Goal: Task Accomplishment & Management: Use online tool/utility

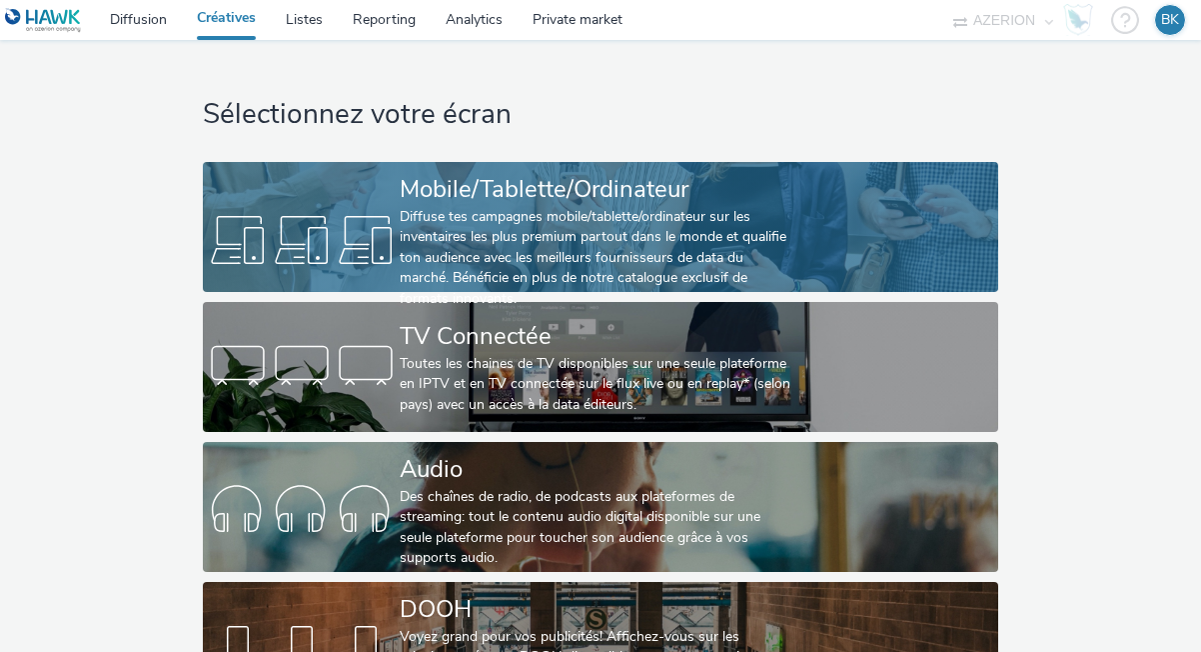
click at [492, 245] on div "Diffuse tes campagnes mobile/tablette/ordinateur sur les inventaires les plus p…" at bounding box center [597, 258] width 394 height 102
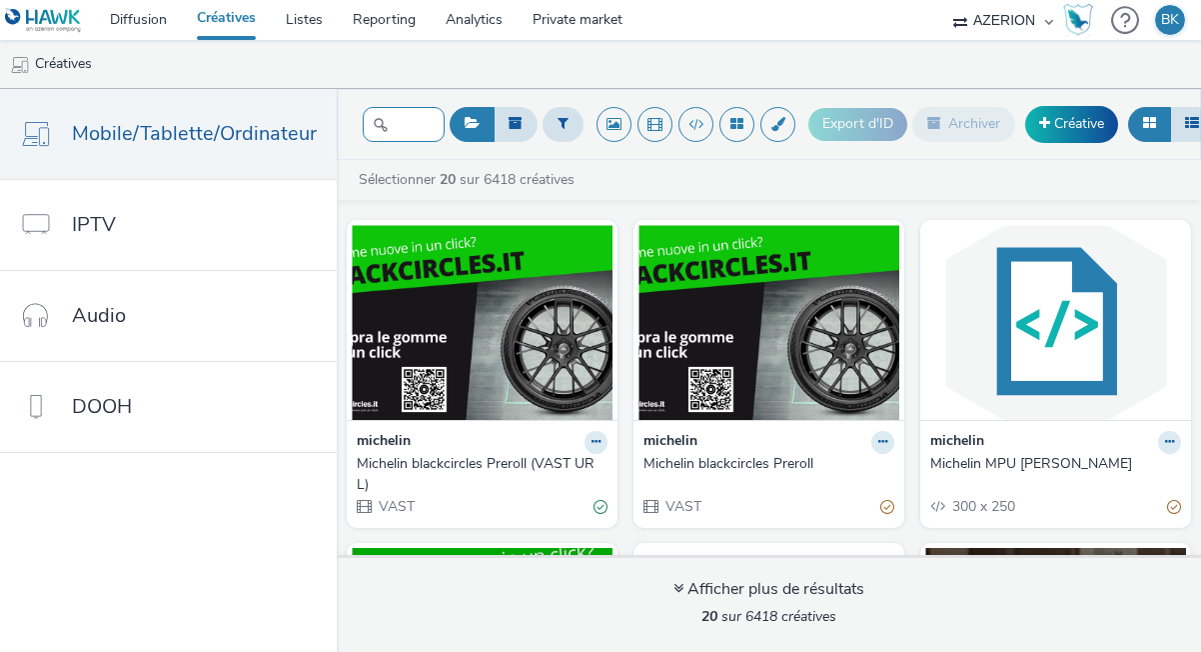
click at [394, 131] on input "text" at bounding box center [404, 124] width 82 height 35
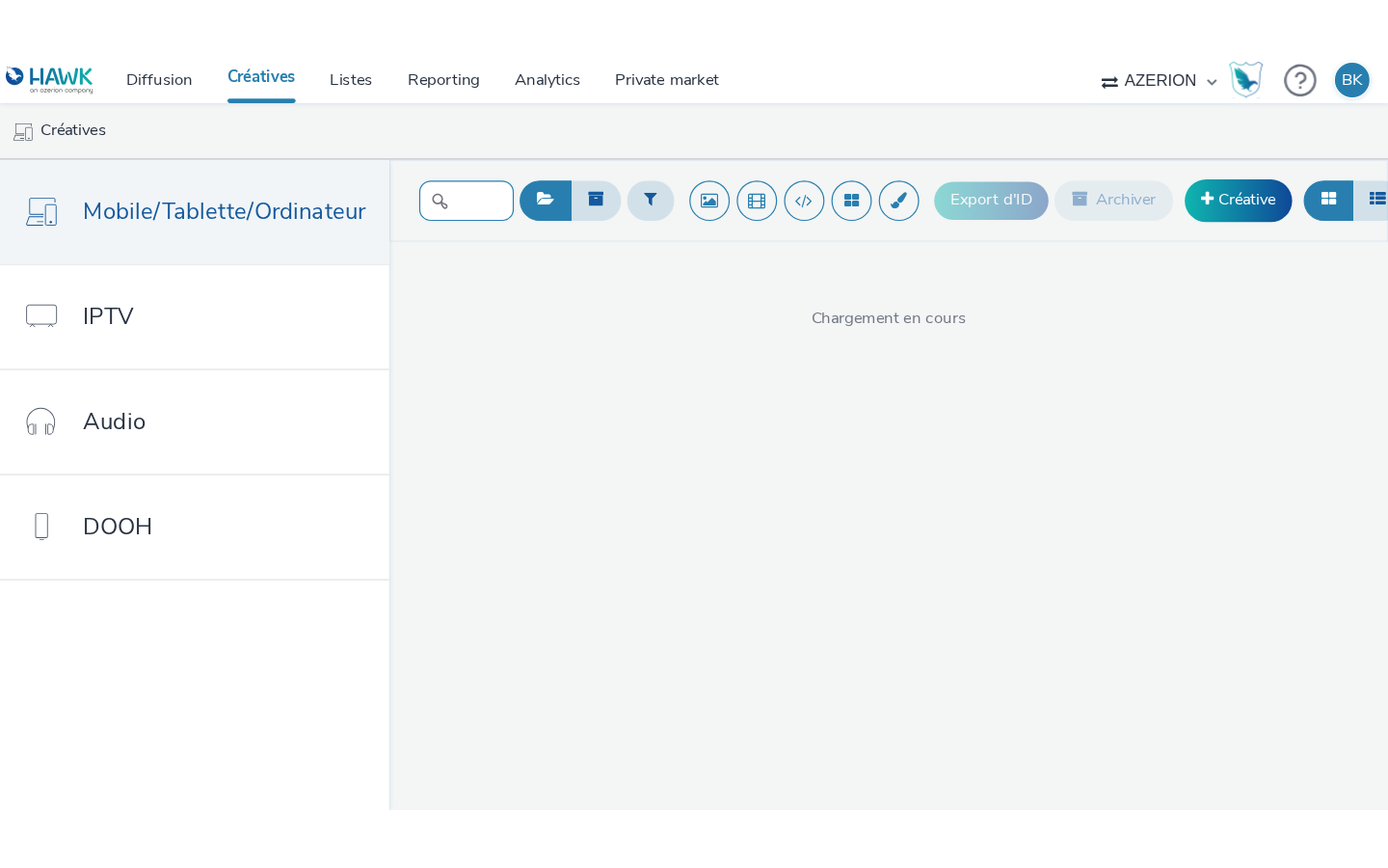
scroll to position [0, 15]
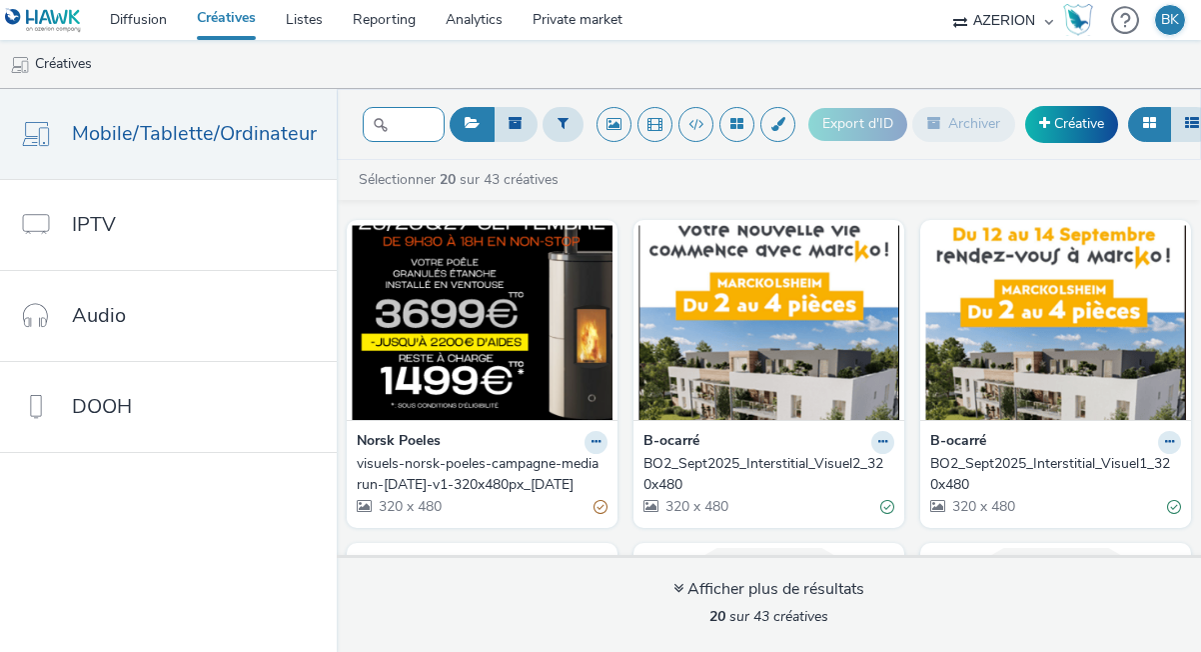
click at [402, 133] on input "vis" at bounding box center [404, 124] width 82 height 35
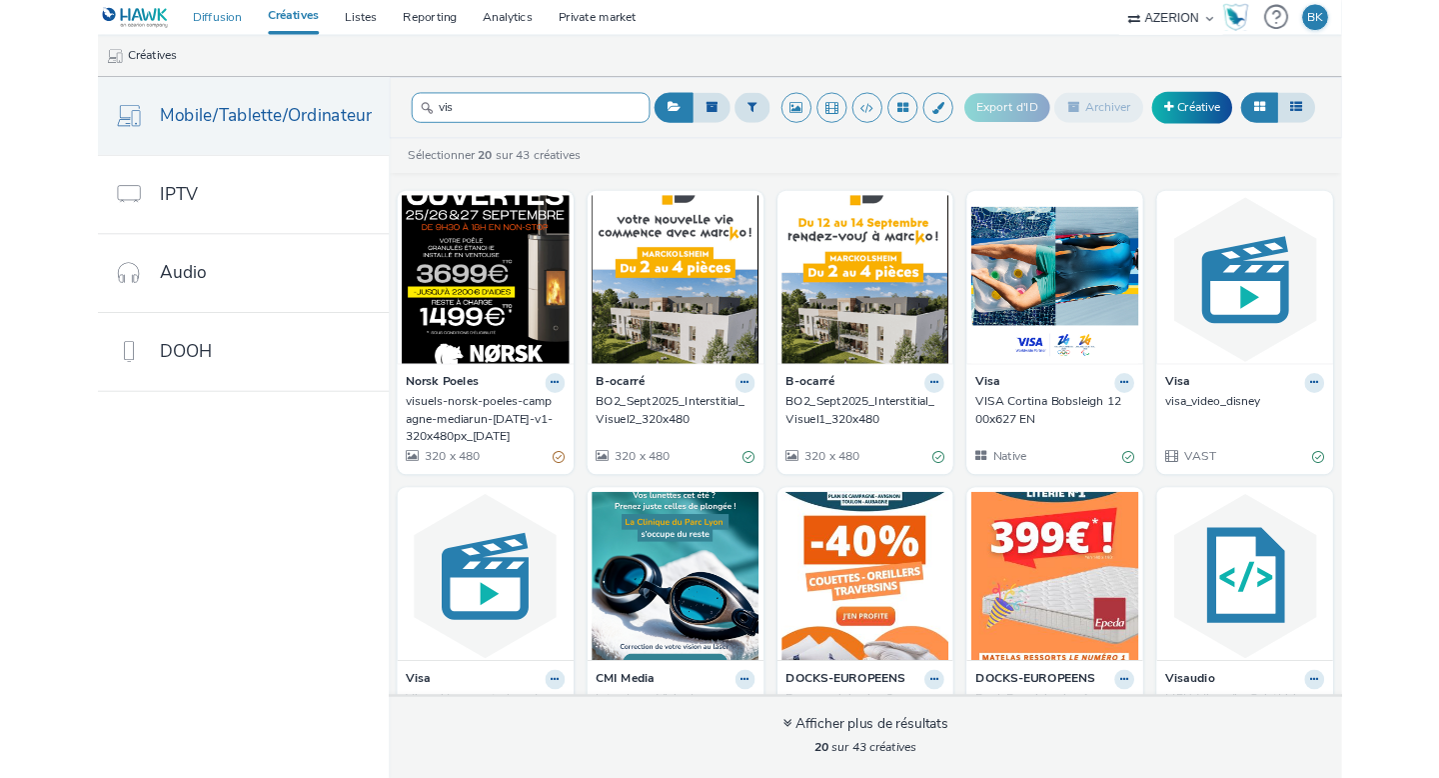
scroll to position [0, 0]
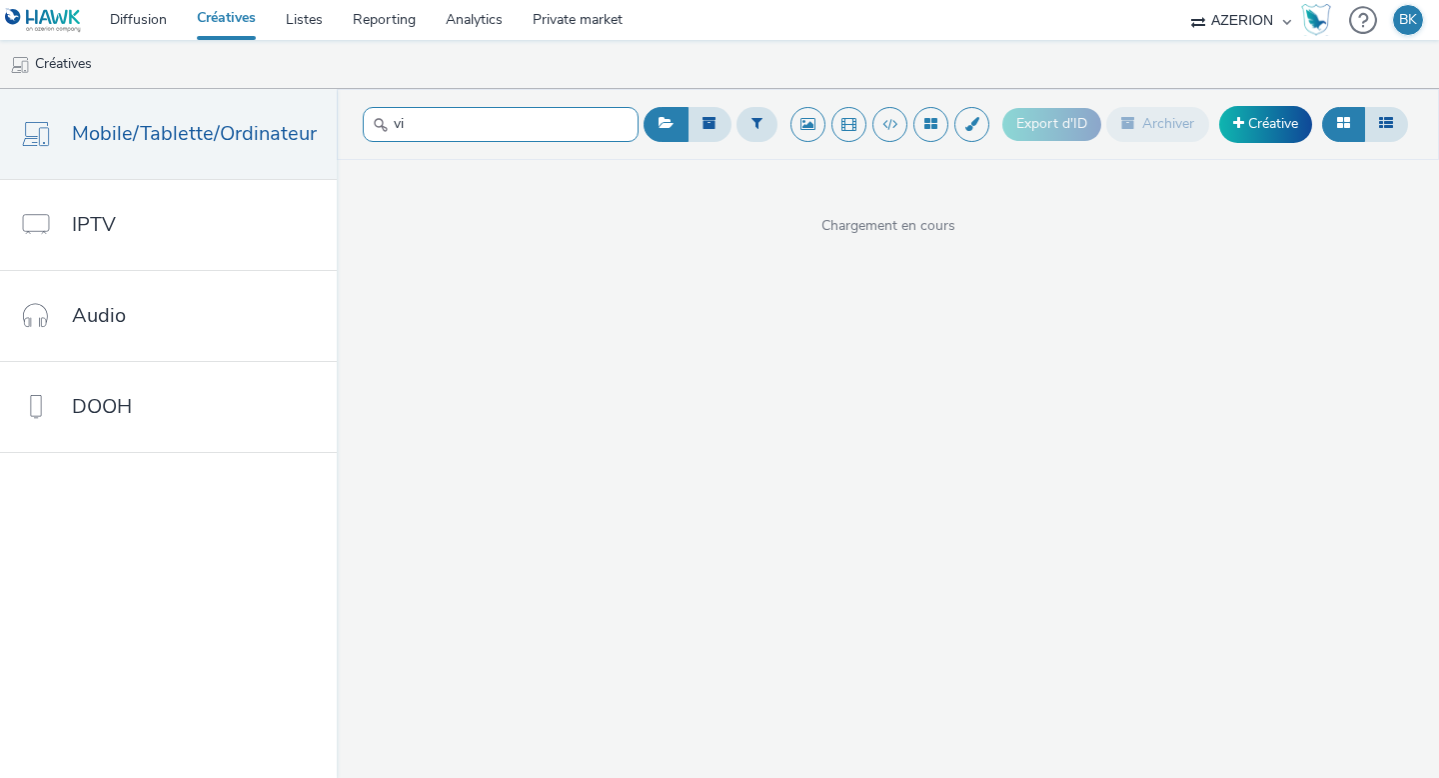
type input "v"
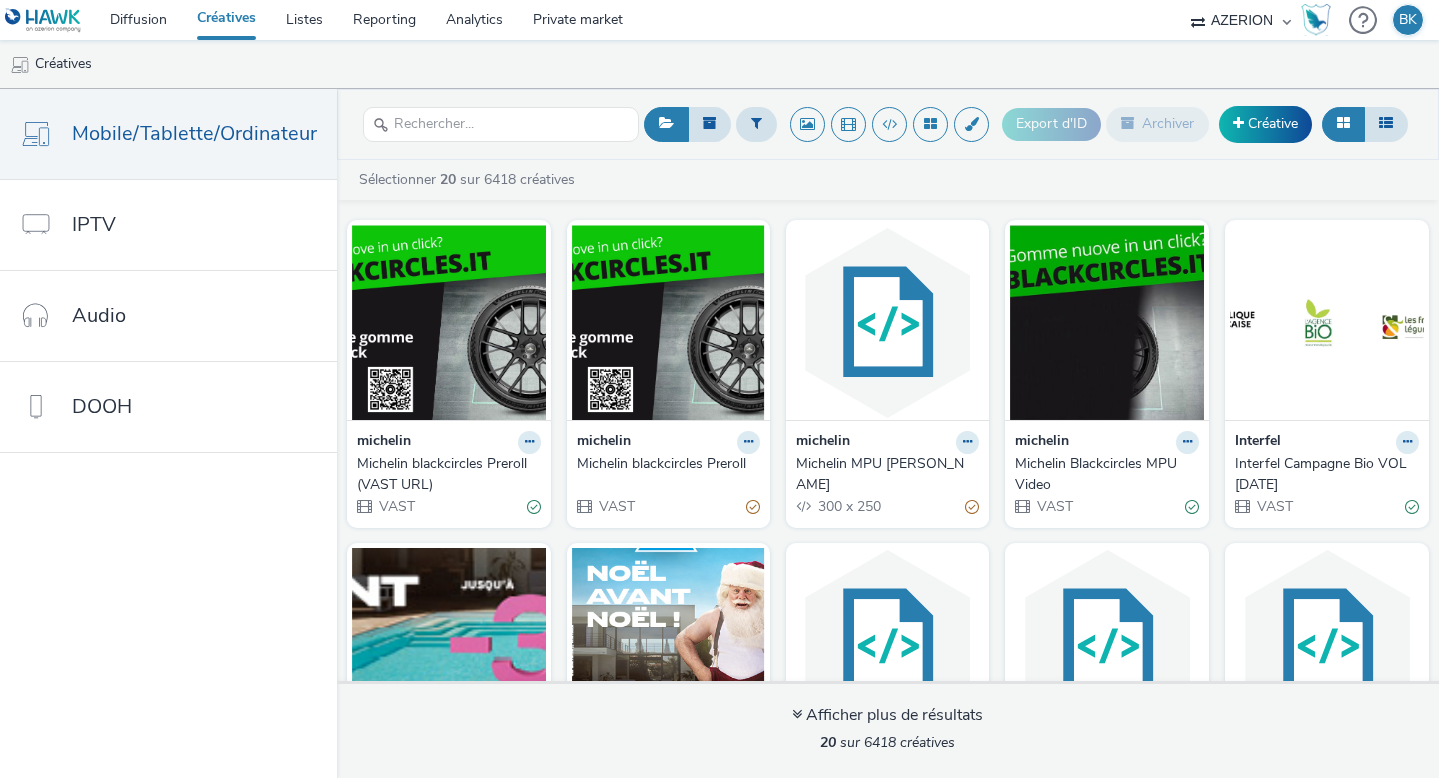
click at [1200, 127] on icon at bounding box center [1343, 123] width 13 height 14
click at [749, 113] on button at bounding box center [757, 124] width 41 height 34
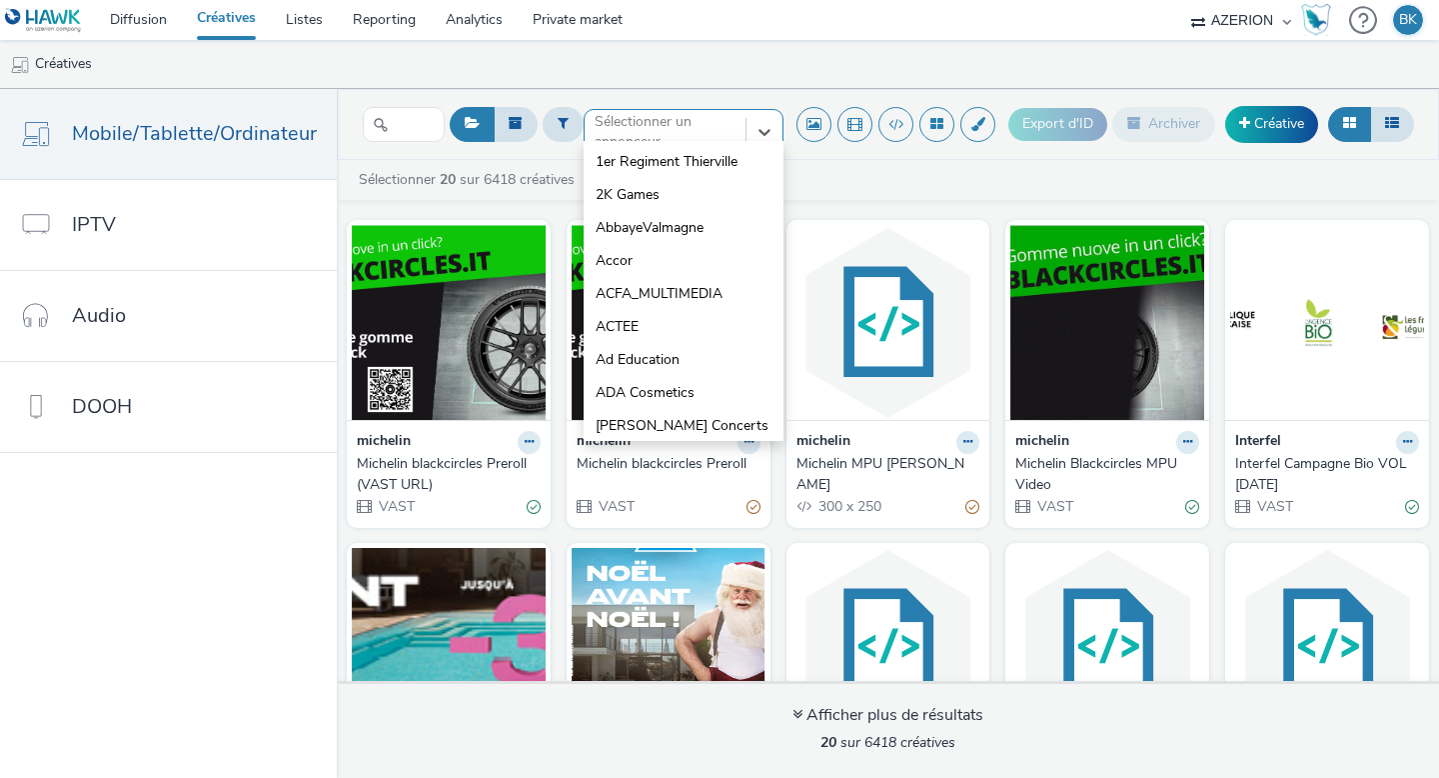
click at [674, 136] on div at bounding box center [665, 132] width 141 height 24
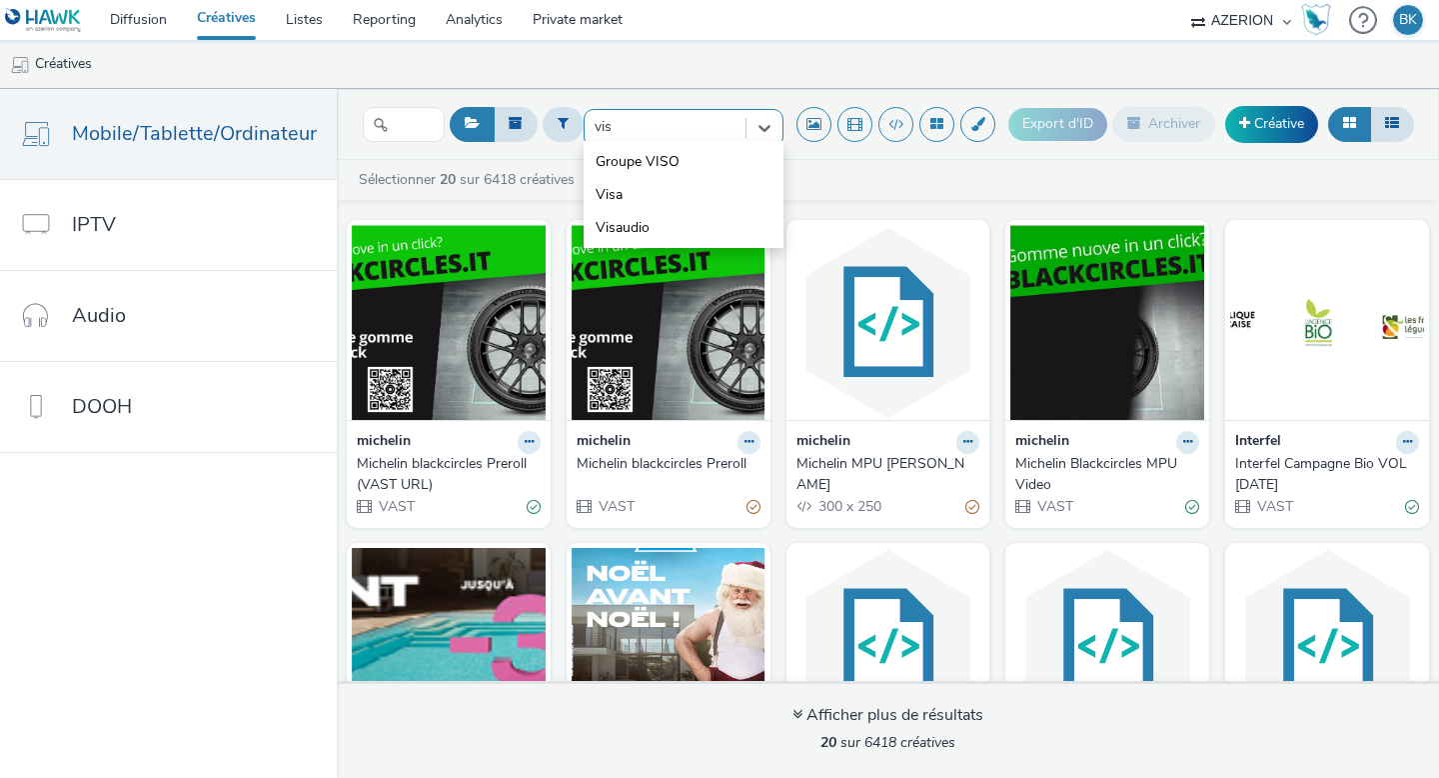
type input "visa"
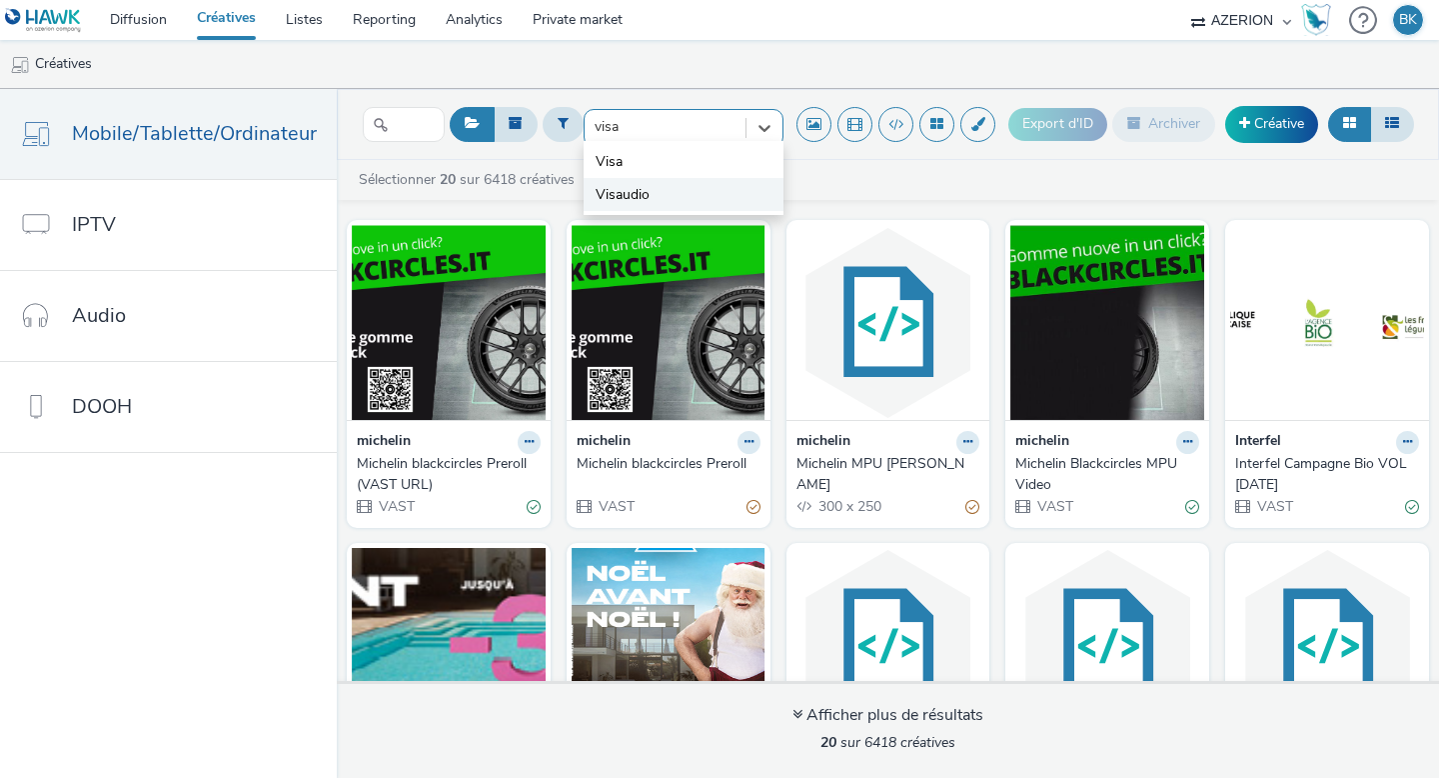
click at [666, 194] on li "Visaudio" at bounding box center [684, 194] width 200 height 33
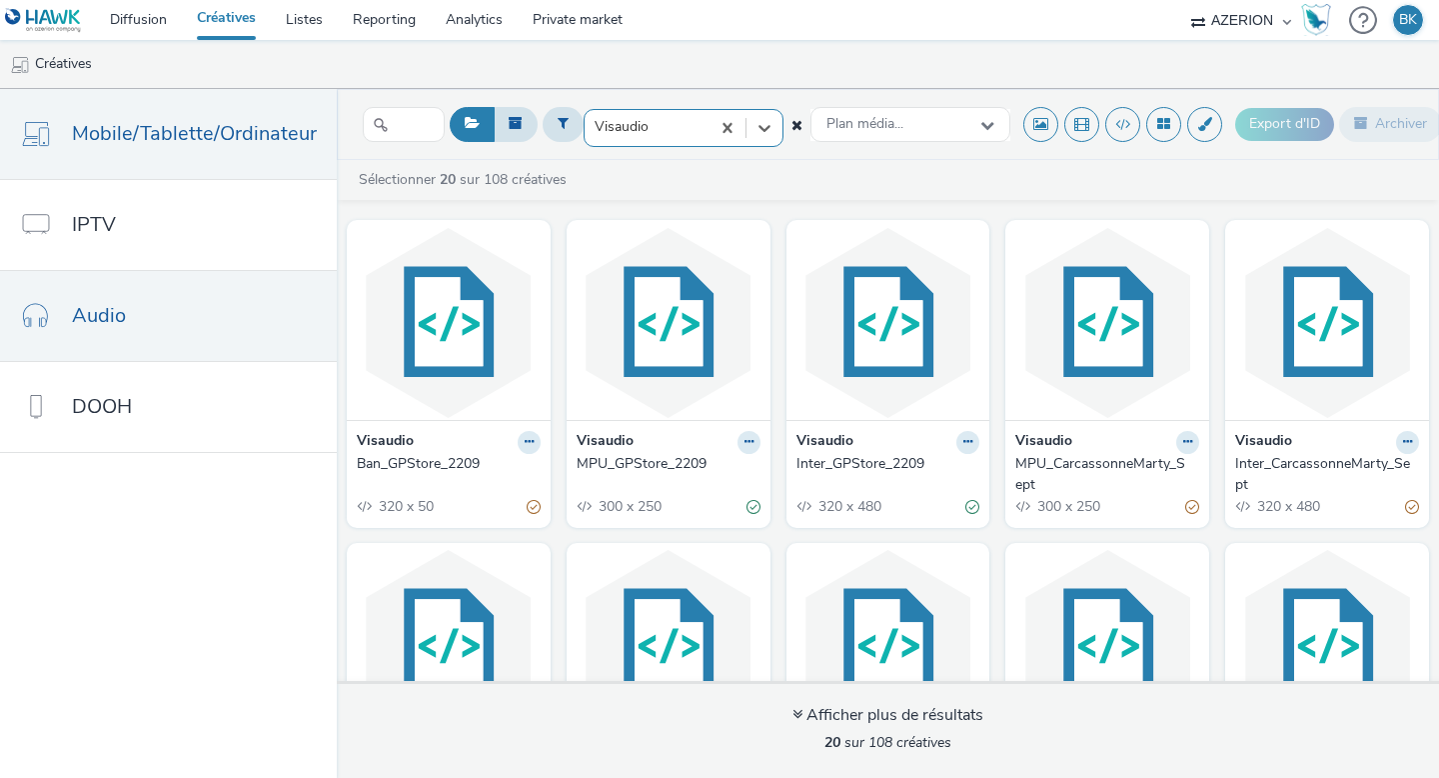
click at [246, 314] on link "Audio" at bounding box center [168, 316] width 337 height 90
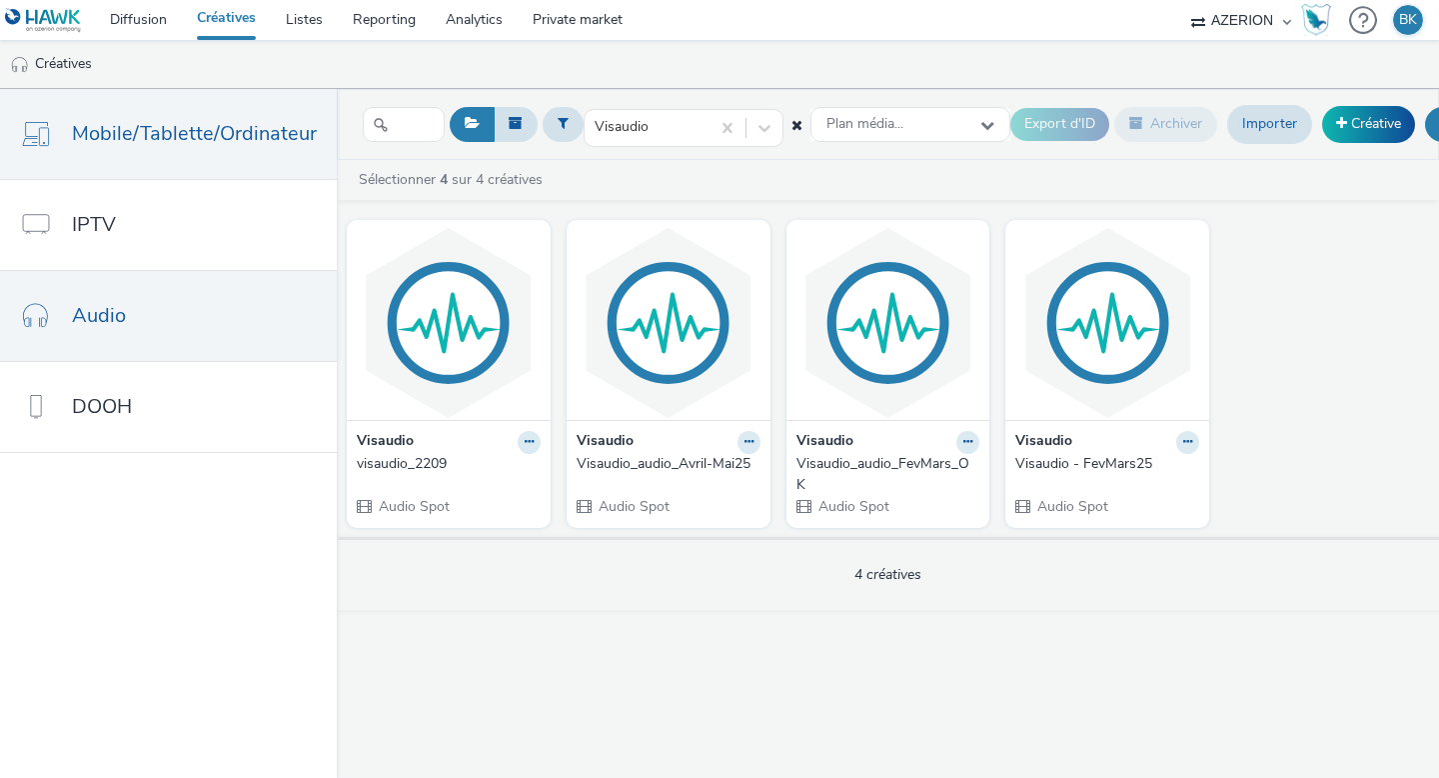
click at [279, 142] on span "Mobile/Tablette/Ordinateur" at bounding box center [194, 133] width 245 height 29
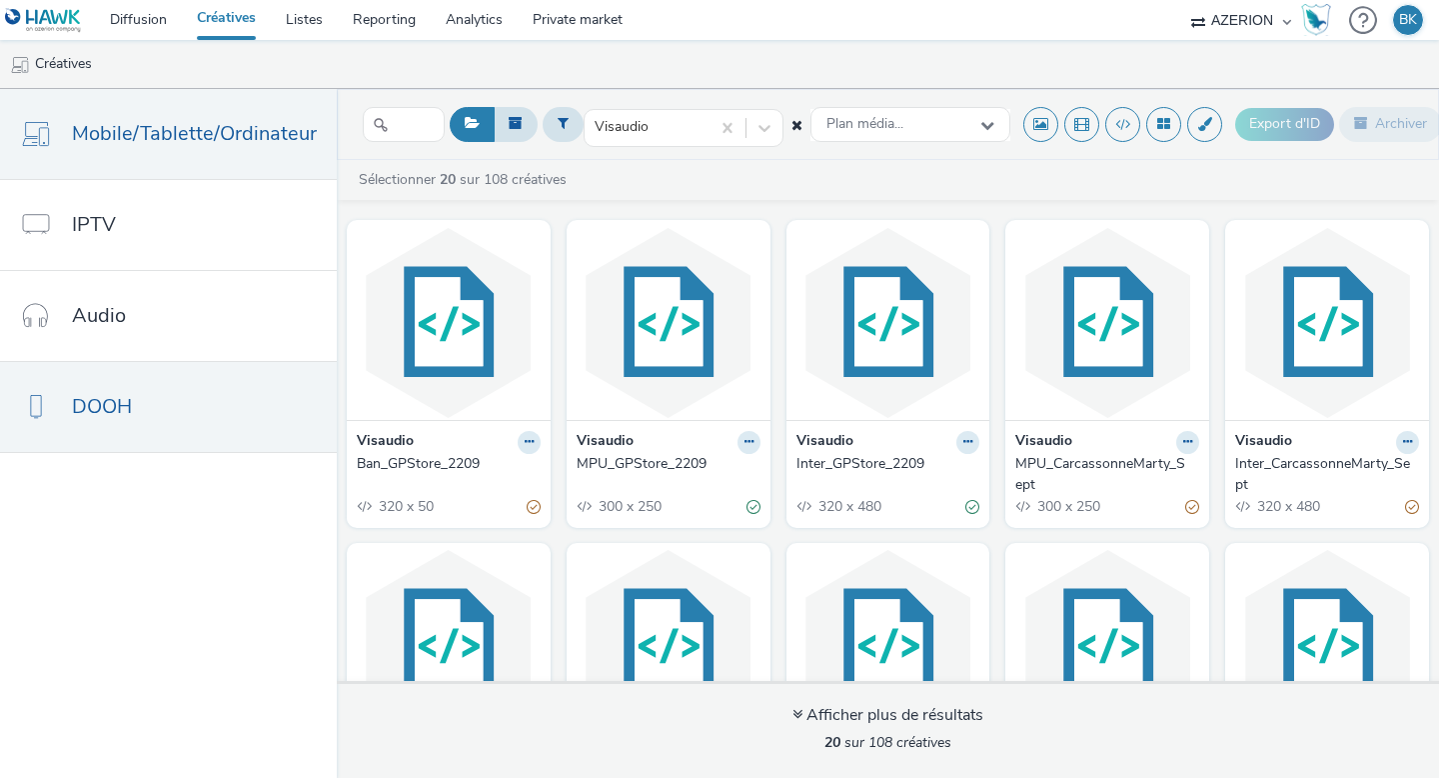
click at [224, 397] on link "DOOH" at bounding box center [168, 407] width 337 height 90
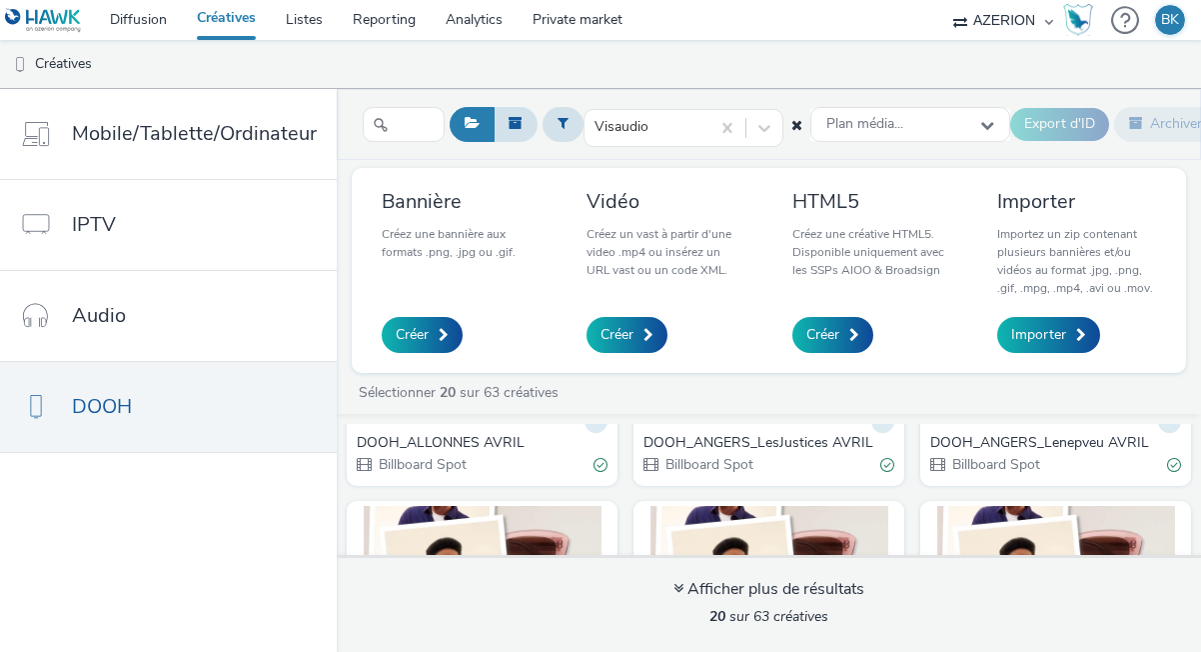
scroll to position [237, 0]
click at [467, 432] on div "DOOH_ALLONNES AVRIL" at bounding box center [478, 441] width 243 height 20
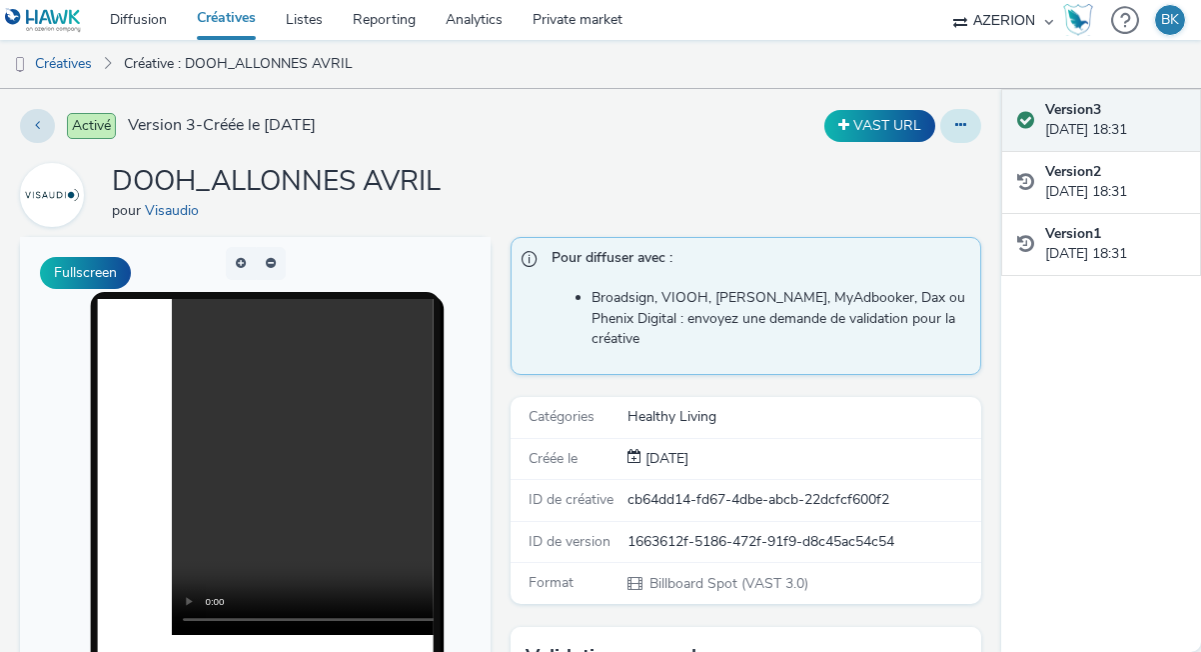
click at [976, 133] on button at bounding box center [961, 126] width 41 height 34
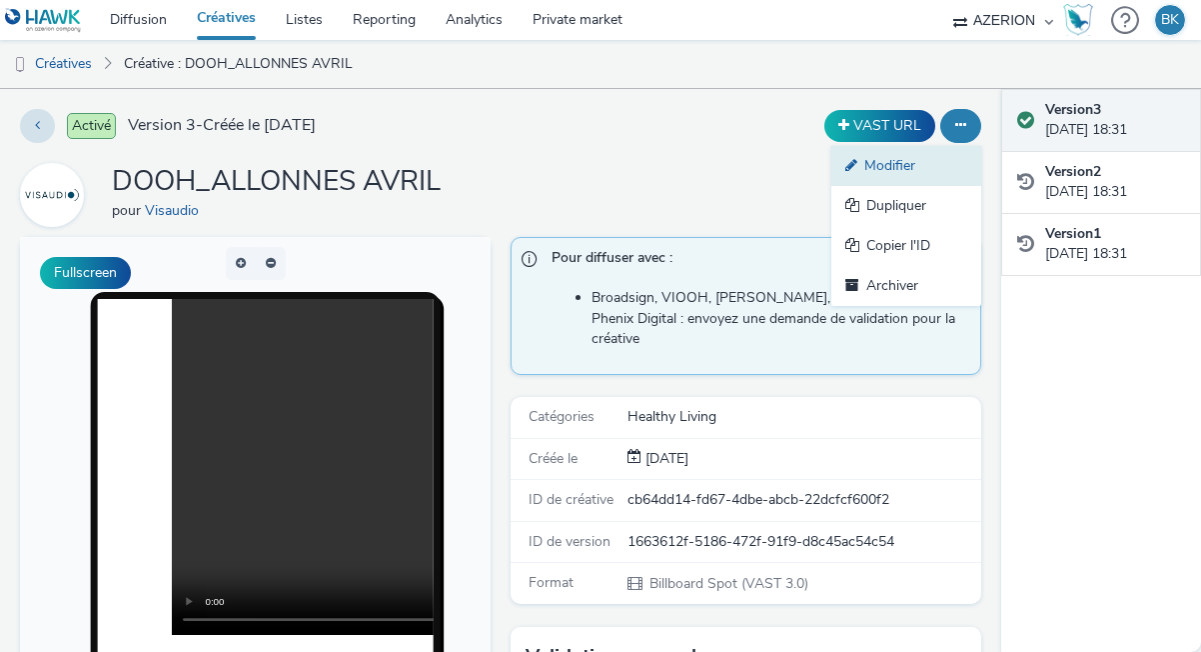
click at [919, 168] on link "Modifier" at bounding box center [907, 166] width 150 height 40
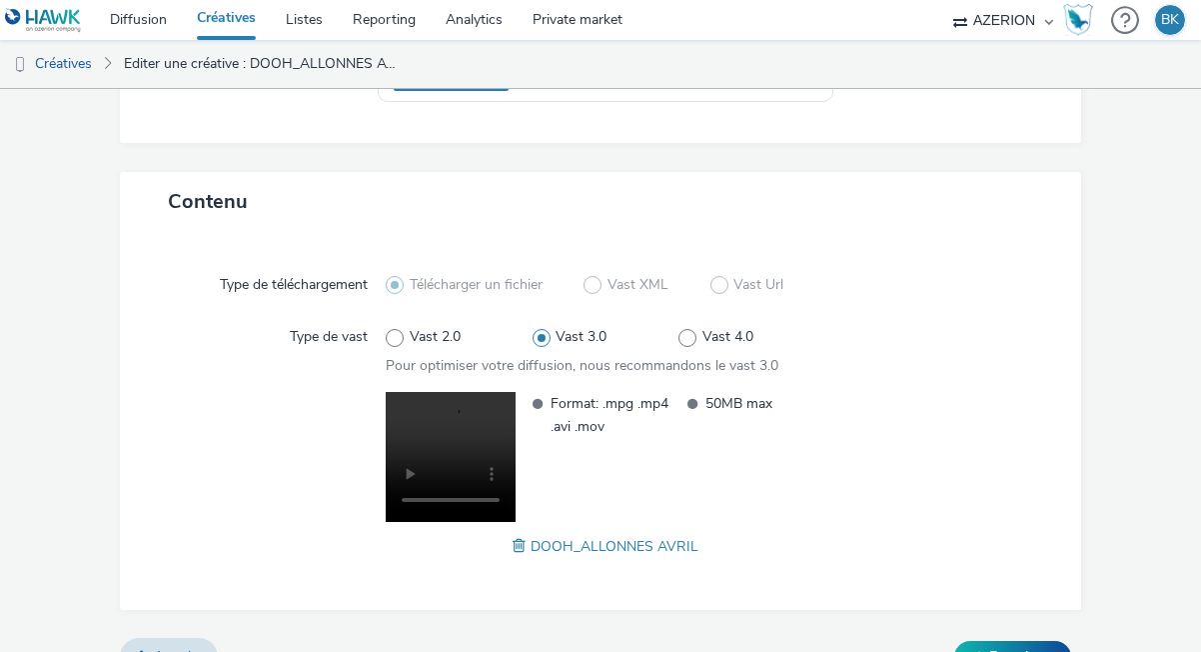
scroll to position [391, 0]
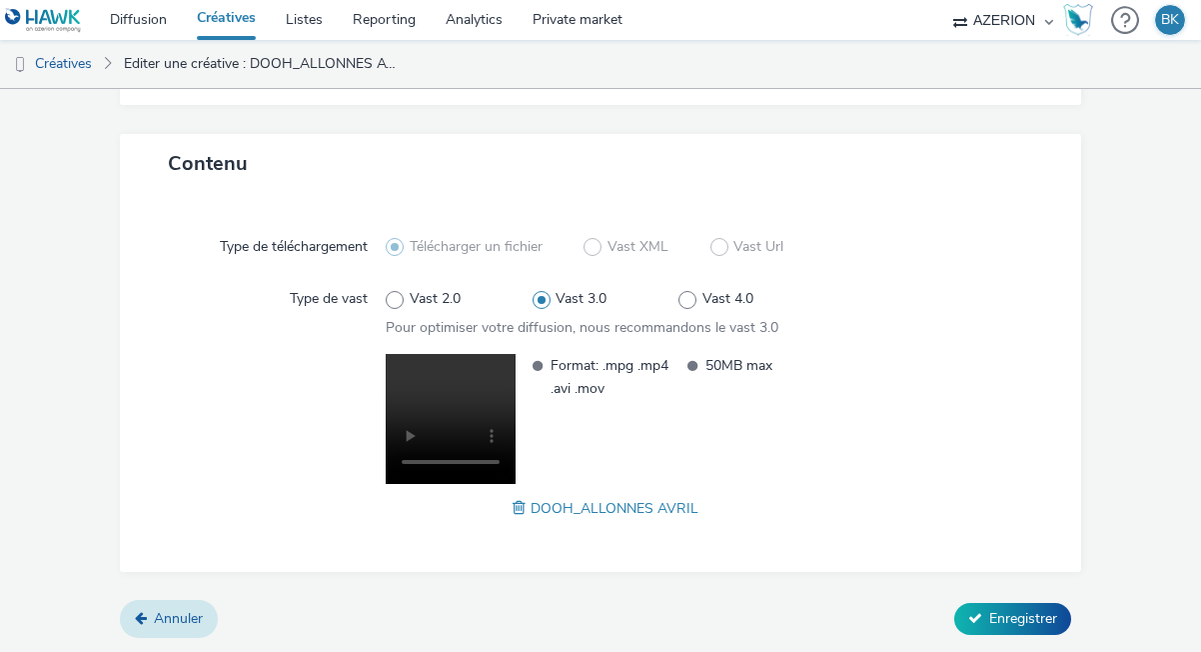
click at [192, 622] on span "Annuler" at bounding box center [178, 618] width 49 height 19
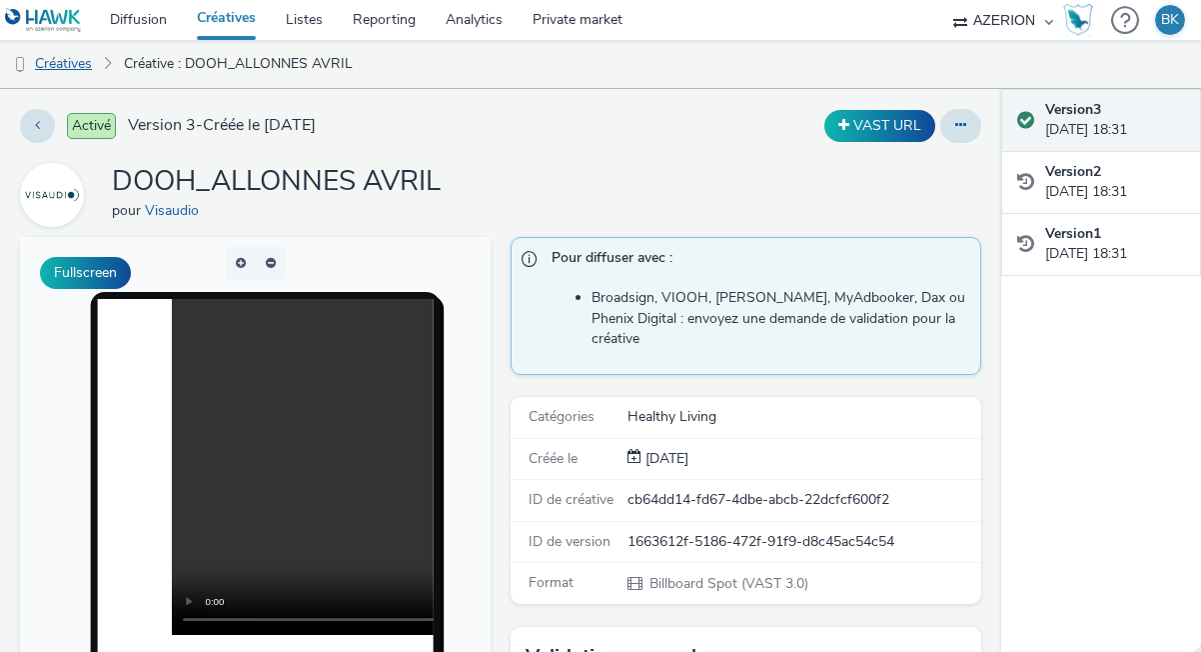
click at [74, 66] on link "Créatives" at bounding box center [51, 64] width 102 height 48
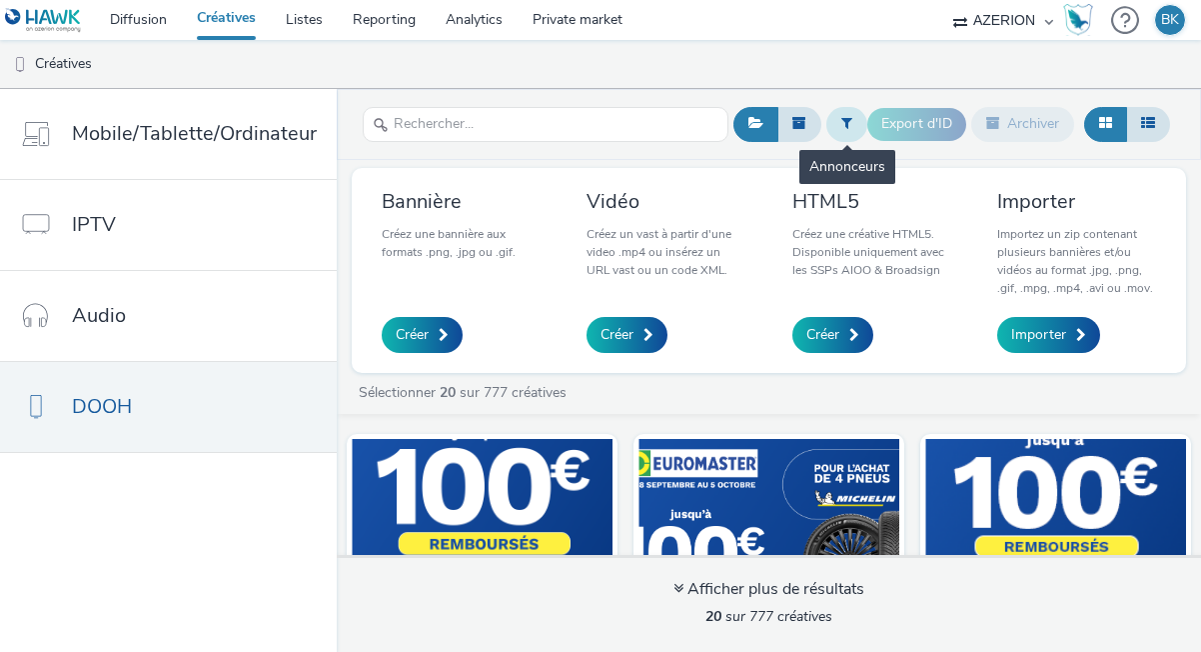
click at [847, 122] on icon at bounding box center [847, 123] width 11 height 14
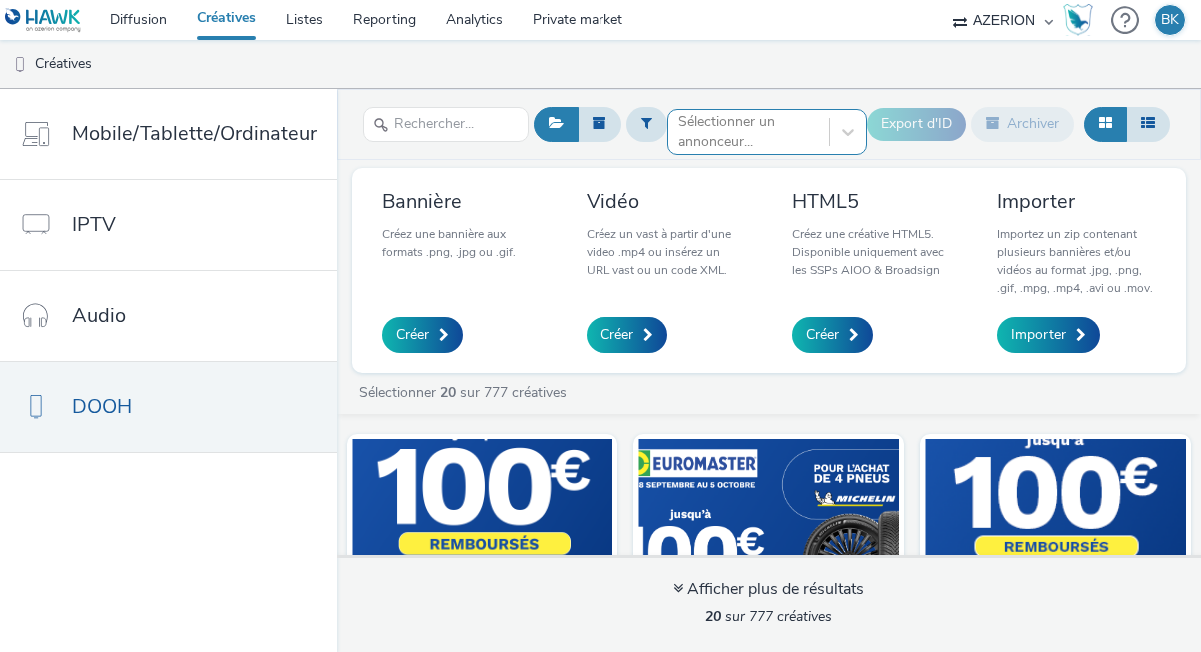
click at [734, 117] on div "Sélectionner un annonceur..." at bounding box center [749, 132] width 141 height 41
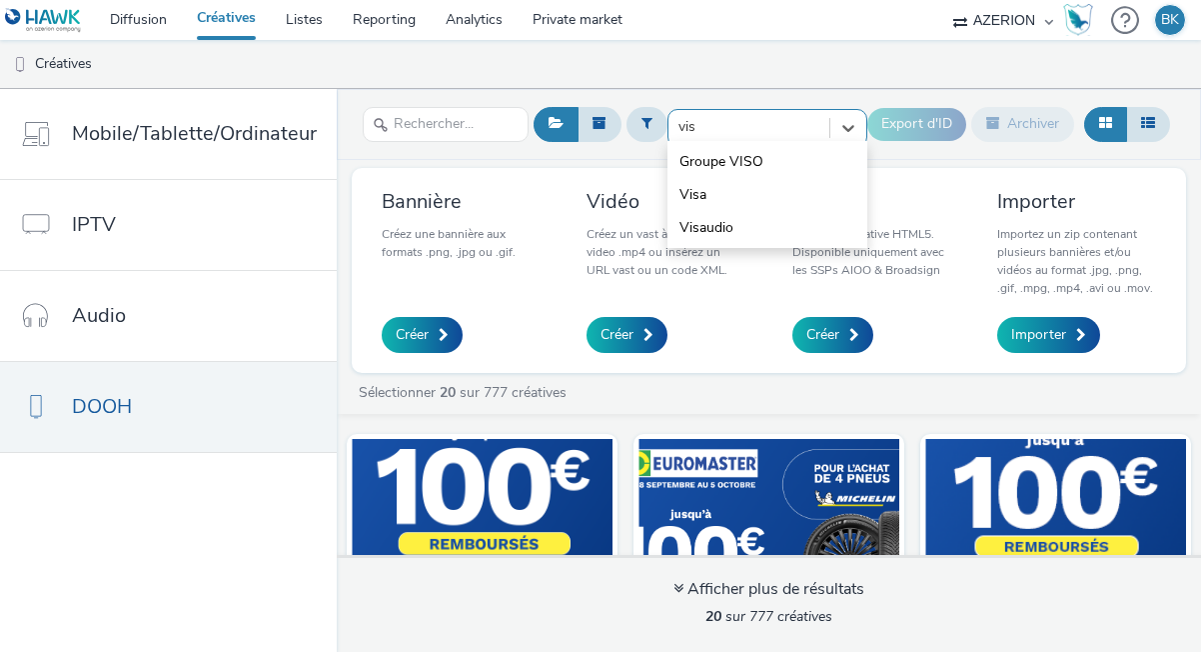
type input "visa"
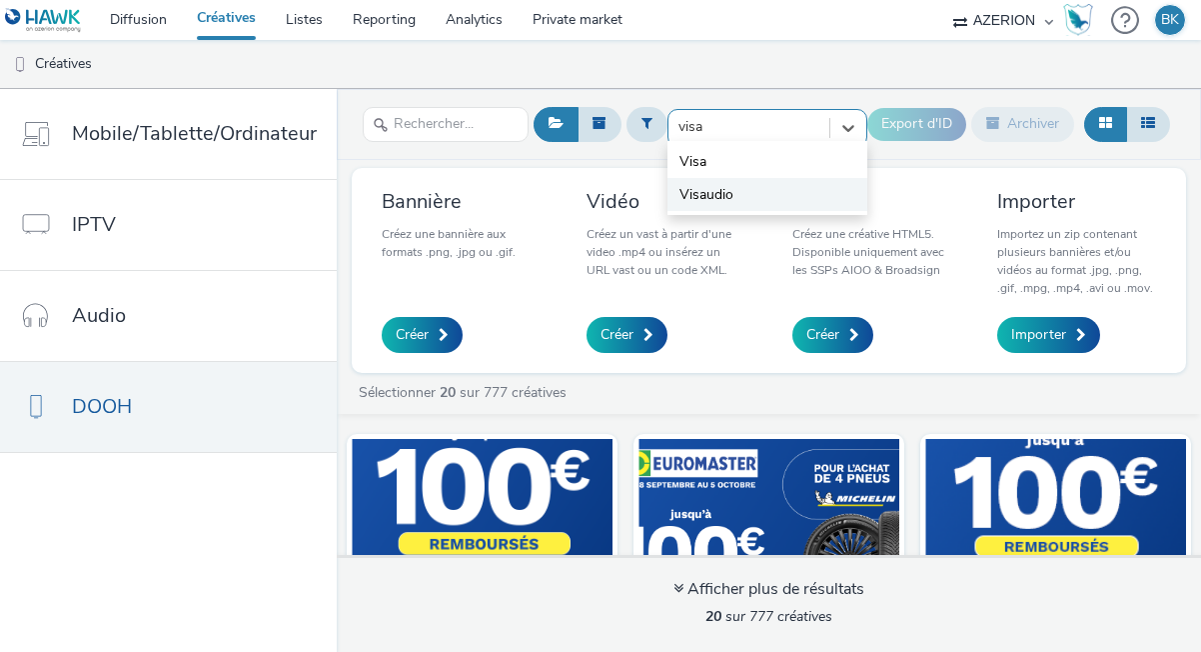
click at [737, 195] on li "Visaudio" at bounding box center [768, 194] width 200 height 33
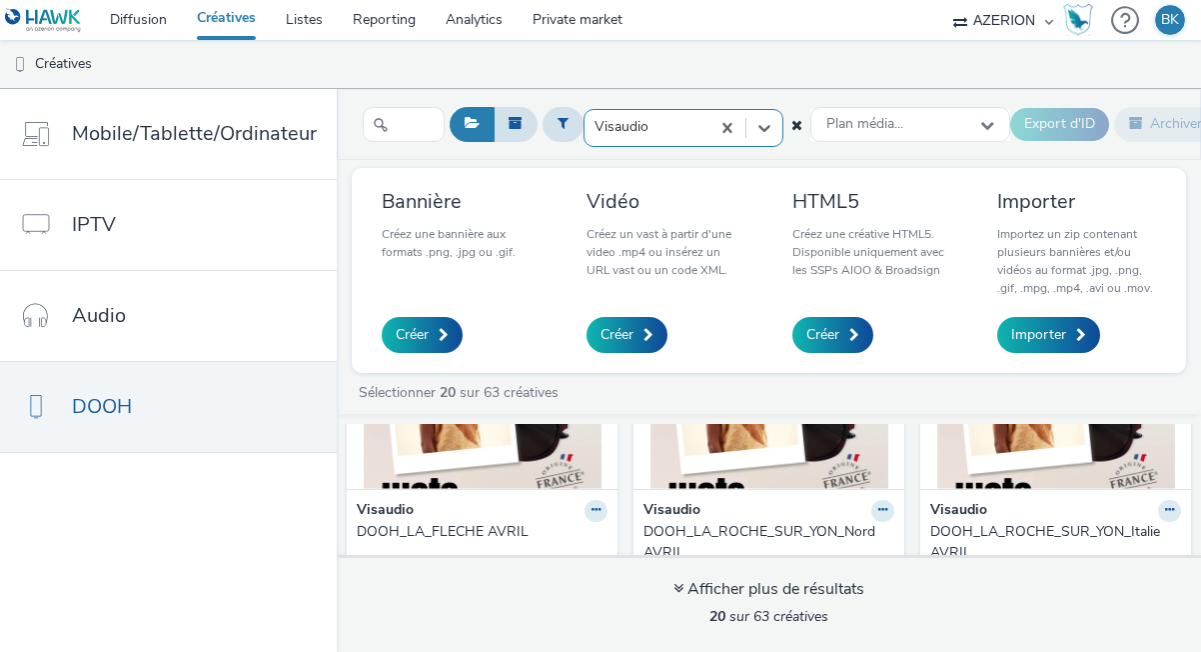
scroll to position [1482, 0]
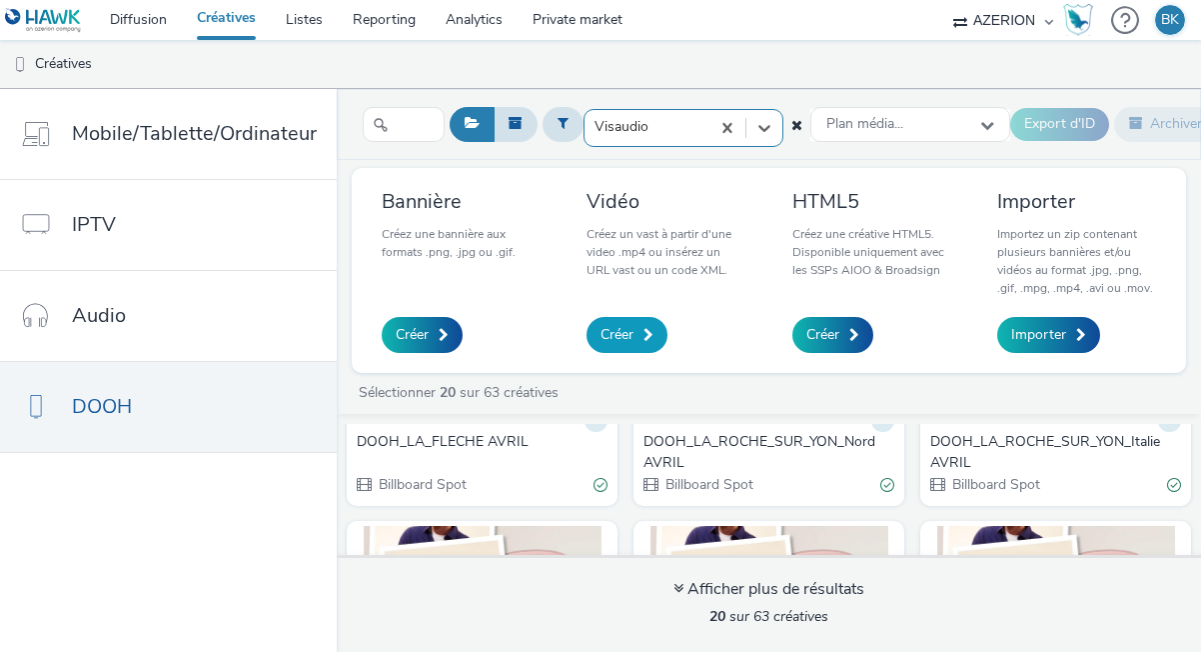
click at [627, 330] on span "Créer" at bounding box center [617, 335] width 33 height 20
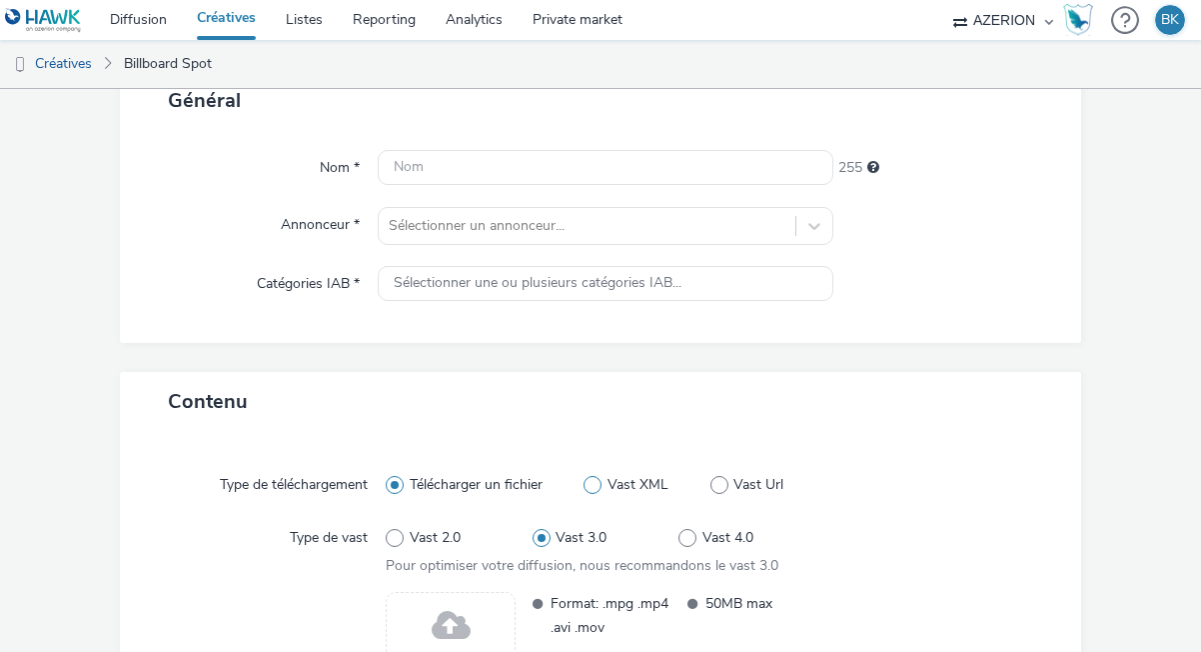
scroll to position [133, 0]
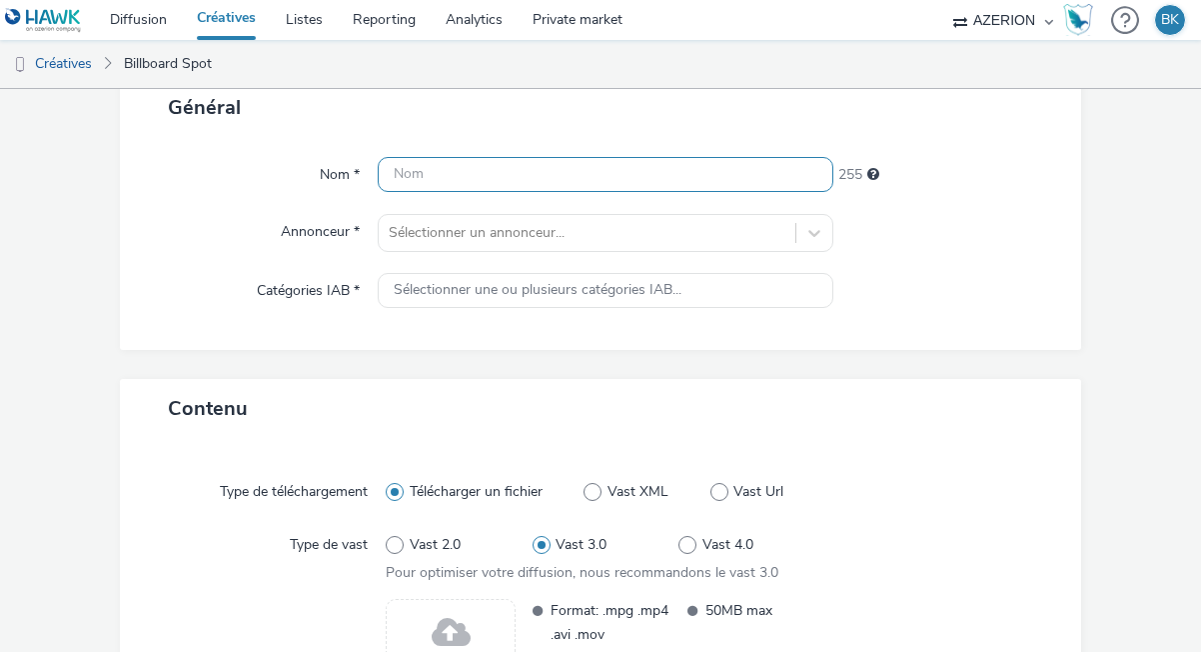
click at [520, 175] on input "text" at bounding box center [606, 174] width 456 height 35
type input "DOOH"
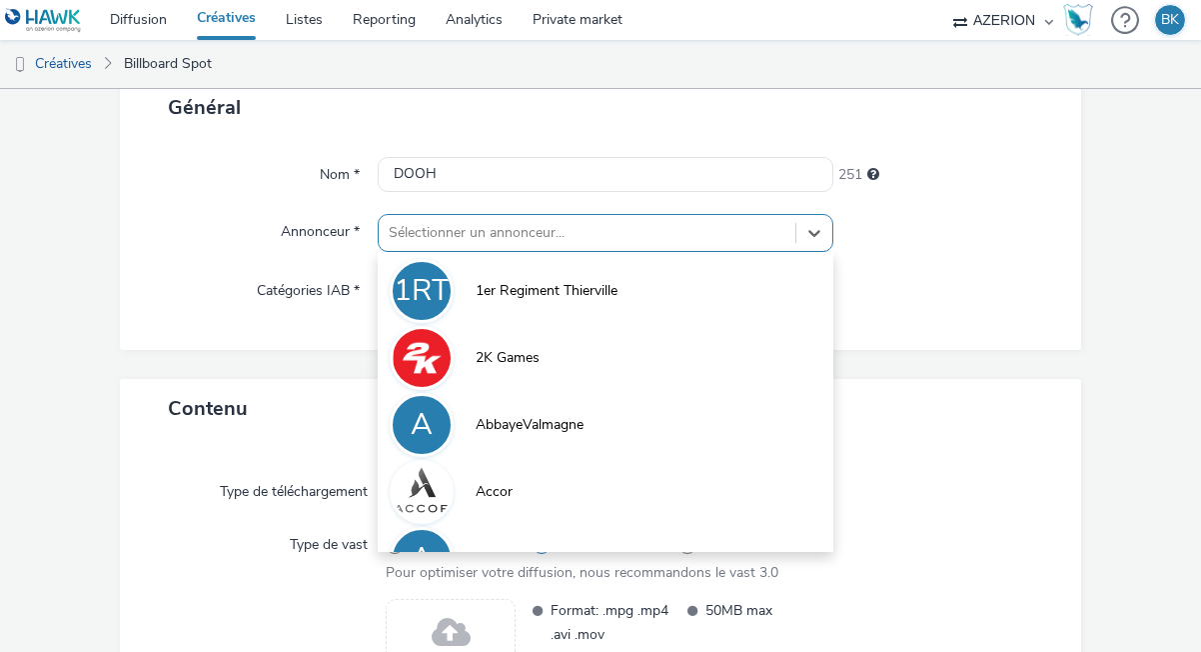
click at [590, 235] on div at bounding box center [587, 233] width 397 height 24
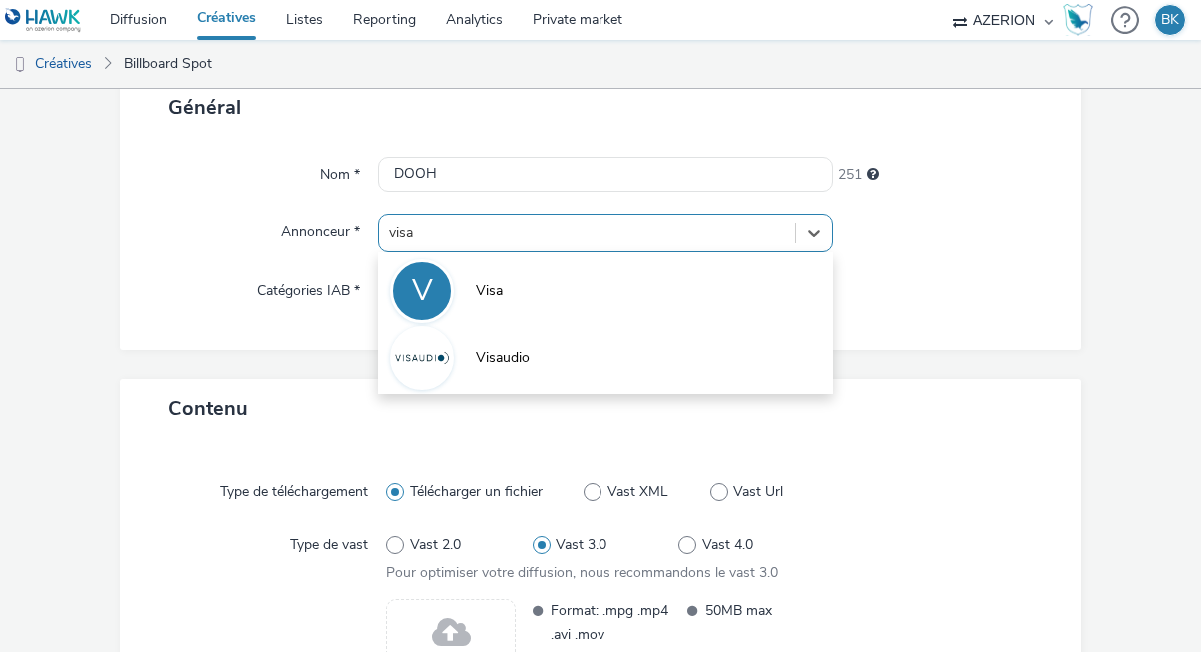
type input "visau"
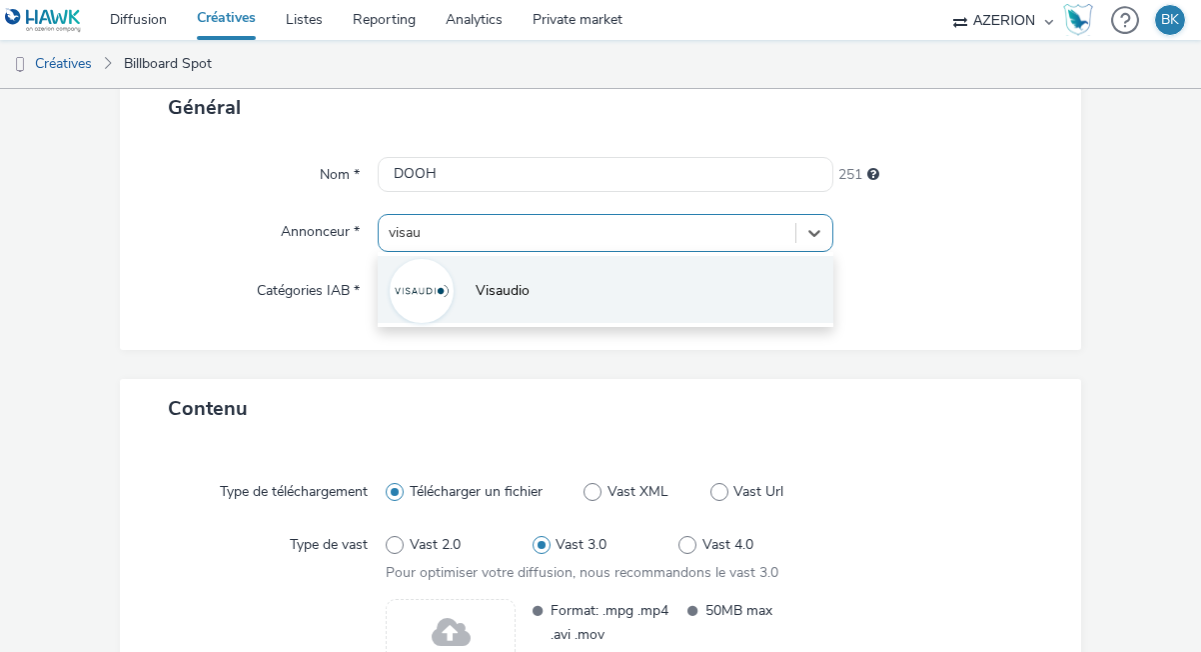
click at [594, 293] on li "Visaudio" at bounding box center [606, 289] width 456 height 67
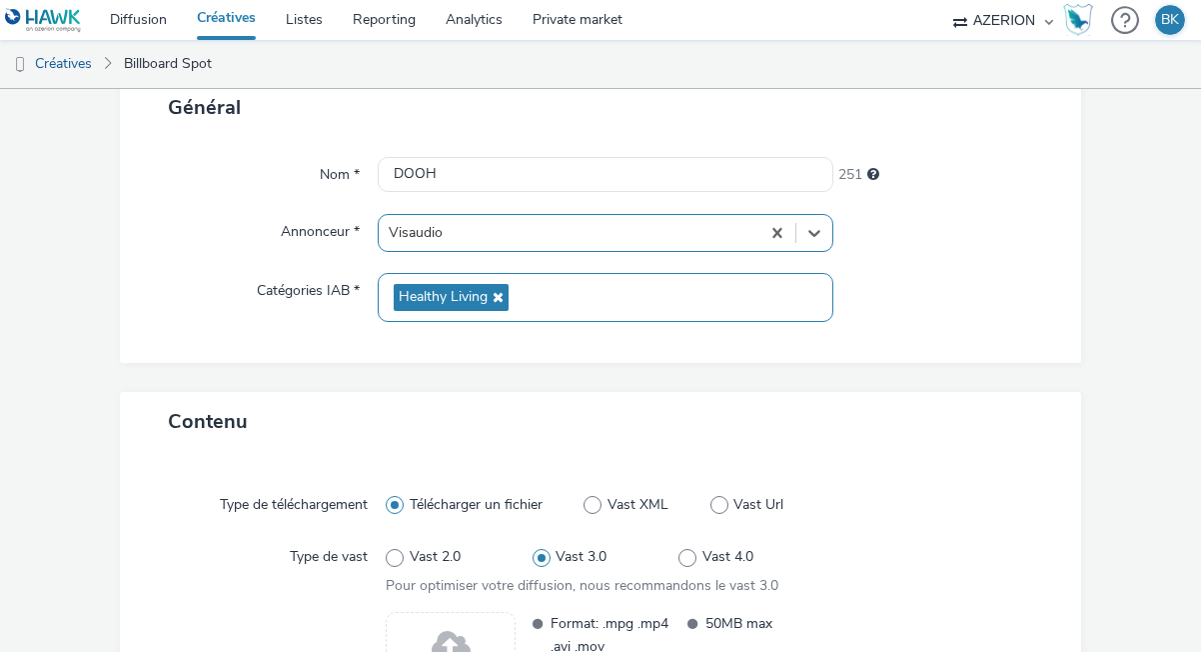
scroll to position [160, 0]
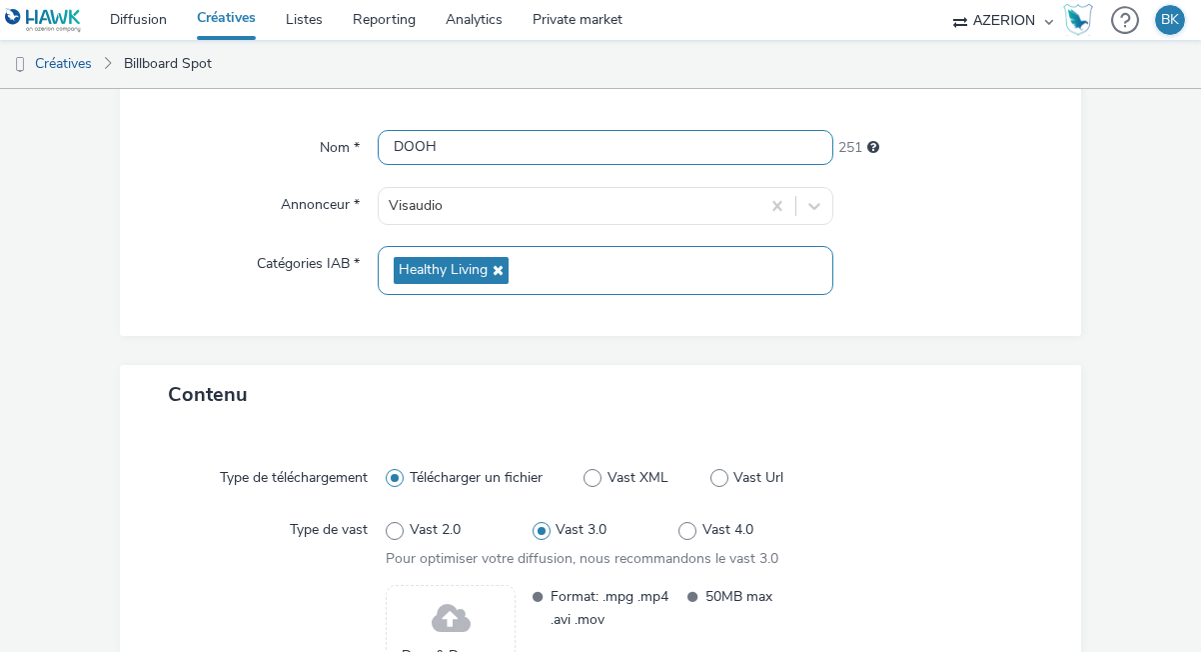
click at [510, 141] on input "DOOH" at bounding box center [606, 147] width 456 height 35
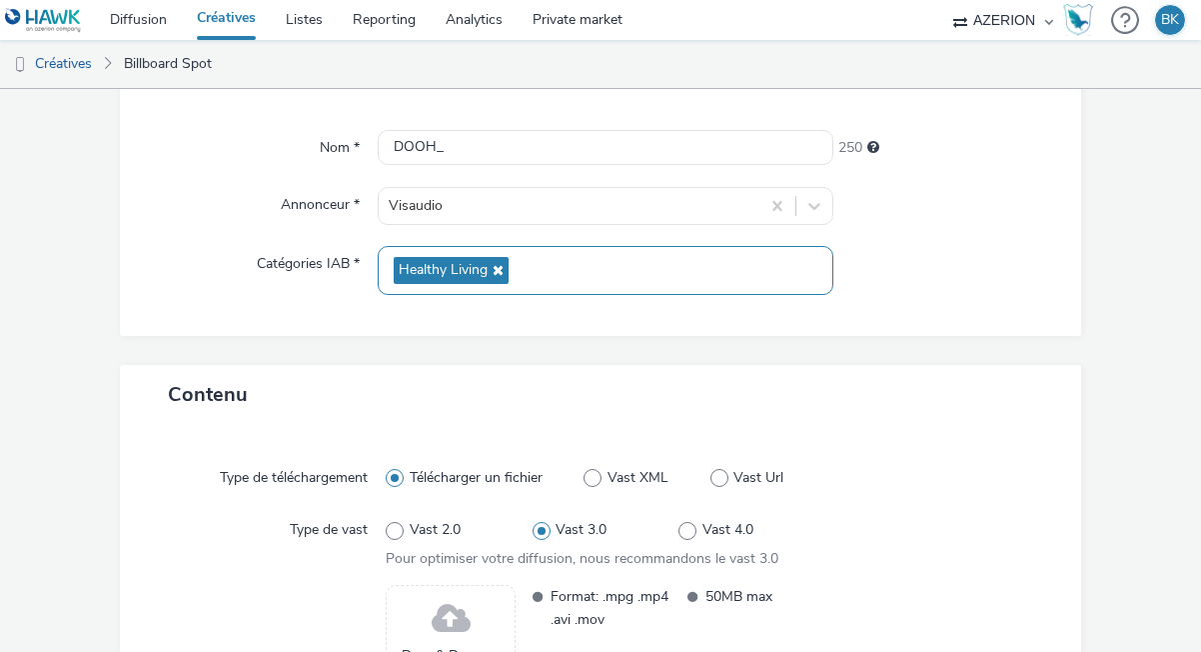
click at [447, 627] on span at bounding box center [451, 619] width 39 height 53
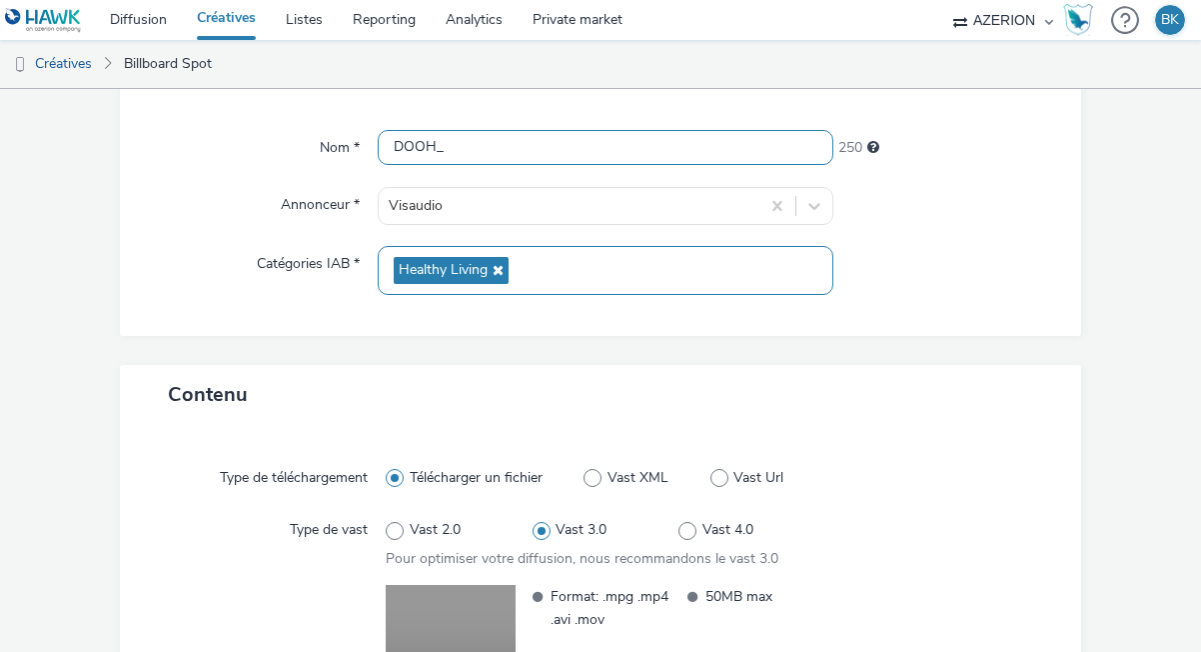
click at [568, 156] on input "DOOH_" at bounding box center [606, 147] width 456 height 35
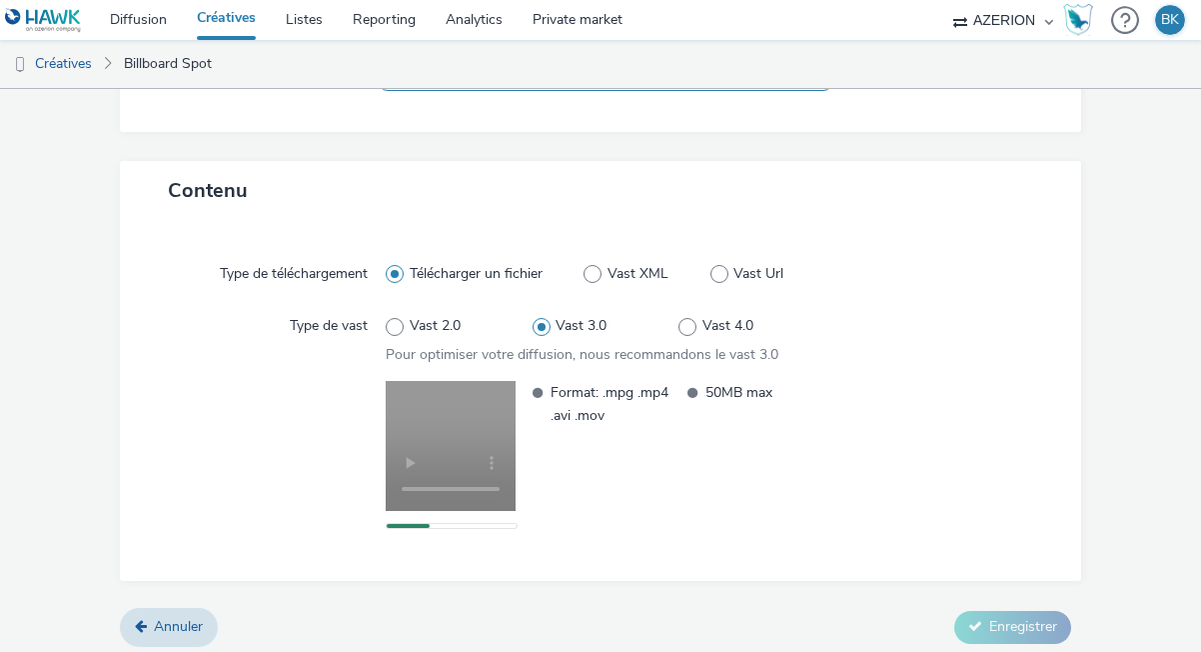
scroll to position [373, 0]
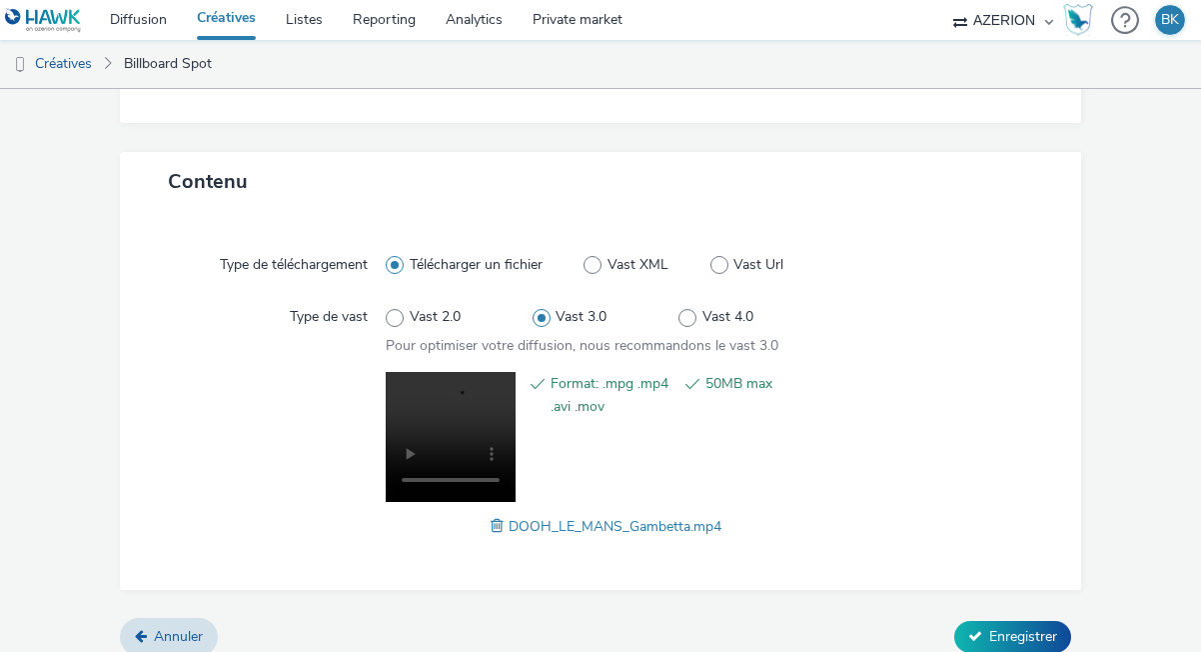
type input "DOOH_Le_Mans_Gambetta_Sept"
click at [1036, 631] on span "Enregistrer" at bounding box center [1024, 636] width 68 height 19
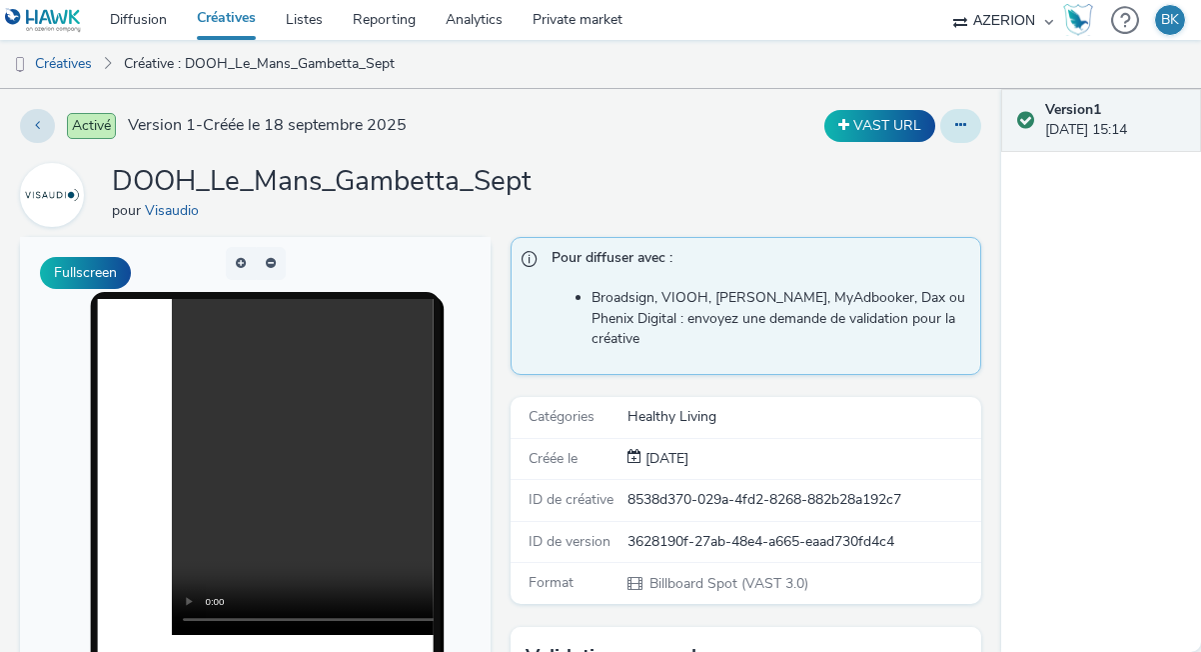
click at [958, 126] on icon at bounding box center [961, 125] width 11 height 14
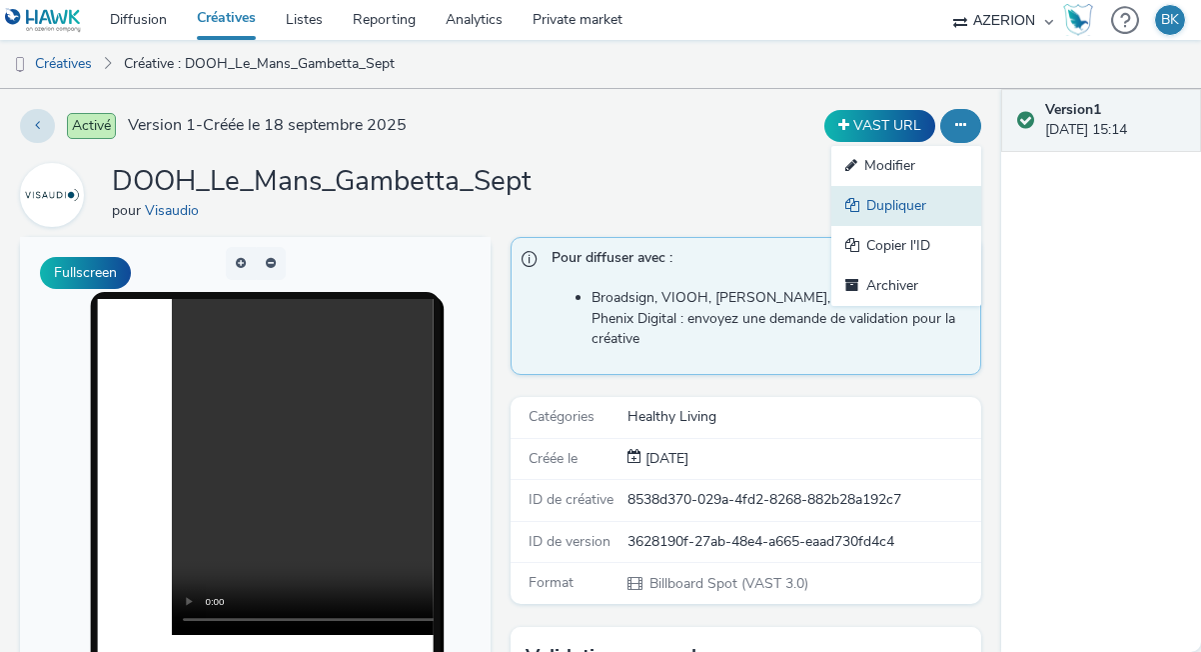
click at [923, 197] on link "Dupliquer" at bounding box center [907, 206] width 150 height 40
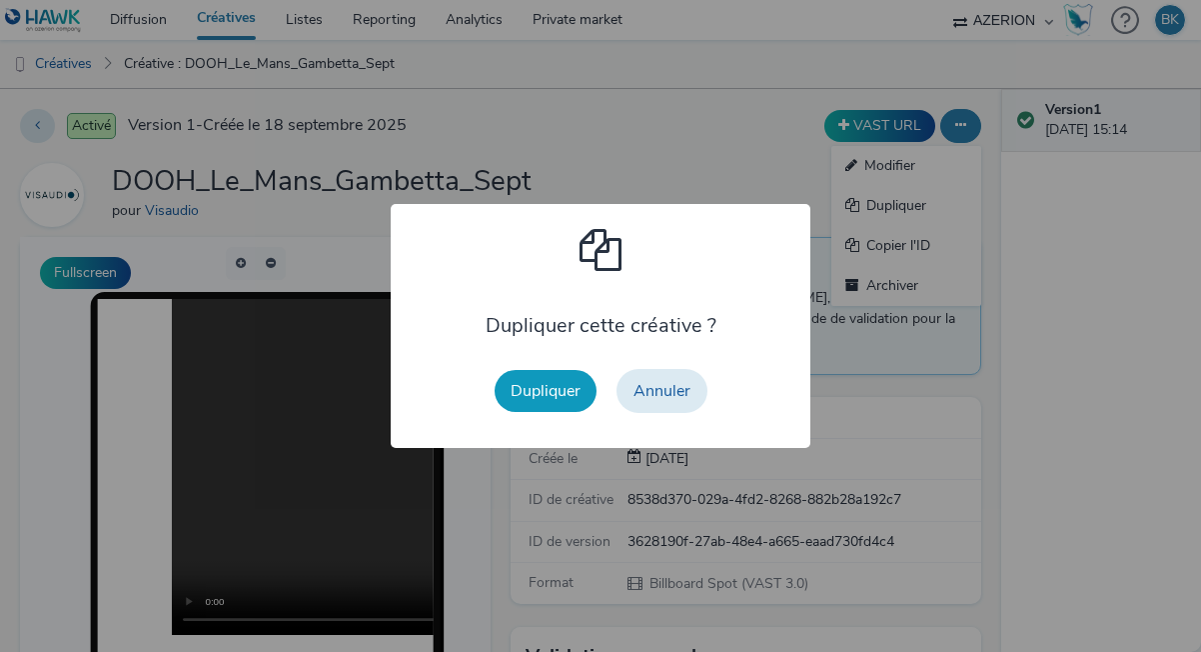
click at [548, 380] on button "Dupliquer" at bounding box center [546, 391] width 102 height 42
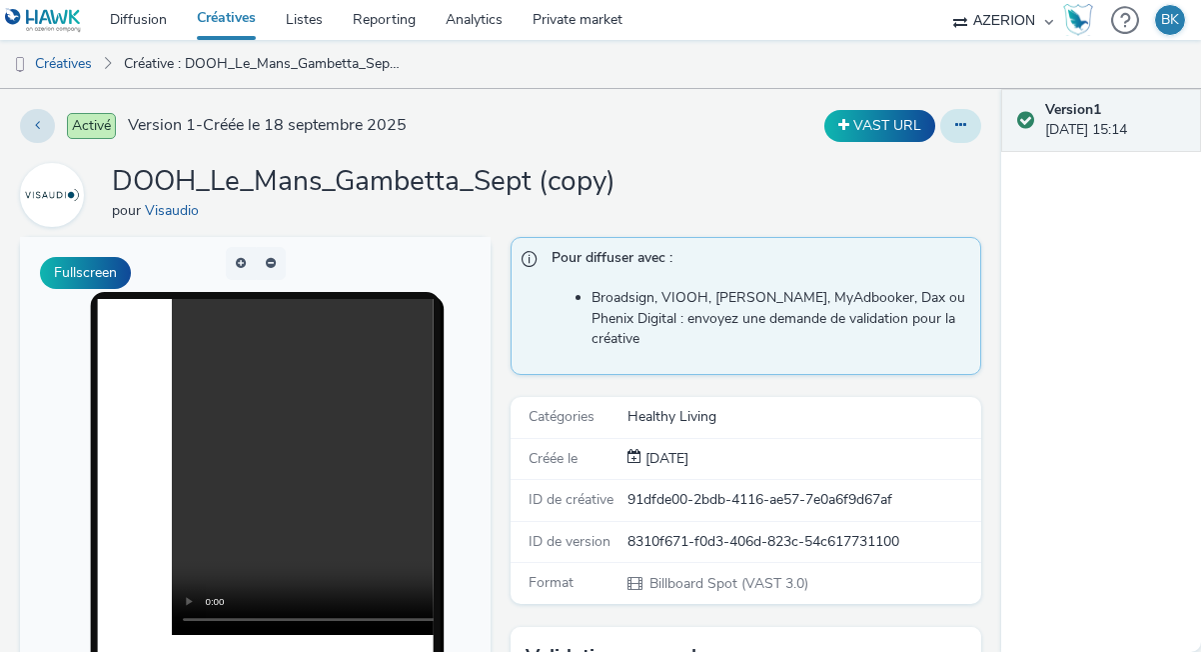
click at [966, 126] on icon at bounding box center [961, 125] width 11 height 14
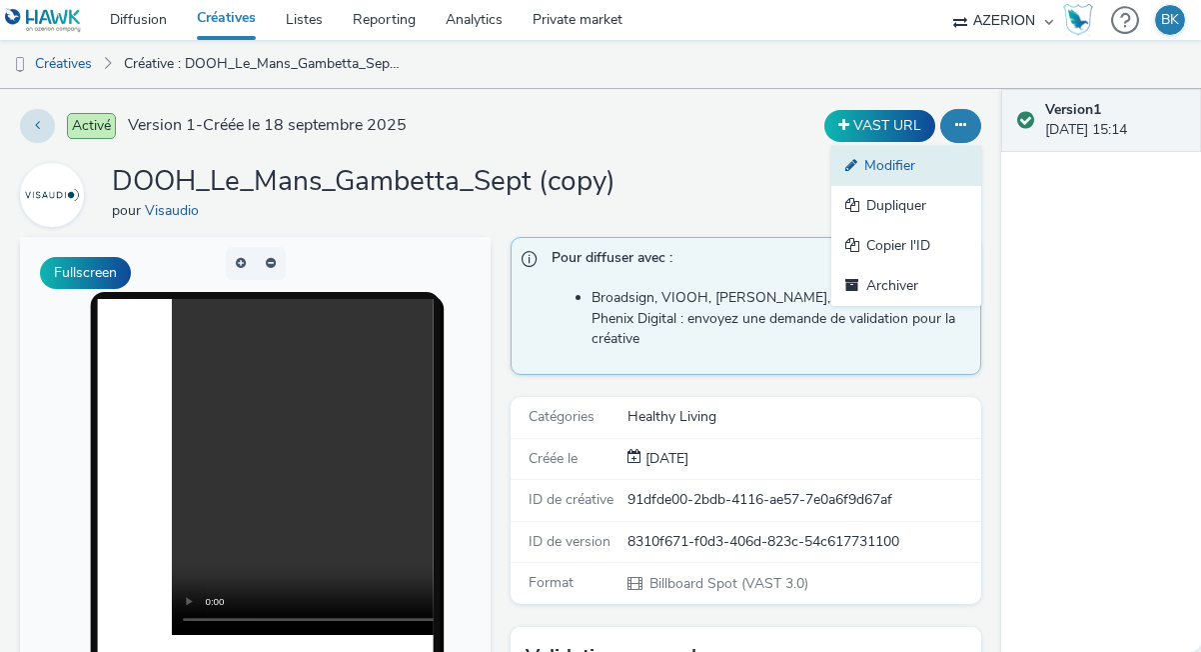
click at [914, 178] on link "Modifier" at bounding box center [907, 166] width 150 height 40
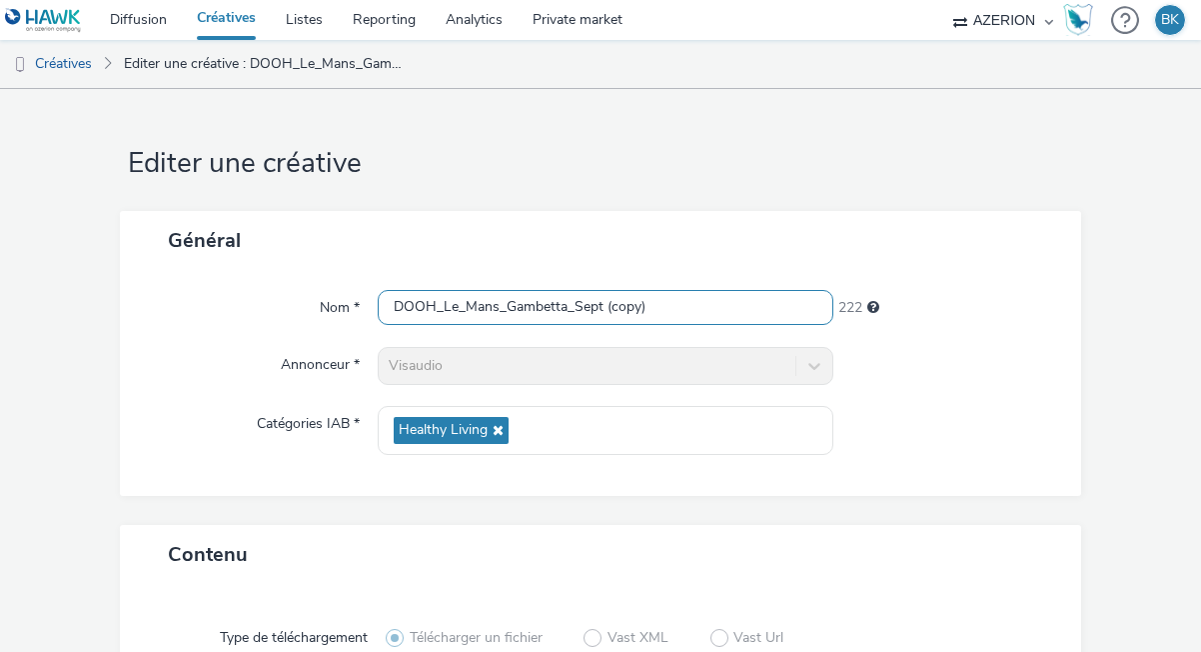
click at [575, 309] on input "DOOH_Le_Mans_Gambetta_Sept (copy)" at bounding box center [606, 307] width 456 height 35
drag, startPoint x: 645, startPoint y: 311, endPoint x: 613, endPoint y: 308, distance: 32.1
click at [613, 308] on input "DOOH_Le_Mans_Gambetta_Sept (copy)" at bounding box center [606, 307] width 456 height 35
click at [570, 305] on input "DOOH_Le_Mans_Gambetta_Sept" at bounding box center [606, 307] width 456 height 35
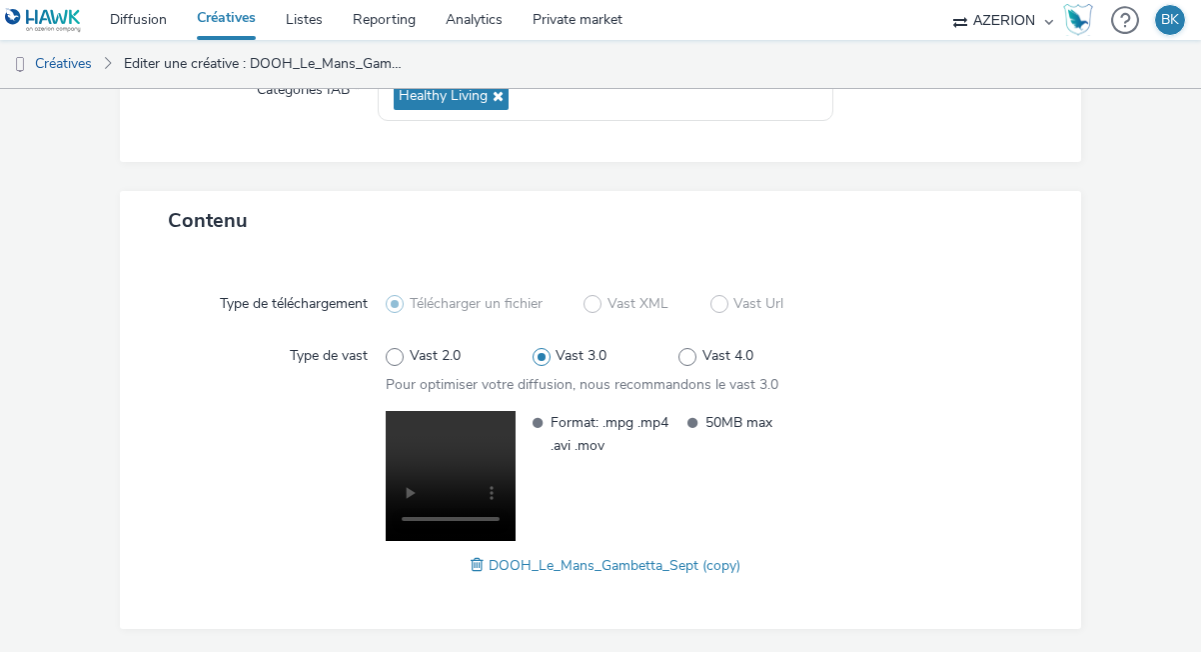
scroll to position [362, 0]
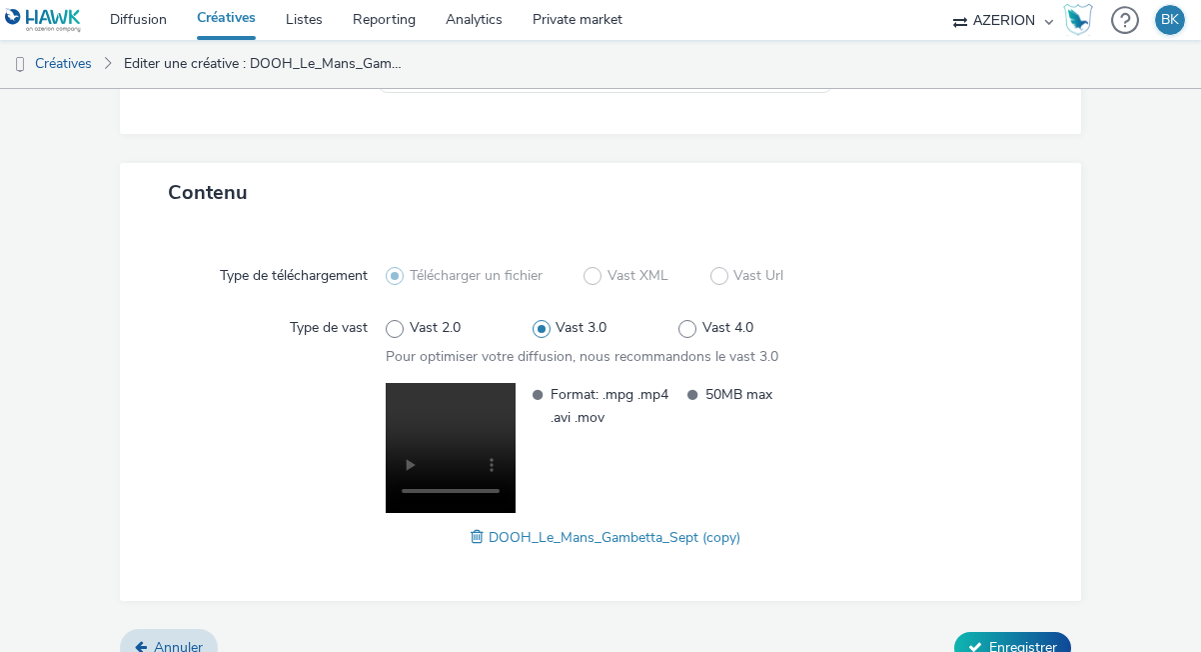
type input "DOOH_Le_Mans_Jaurès_Sept"
click at [483, 534] on span at bounding box center [480, 537] width 18 height 22
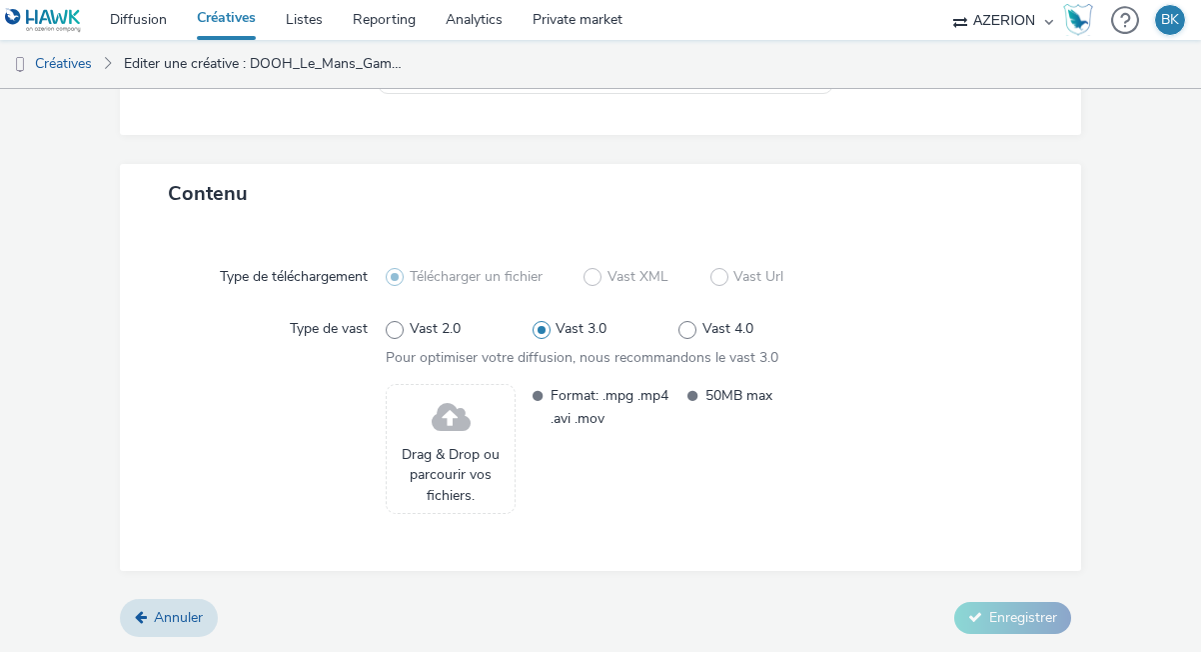
scroll to position [361, 0]
click at [469, 451] on span "Drag & Drop ou parcourir vos fichiers." at bounding box center [451, 475] width 108 height 61
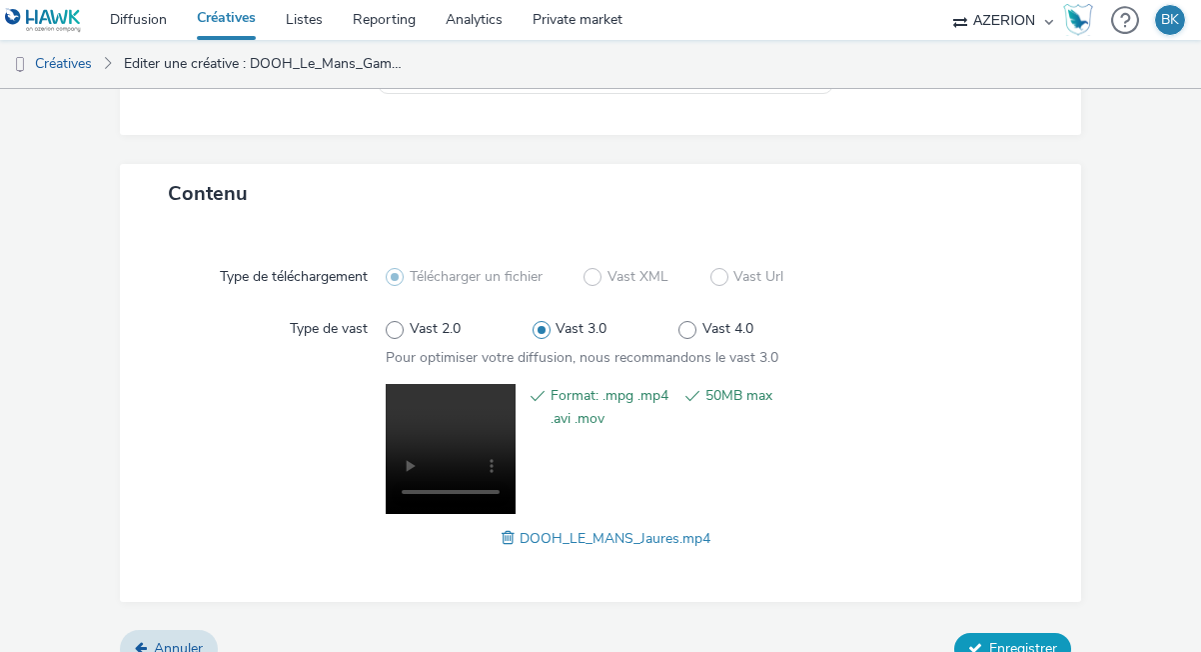
click at [1009, 645] on span "Enregistrer" at bounding box center [1024, 648] width 68 height 19
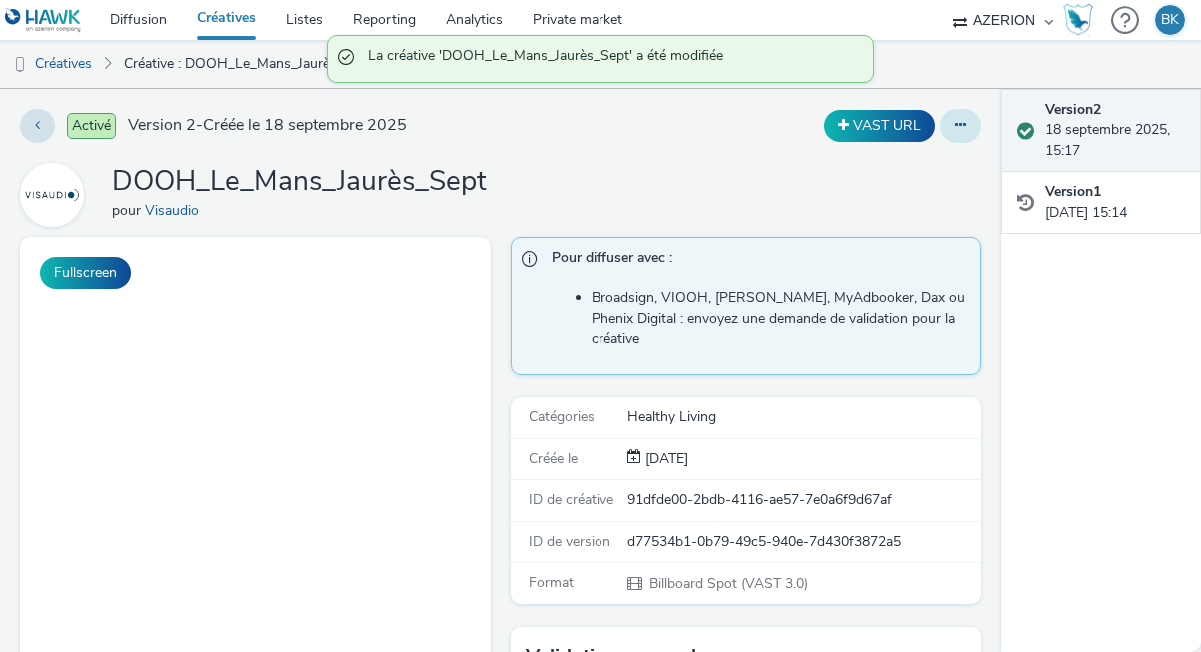
click at [959, 129] on icon at bounding box center [961, 125] width 11 height 14
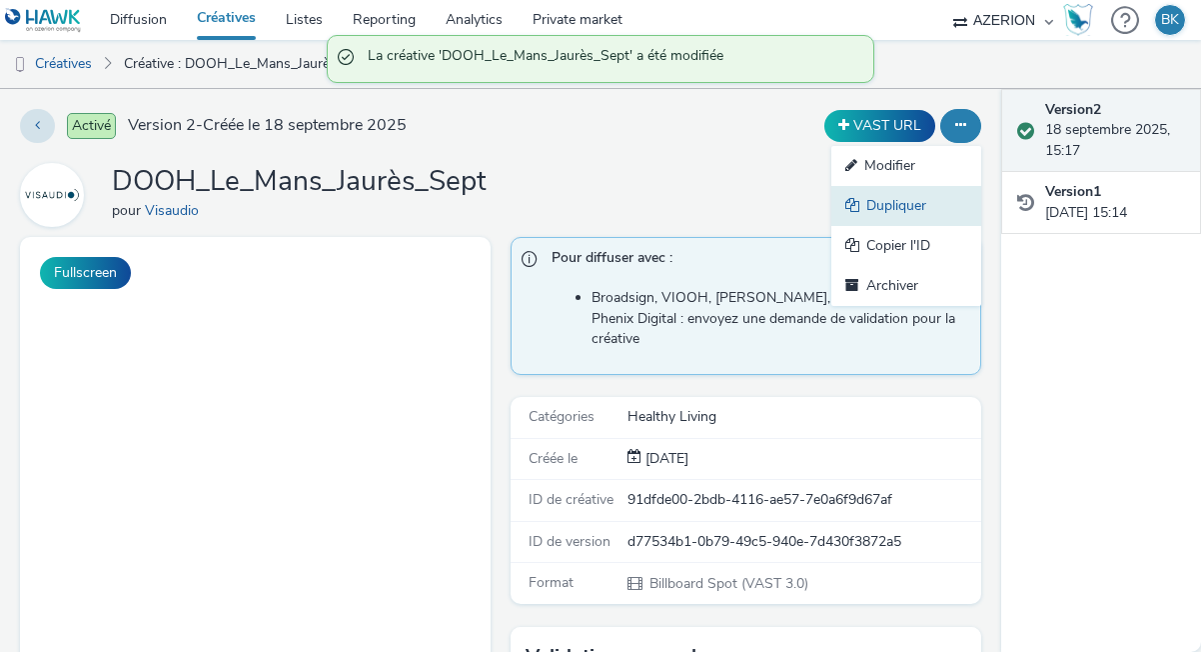
click at [900, 199] on link "Dupliquer" at bounding box center [907, 206] width 150 height 40
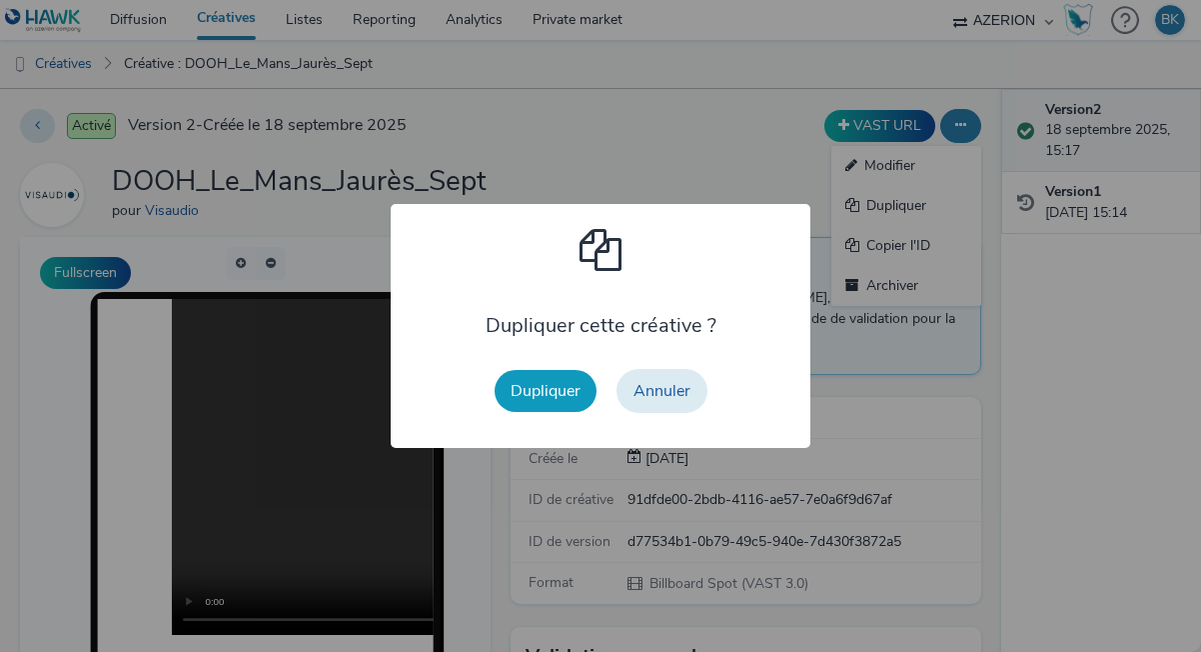
click at [531, 394] on button "Dupliquer" at bounding box center [546, 391] width 102 height 42
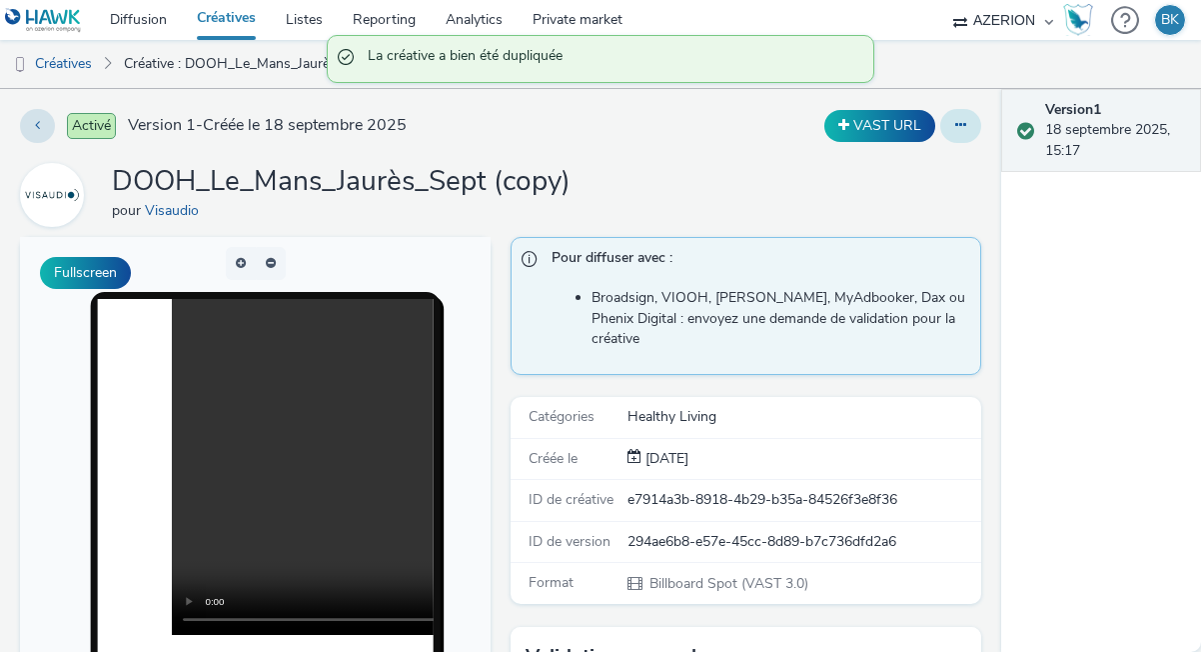
click at [951, 131] on button at bounding box center [961, 126] width 41 height 34
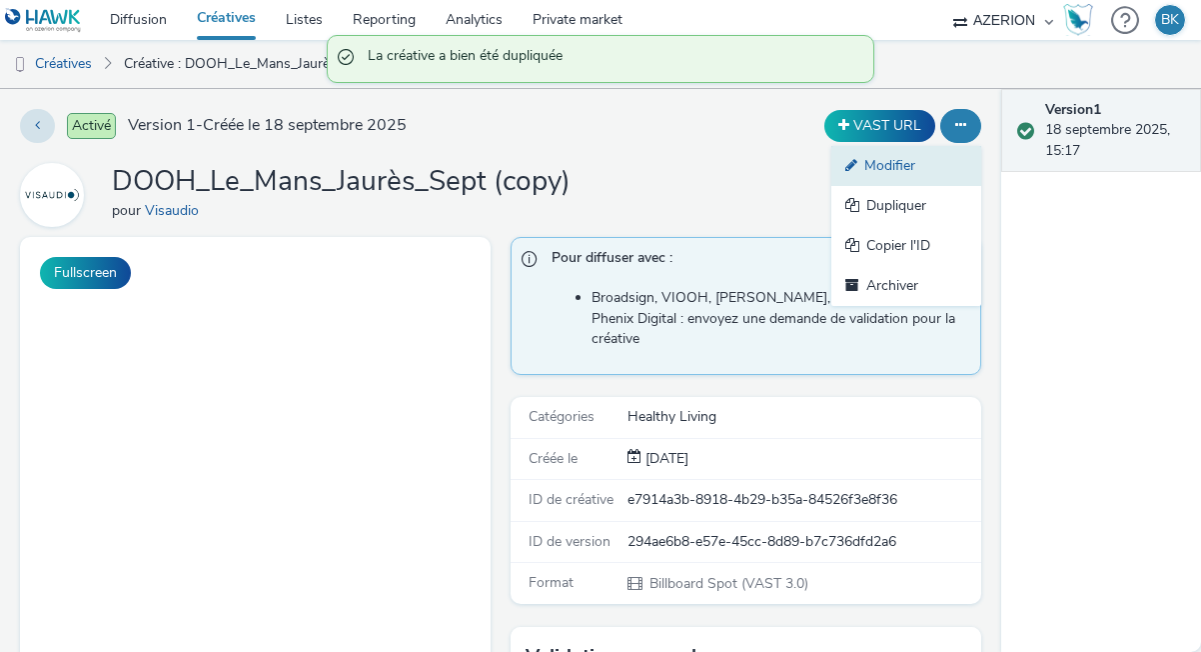
click at [926, 185] on link "Modifier" at bounding box center [907, 166] width 150 height 40
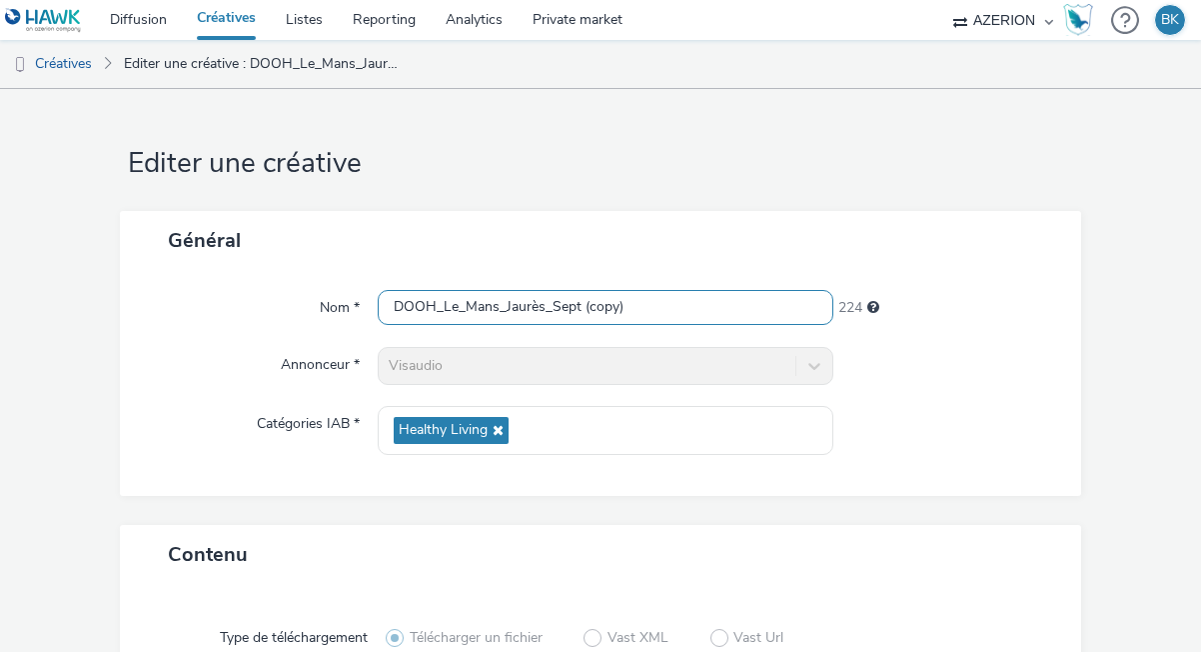
drag, startPoint x: 627, startPoint y: 315, endPoint x: 582, endPoint y: 315, distance: 45.0
click at [582, 315] on input "DOOH_Le_Mans_Jaurès_Sept (copy)" at bounding box center [606, 307] width 456 height 35
click at [545, 308] on input "DOOH_Le_Mans_Jaurès_Sept" at bounding box center [606, 307] width 456 height 35
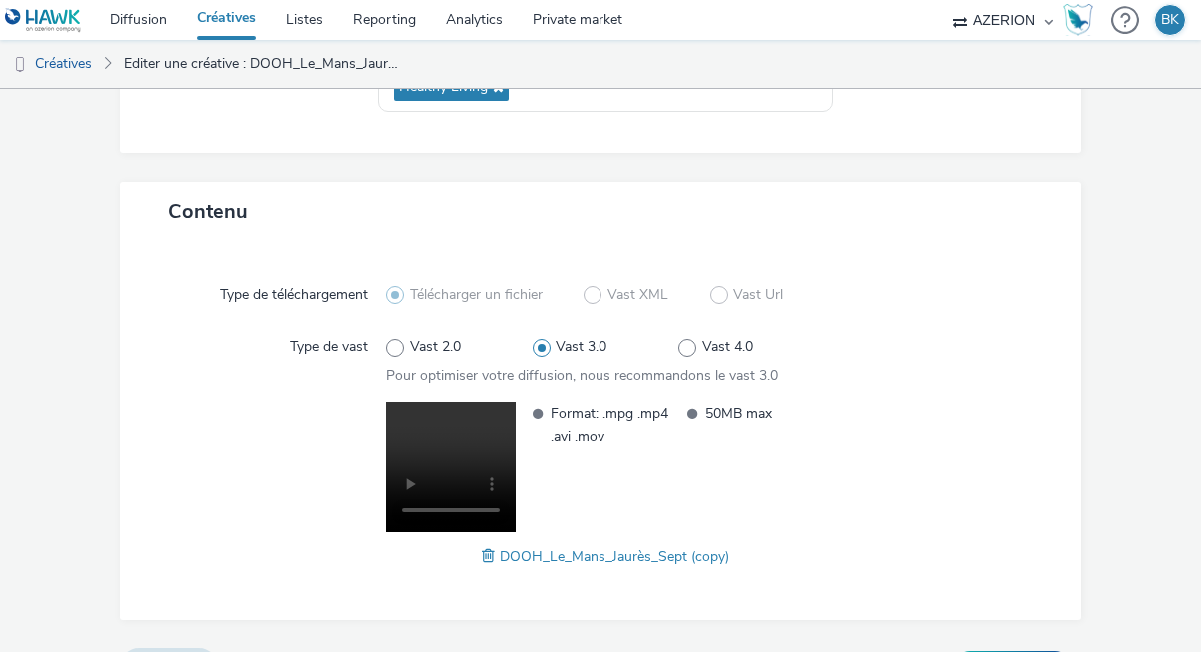
scroll to position [344, 0]
type input "DOOH_Laval_Lepecq_Sept"
click at [513, 561] on span "DOOH_Le_Mans_Jaurès_Sept (copy)" at bounding box center [615, 555] width 230 height 19
click at [494, 560] on span at bounding box center [491, 555] width 18 height 22
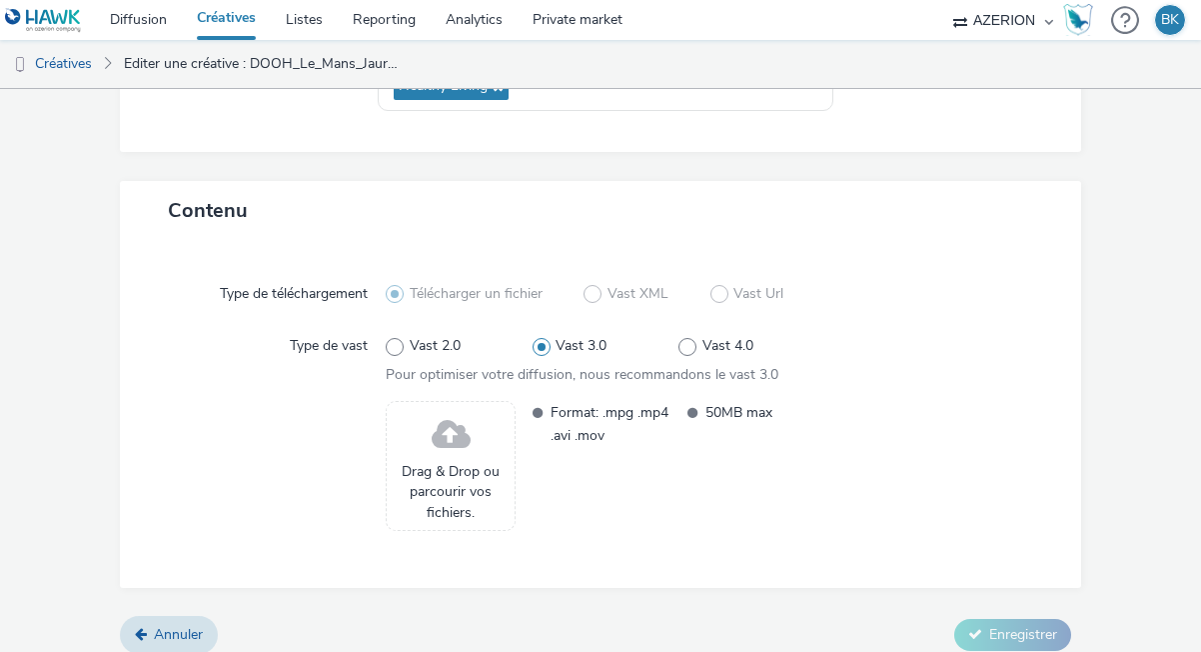
click at [477, 499] on span "Drag & Drop ou parcourir vos fichiers." at bounding box center [451, 492] width 108 height 61
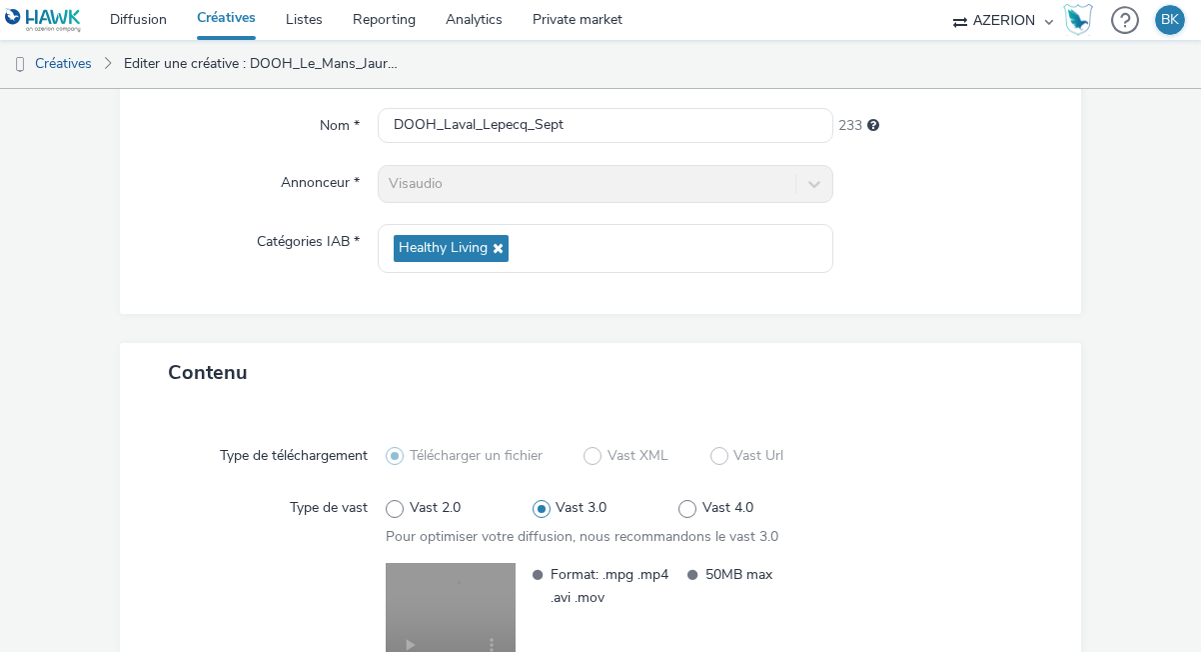
scroll to position [373, 0]
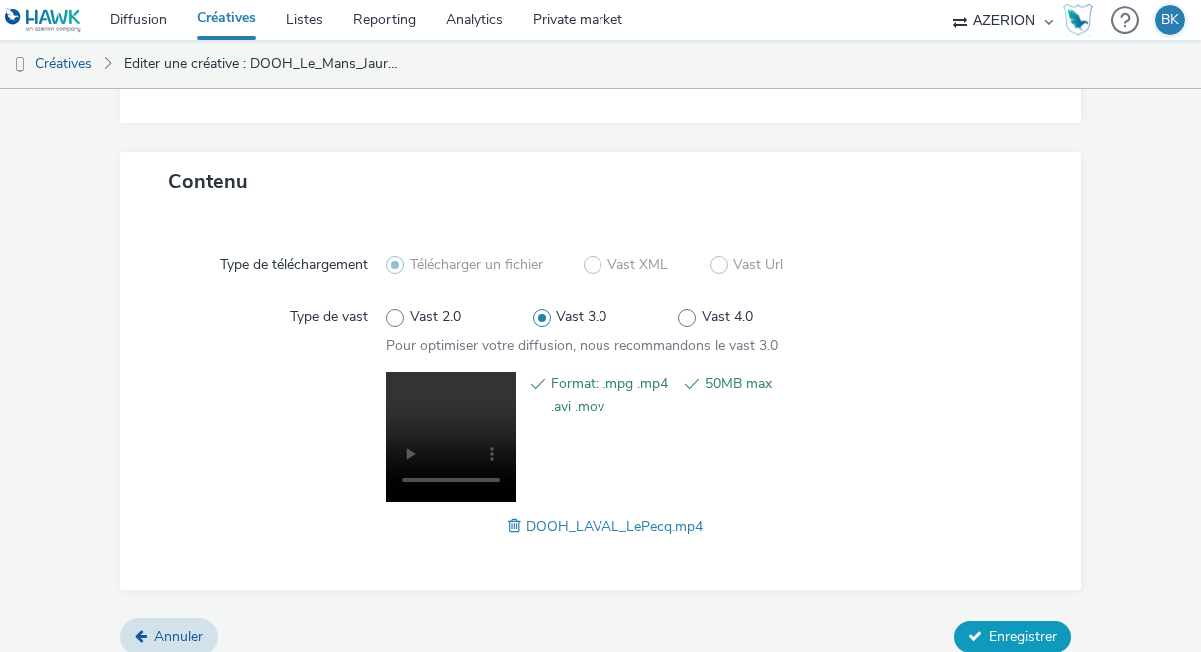
click at [1041, 640] on span "Enregistrer" at bounding box center [1024, 636] width 68 height 19
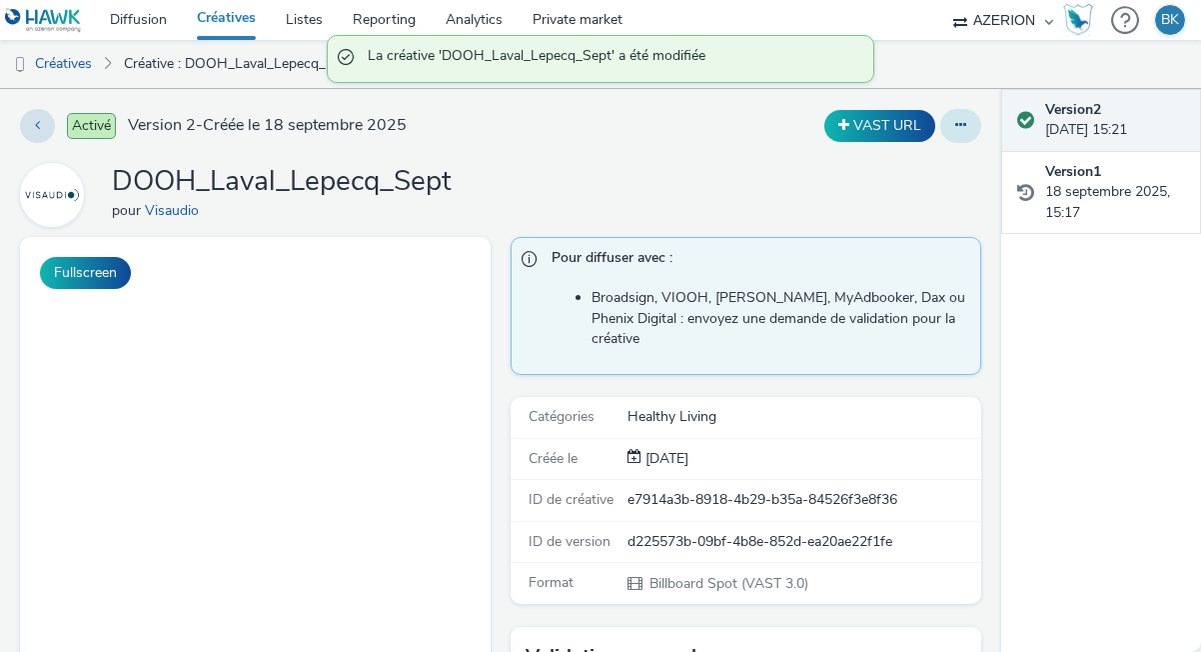
click at [960, 133] on button at bounding box center [961, 126] width 41 height 34
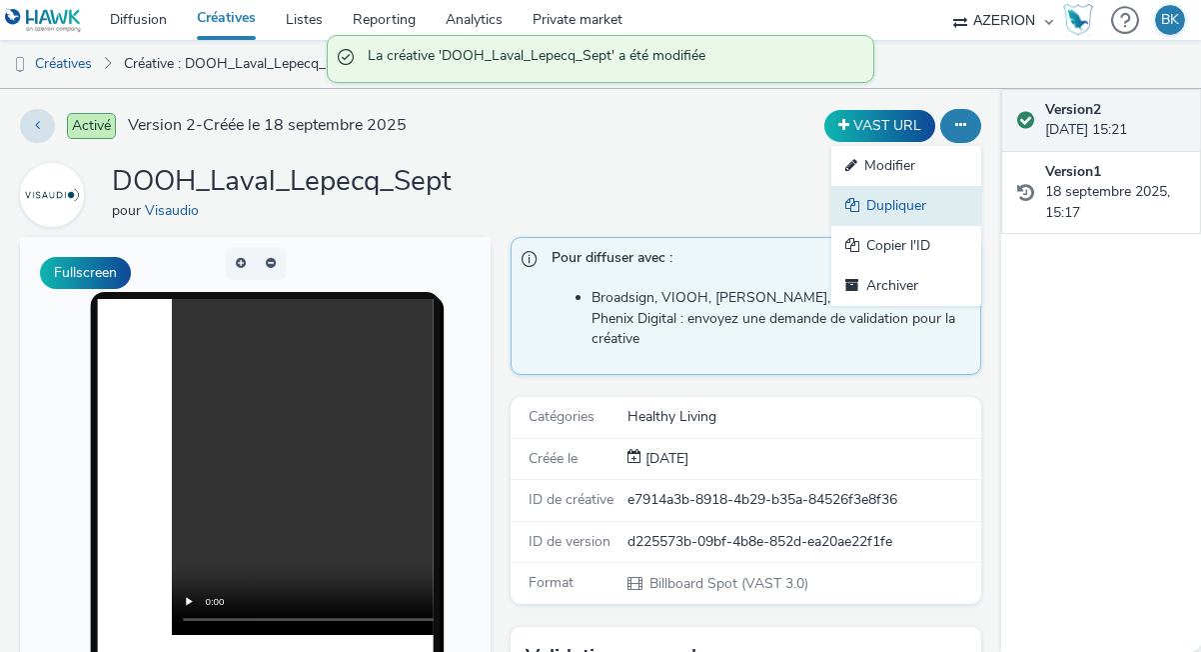
click at [901, 197] on link "Dupliquer" at bounding box center [907, 206] width 150 height 40
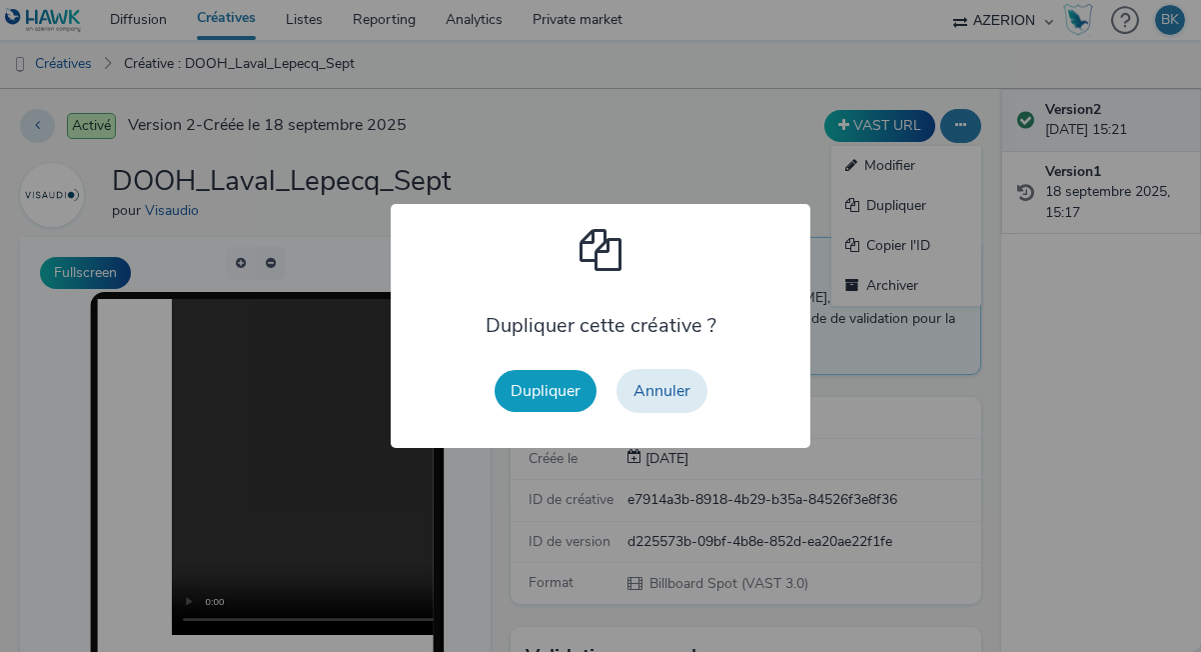
click at [560, 382] on button "Dupliquer" at bounding box center [546, 391] width 102 height 42
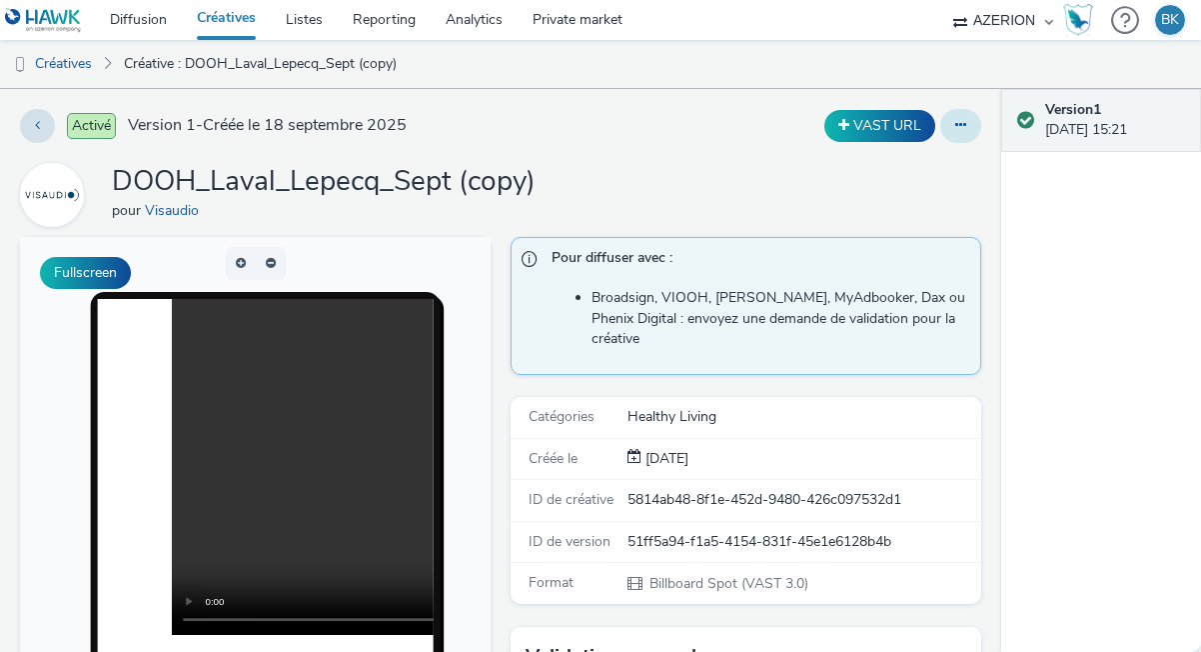
click at [964, 126] on icon at bounding box center [961, 125] width 11 height 14
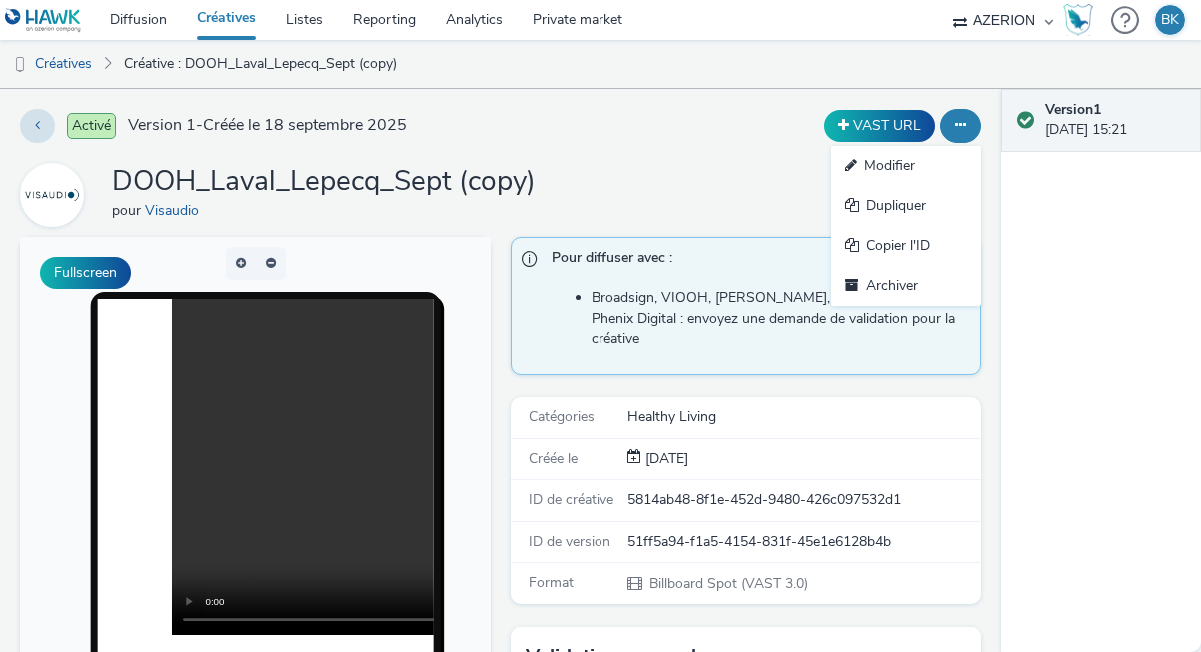
click at [877, 172] on link "Modifier" at bounding box center [907, 166] width 150 height 40
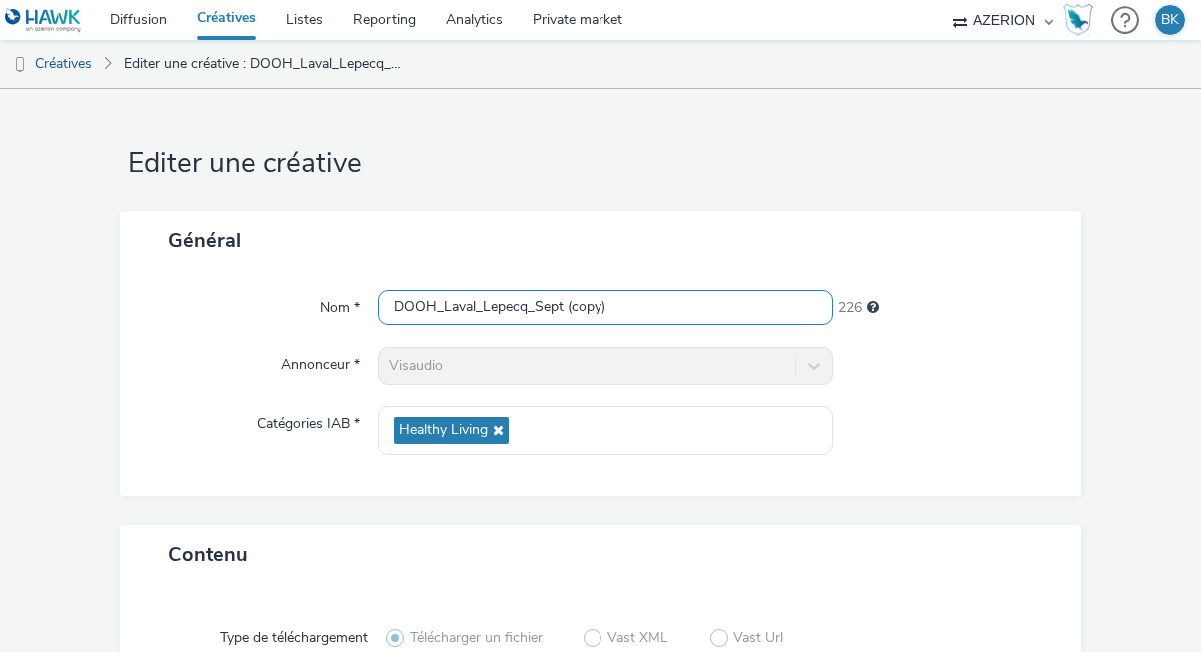
drag, startPoint x: 643, startPoint y: 318, endPoint x: 565, endPoint y: 301, distance: 79.8
click at [565, 301] on input "DOOH_Laval_Lepecq_Sept (copy)" at bounding box center [606, 307] width 456 height 35
drag, startPoint x: 530, startPoint y: 308, endPoint x: 483, endPoint y: 307, distance: 47.0
click at [483, 307] on input "DOOH_Laval_Lepecq_Sept" at bounding box center [606, 307] width 456 height 35
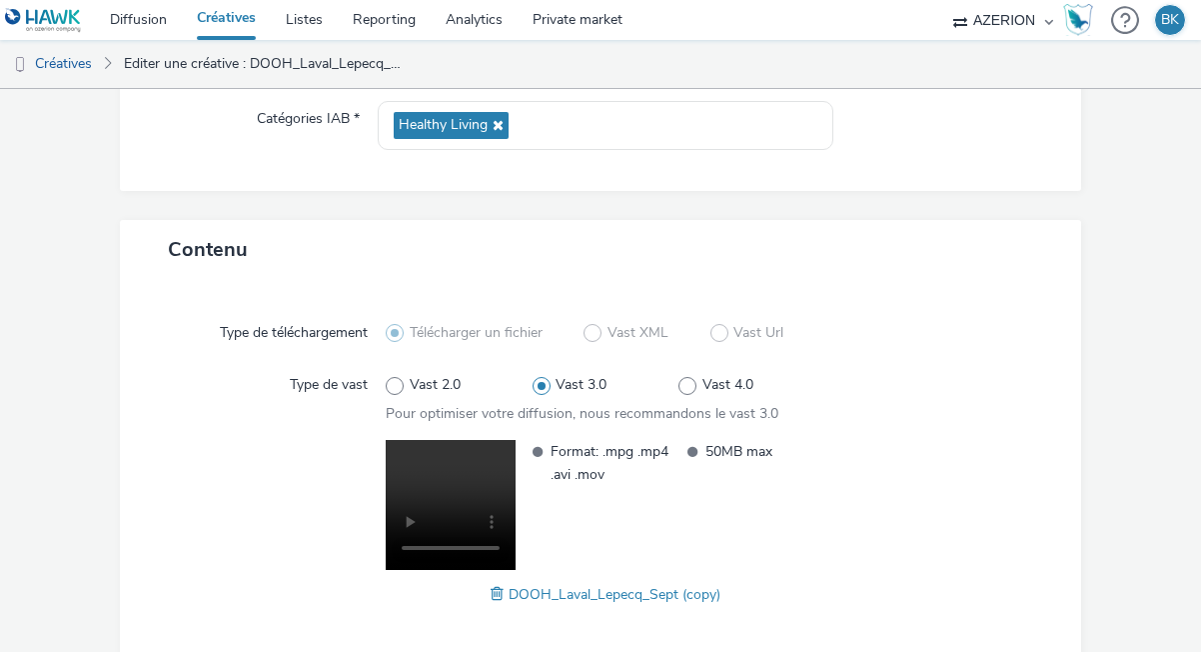
scroll to position [362, 0]
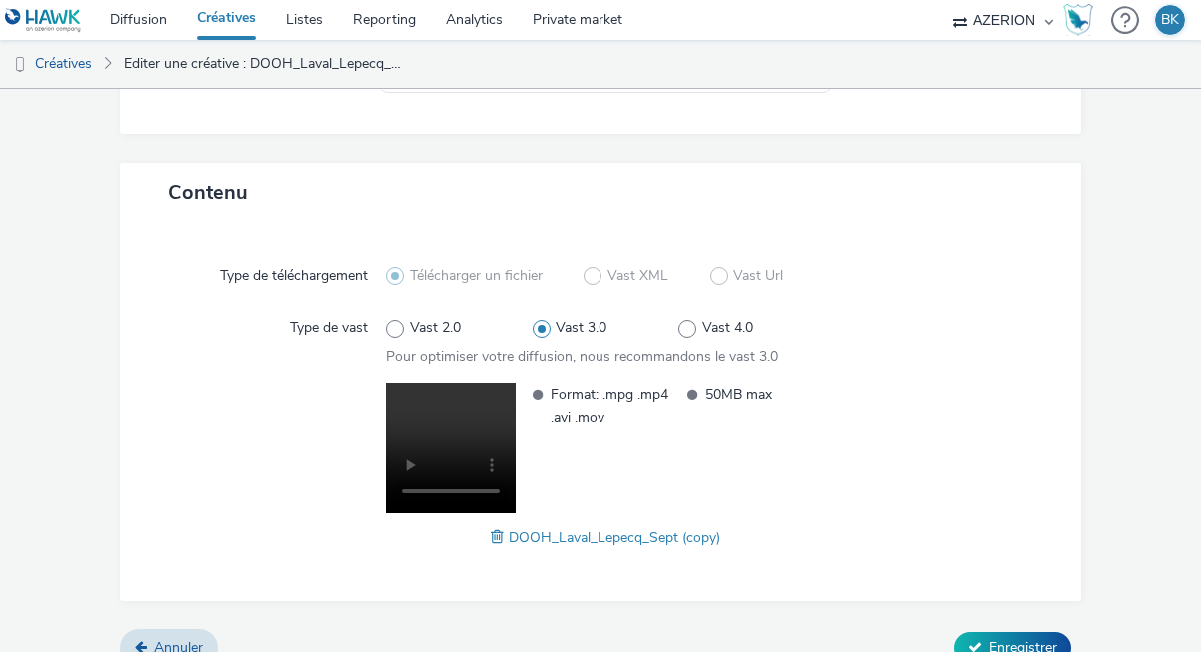
type input "DOOH_Laval_Queinnec_Sept"
click at [501, 543] on span at bounding box center [500, 537] width 18 height 22
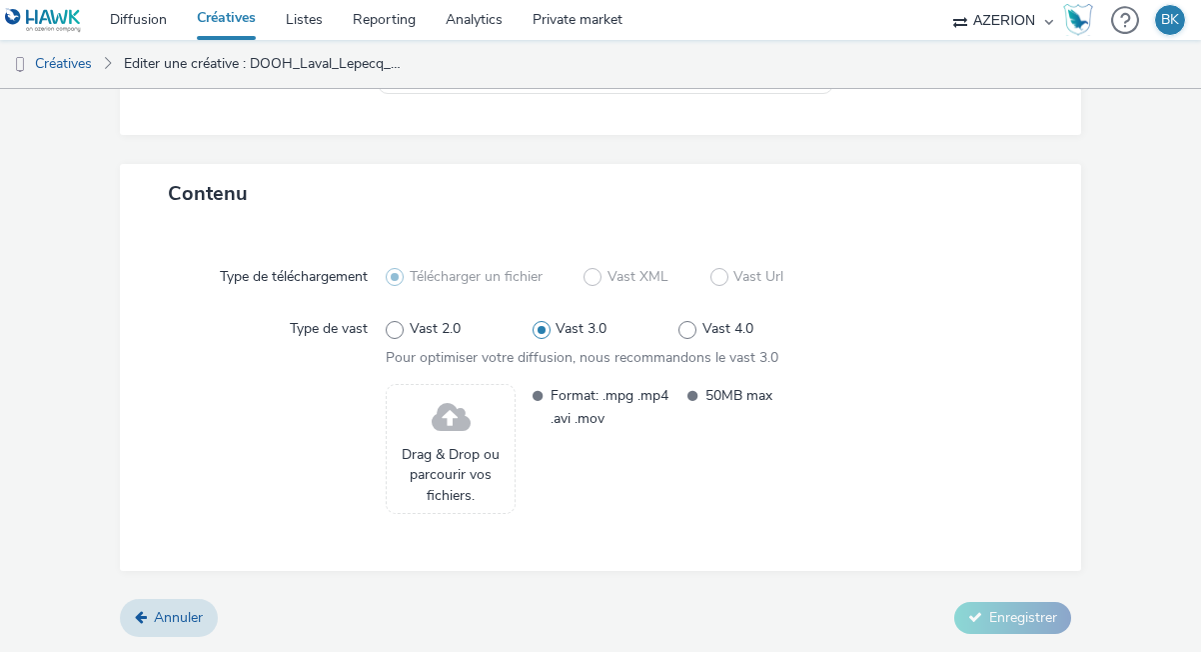
scroll to position [361, 0]
click at [462, 451] on span "Drag & Drop ou parcourir vos fichiers." at bounding box center [451, 475] width 108 height 61
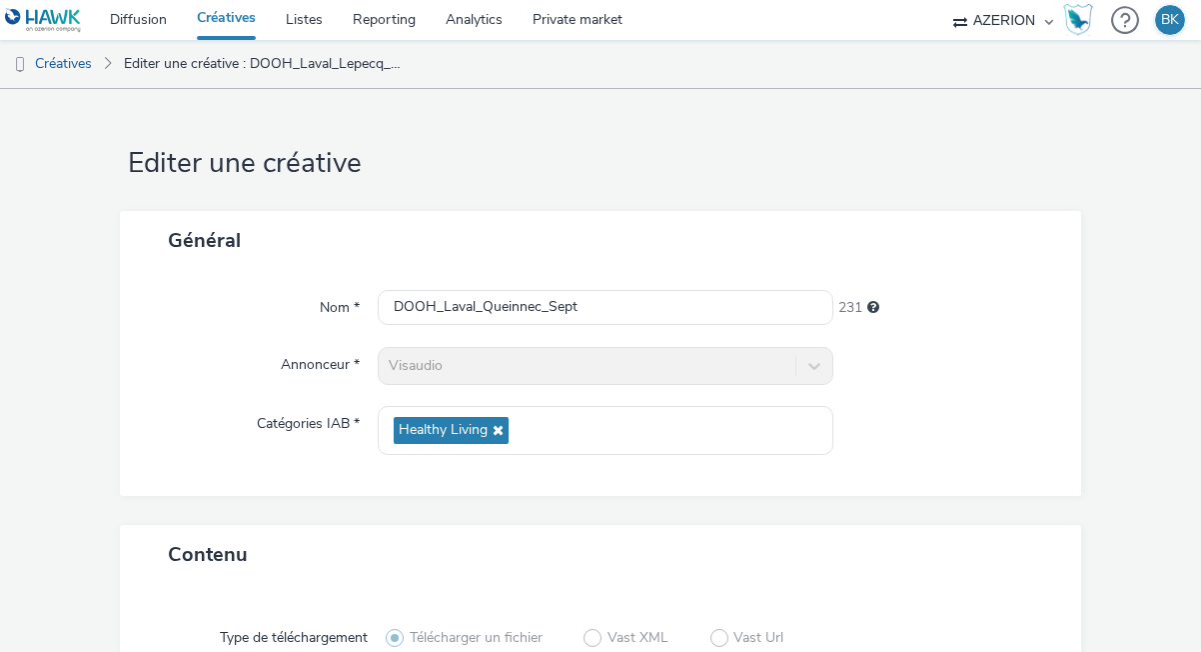
scroll to position [391, 0]
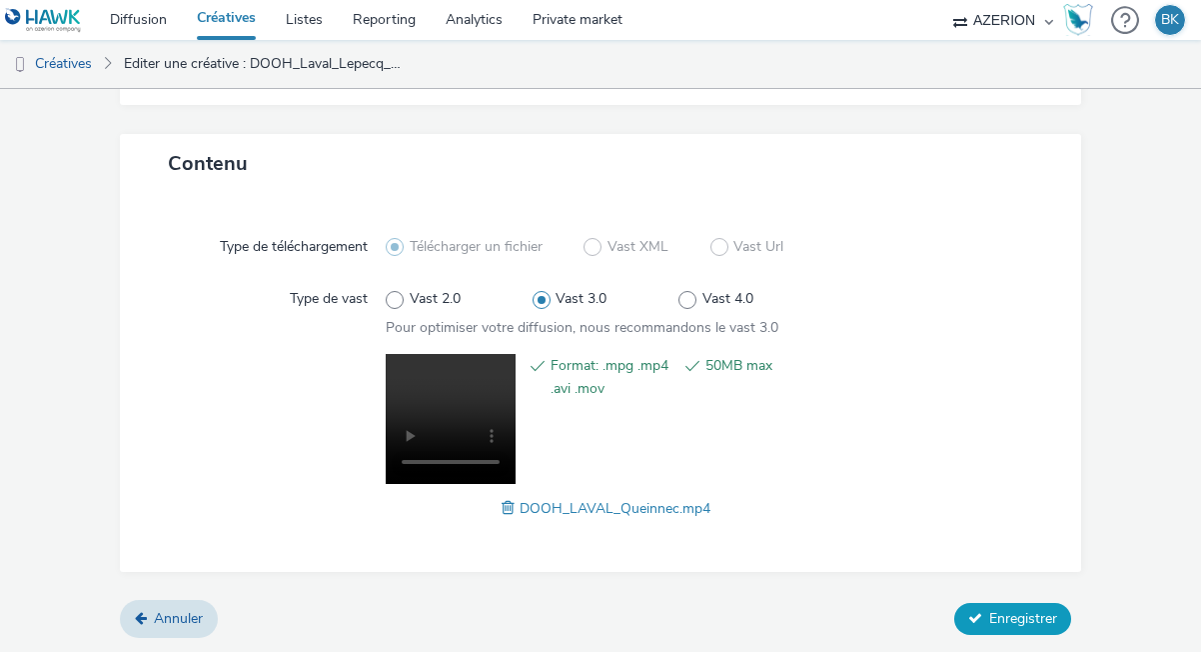
click at [1029, 616] on span "Enregistrer" at bounding box center [1024, 618] width 68 height 19
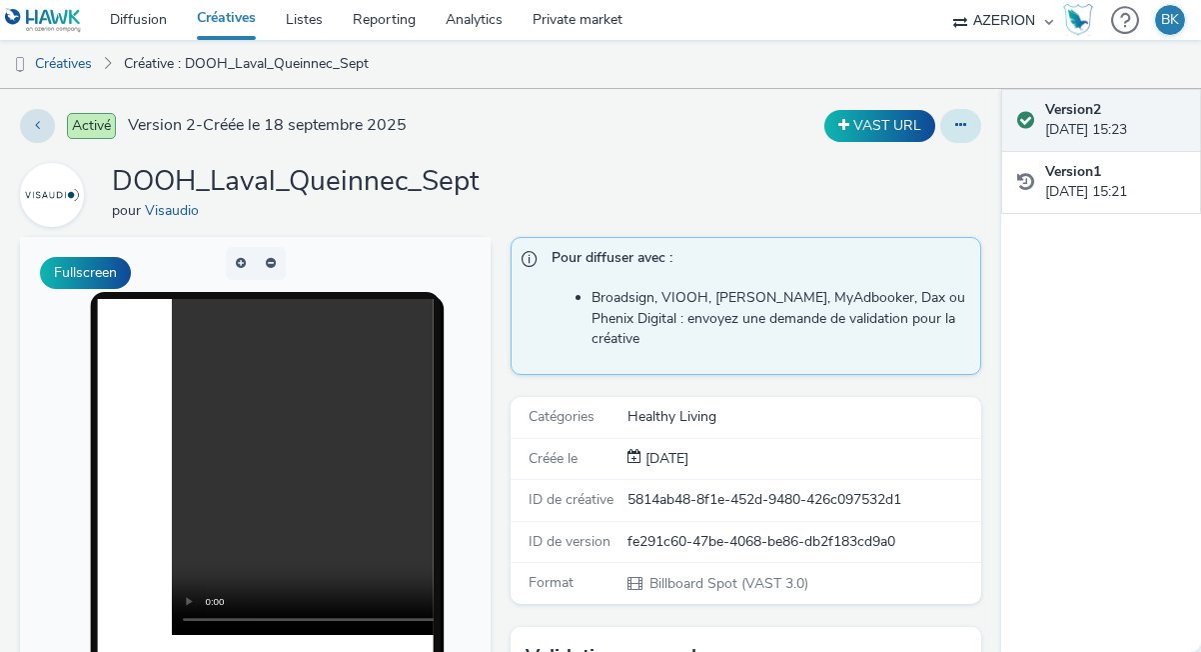
click at [960, 135] on button at bounding box center [961, 126] width 41 height 34
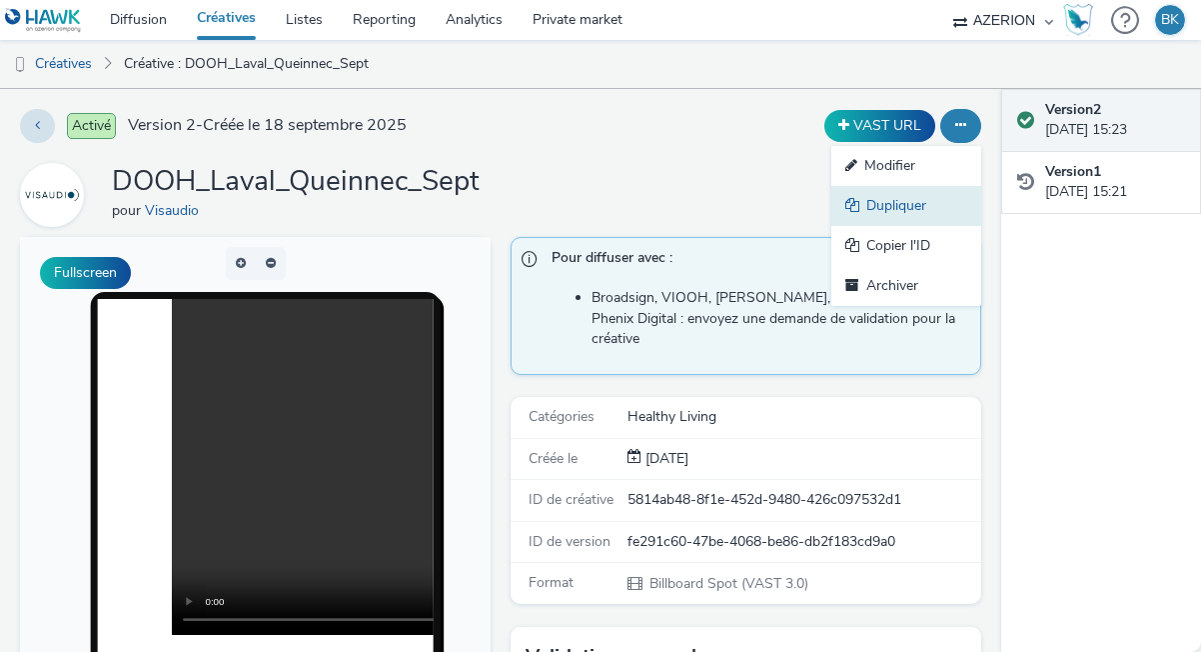
click at [907, 206] on link "Dupliquer" at bounding box center [907, 206] width 150 height 40
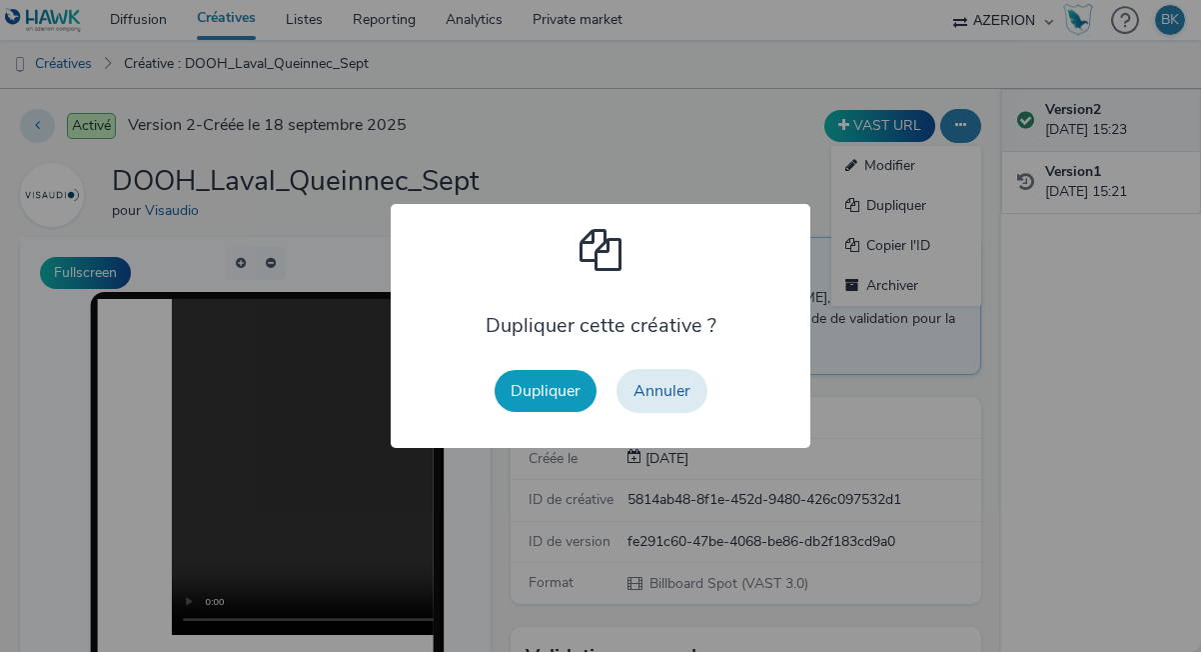
click at [536, 396] on button "Dupliquer" at bounding box center [546, 391] width 102 height 42
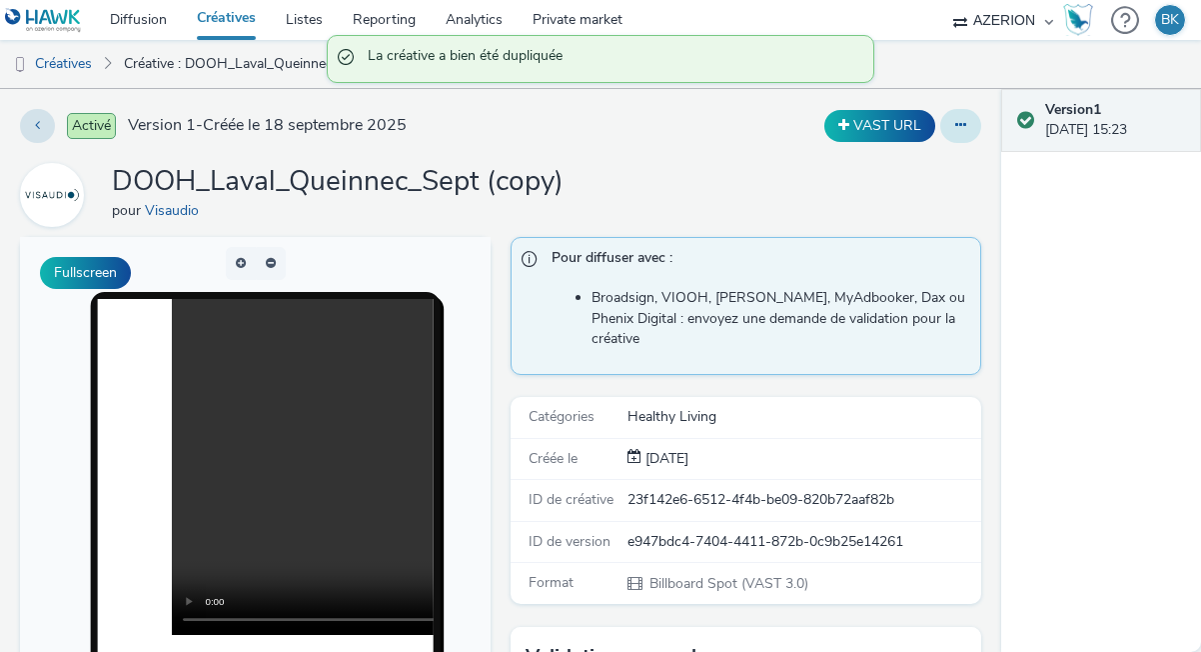
click at [964, 127] on icon at bounding box center [961, 125] width 11 height 14
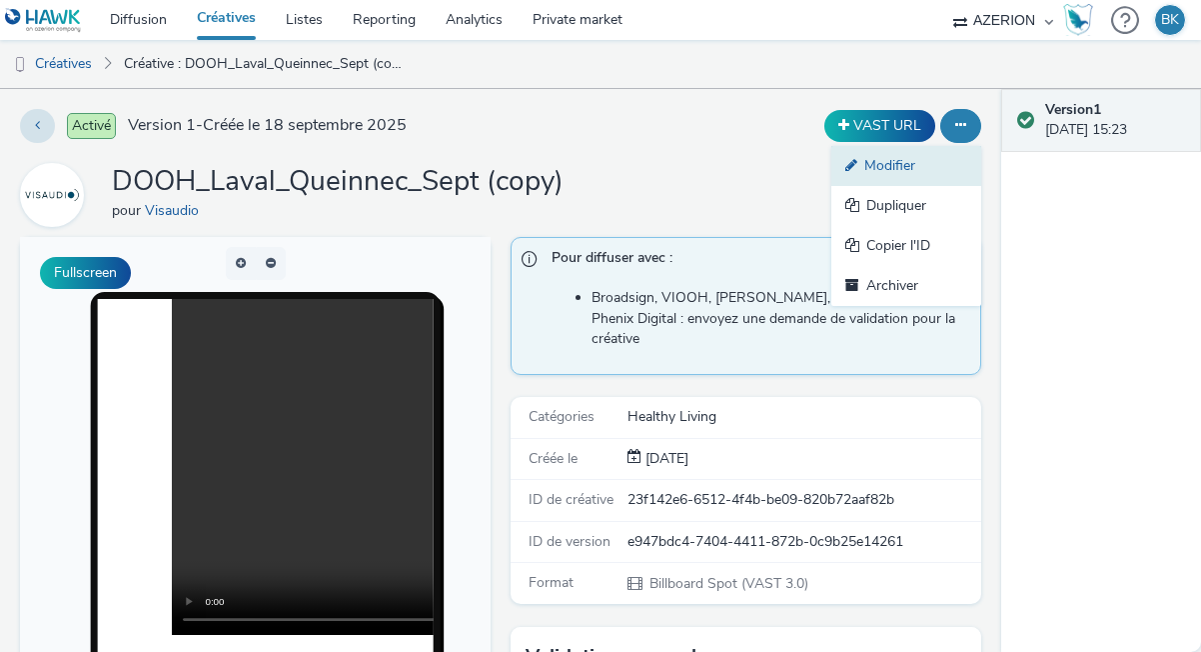
click at [900, 170] on link "Modifier" at bounding box center [907, 166] width 150 height 40
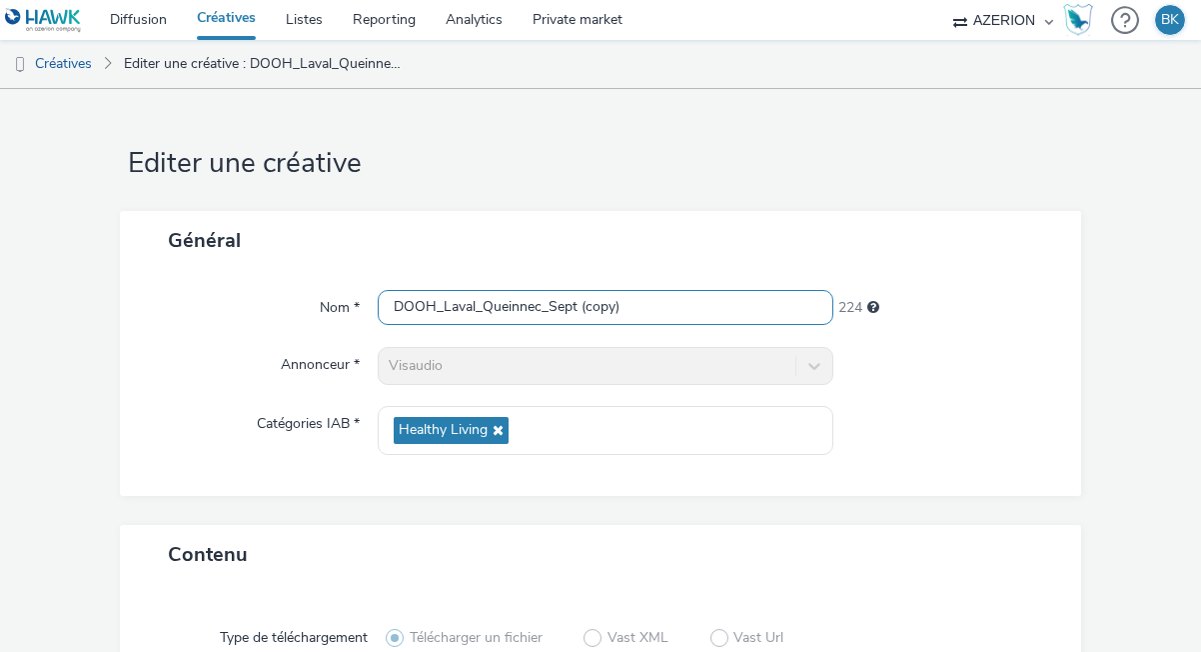
drag, startPoint x: 636, startPoint y: 308, endPoint x: 583, endPoint y: 309, distance: 53.0
click at [582, 309] on input "DOOH_Laval_Queinnec_Sept (copy)" at bounding box center [606, 307] width 456 height 35
drag, startPoint x: 543, startPoint y: 302, endPoint x: 488, endPoint y: 303, distance: 55.0
click at [488, 303] on input "DOOH_Laval_Queinnec_Sept" at bounding box center [606, 307] width 456 height 35
click at [475, 306] on input "DOOH_Laval_Allende_Sept" at bounding box center [606, 307] width 456 height 35
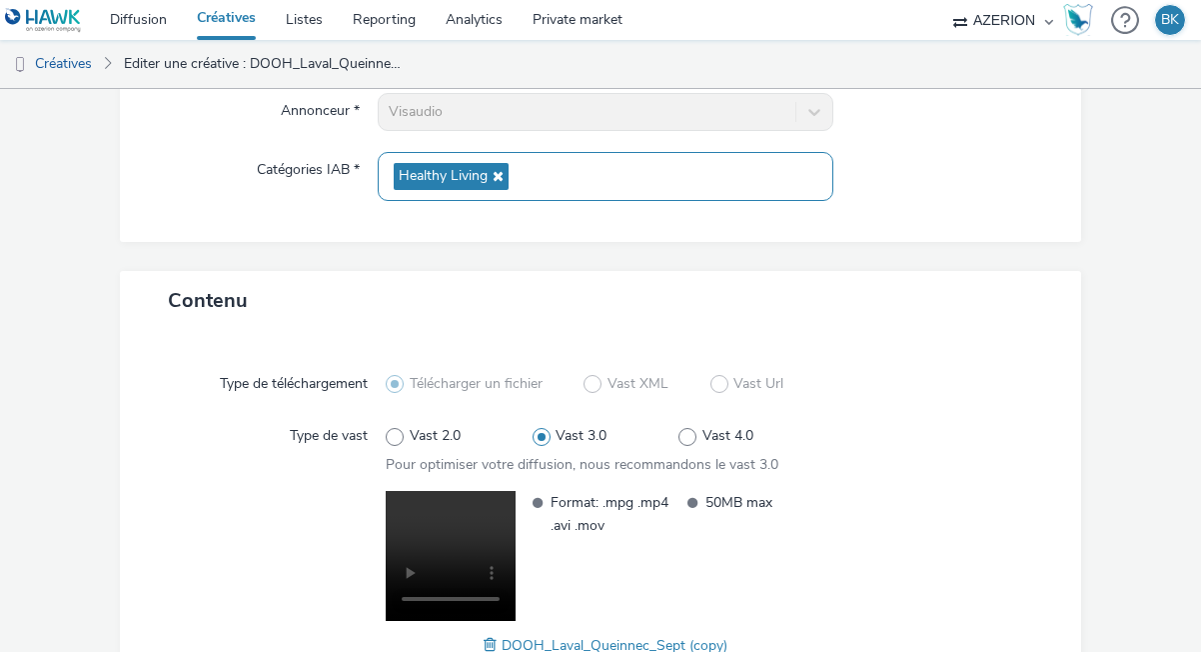
scroll to position [391, 0]
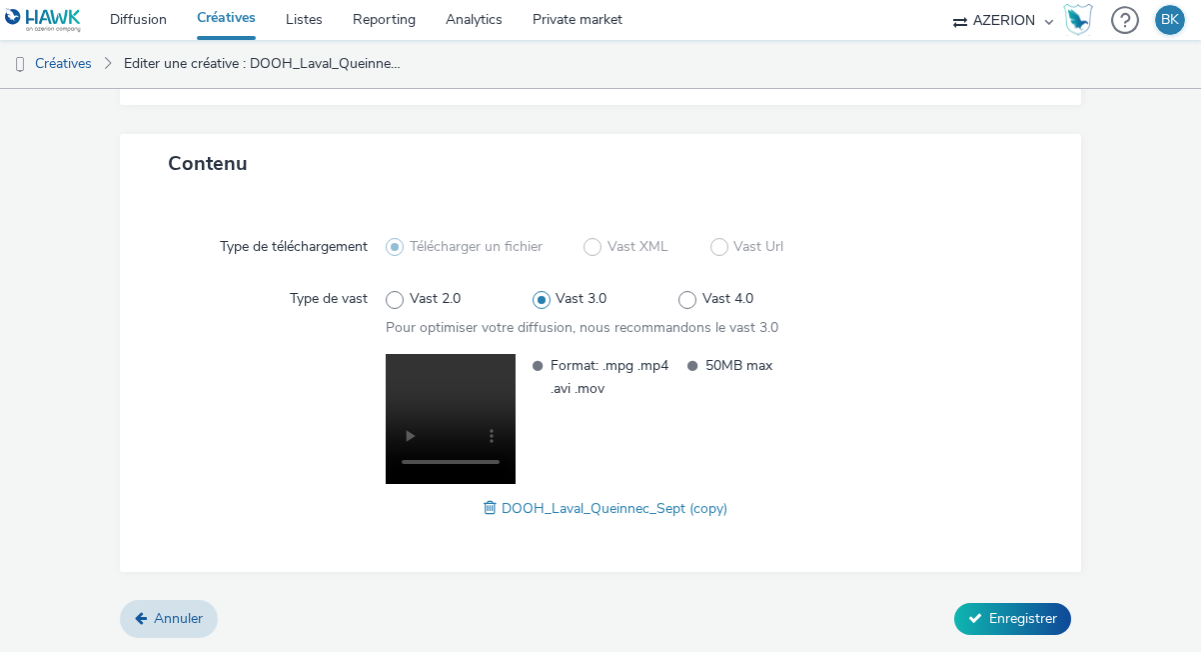
type input "DOOH_LaRocheSurYon_Allende_Sept"
click at [489, 509] on span at bounding box center [493, 508] width 18 height 22
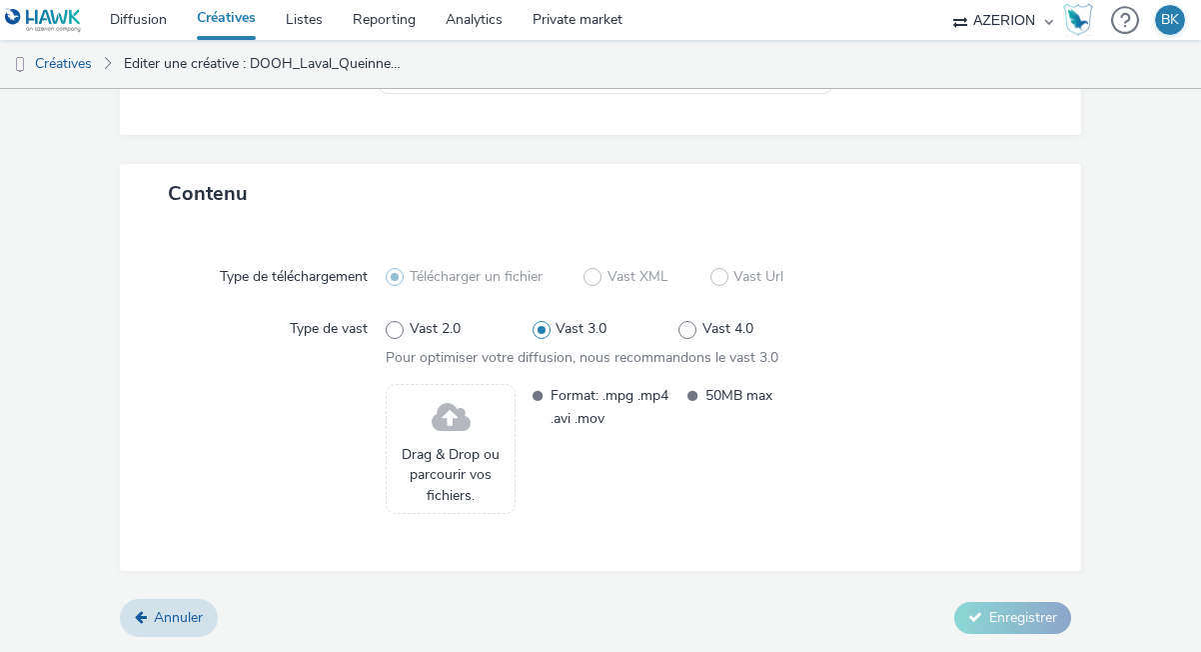
scroll to position [361, 0]
click at [462, 397] on span at bounding box center [451, 418] width 39 height 53
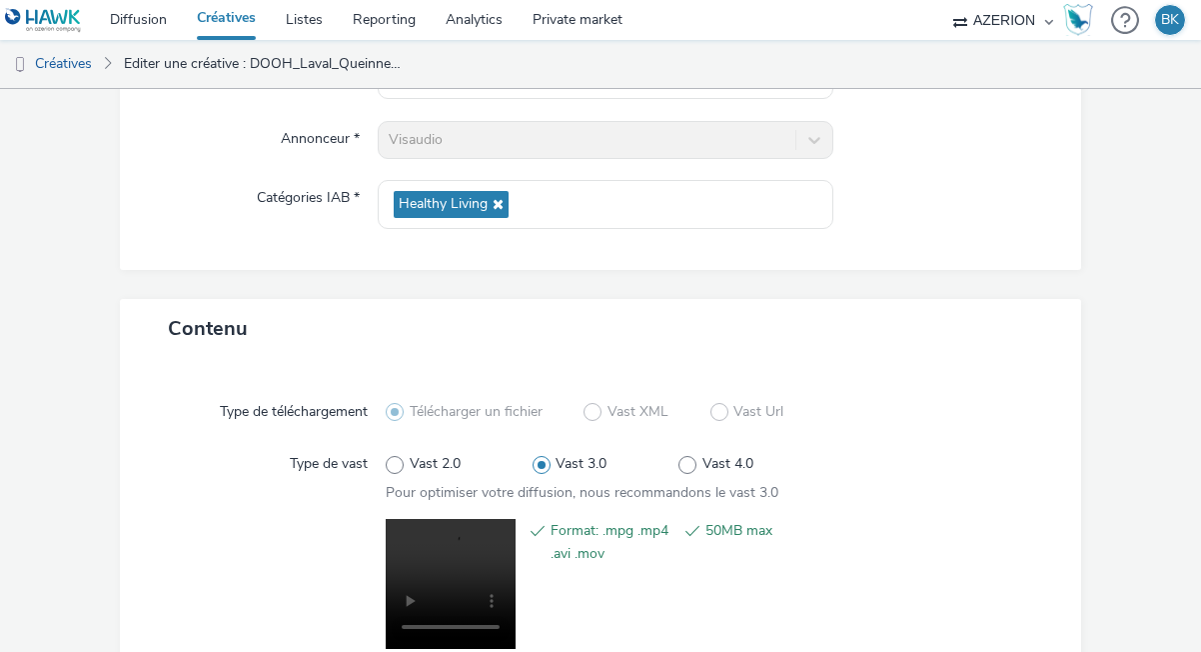
scroll to position [391, 0]
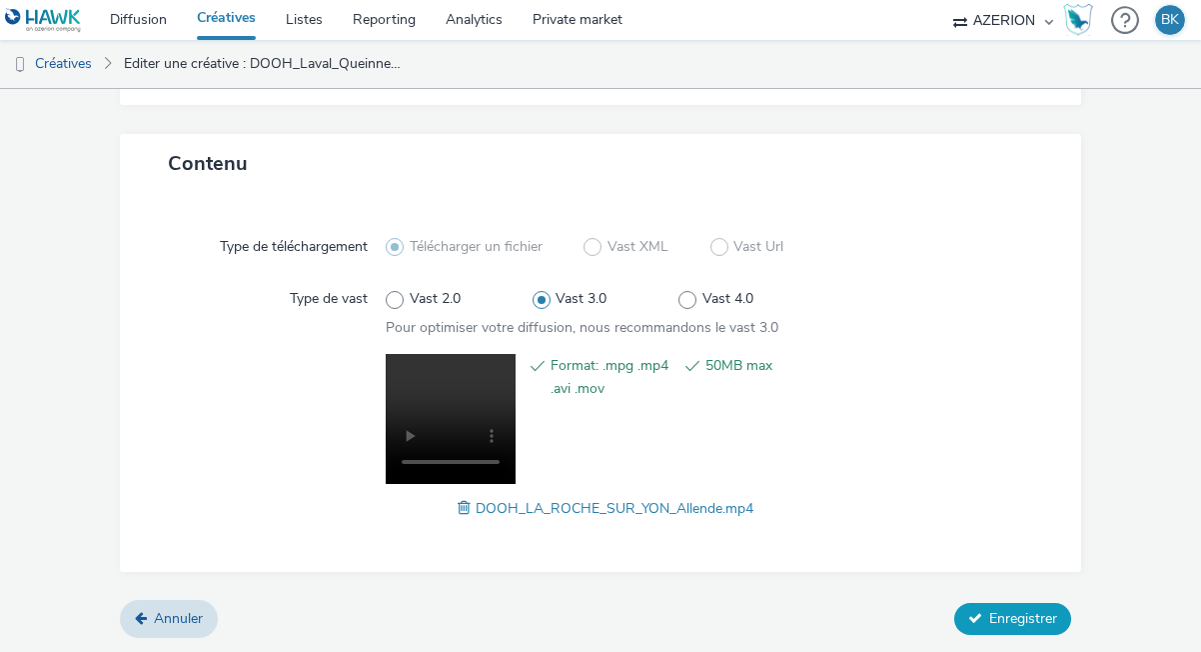
click at [1011, 609] on span "Enregistrer" at bounding box center [1024, 618] width 68 height 19
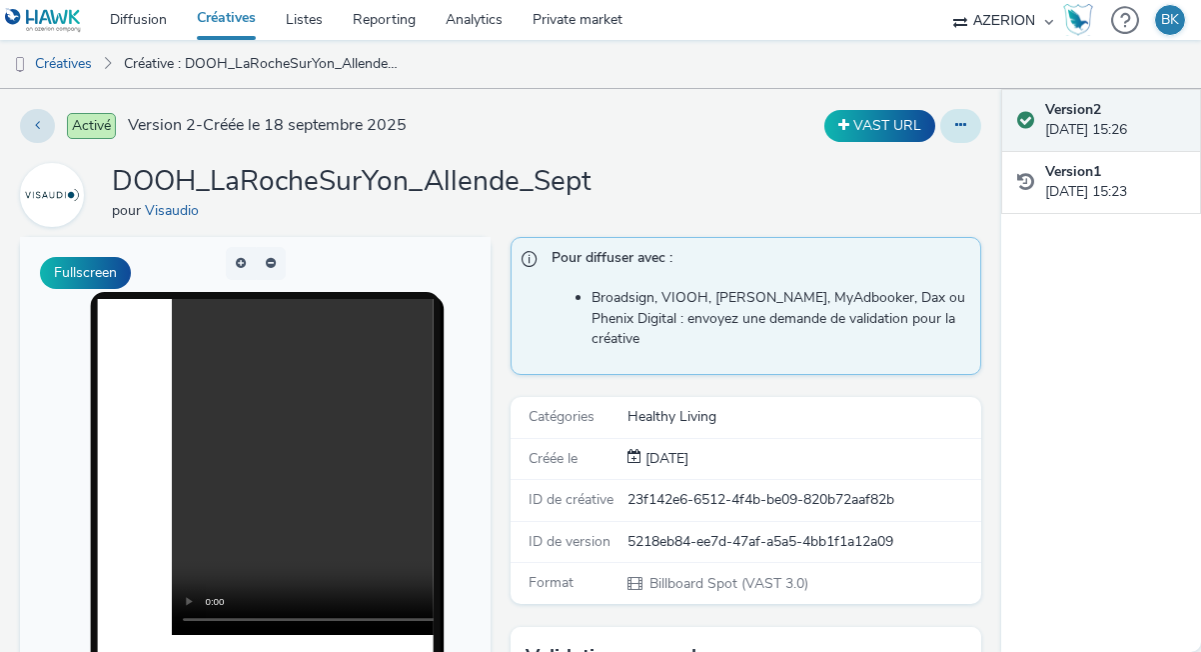
click at [956, 121] on icon at bounding box center [961, 125] width 11 height 14
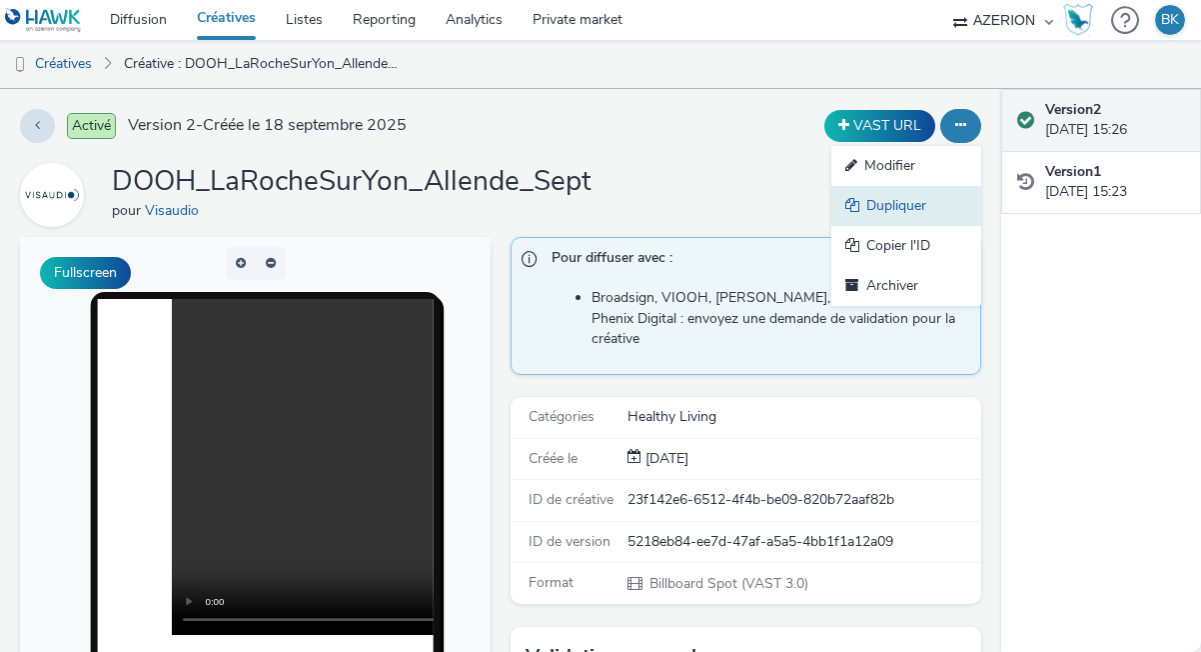
click at [894, 216] on link "Dupliquer" at bounding box center [907, 206] width 150 height 40
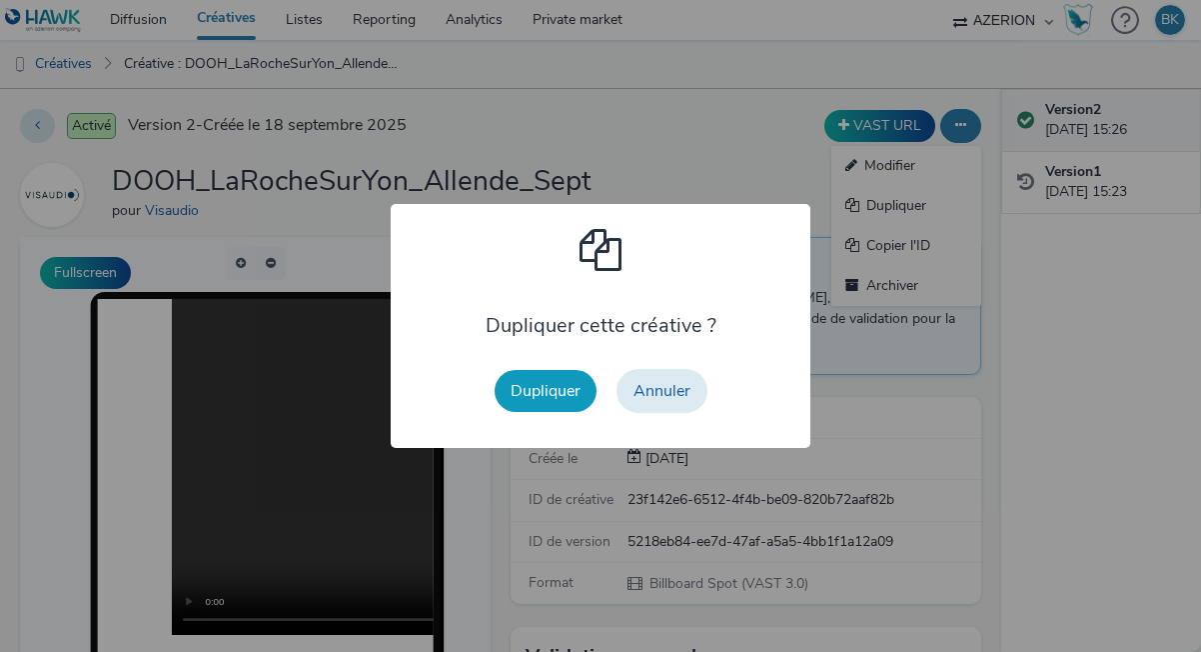
click at [520, 383] on button "Dupliquer" at bounding box center [546, 391] width 102 height 42
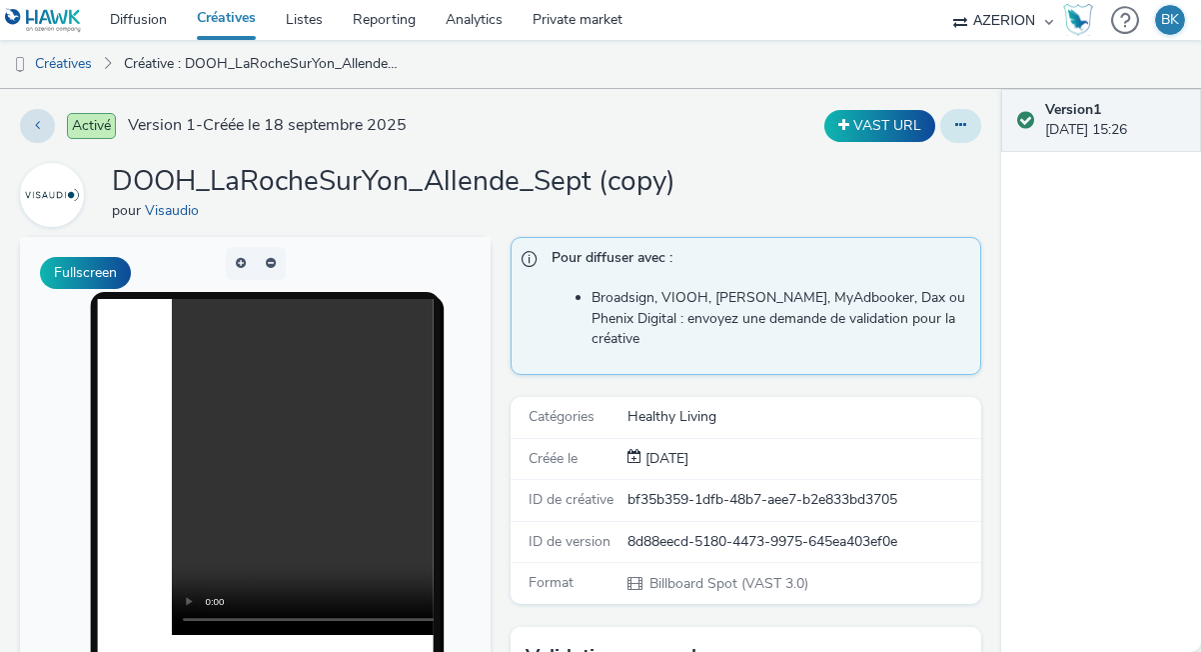
click at [958, 123] on icon at bounding box center [961, 125] width 11 height 14
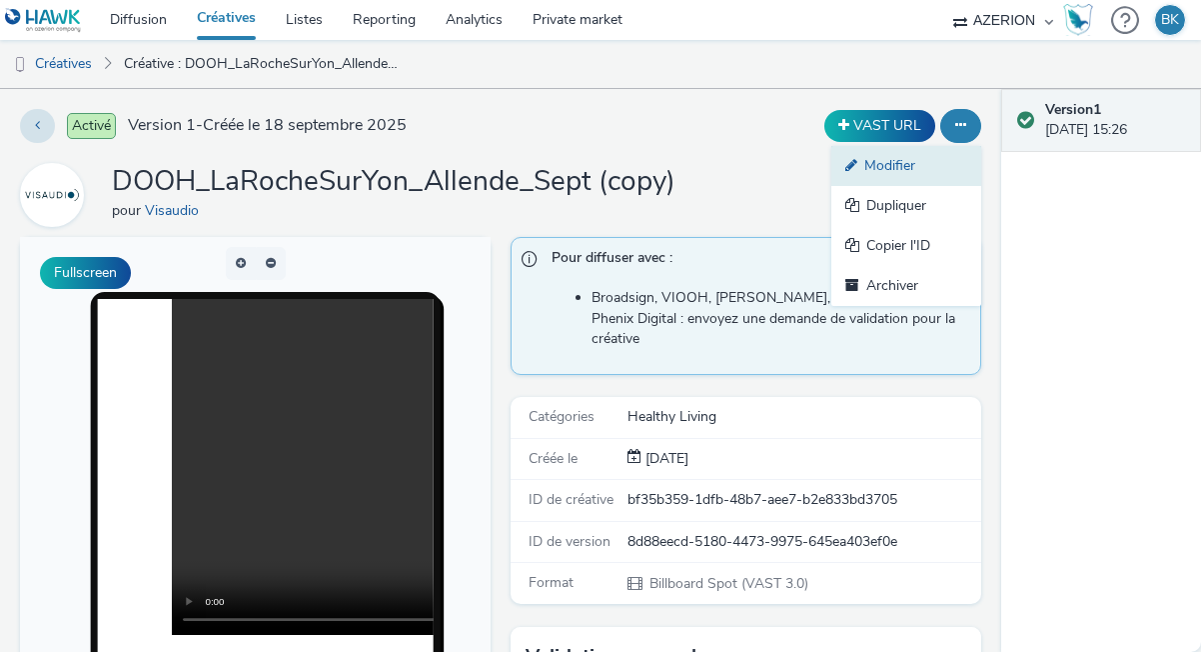
click at [884, 167] on link "Modifier" at bounding box center [907, 166] width 150 height 40
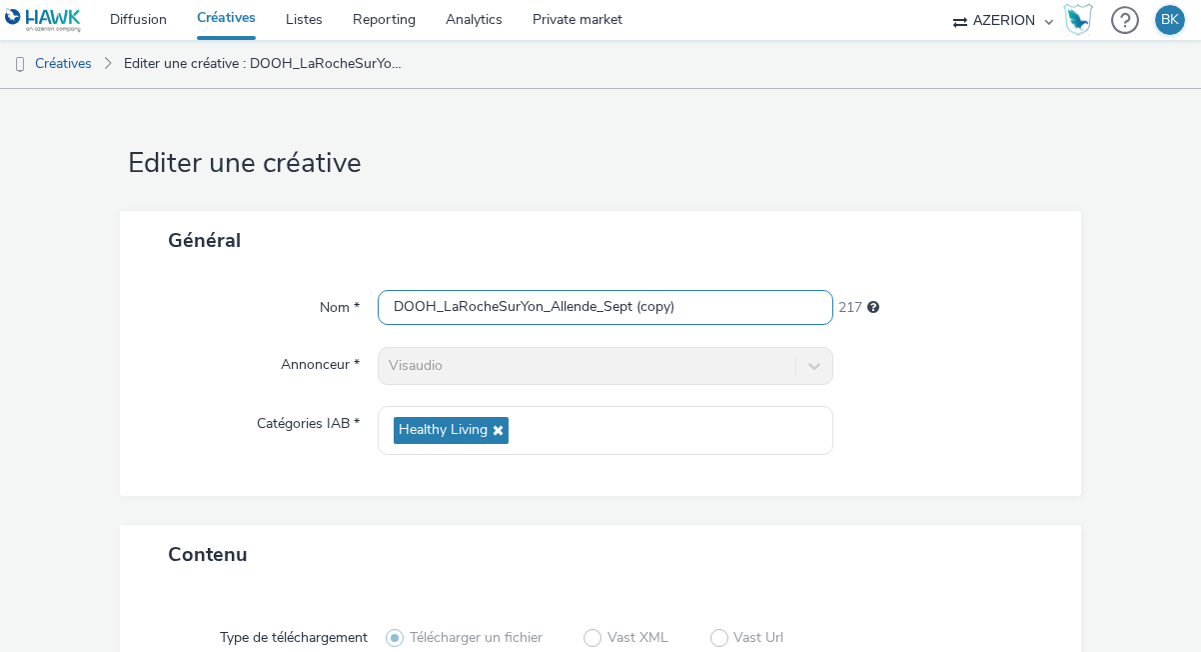
drag, startPoint x: 699, startPoint y: 312, endPoint x: 635, endPoint y: 313, distance: 64.0
click at [635, 313] on input "DOOH_LaRocheSurYon_Allende_Sept (copy)" at bounding box center [606, 307] width 456 height 35
click at [597, 308] on input "DOOH_LaRocheSurYon_Allende_Sept" at bounding box center [606, 307] width 456 height 35
type input "DOOH_LaRocheSurYon_Italie_Sept"
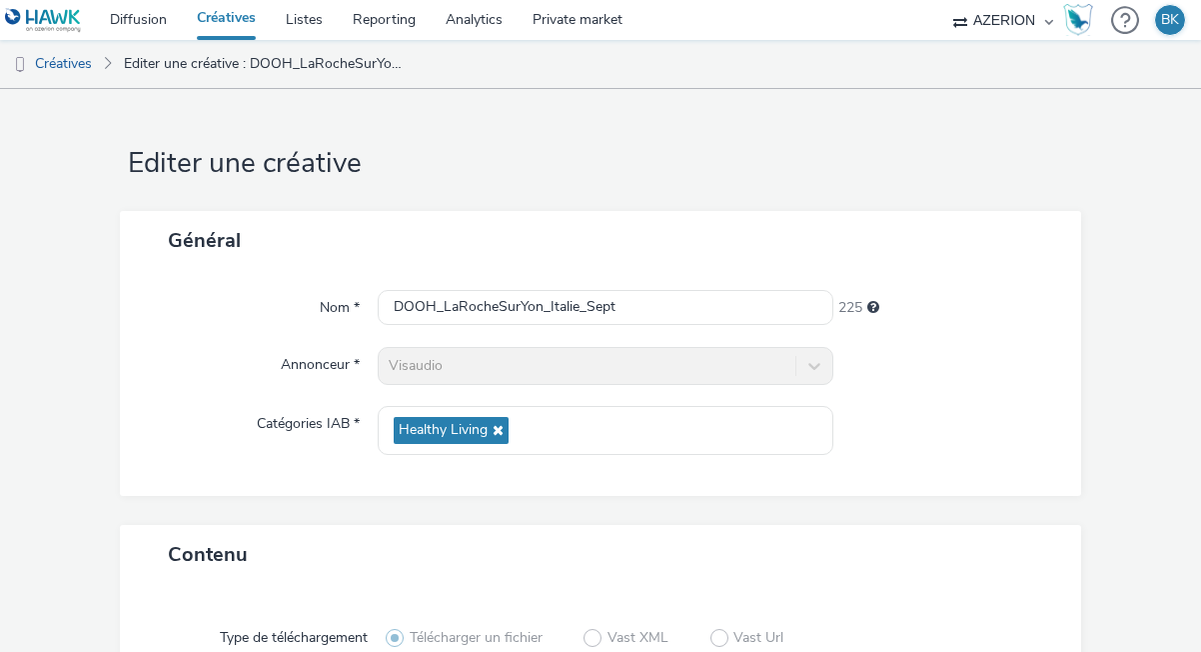
click at [994, 402] on div "Nom * DOOH_LaRocheSurYon_Italie_Sept 225 Annonceur * Visaudio Catégories IAB * …" at bounding box center [601, 383] width 962 height 226
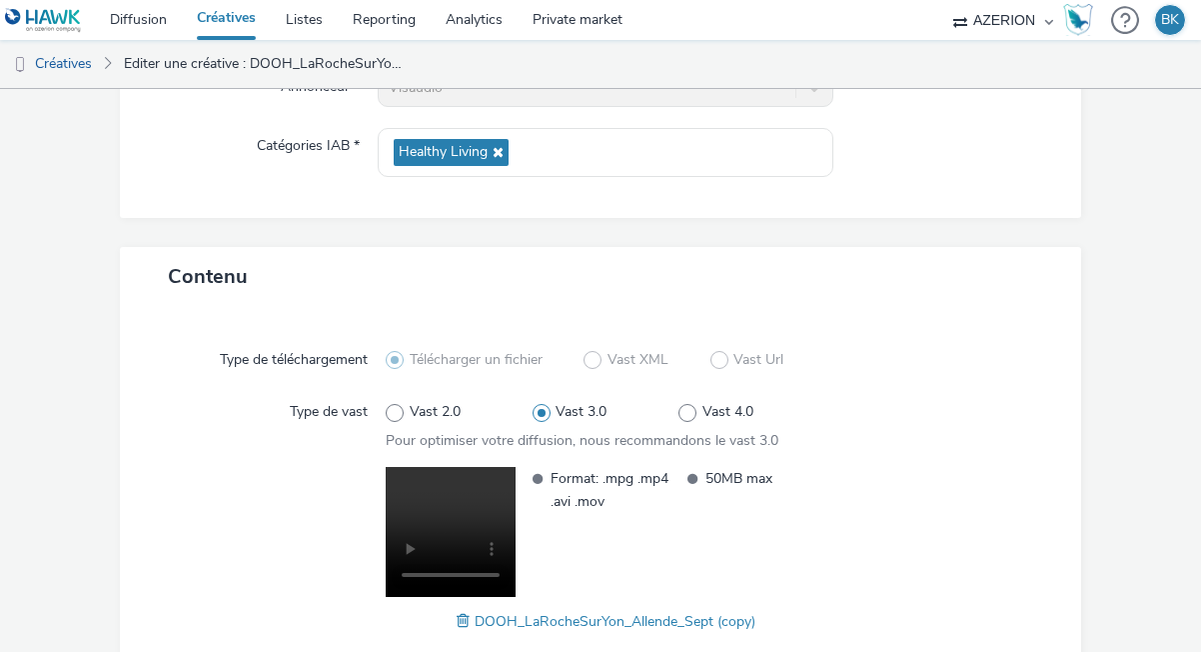
scroll to position [391, 0]
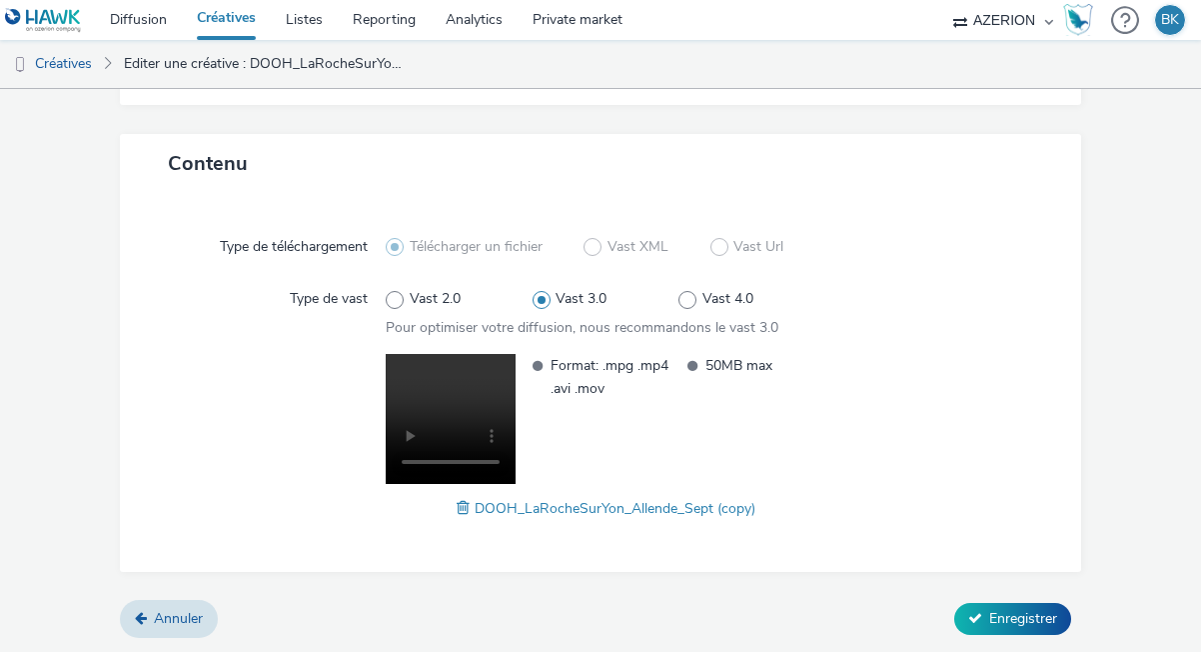
click at [476, 508] on span "DOOH_LaRocheSurYon_Allende_Sept (copy)" at bounding box center [615, 508] width 281 height 19
click at [463, 508] on span at bounding box center [466, 508] width 18 height 22
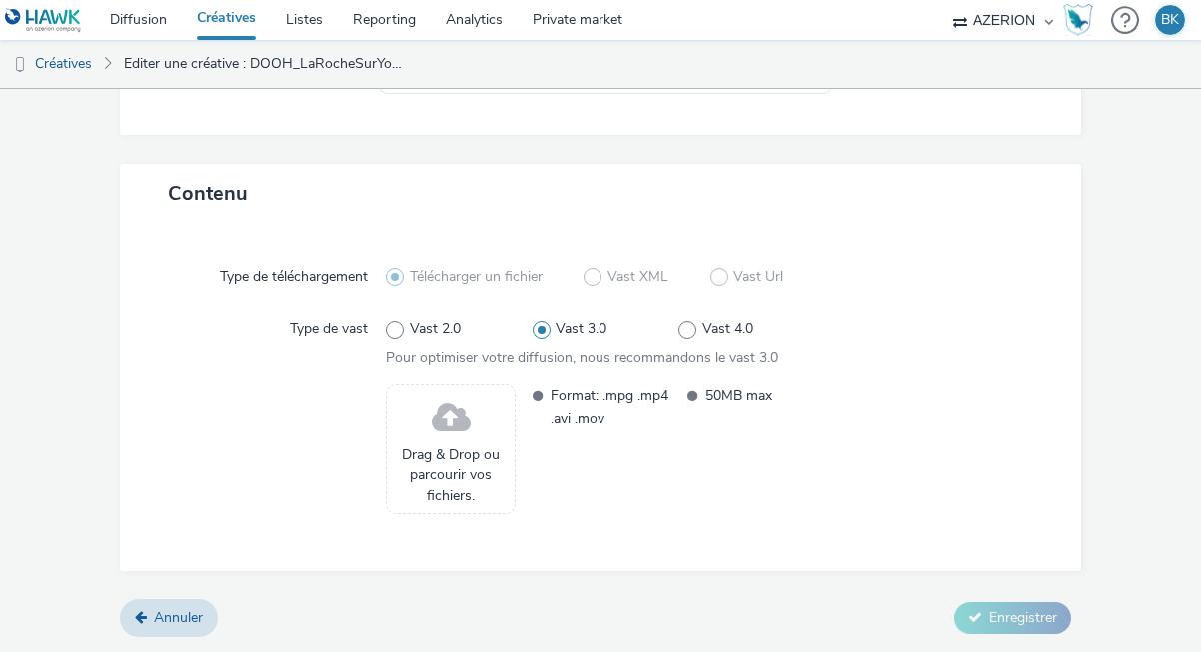
scroll to position [361, 0]
click at [441, 450] on span "Drag & Drop ou parcourir vos fichiers." at bounding box center [451, 475] width 108 height 61
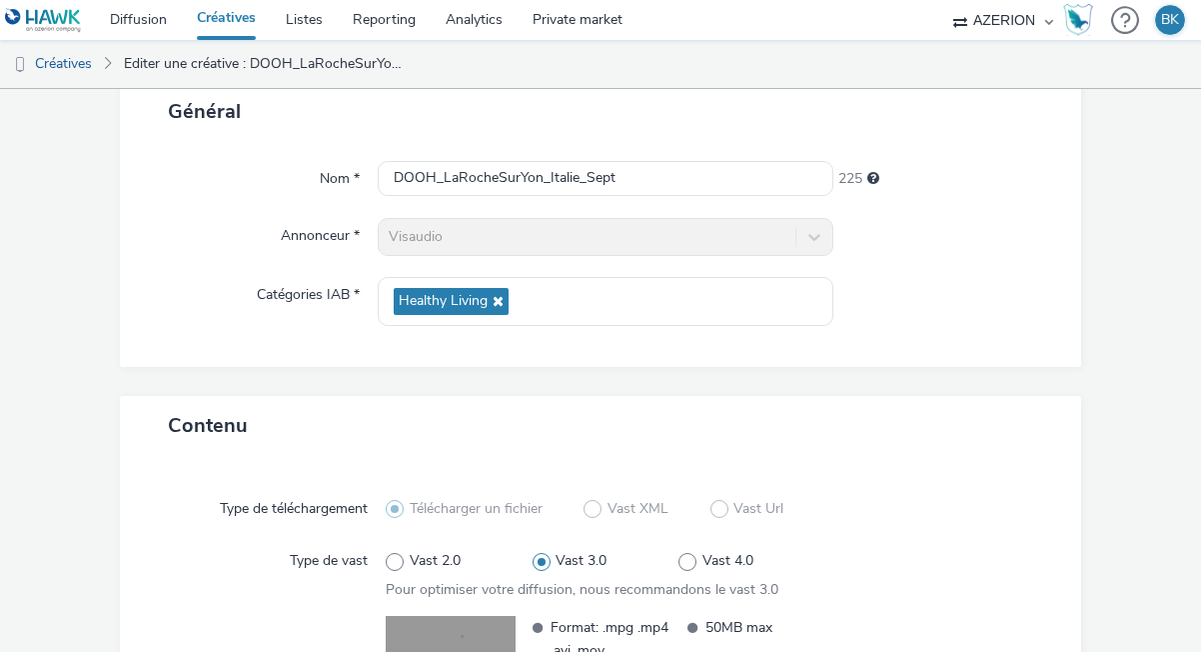
scroll to position [373, 0]
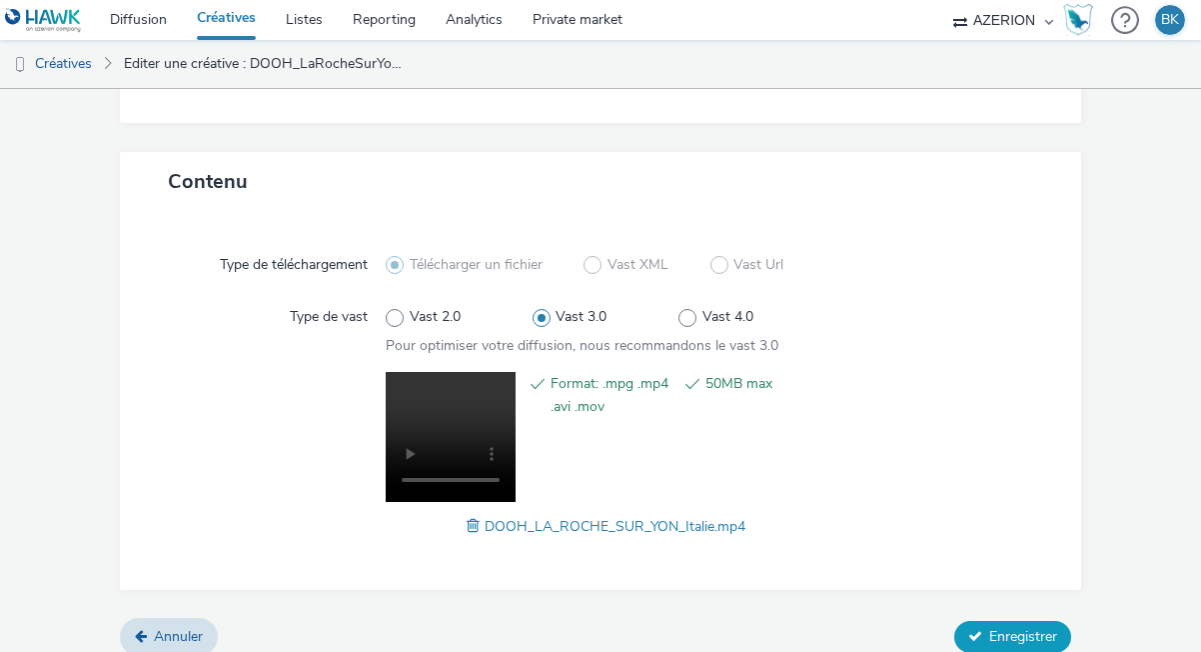
click at [984, 627] on button "Enregistrer" at bounding box center [1013, 637] width 117 height 32
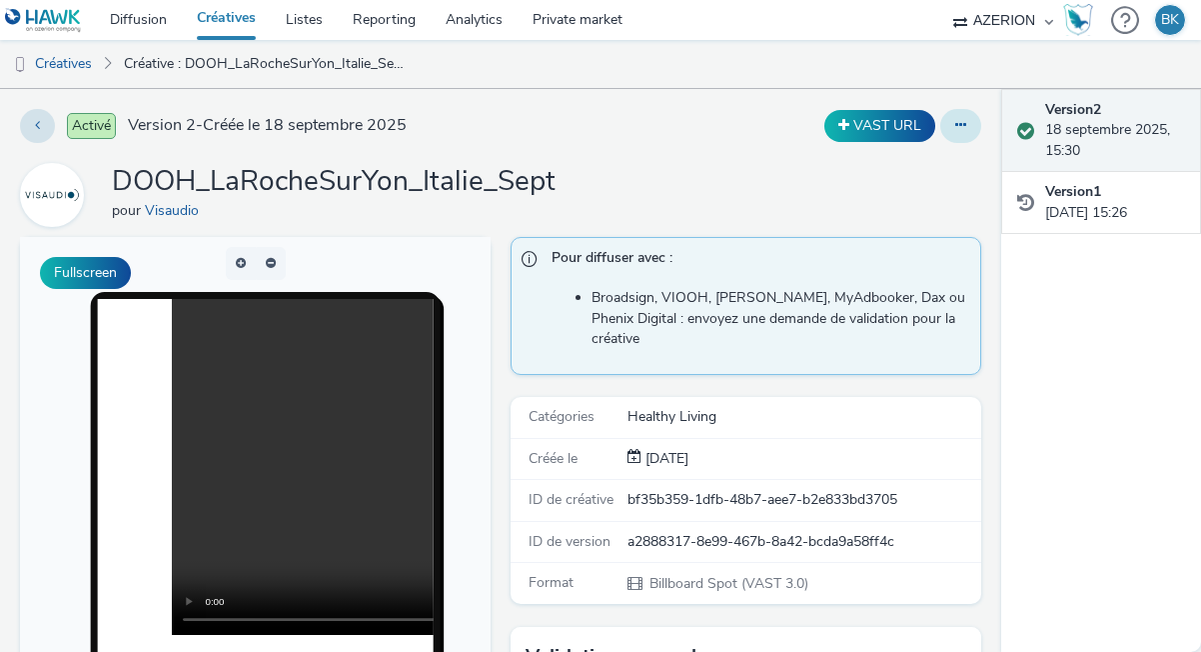
click at [969, 128] on button at bounding box center [961, 126] width 41 height 34
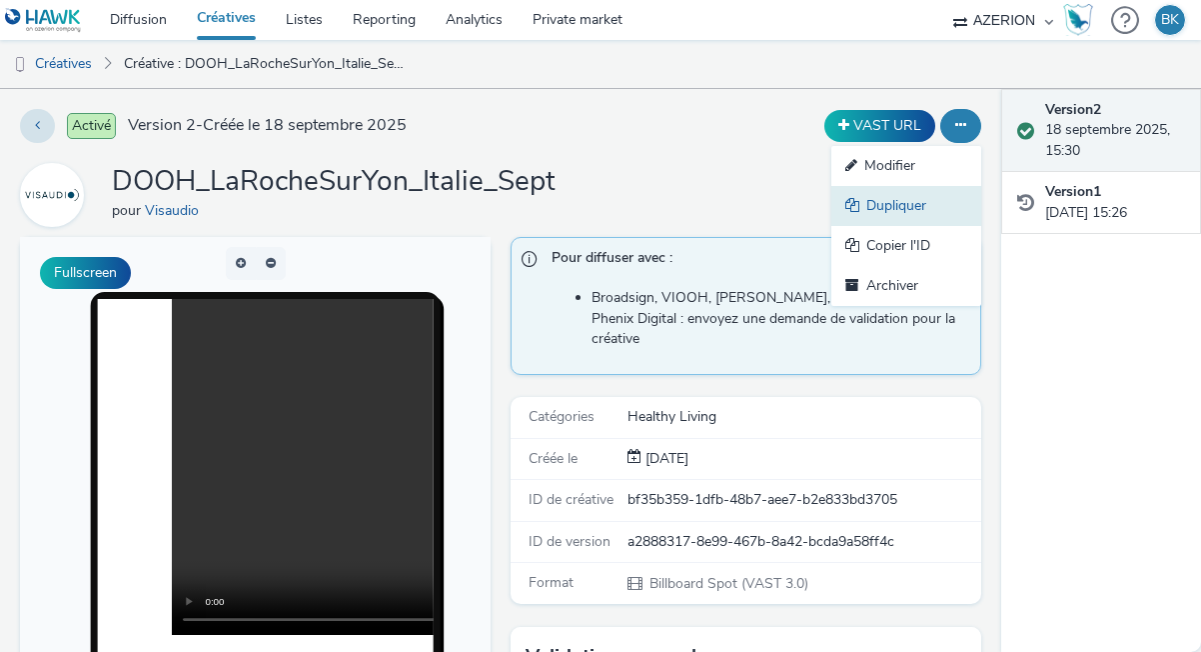
click at [891, 207] on link "Dupliquer" at bounding box center [907, 206] width 150 height 40
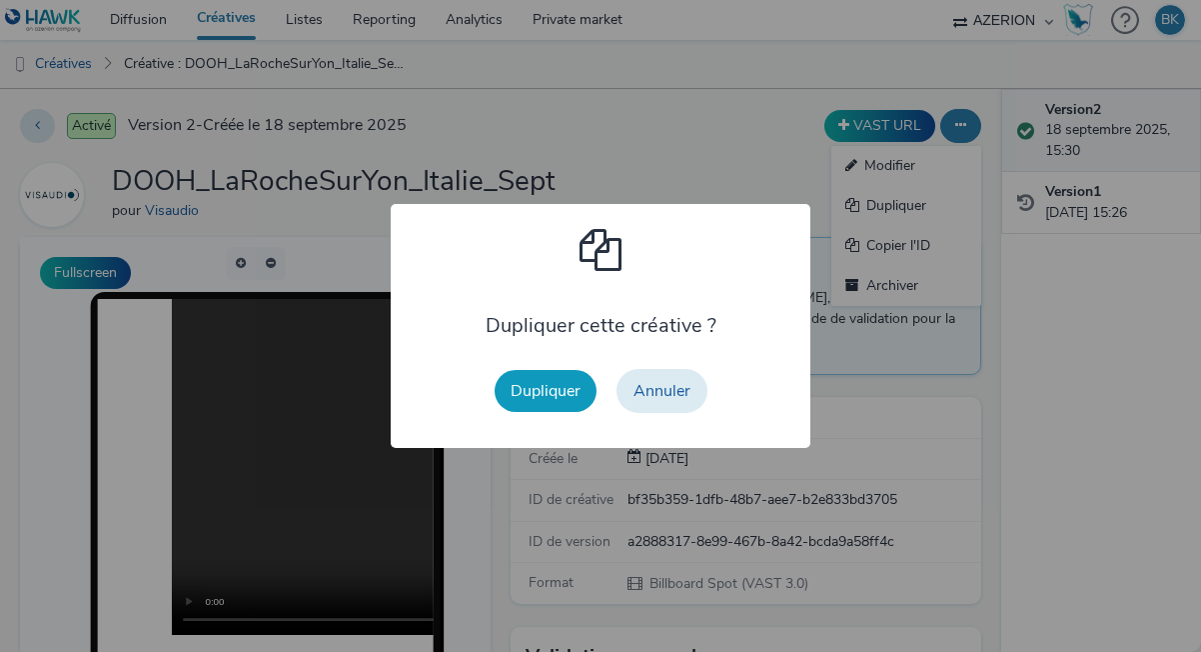
click at [554, 386] on button "Dupliquer" at bounding box center [546, 391] width 102 height 42
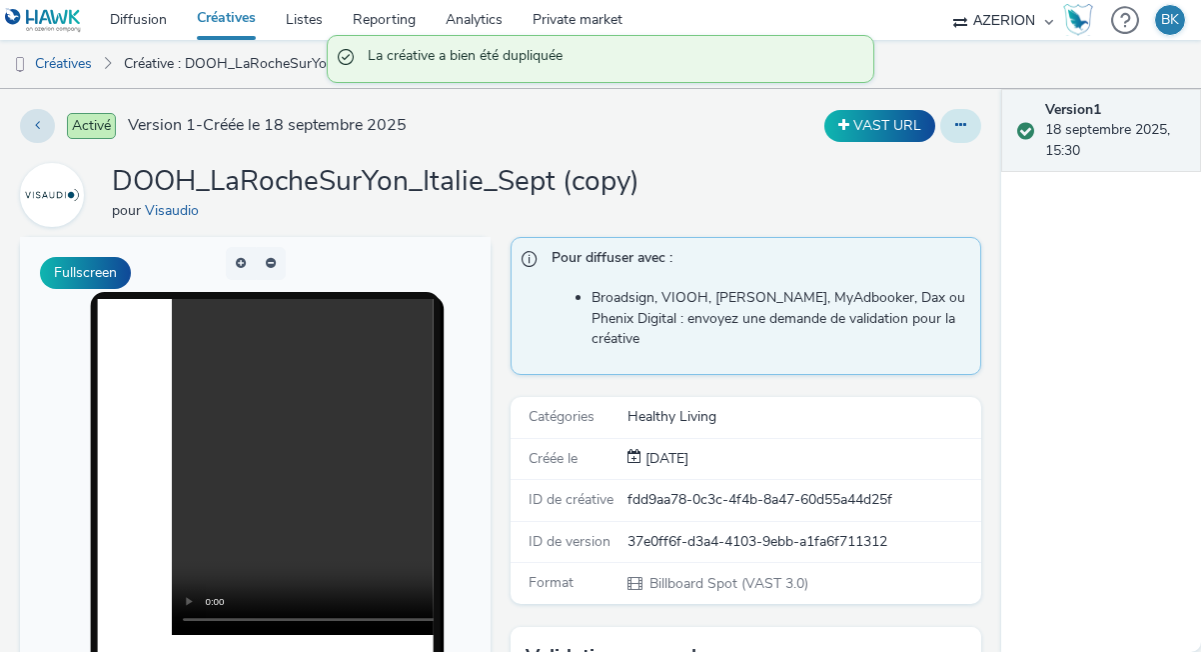
click at [961, 123] on icon at bounding box center [961, 125] width 11 height 14
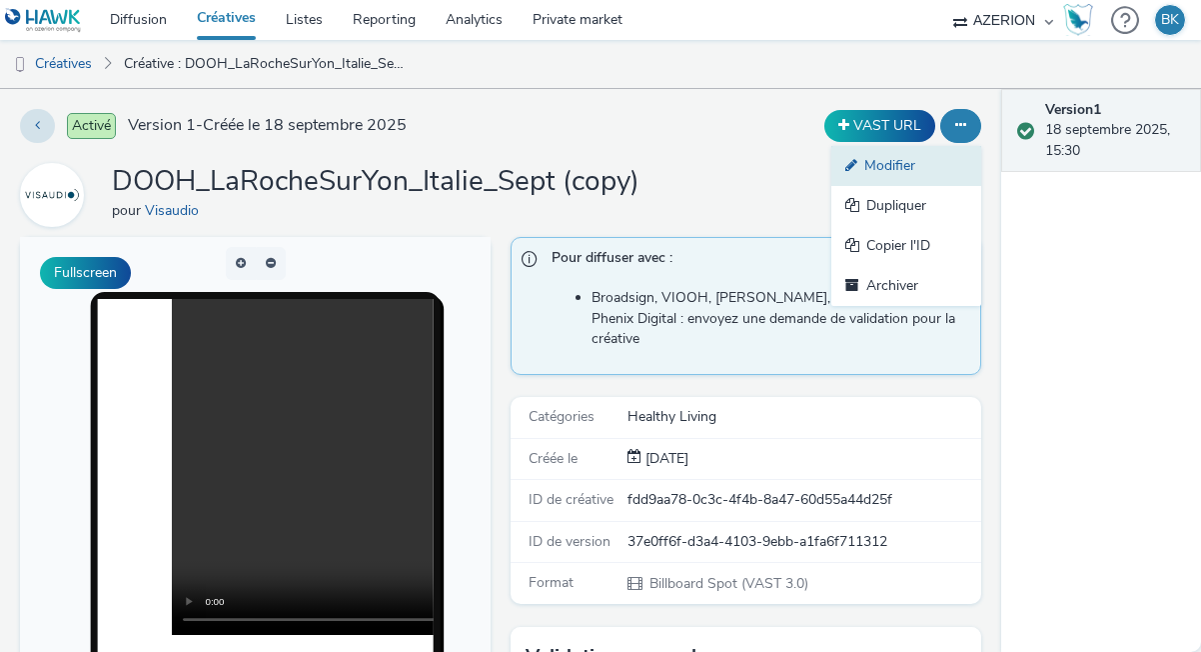
click at [891, 167] on link "Modifier" at bounding box center [907, 166] width 150 height 40
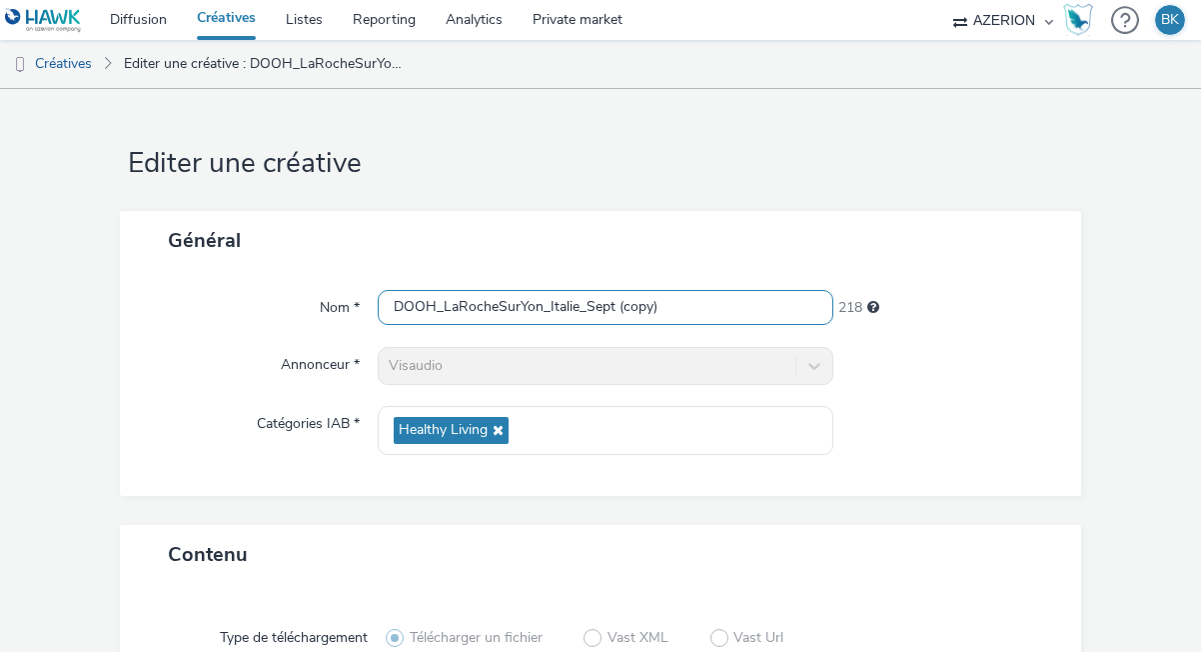
drag, startPoint x: 692, startPoint y: 307, endPoint x: 616, endPoint y: 306, distance: 76.0
click at [616, 306] on input "DOOH_LaRocheSurYon_Italie_Sept (copy)" at bounding box center [606, 307] width 456 height 35
click at [581, 305] on input "DOOH_LaRocheSurYon_Italie_Sept" at bounding box center [606, 307] width 456 height 35
type input "DOOH_LaRocheSurYon_Nord_Sept"
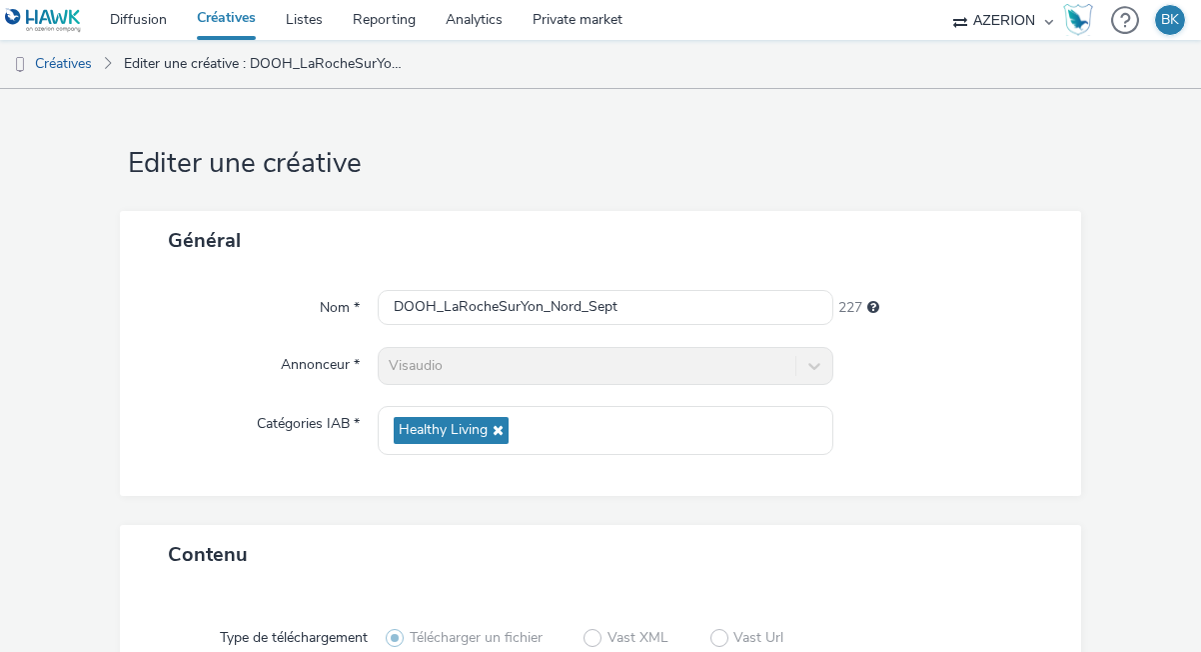
click at [805, 521] on div "Général Nom * DOOH_LaRocheSurYon_Nord_Sept 227 Annonceur * Visaudio Catégories …" at bounding box center [601, 368] width 962 height 314
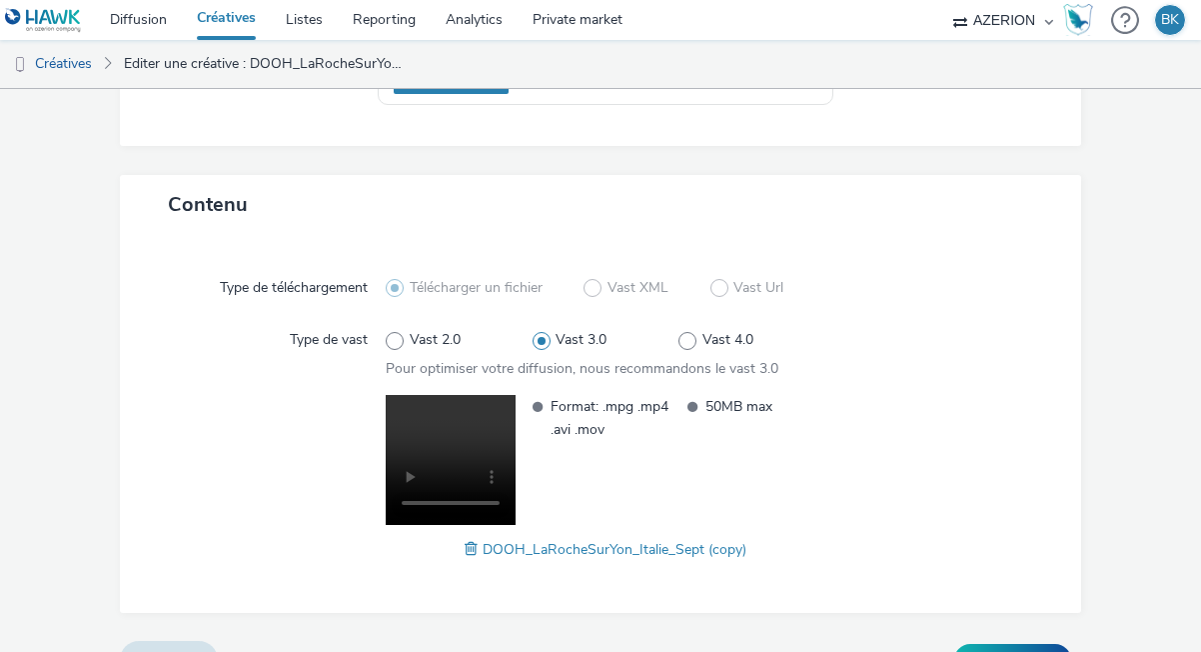
scroll to position [391, 0]
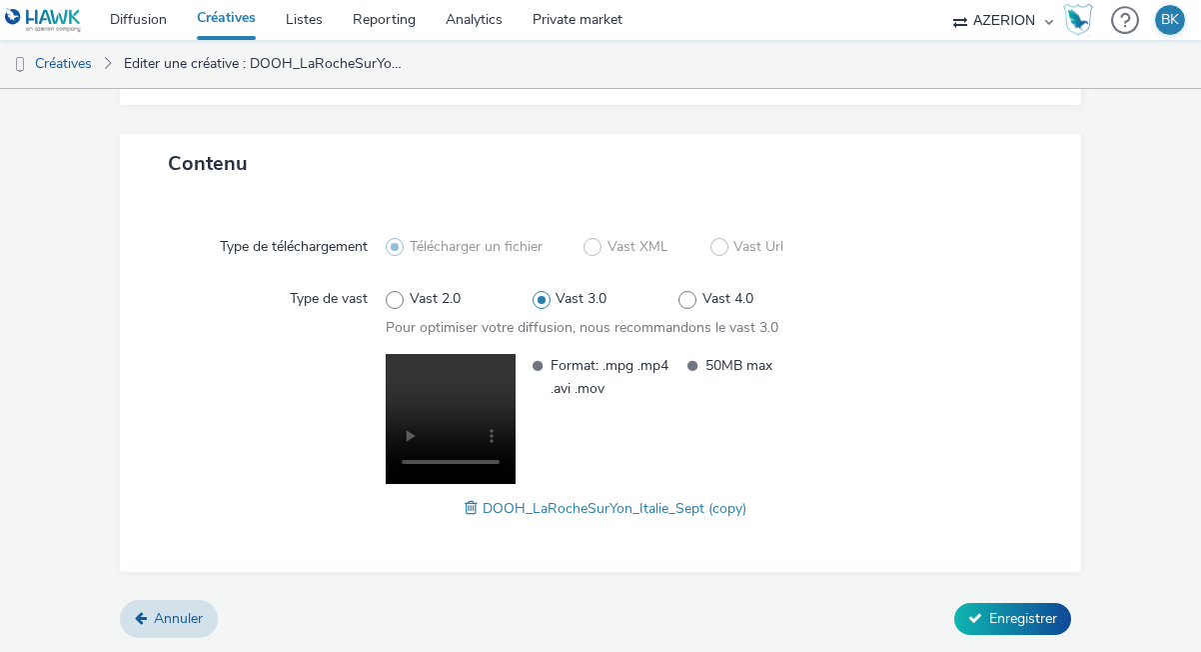
click at [473, 508] on span at bounding box center [474, 508] width 18 height 22
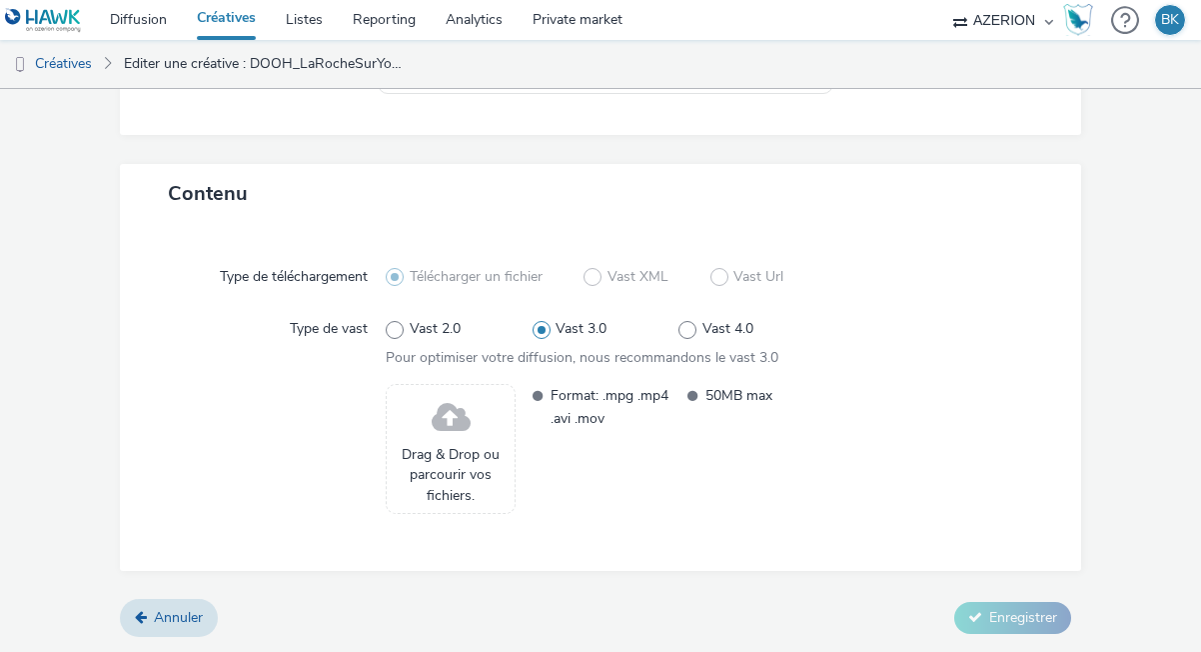
click at [458, 446] on span "Drag & Drop ou parcourir vos fichiers." at bounding box center [451, 475] width 108 height 61
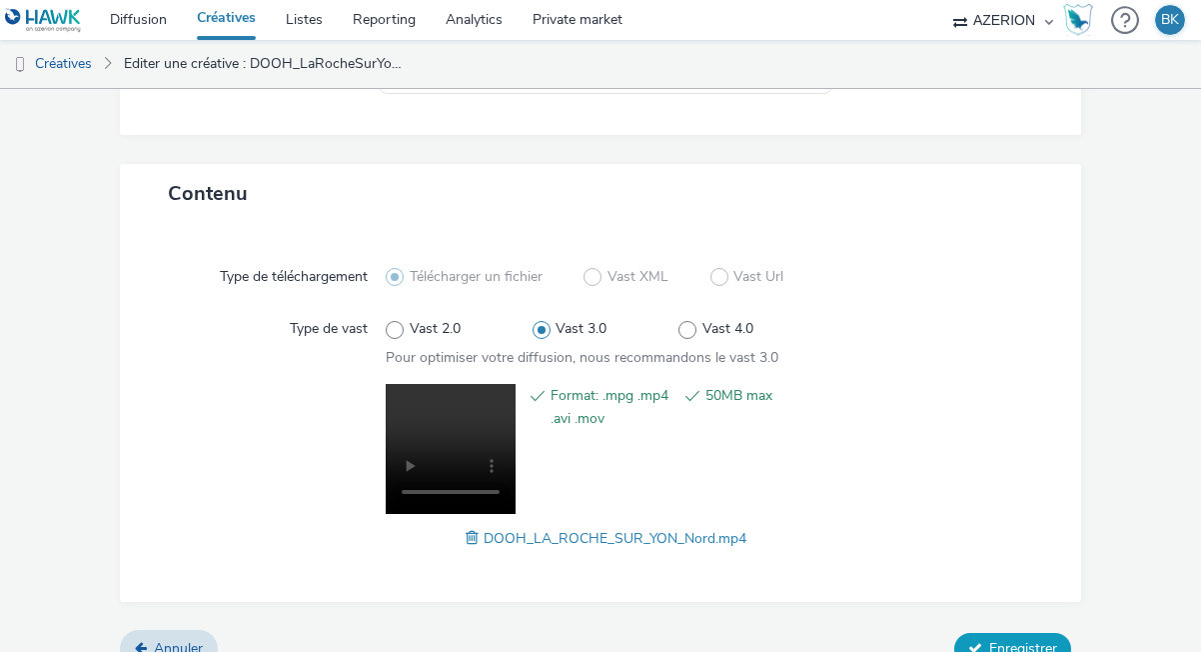
click at [1002, 635] on button "Enregistrer" at bounding box center [1013, 649] width 117 height 32
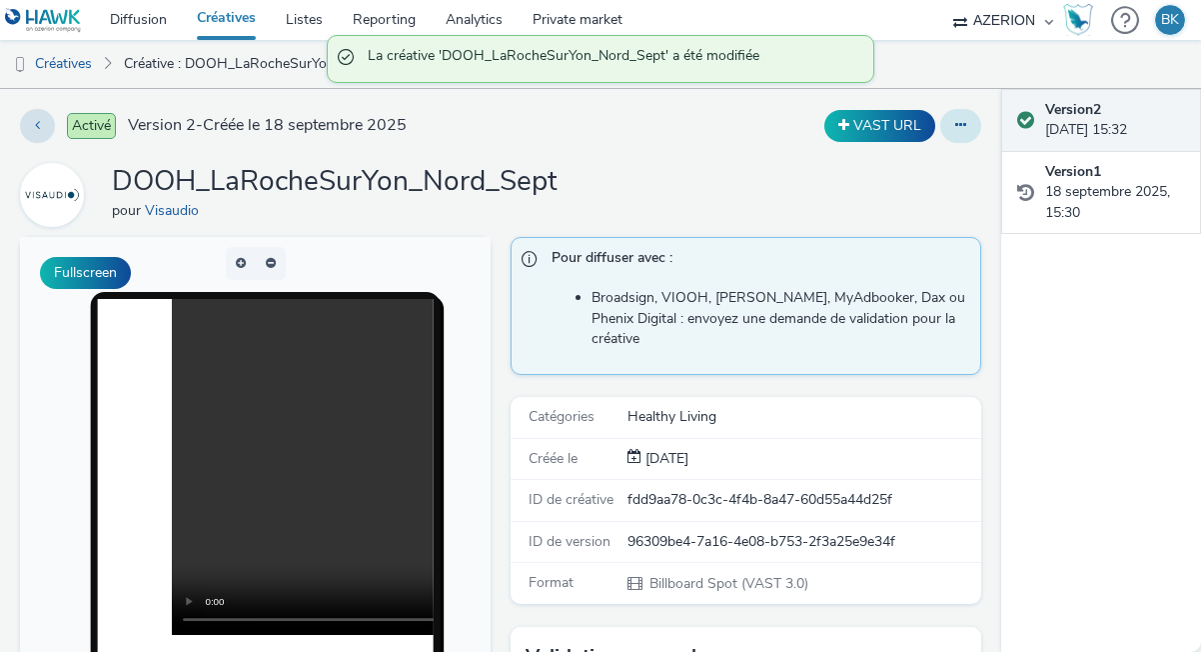
click at [956, 123] on icon at bounding box center [961, 125] width 11 height 14
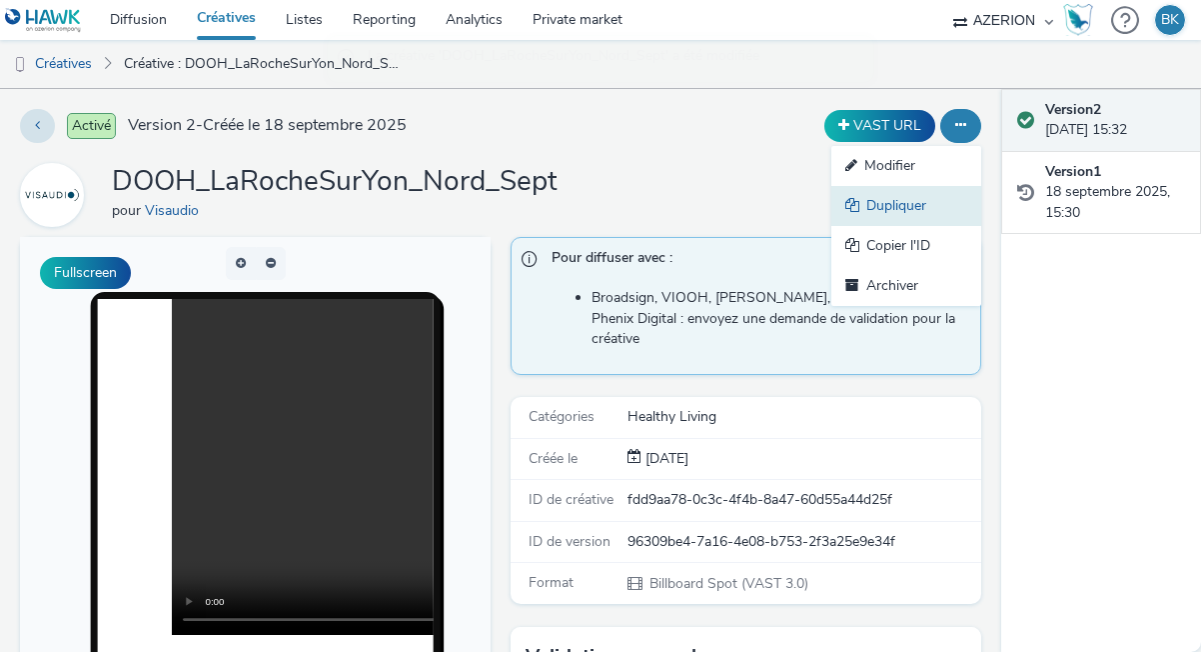
click at [864, 208] on icon at bounding box center [856, 205] width 21 height 14
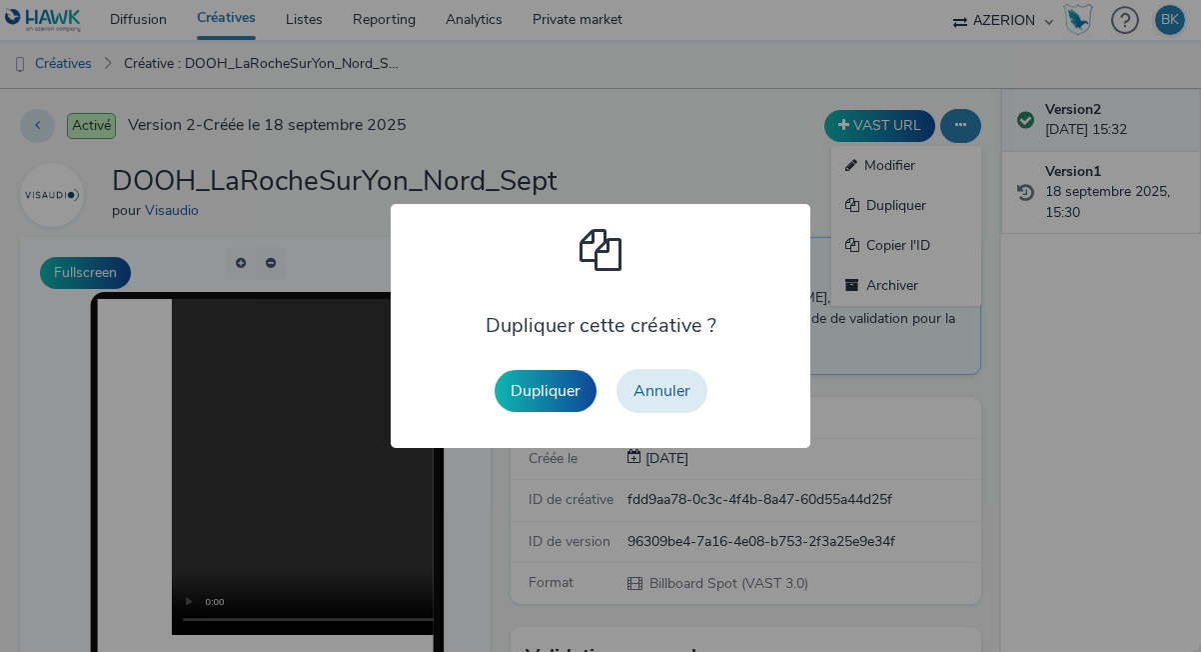
click at [545, 393] on button "Dupliquer" at bounding box center [546, 391] width 102 height 42
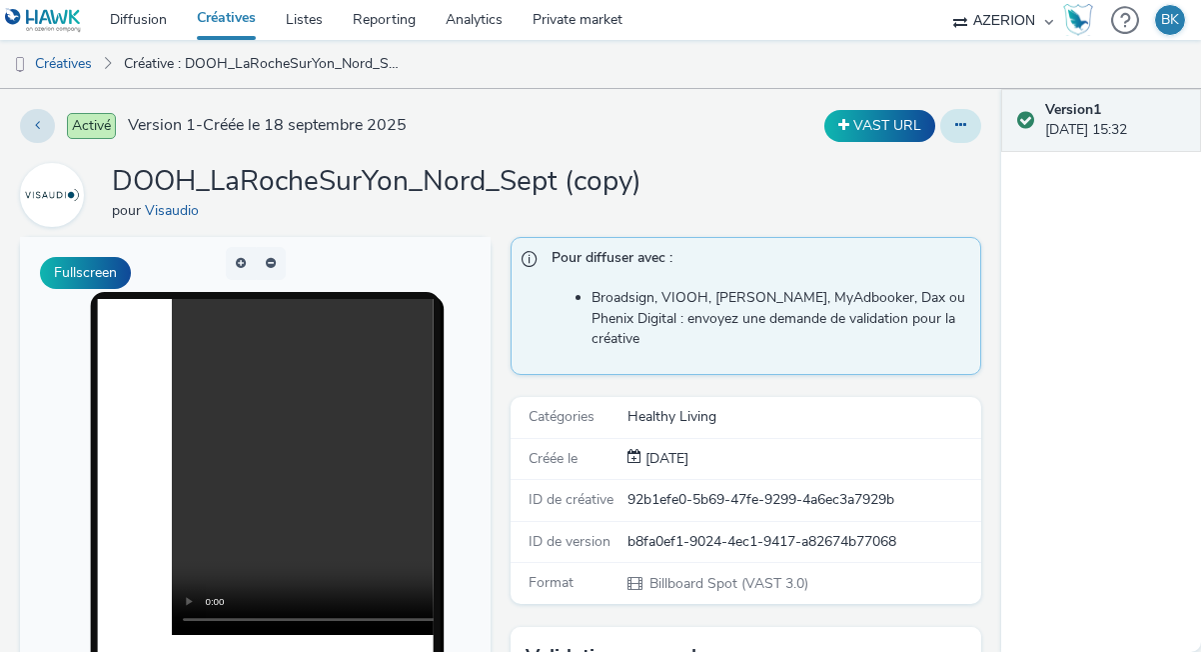
click at [952, 118] on button at bounding box center [961, 126] width 41 height 34
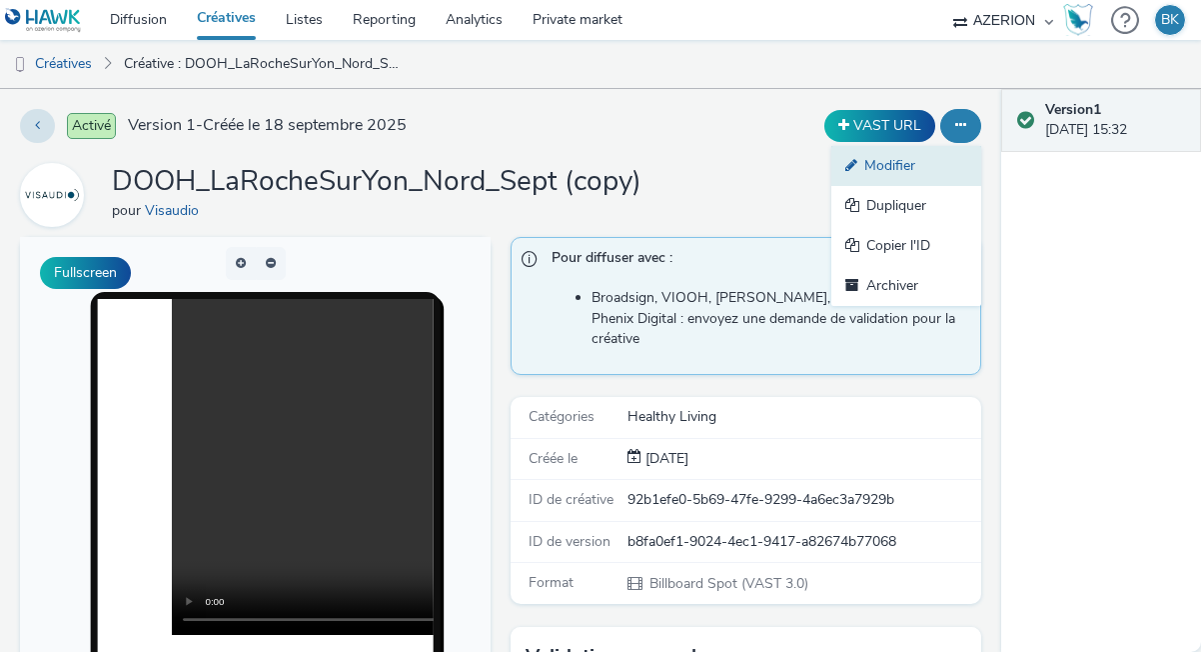
click at [880, 171] on link "Modifier" at bounding box center [907, 166] width 150 height 40
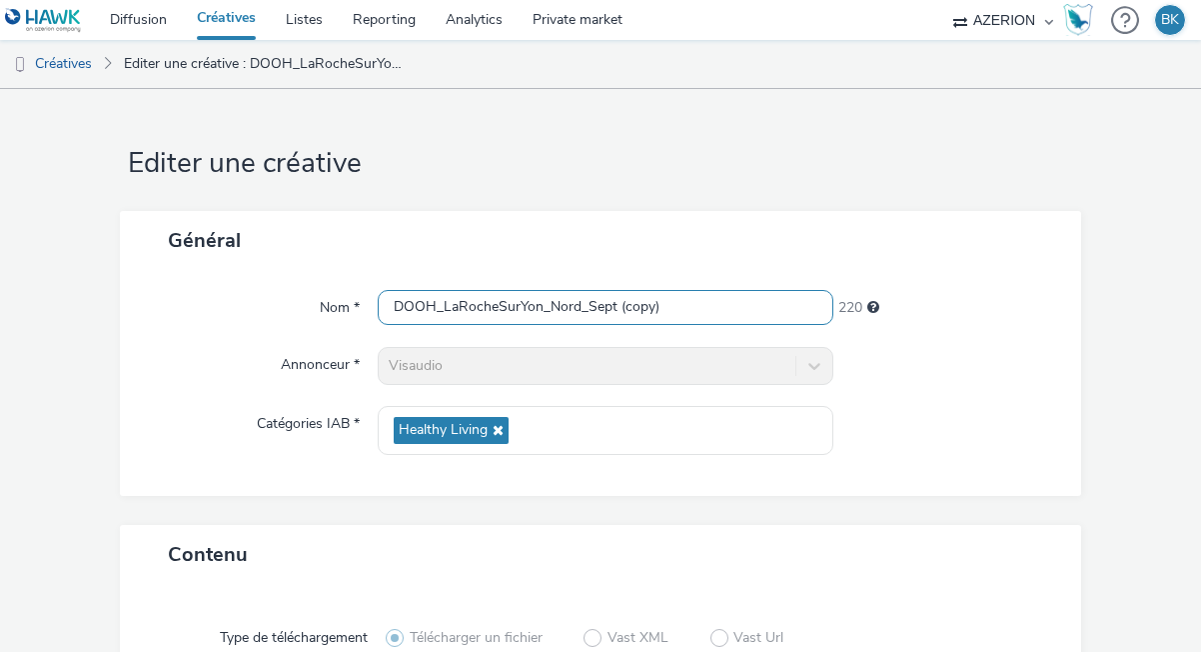
drag, startPoint x: 461, startPoint y: 310, endPoint x: 540, endPoint y: 294, distance: 80.6
click at [540, 302] on input "DOOH_LaRocheSurYon_Nord_Sept (copy)" at bounding box center [606, 307] width 456 height 35
drag, startPoint x: 552, startPoint y: 304, endPoint x: 520, endPoint y: 301, distance: 32.1
click at [519, 301] on input "DOOH_LaChapelle_Nord_Sept (copy)" at bounding box center [606, 307] width 456 height 35
click at [555, 304] on input "DOOH_LaChapelle_StAUbin_Sept (copy)" at bounding box center [606, 307] width 456 height 35
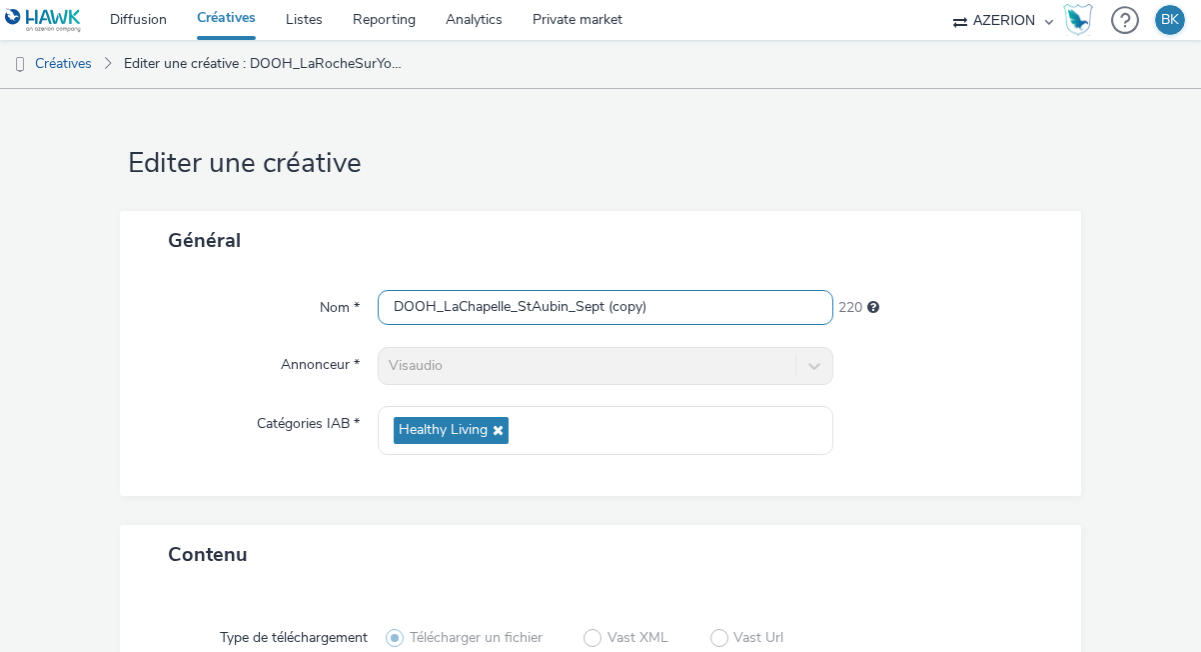
click at [675, 314] on input "DOOH_LaChapelle_StAubin_Sept (copy)" at bounding box center [606, 307] width 456 height 35
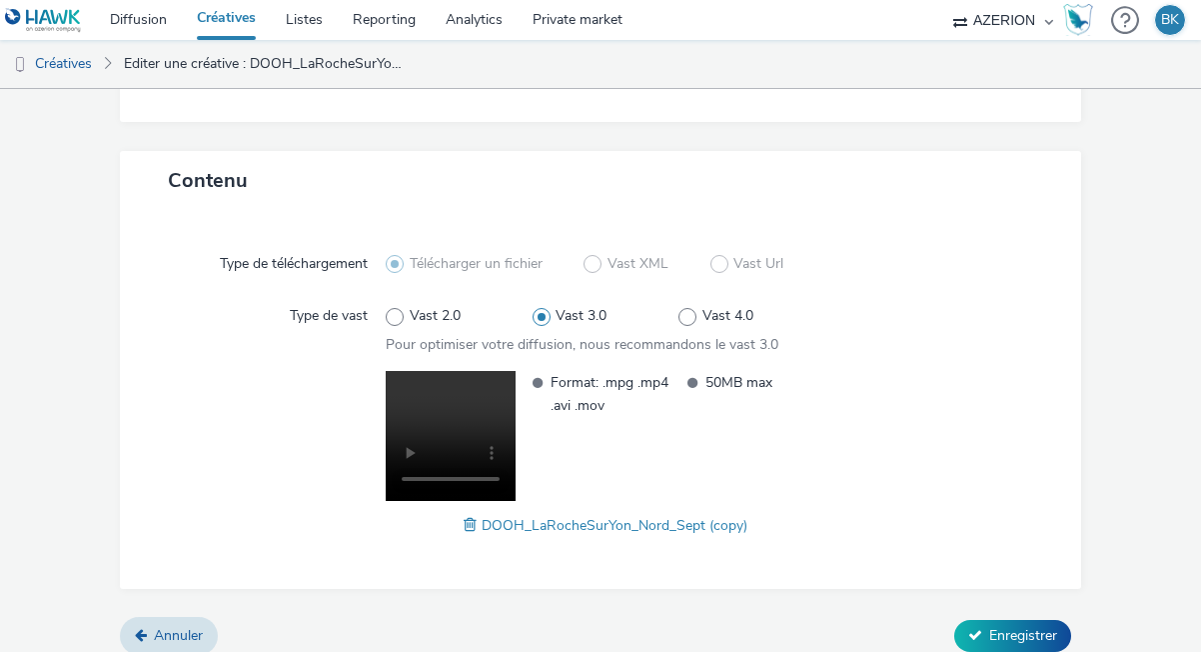
scroll to position [391, 0]
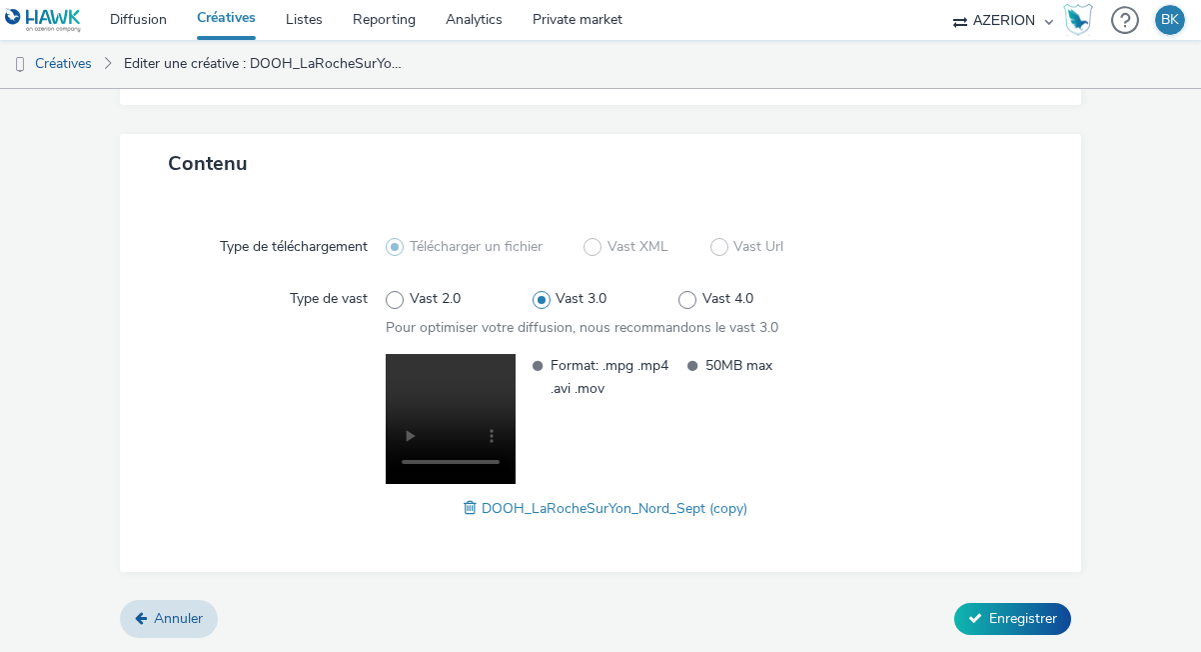
type input "DOOH_LaChapelle_StAubin_Sept"
click at [490, 504] on span "DOOH_LaRocheSurYon_Nord_Sept (copy)" at bounding box center [615, 508] width 266 height 19
click at [470, 507] on span at bounding box center [473, 508] width 18 height 22
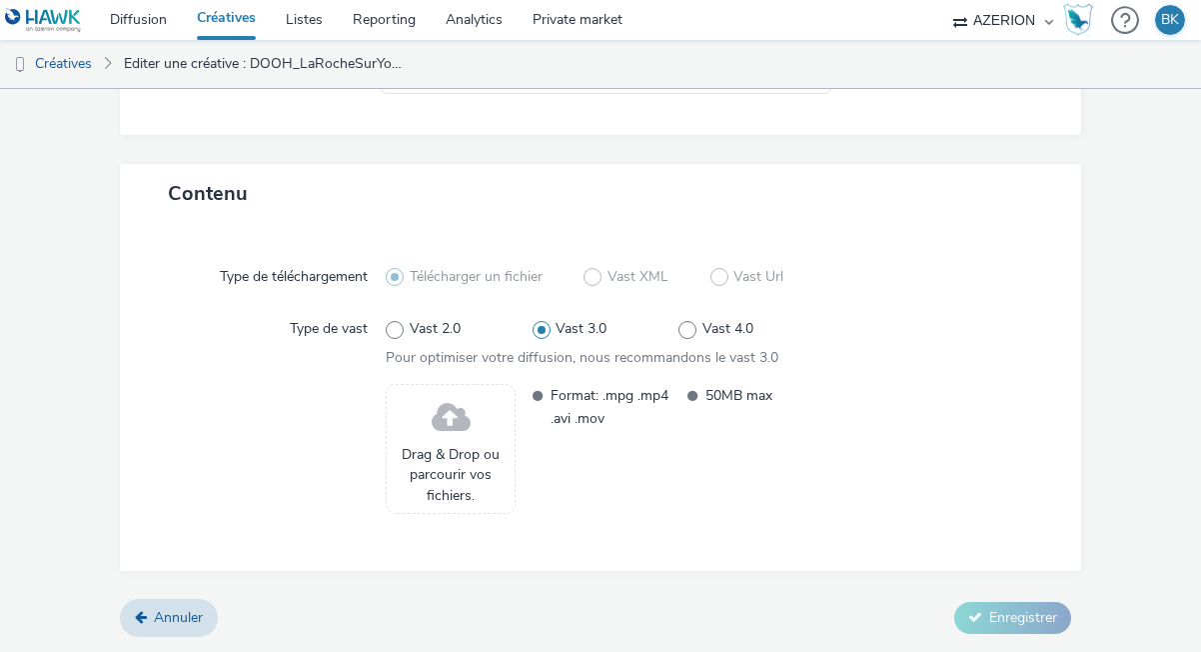
scroll to position [361, 0]
click at [455, 413] on span at bounding box center [451, 418] width 39 height 53
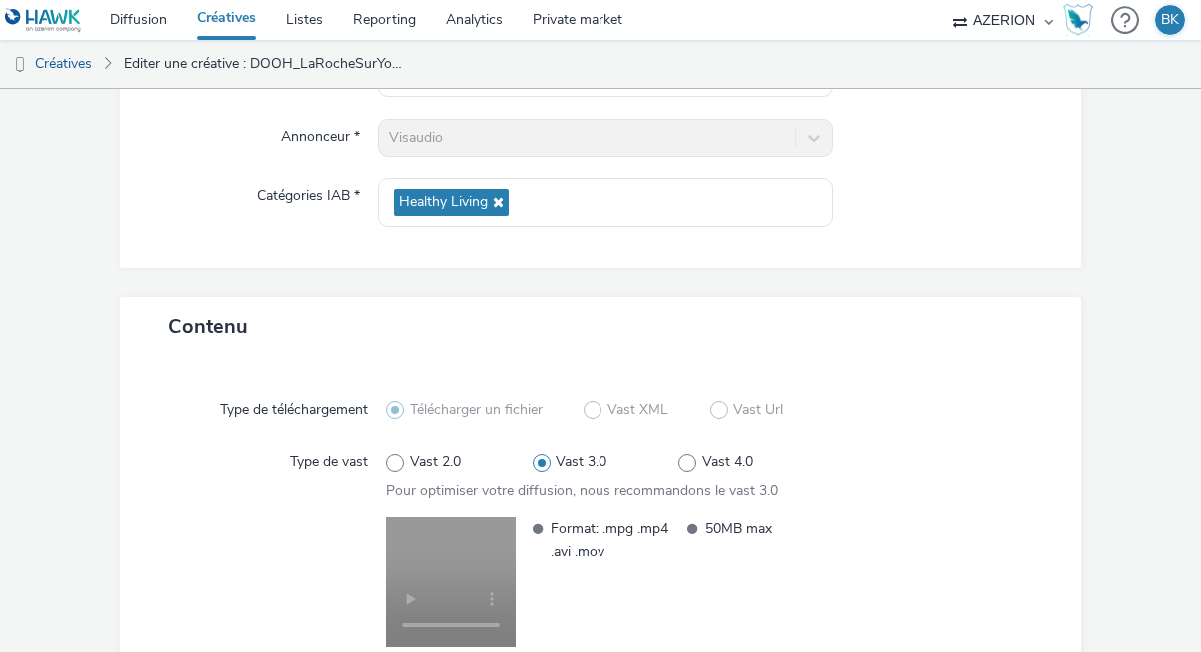
scroll to position [373, 0]
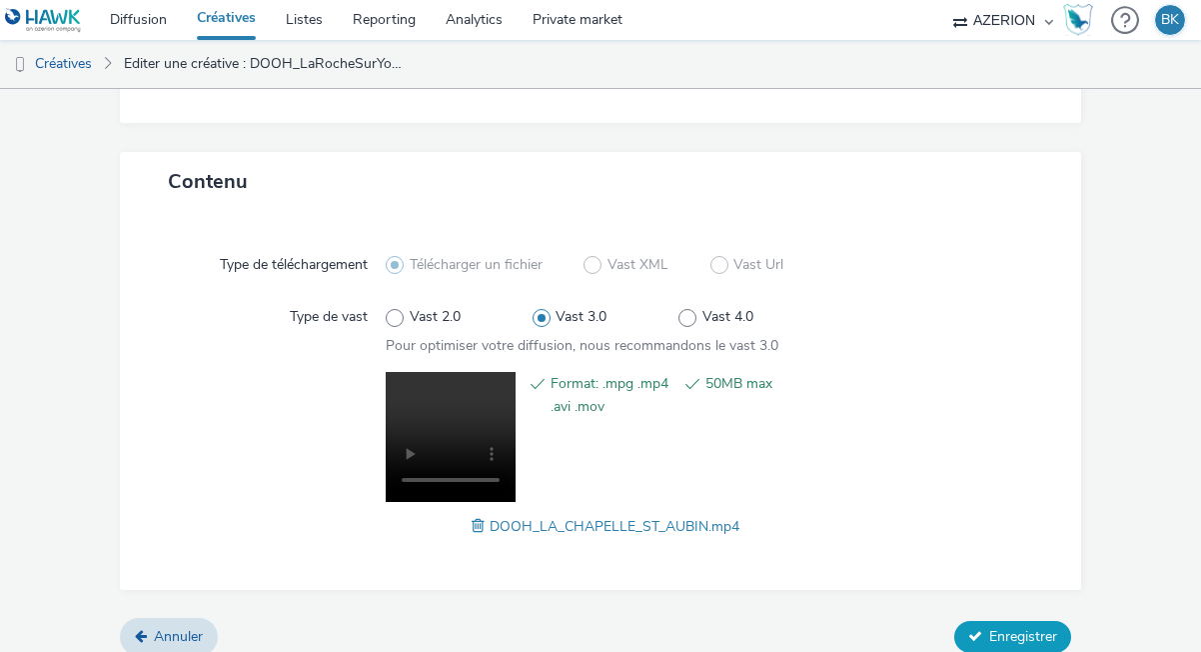
click at [984, 629] on button "Enregistrer" at bounding box center [1013, 637] width 117 height 32
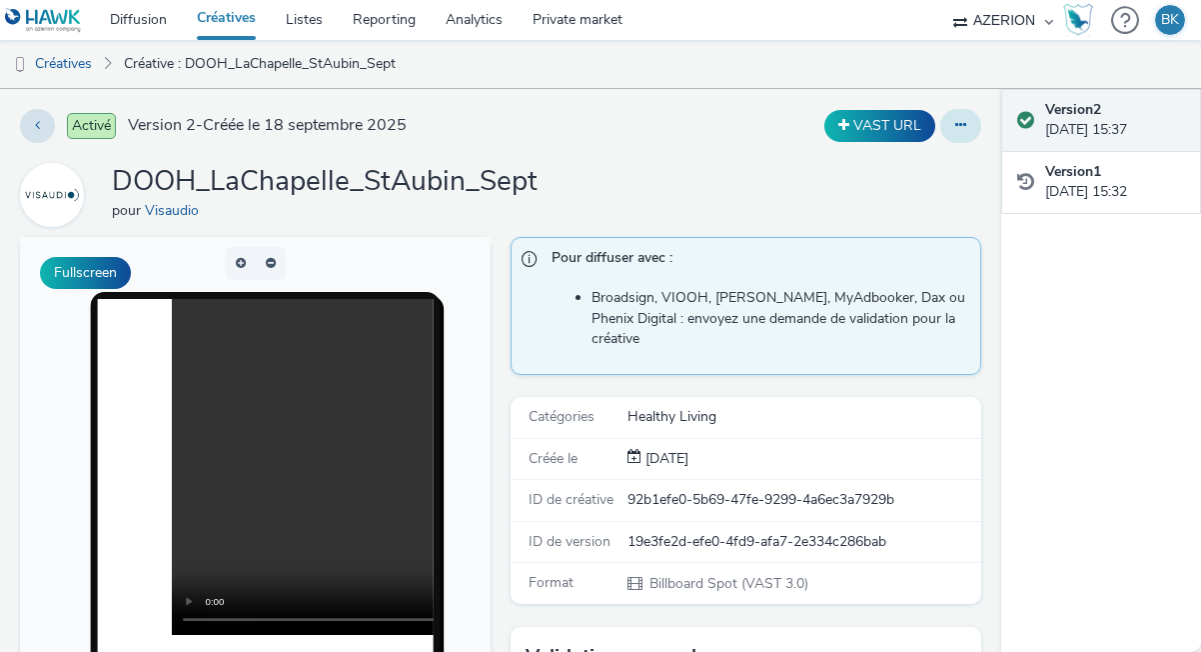
click at [961, 128] on icon at bounding box center [961, 125] width 11 height 14
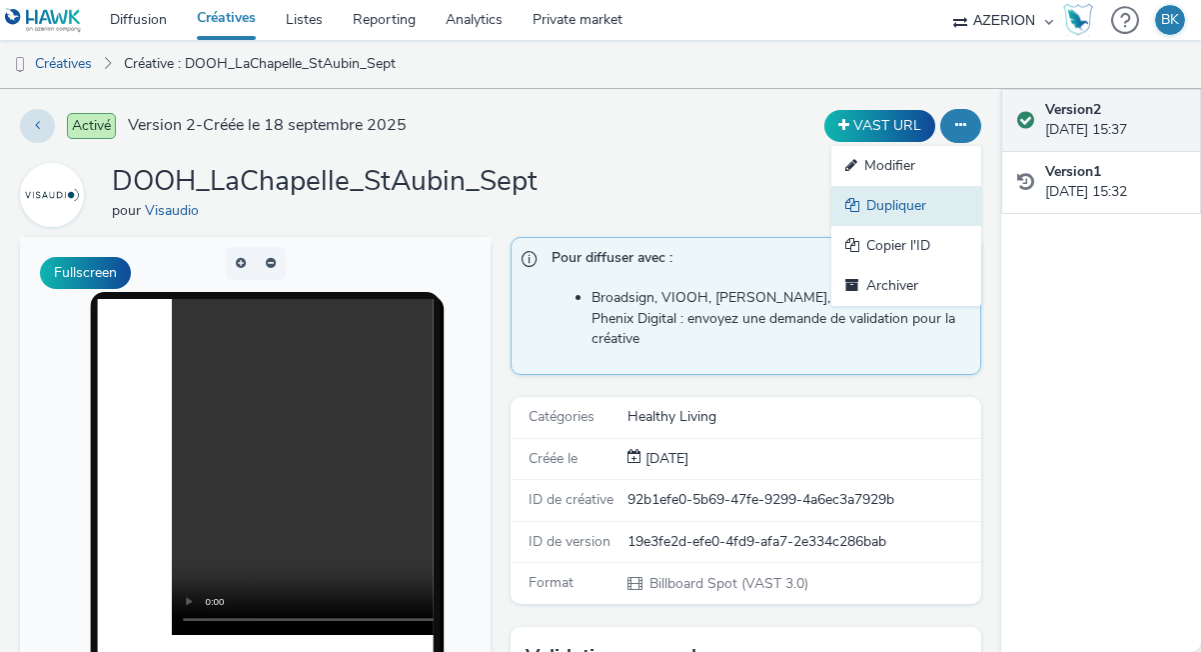
click at [903, 215] on link "Dupliquer" at bounding box center [907, 206] width 150 height 40
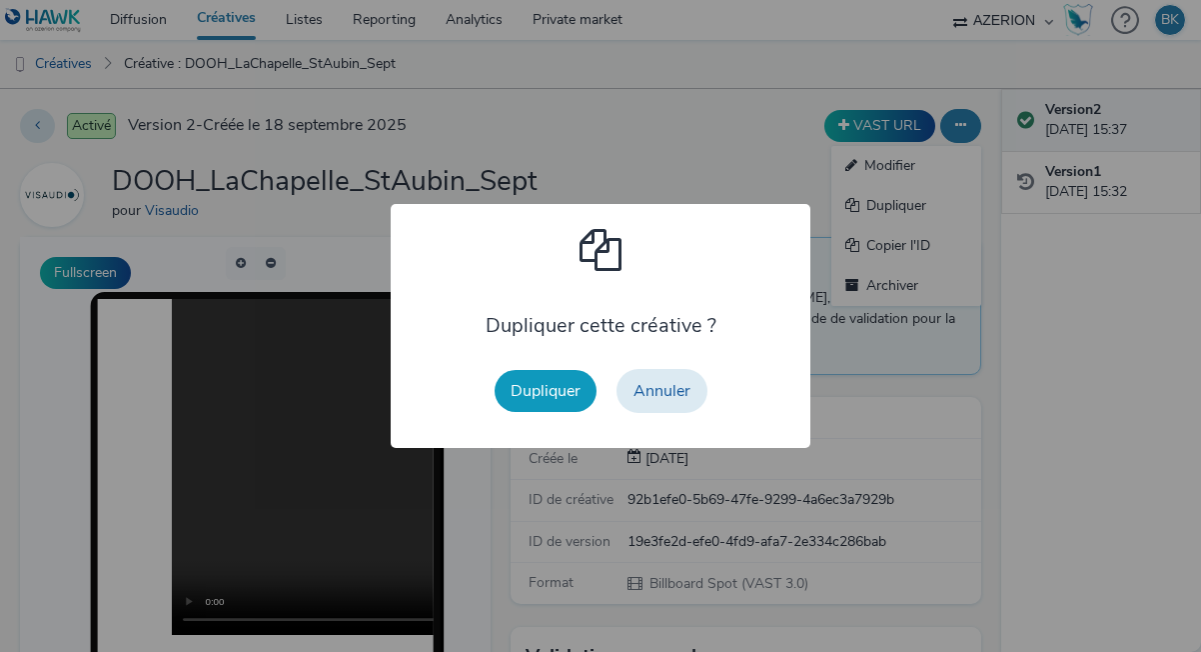
click at [554, 388] on button "Dupliquer" at bounding box center [546, 391] width 102 height 42
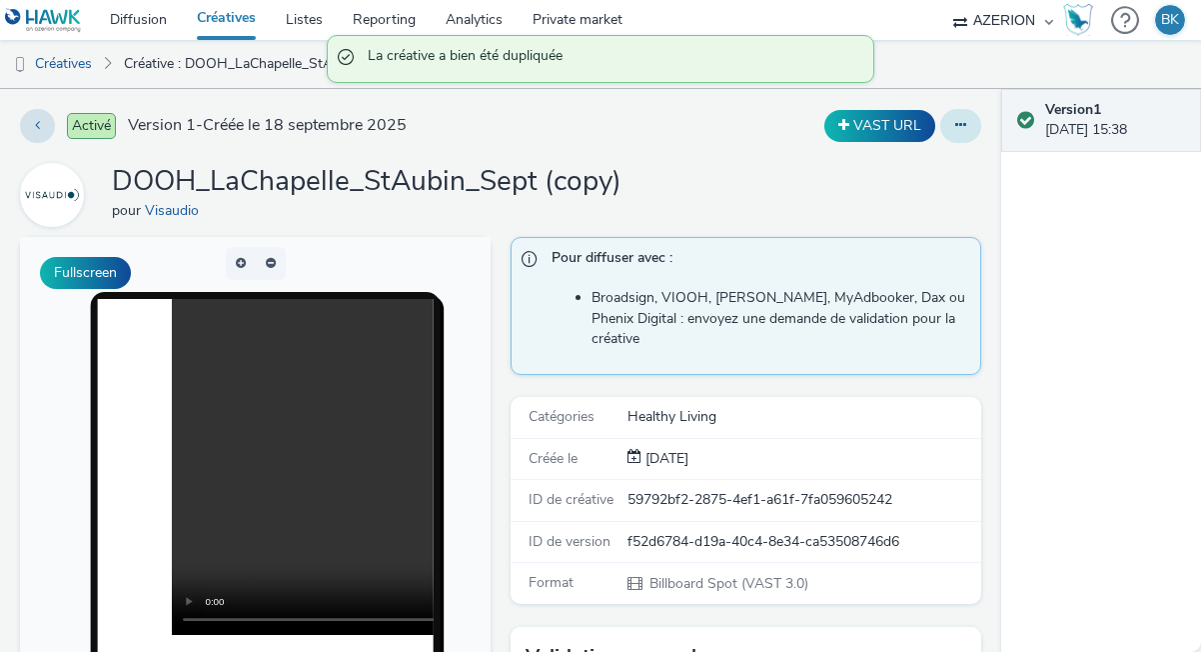
click at [967, 113] on button at bounding box center [961, 126] width 41 height 34
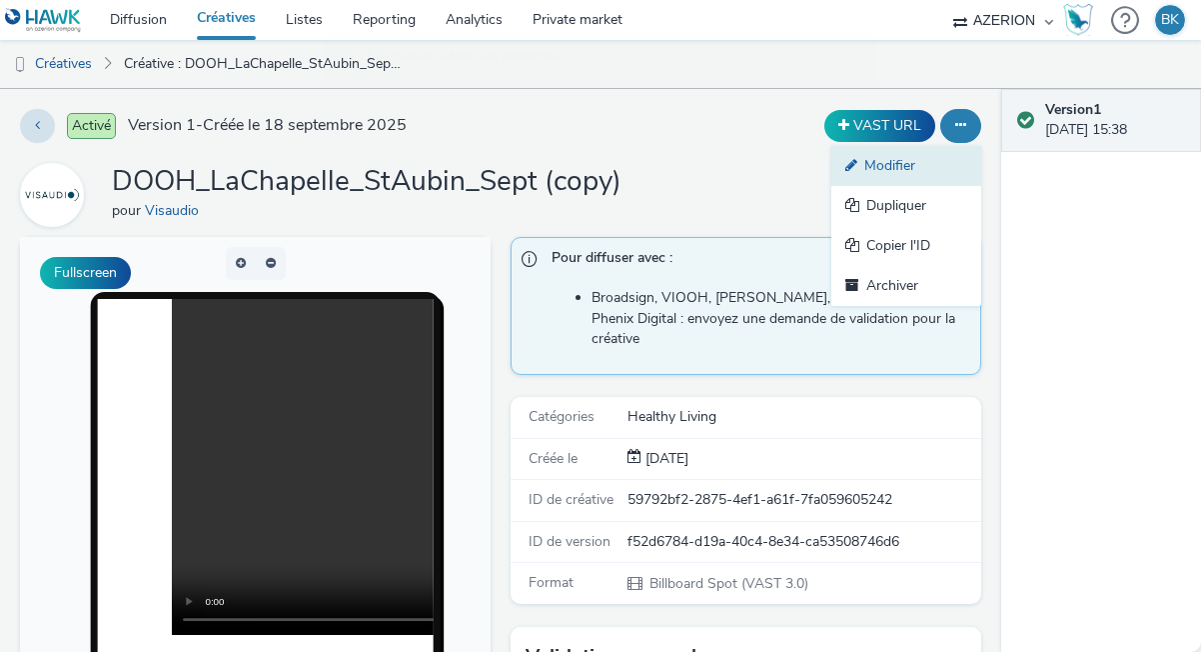
click at [921, 151] on link "Modifier" at bounding box center [907, 166] width 150 height 40
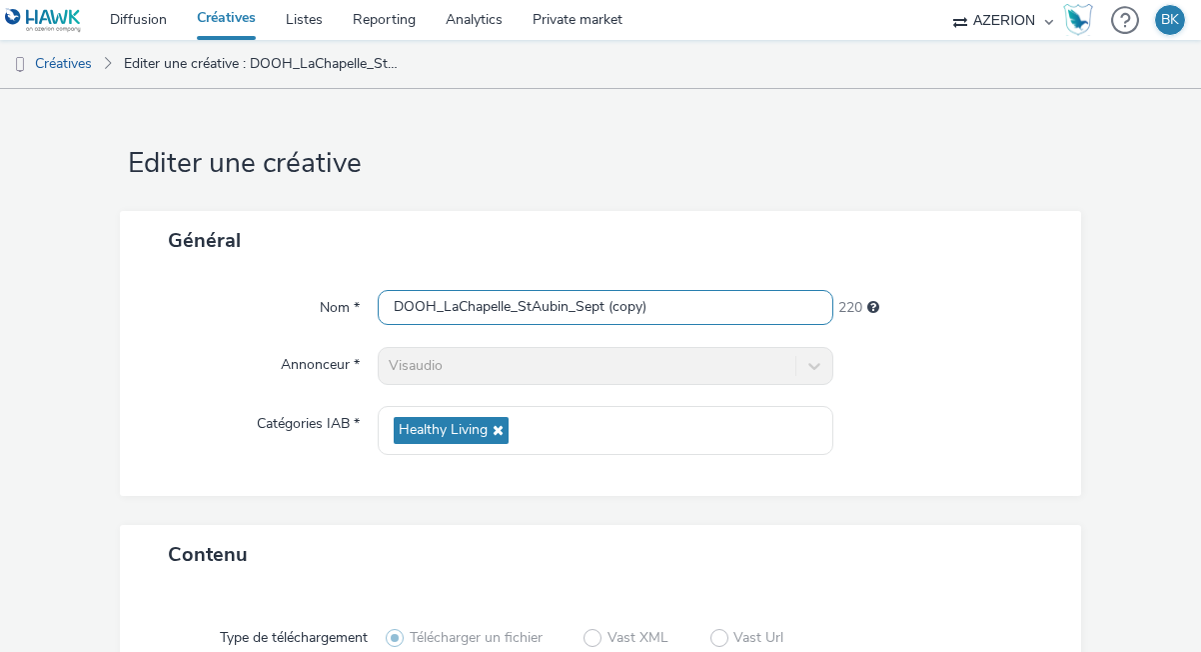
drag, startPoint x: 682, startPoint y: 288, endPoint x: 657, endPoint y: 292, distance: 25.3
click at [659, 292] on div "Nom * DOOH_LaChapelle_StAubin_Sept (copy) 220 Annonceur * Visaudio Catégories I…" at bounding box center [601, 383] width 962 height 226
click at [660, 312] on input "DOOH_LaChapelle_StAubin_Sept (copy)" at bounding box center [606, 307] width 456 height 35
drag, startPoint x: 659, startPoint y: 313, endPoint x: 612, endPoint y: 311, distance: 47.0
click at [612, 311] on input "DOOH_LaChapelle_StAubin_Sept (copy)" at bounding box center [606, 307] width 456 height 35
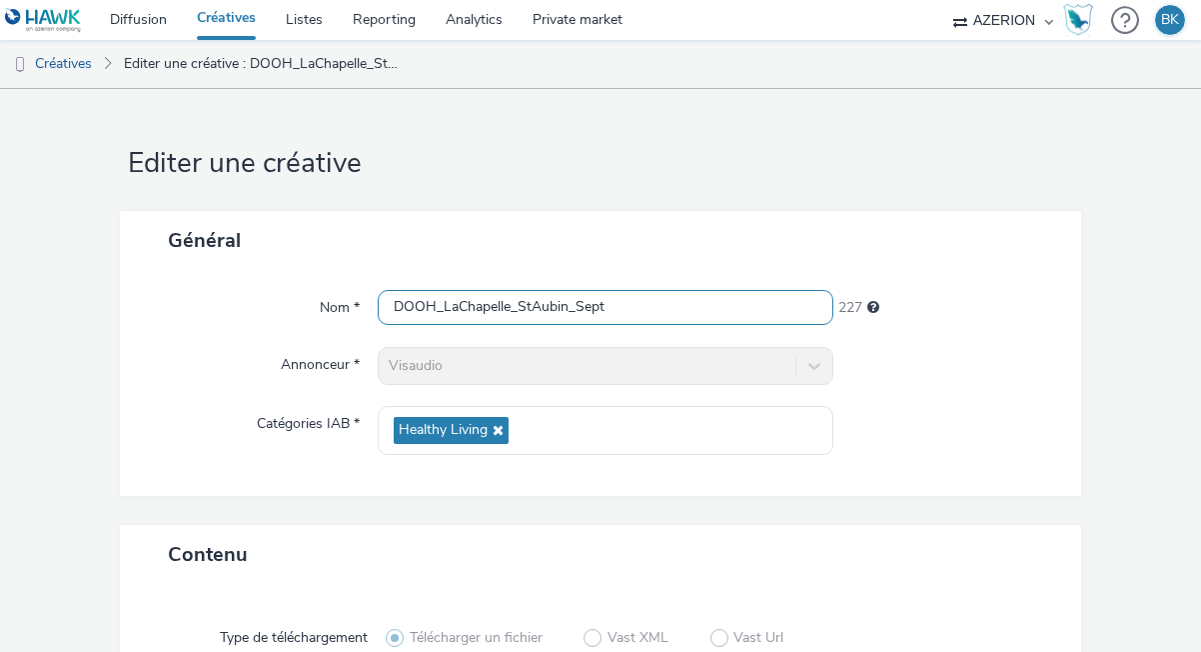
drag, startPoint x: 568, startPoint y: 306, endPoint x: 526, endPoint y: 296, distance: 43.2
click at [521, 299] on input "DOOH_LaChapelle_StAubin_Sept" at bounding box center [606, 307] width 456 height 35
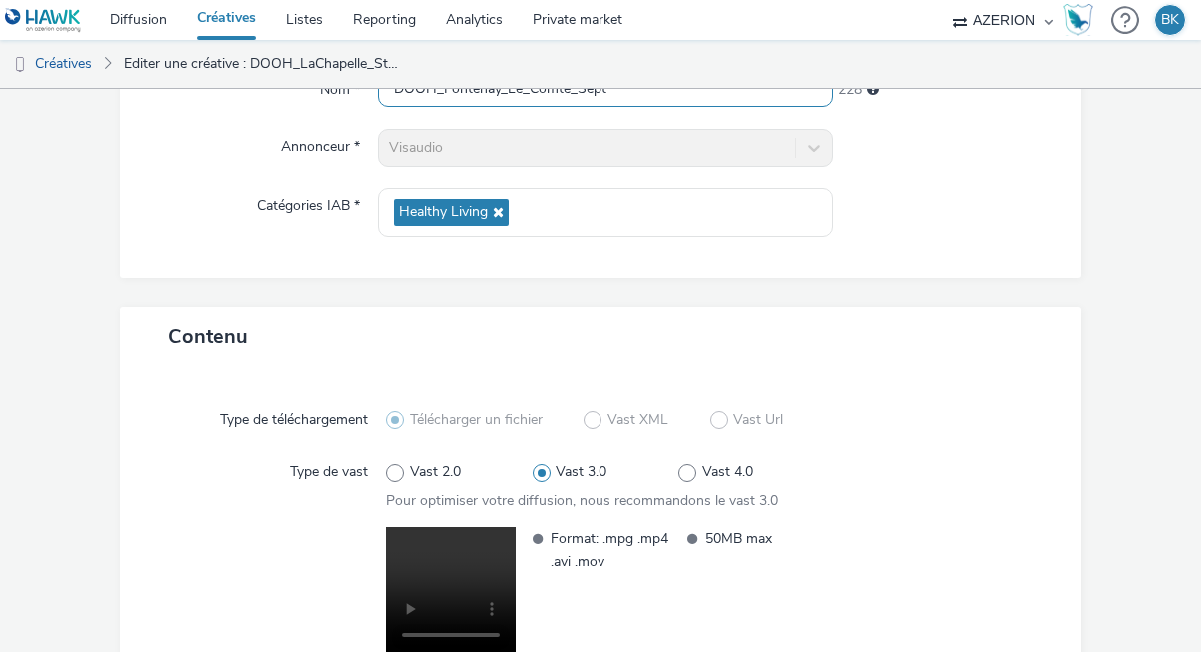
scroll to position [391, 0]
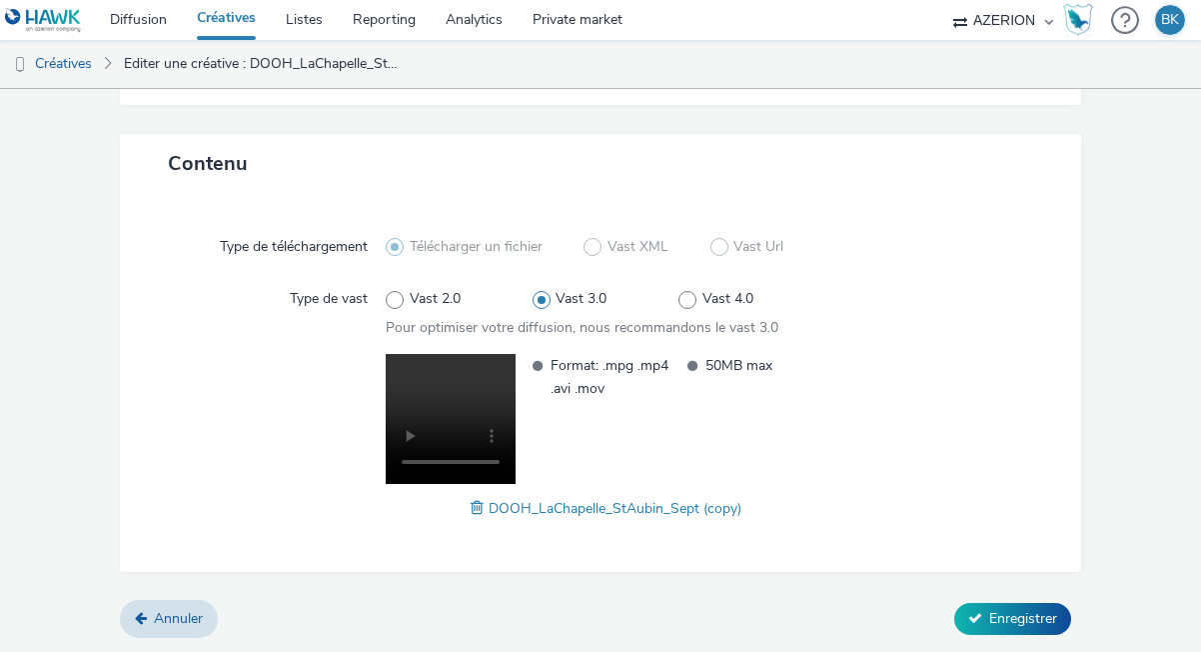
type input "DOOH_Fontenay_Le_Comte_Sept"
click at [476, 507] on span at bounding box center [480, 508] width 18 height 22
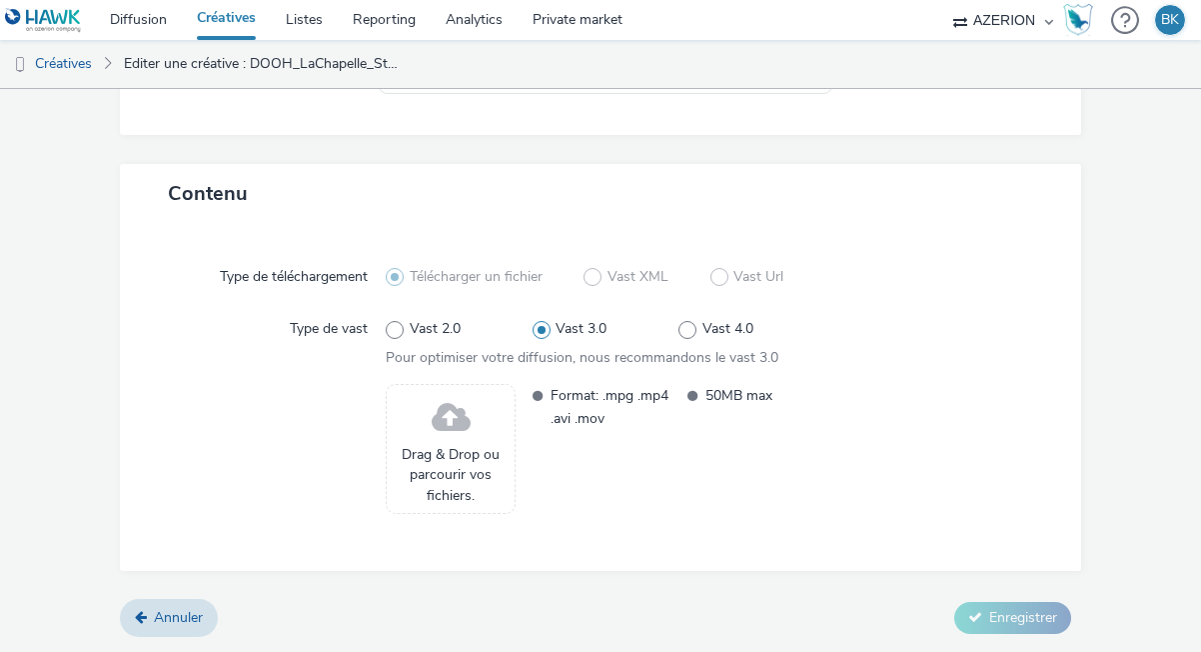
click at [476, 454] on span "Drag & Drop ou parcourir vos fichiers." at bounding box center [451, 475] width 108 height 61
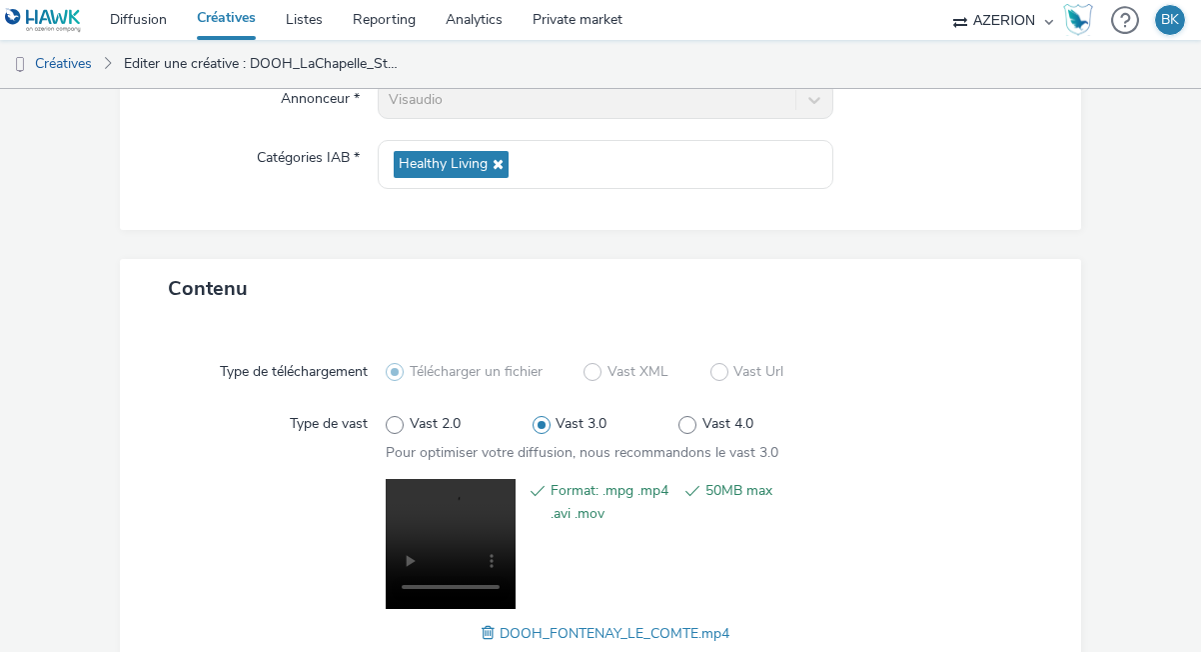
scroll to position [391, 0]
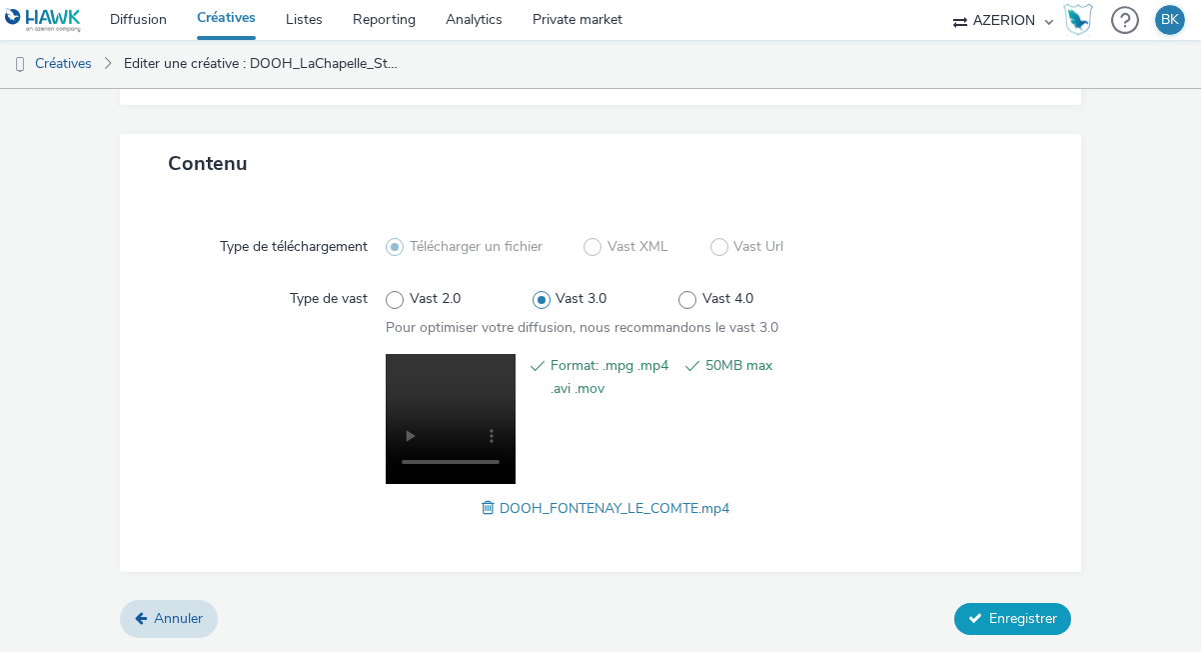
click at [1016, 615] on span "Enregistrer" at bounding box center [1024, 618] width 68 height 19
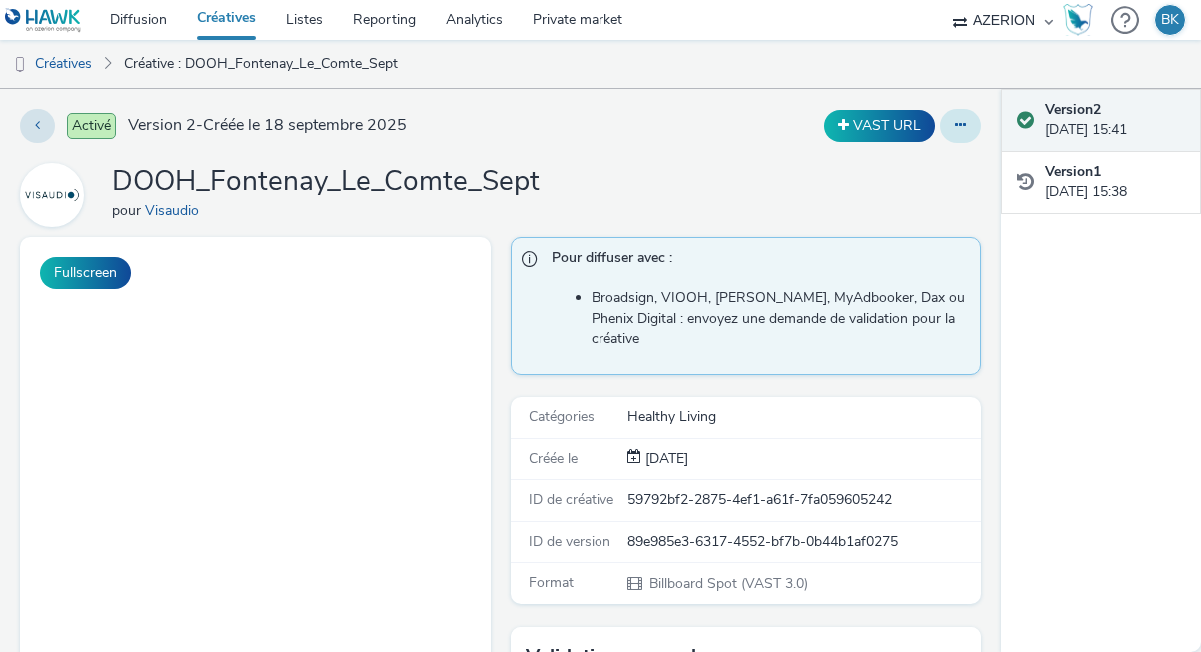
click at [951, 130] on button at bounding box center [961, 126] width 41 height 34
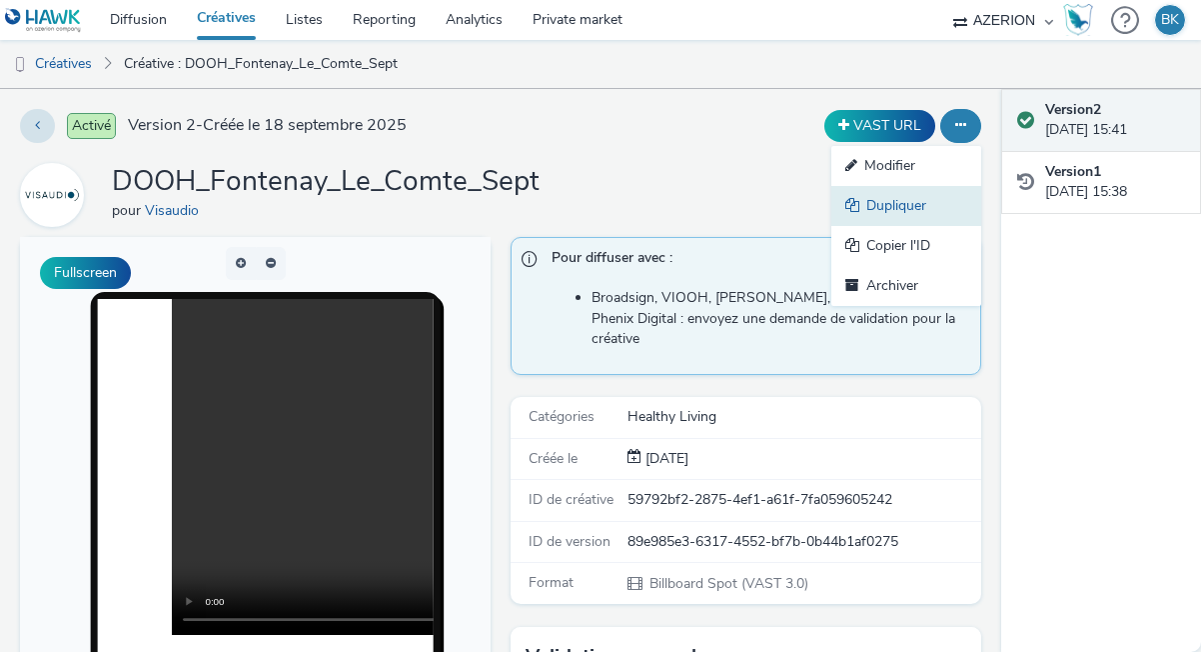
click at [886, 203] on link "Dupliquer" at bounding box center [907, 206] width 150 height 40
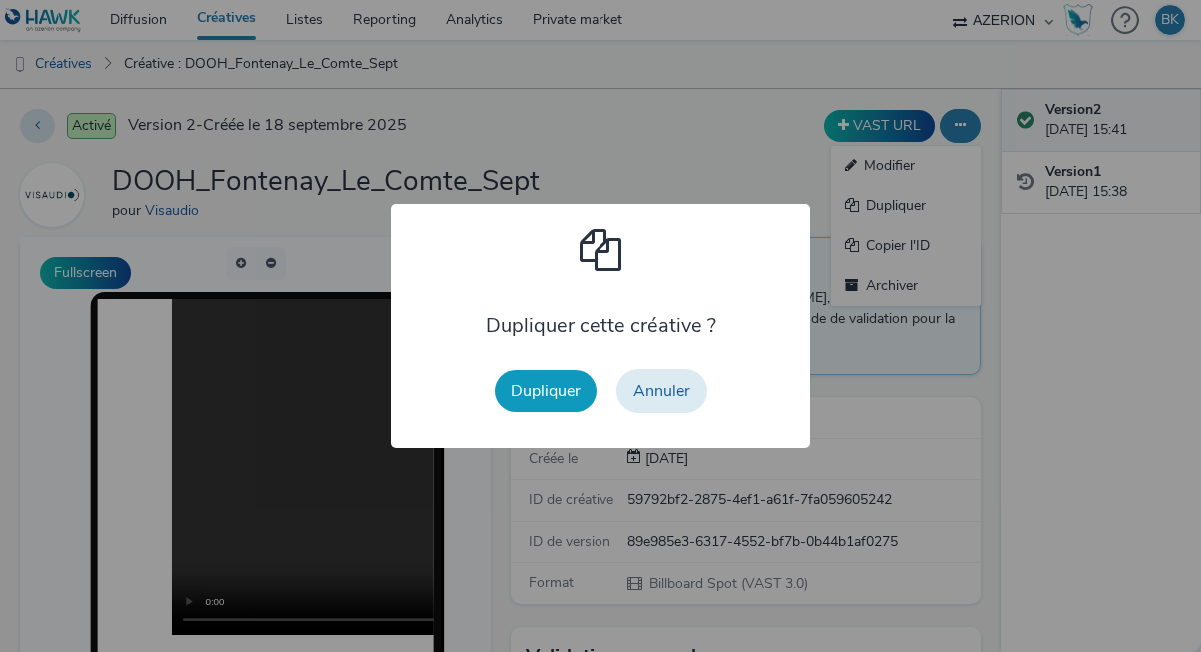
click at [556, 388] on button "Dupliquer" at bounding box center [546, 391] width 102 height 42
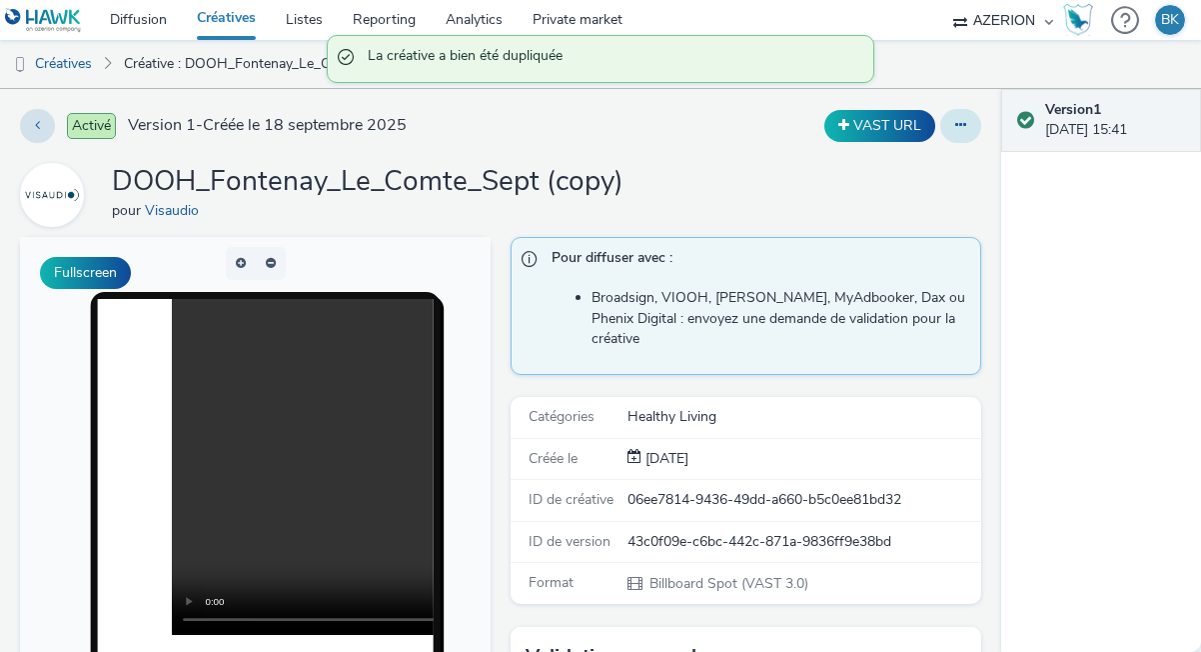
click at [966, 131] on button at bounding box center [961, 126] width 41 height 34
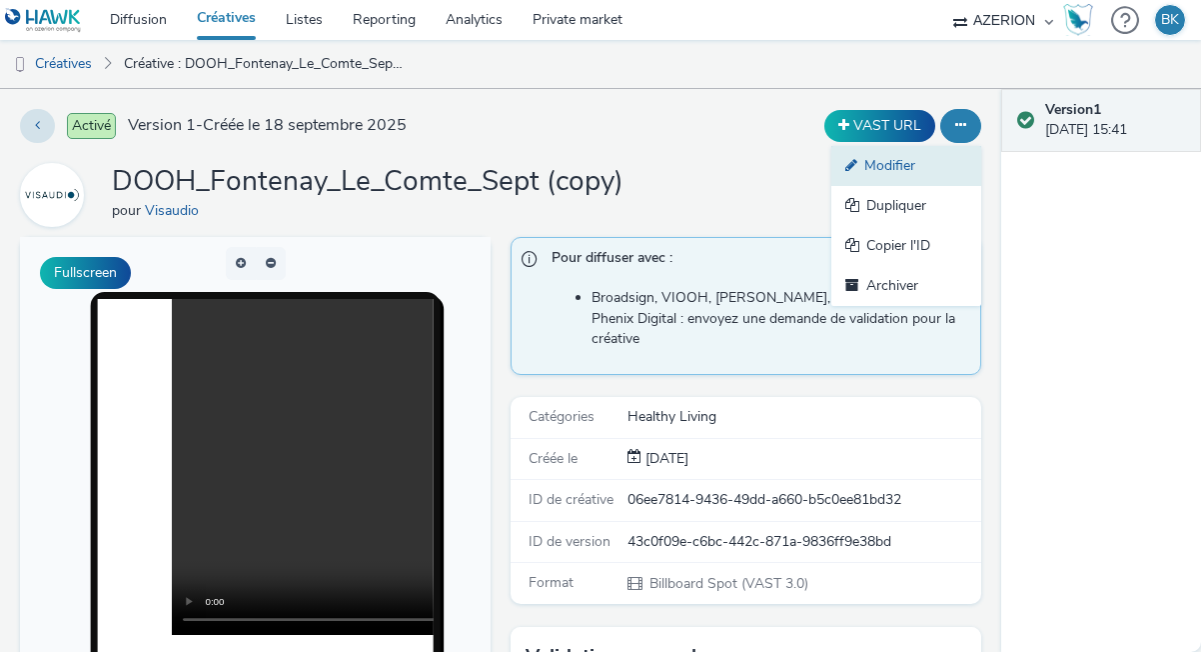
click at [867, 180] on link "Modifier" at bounding box center [907, 166] width 150 height 40
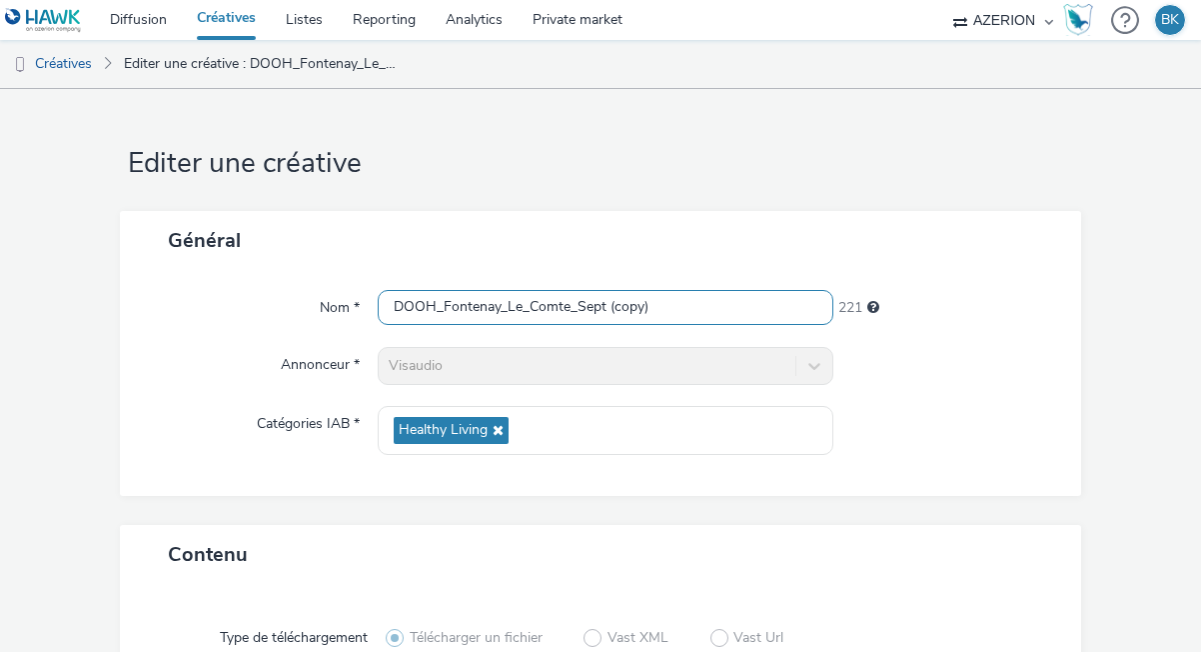
drag, startPoint x: 694, startPoint y: 310, endPoint x: 613, endPoint y: 300, distance: 81.6
click at [613, 301] on input "DOOH_Fontenay_Le_Comte_Sept (copy)" at bounding box center [606, 307] width 456 height 35
drag, startPoint x: 569, startPoint y: 301, endPoint x: 510, endPoint y: 304, distance: 59.0
click at [510, 304] on input "DOOH_Fontenay_Le_Comte_Sept" at bounding box center [606, 307] width 456 height 35
type input "DOOH_Chateau_Gontier_Sept"
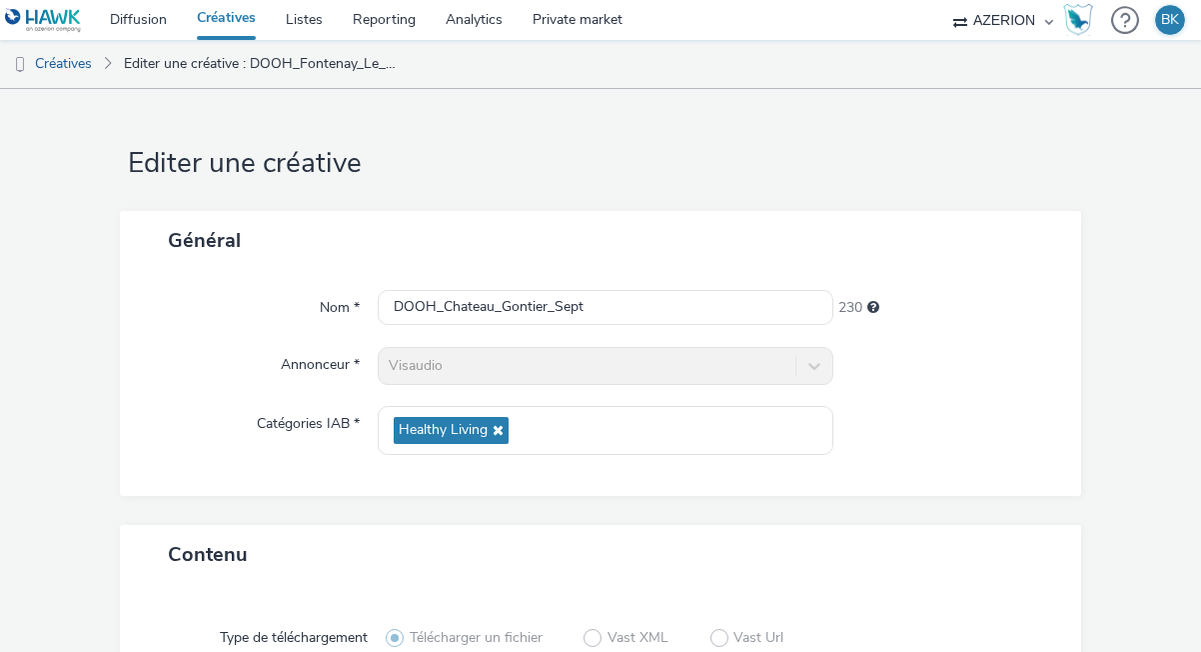
click at [852, 479] on div "Nom * DOOH_Chateau_Gontier_Sept 230 Annonceur * Visaudio Catégories IAB * Healt…" at bounding box center [601, 383] width 962 height 226
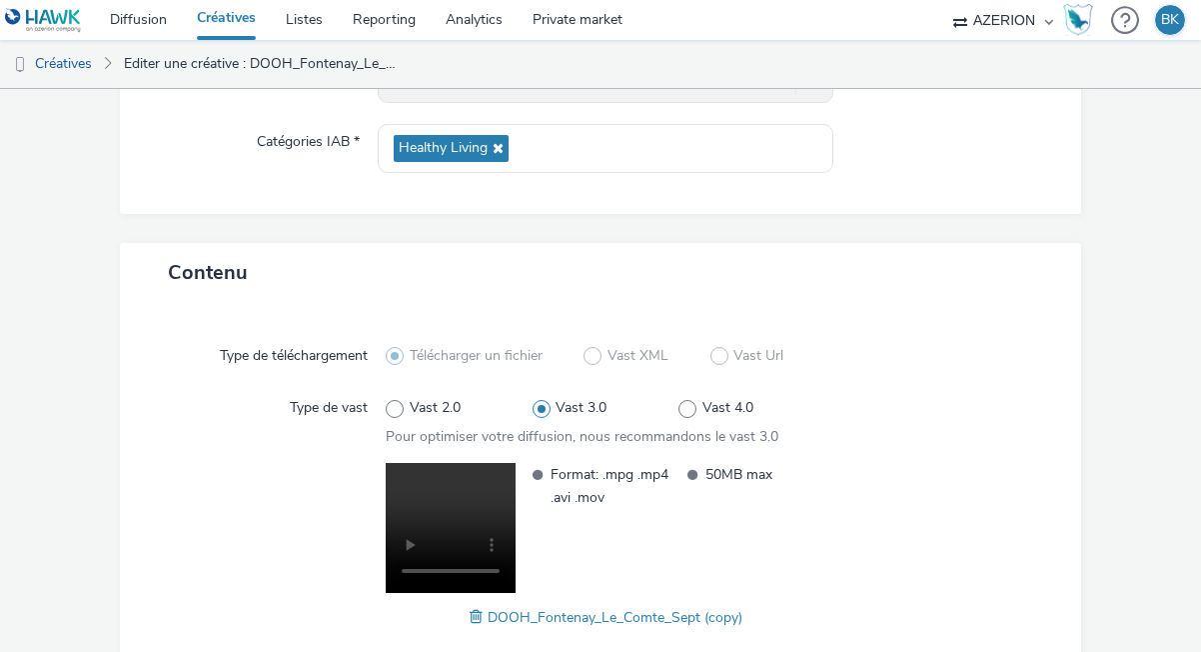
scroll to position [391, 0]
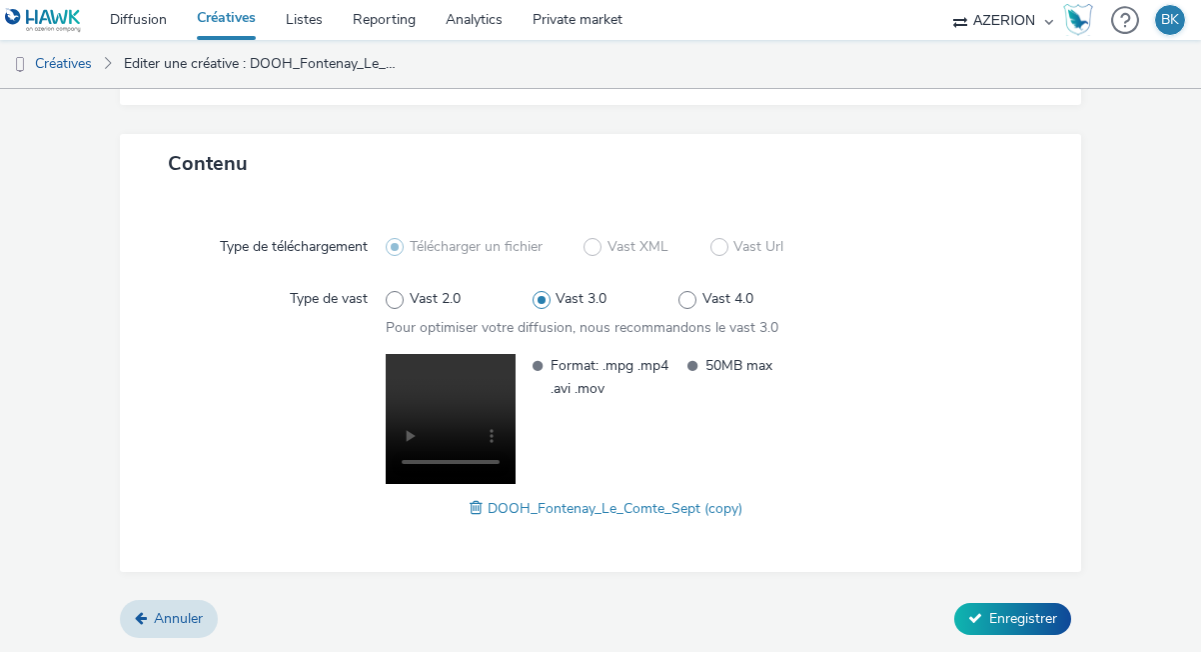
click at [493, 510] on span "DOOH_Fontenay_Le_Comte_Sept (copy)" at bounding box center [615, 508] width 255 height 19
click at [481, 510] on span at bounding box center [479, 508] width 18 height 22
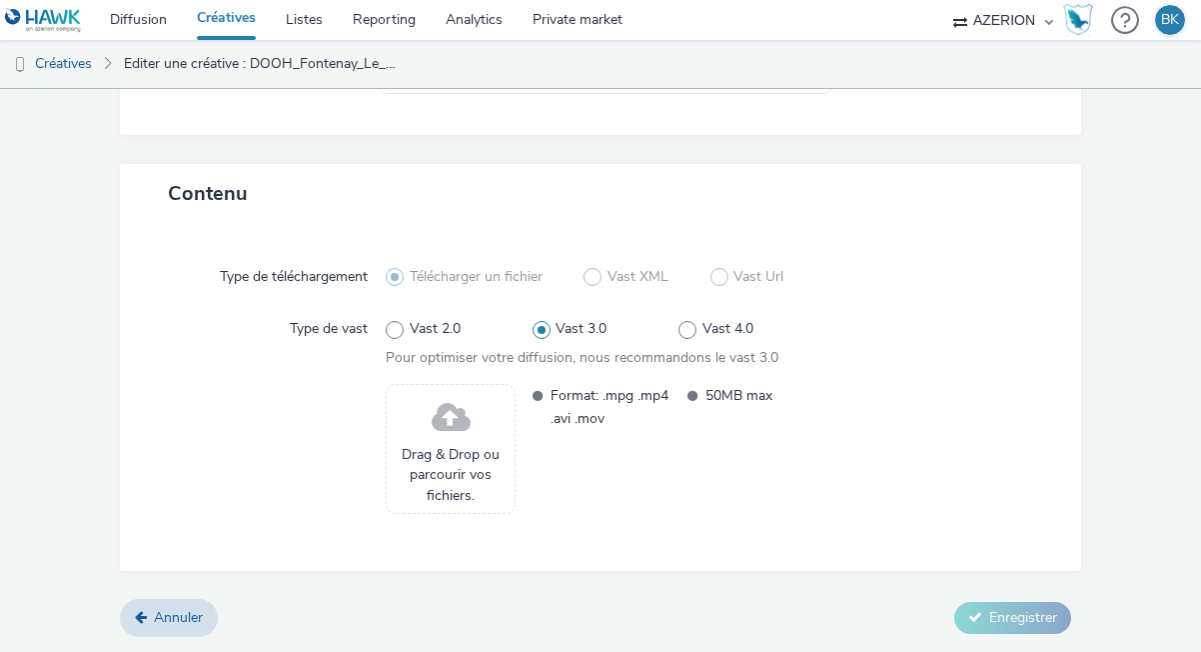
click at [471, 432] on div "Drag & Drop ou parcourir vos fichiers." at bounding box center [451, 449] width 130 height 130
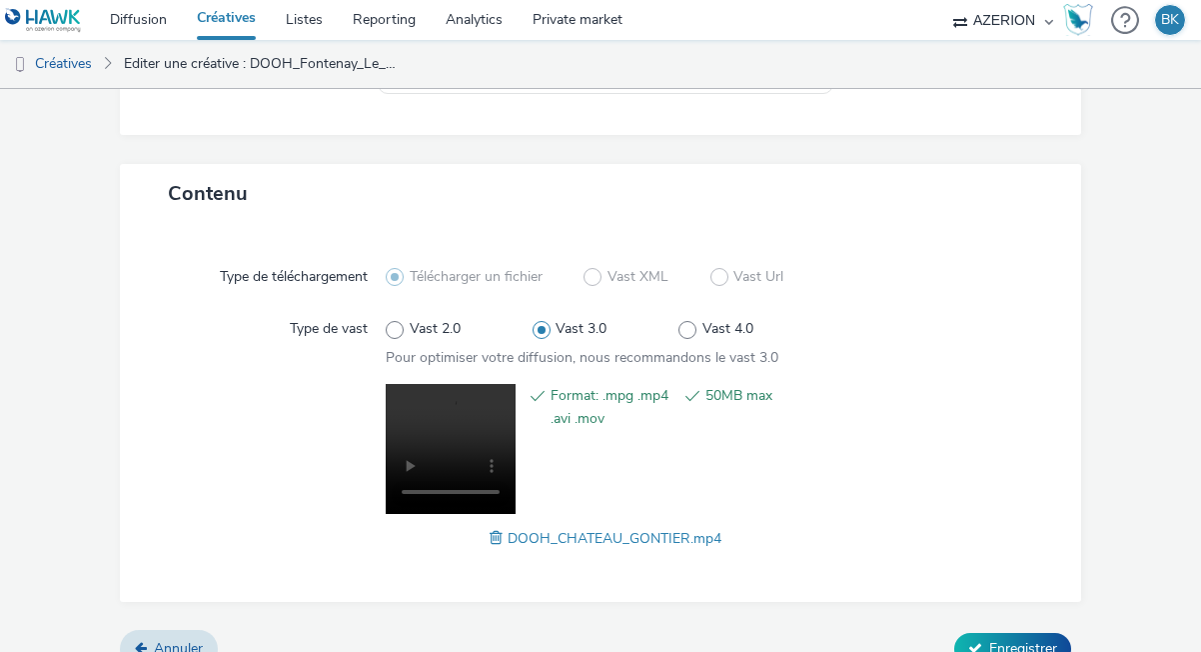
scroll to position [391, 0]
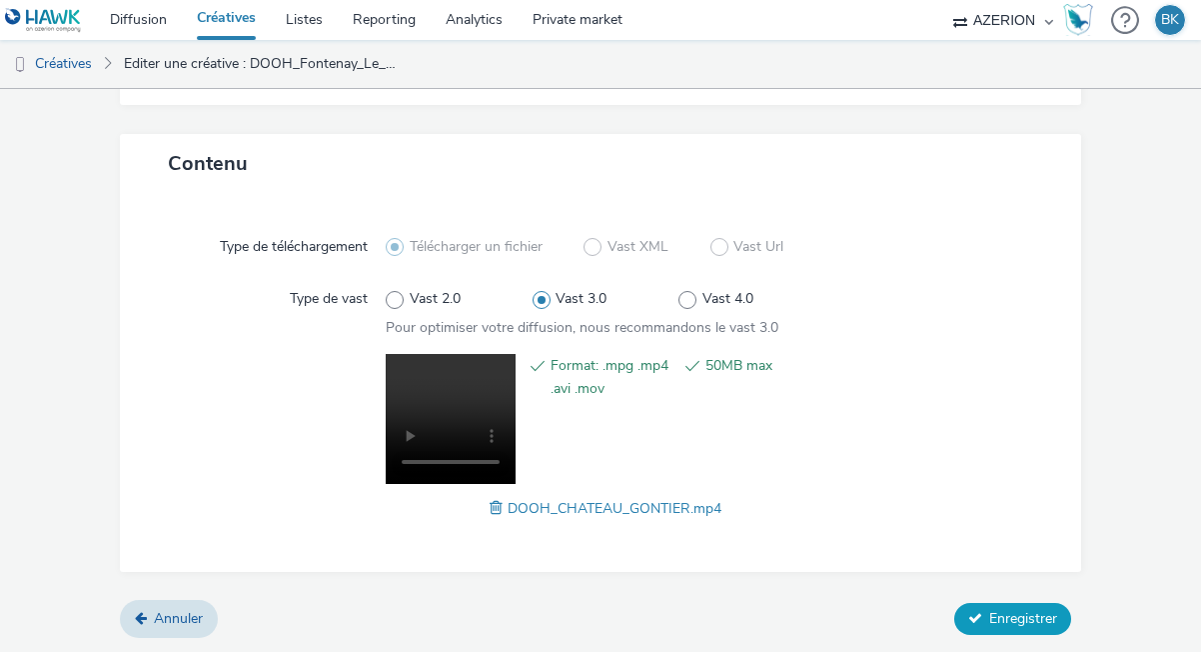
click at [1006, 611] on span "Enregistrer" at bounding box center [1024, 618] width 68 height 19
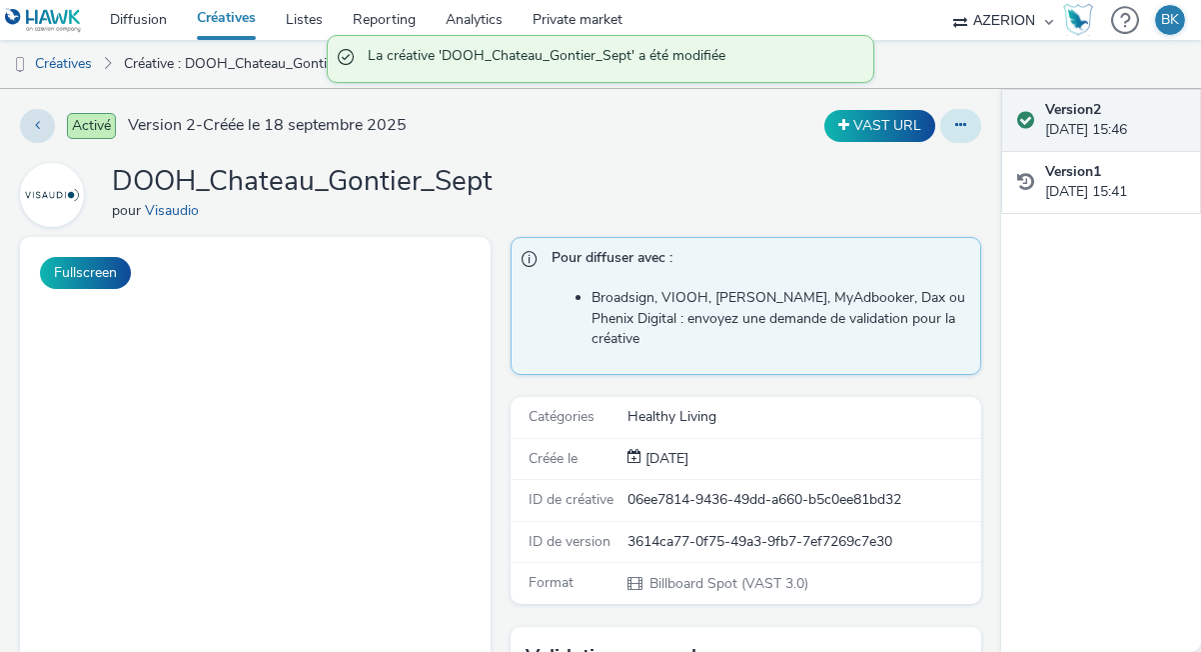
click at [961, 130] on icon at bounding box center [961, 125] width 11 height 14
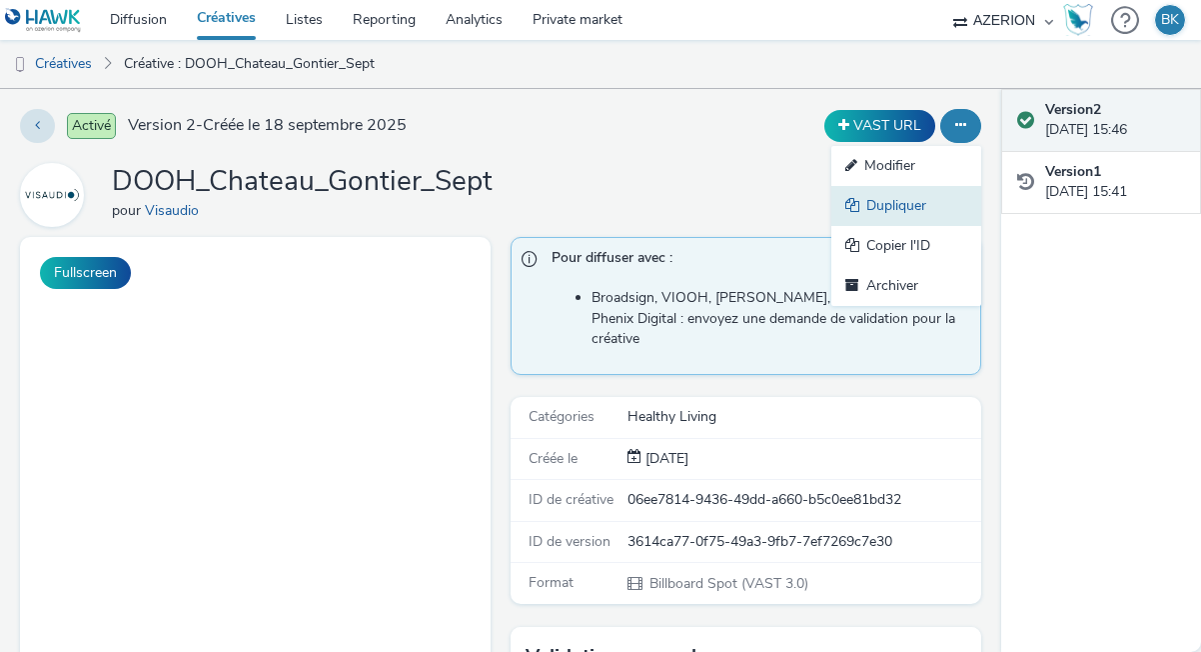
click at [895, 205] on link "Dupliquer" at bounding box center [907, 206] width 150 height 40
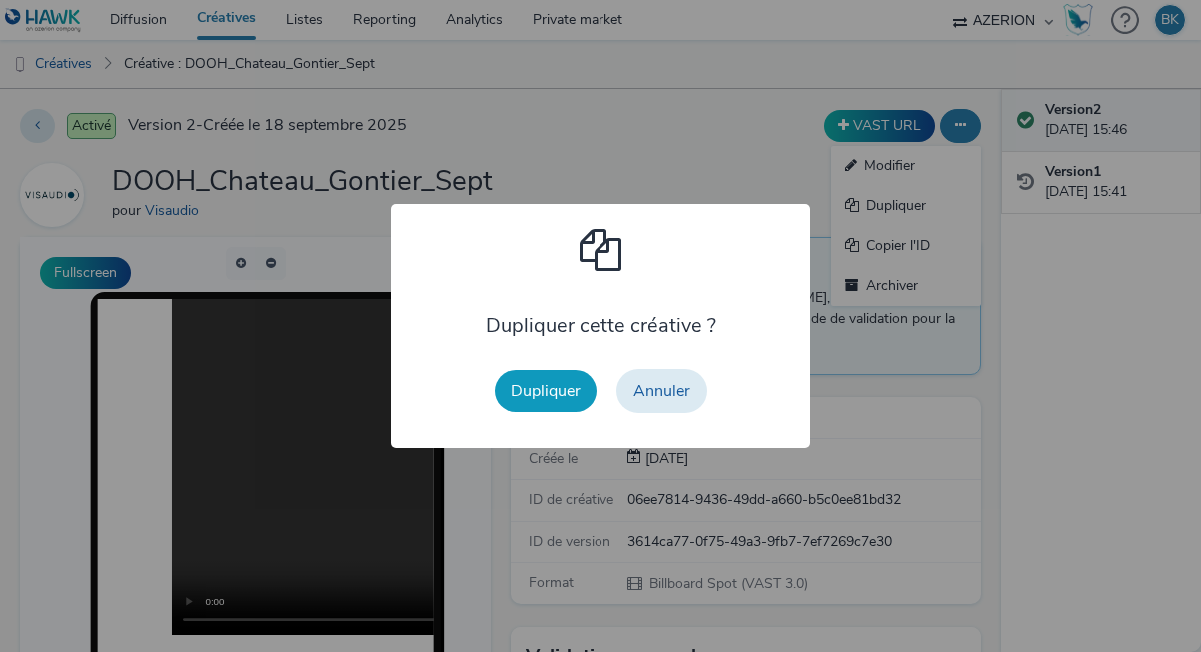
click at [555, 379] on button "Dupliquer" at bounding box center [546, 391] width 102 height 42
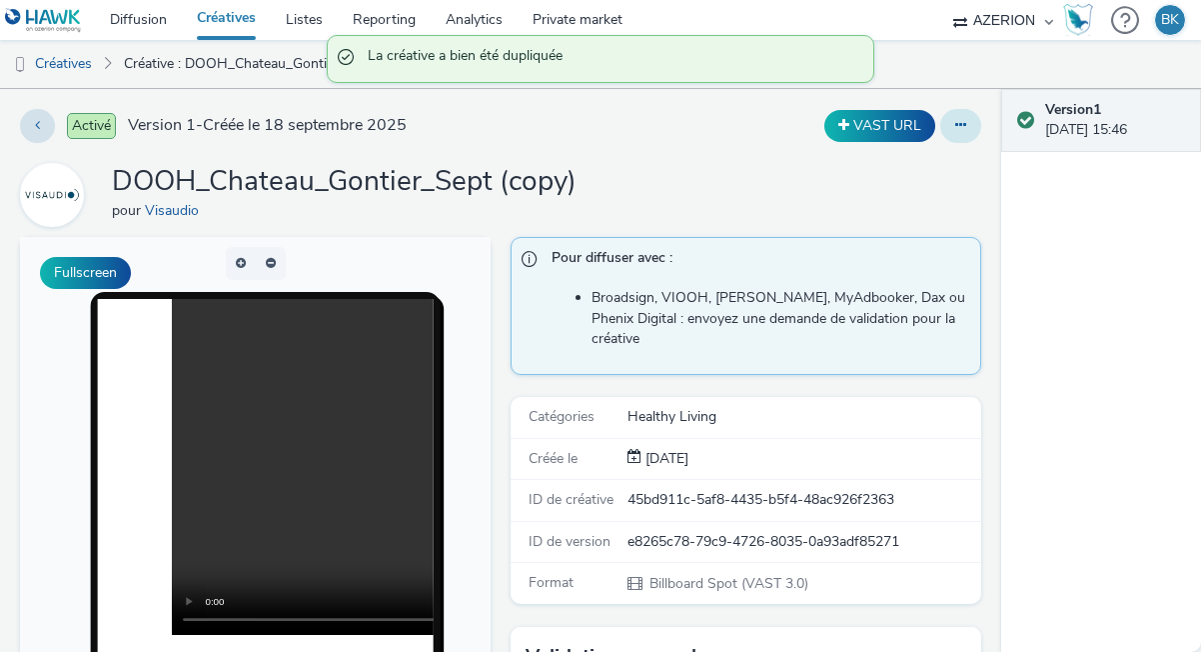
click at [958, 124] on icon at bounding box center [961, 125] width 11 height 14
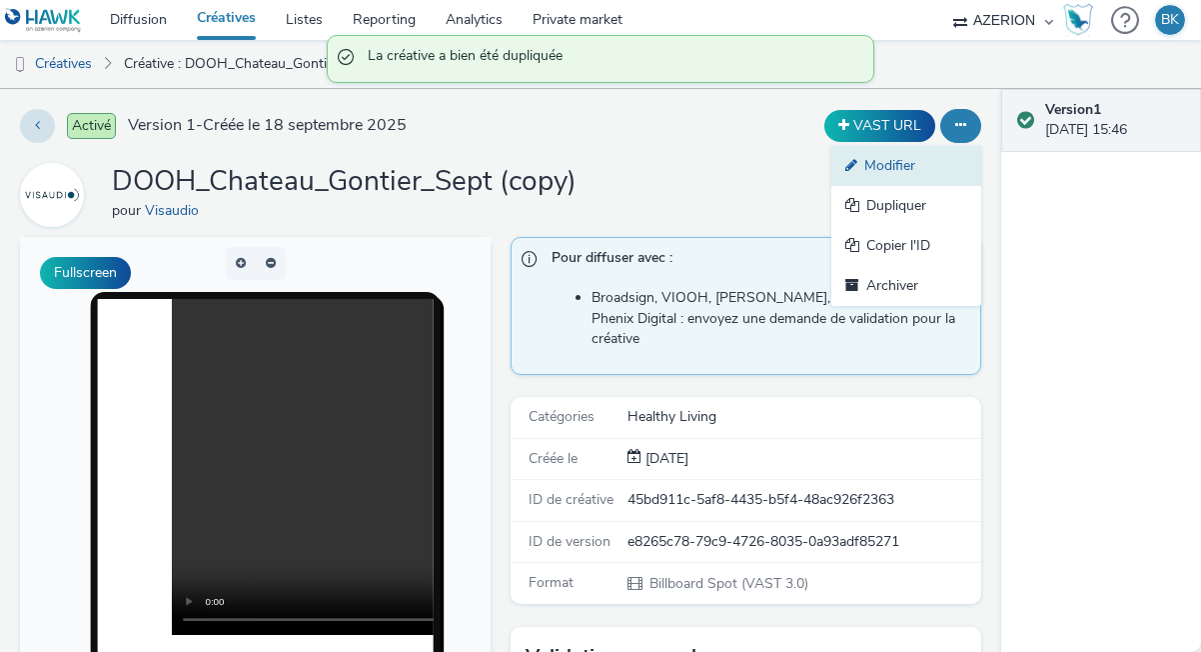
click at [902, 172] on link "Modifier" at bounding box center [907, 166] width 150 height 40
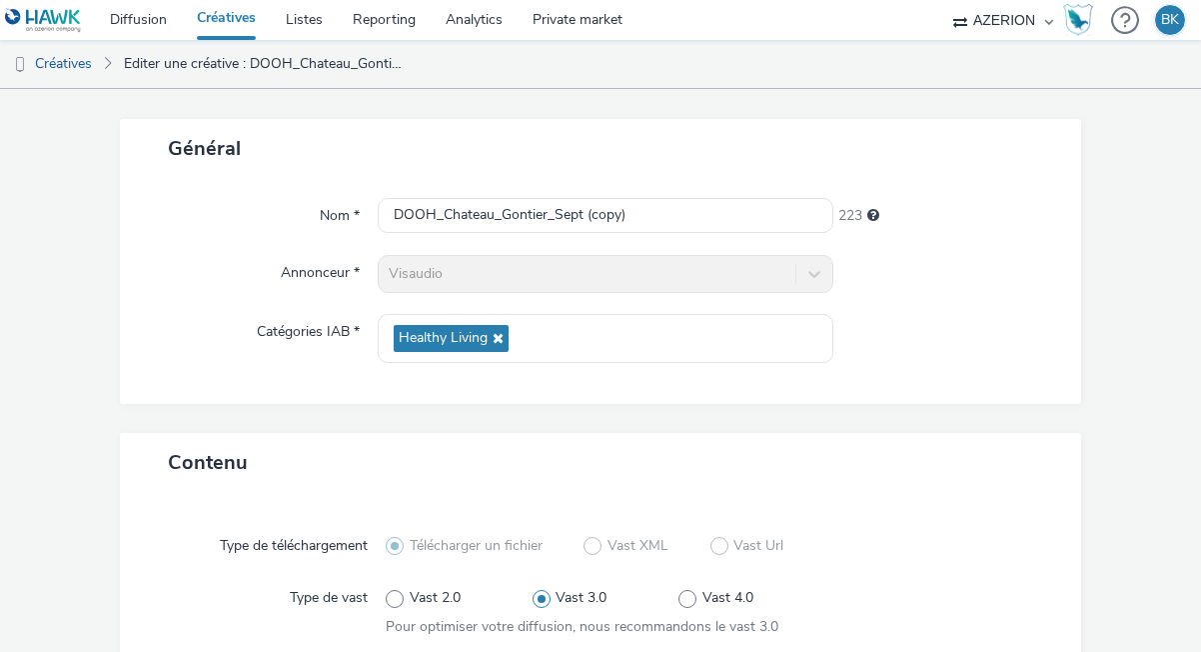
scroll to position [94, 0]
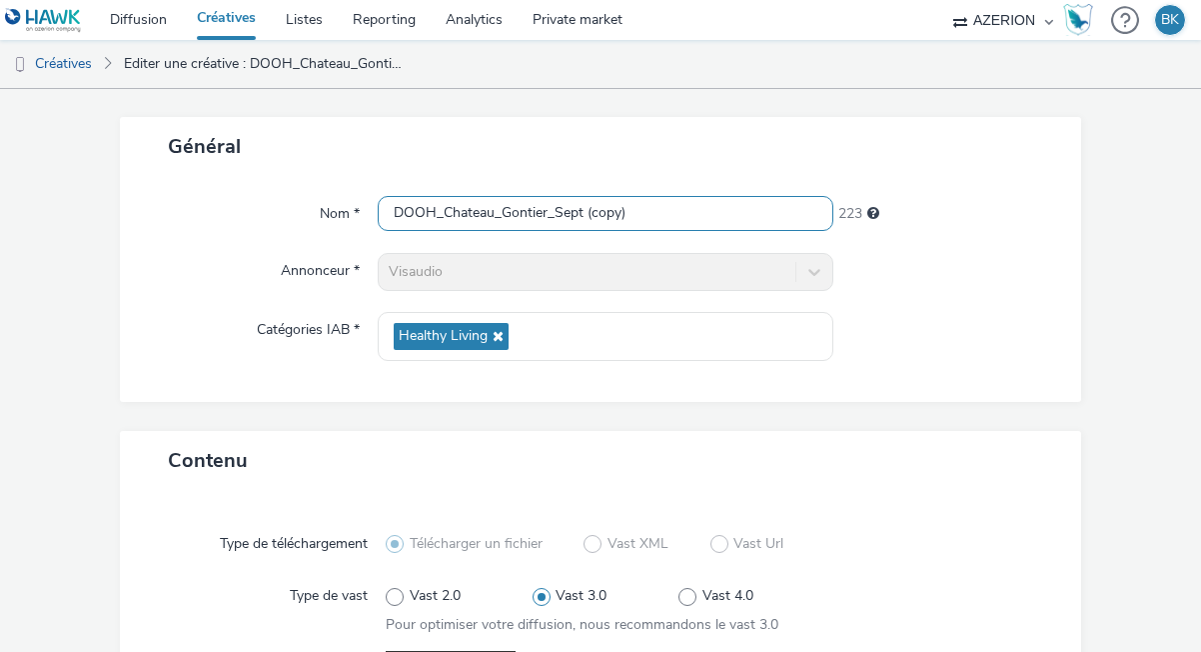
drag, startPoint x: 691, startPoint y: 213, endPoint x: 592, endPoint y: 206, distance: 99.2
click at [591, 206] on input "DOOH_Chateau_Gontier_Sept (copy)" at bounding box center [606, 213] width 456 height 35
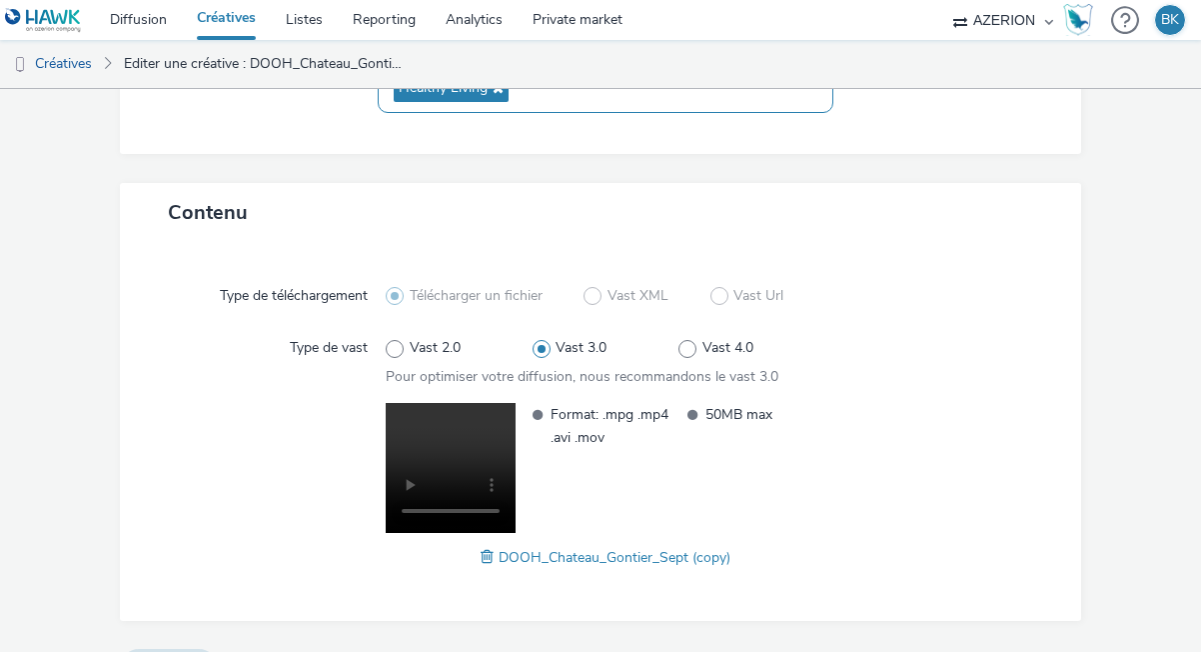
scroll to position [362, 0]
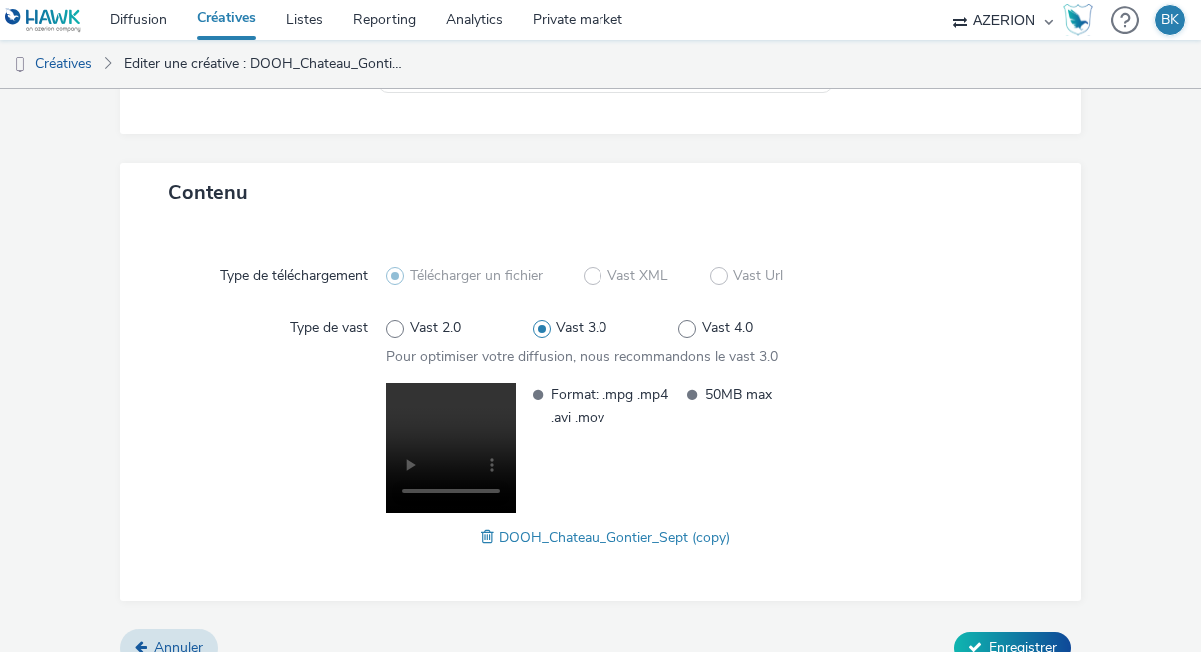
click at [483, 539] on span at bounding box center [490, 537] width 18 height 22
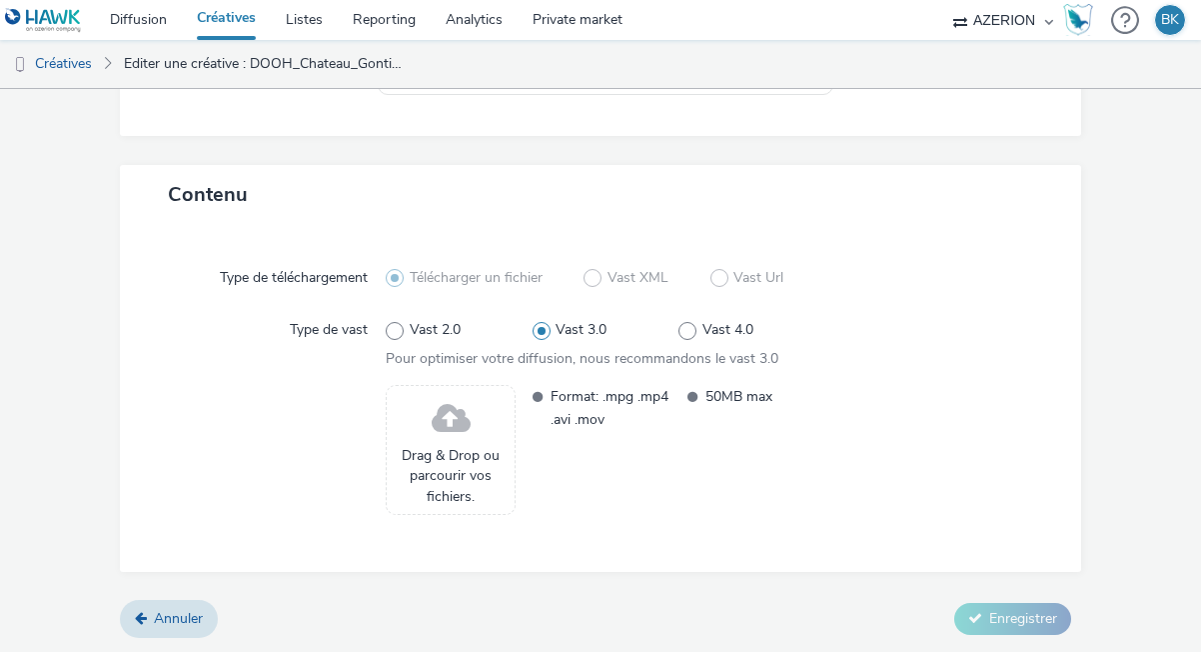
scroll to position [361, 0]
click at [448, 445] on span "Drag & Drop ou parcourir vos fichiers." at bounding box center [451, 475] width 108 height 61
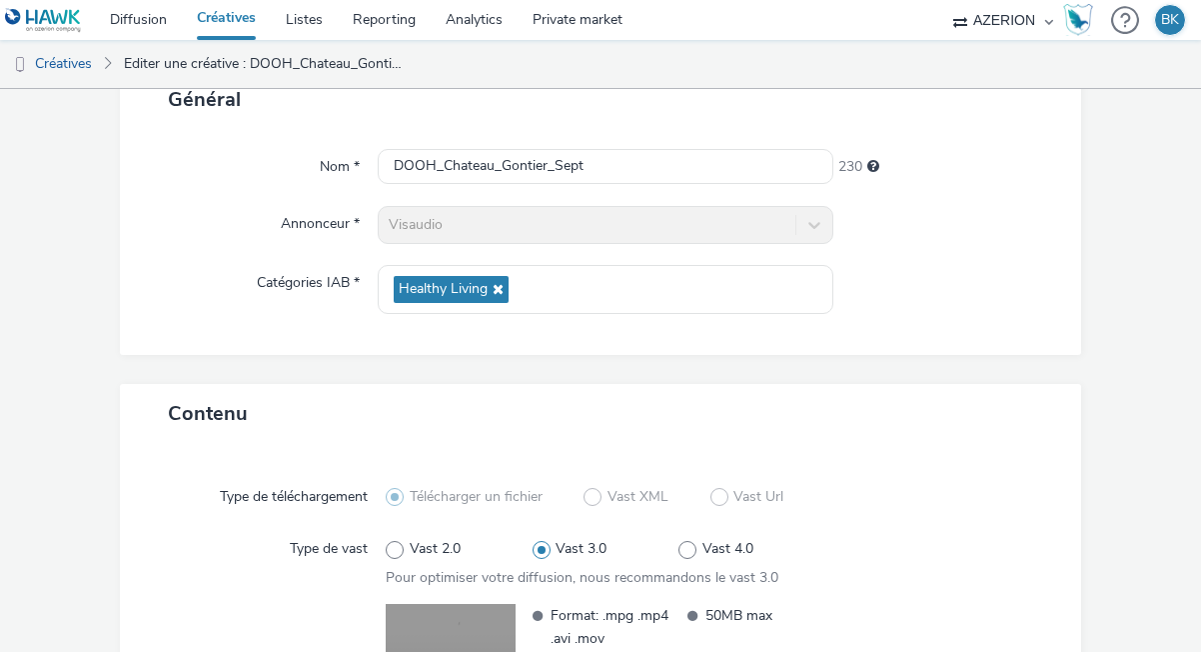
scroll to position [136, 0]
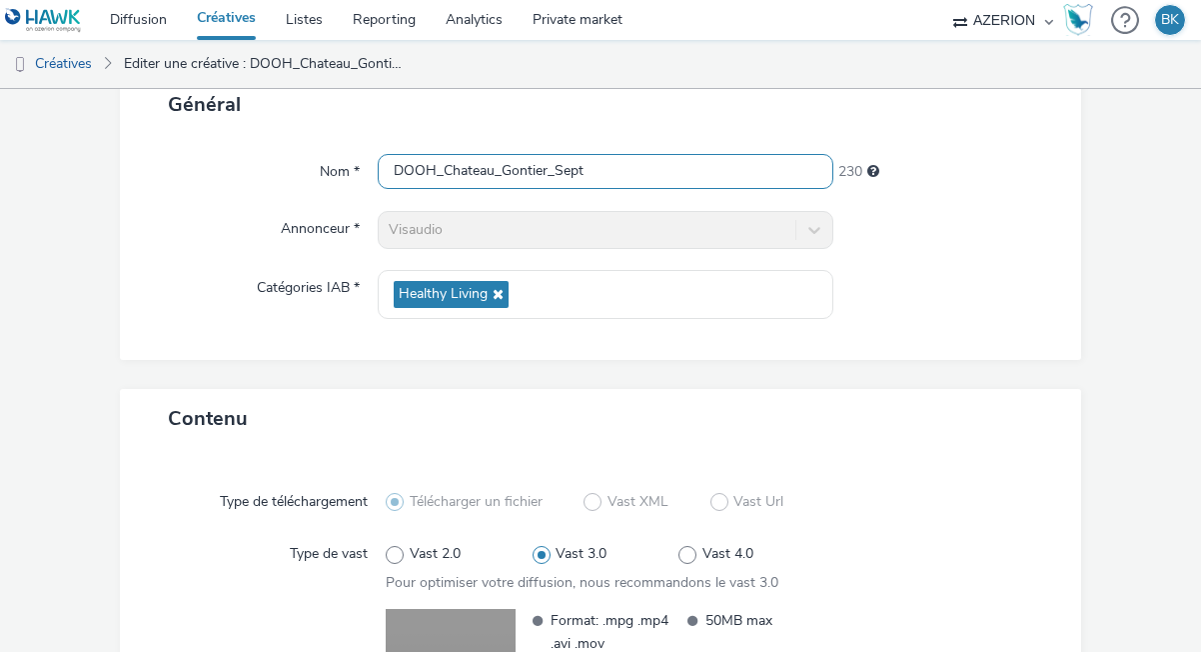
drag, startPoint x: 503, startPoint y: 166, endPoint x: 549, endPoint y: 165, distance: 46.0
click at [549, 165] on input "DOOH_Chateau_Gontier_Sept" at bounding box center [606, 171] width 456 height 35
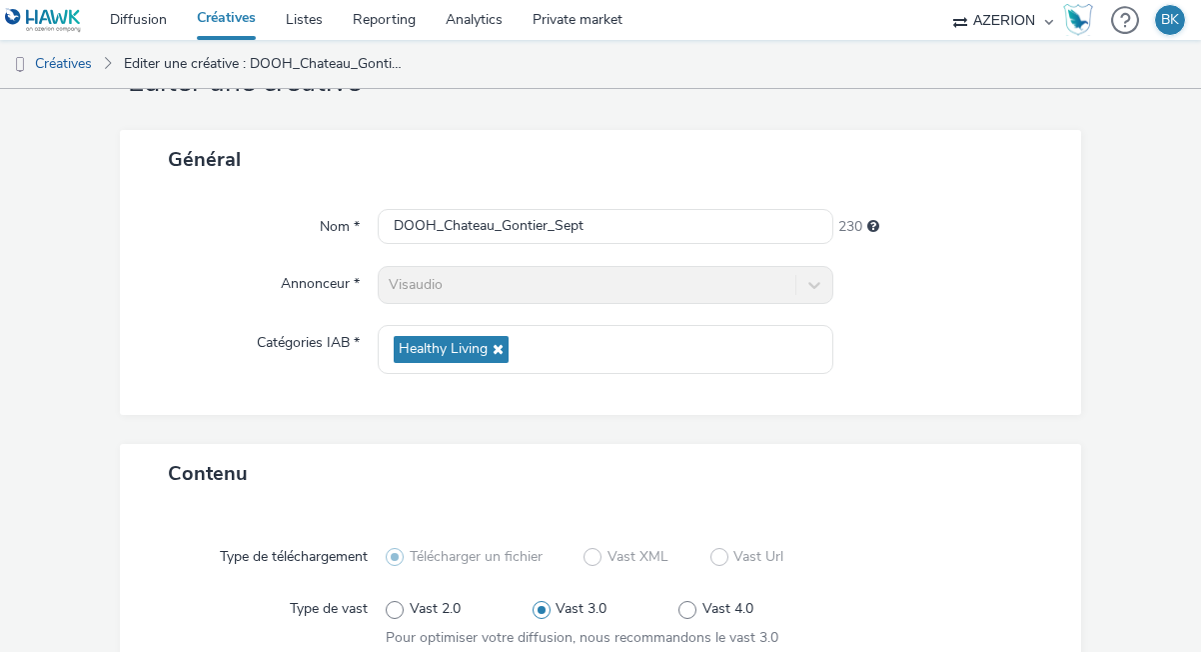
scroll to position [0, 0]
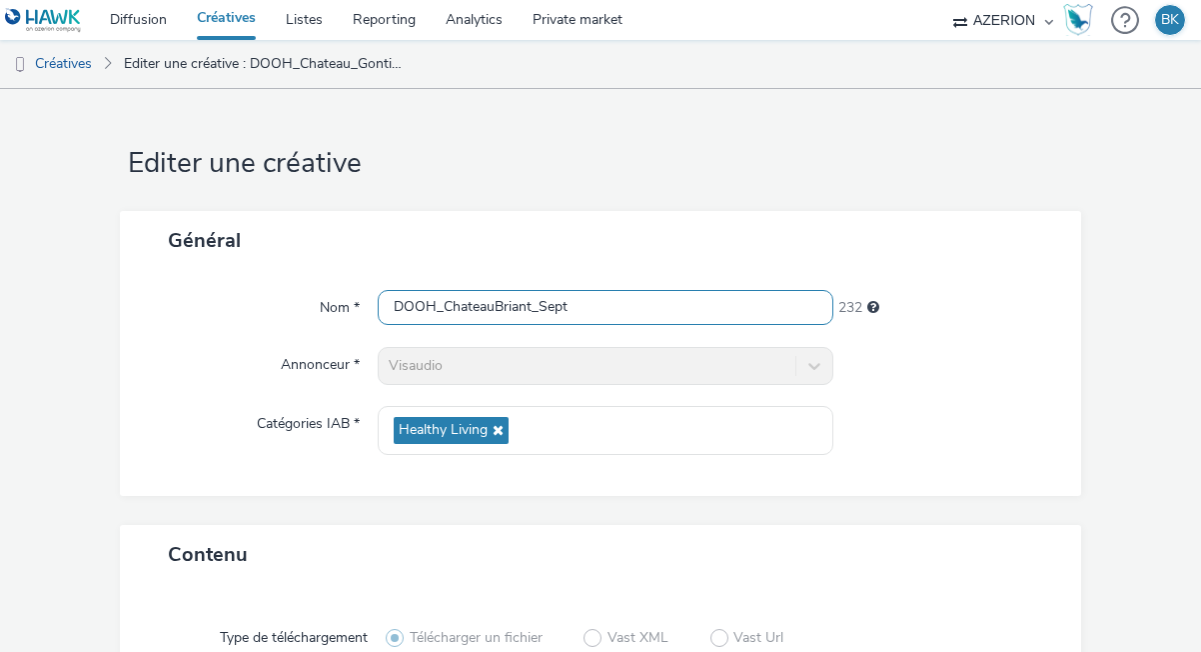
type input "DOOH_ChateauBriant_Sept"
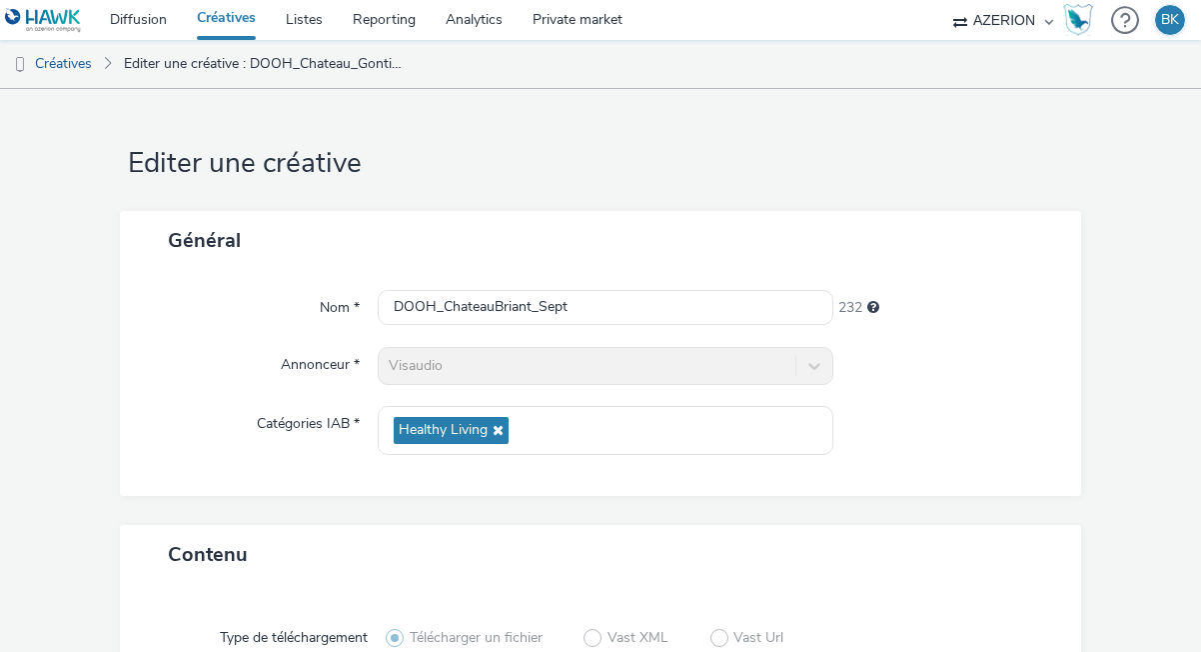
click at [1018, 510] on div "Général Nom * DOOH_ChateauBriant_Sept 232 Annonceur * Visaudio Catégories IAB *…" at bounding box center [601, 368] width 962 height 314
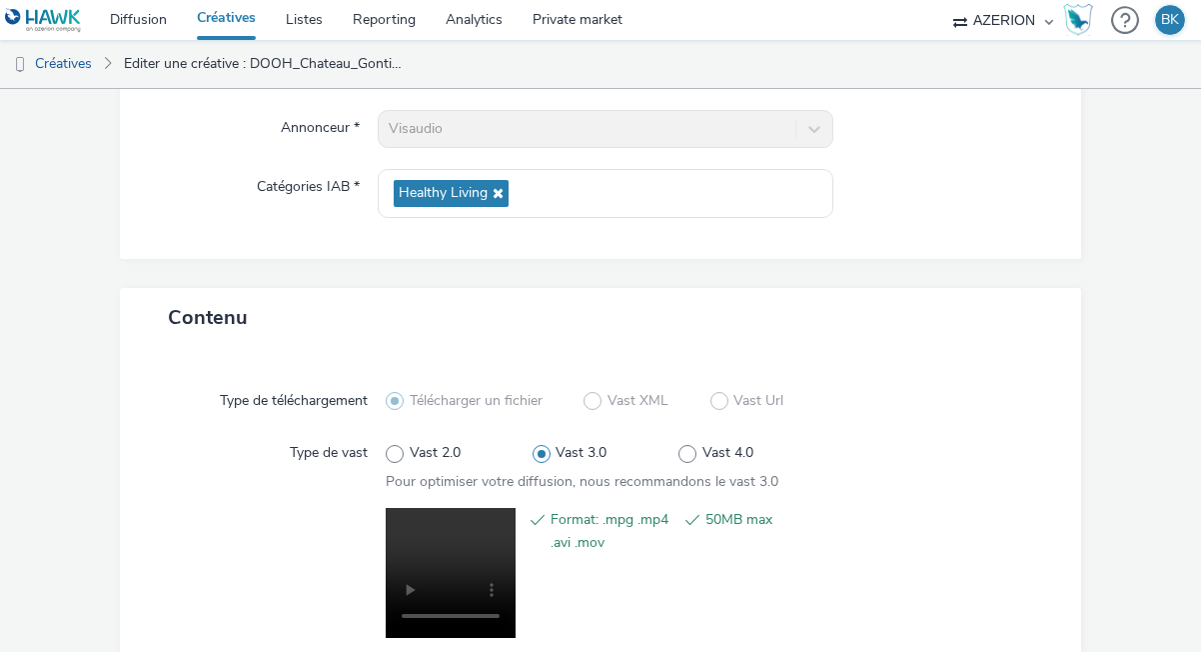
scroll to position [391, 0]
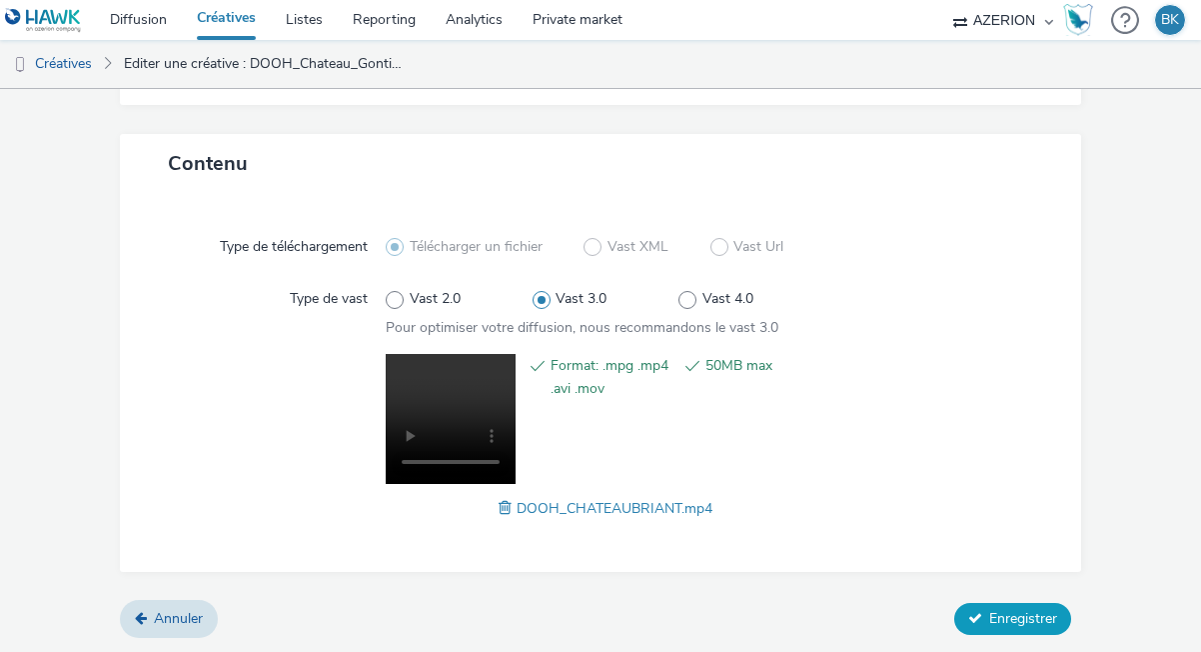
click at [1034, 623] on span "Enregistrer" at bounding box center [1024, 618] width 68 height 19
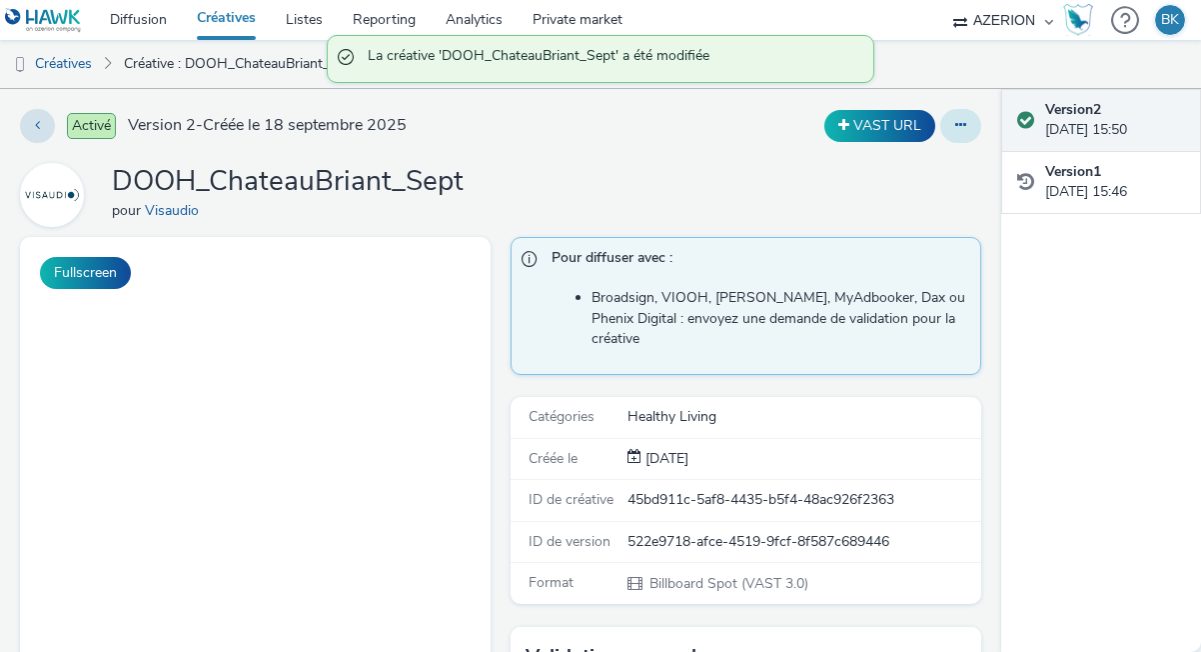
click at [962, 133] on button at bounding box center [961, 126] width 41 height 34
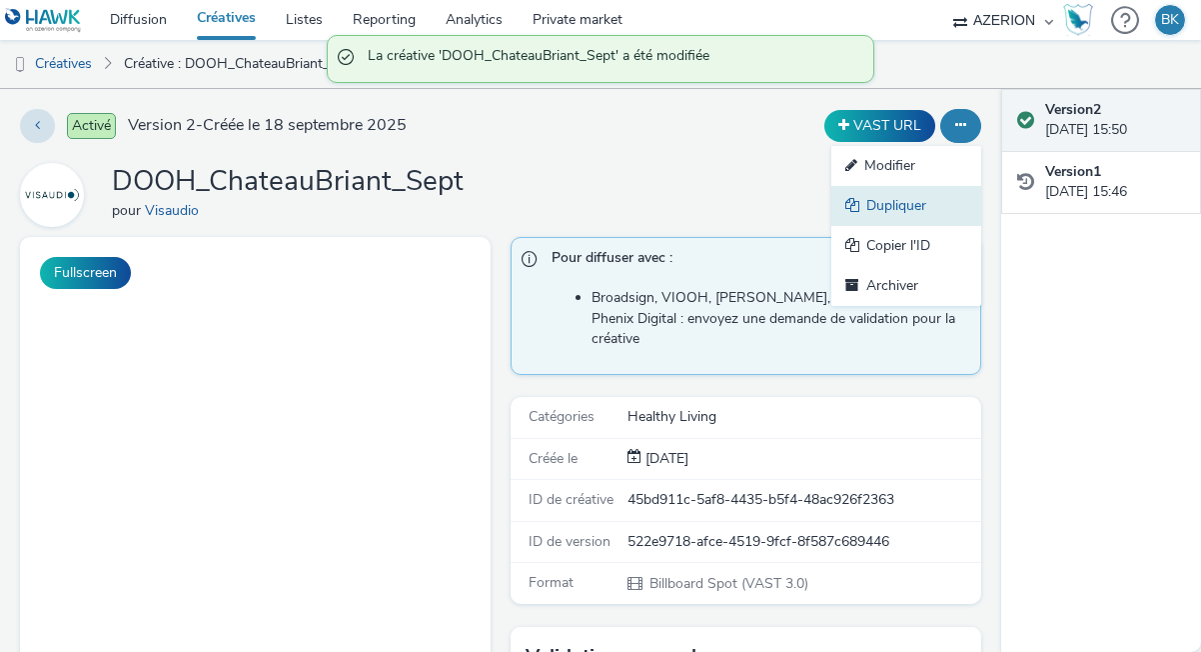
click at [864, 205] on icon at bounding box center [856, 205] width 21 height 14
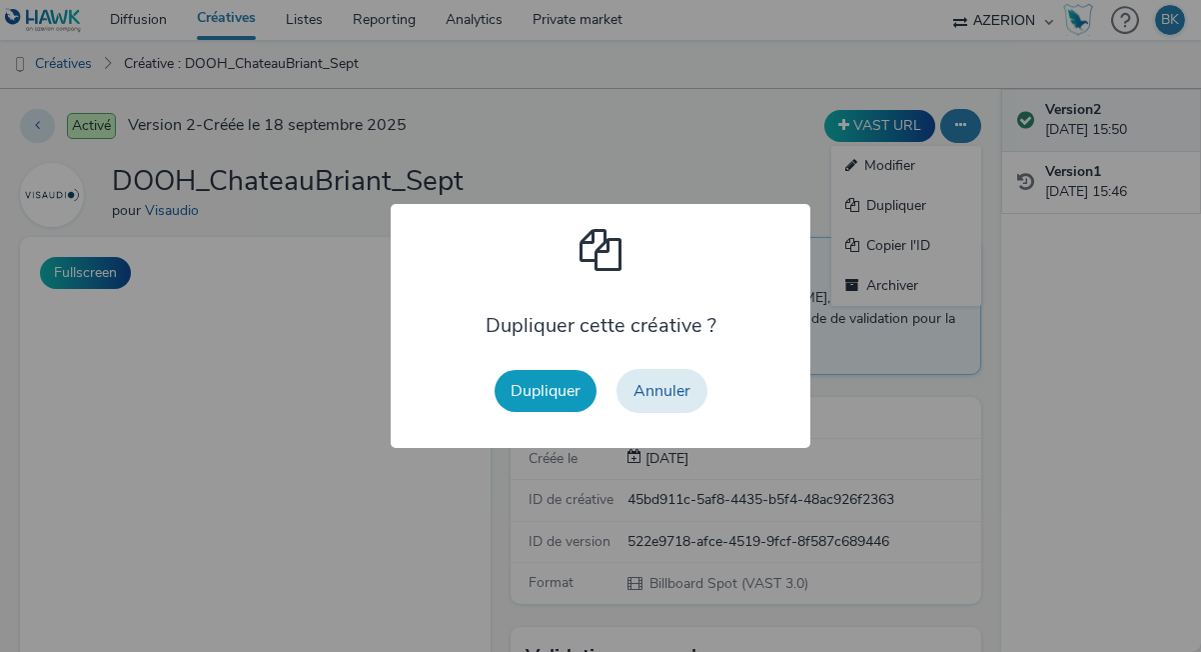
click at [513, 376] on button "Dupliquer" at bounding box center [546, 391] width 102 height 42
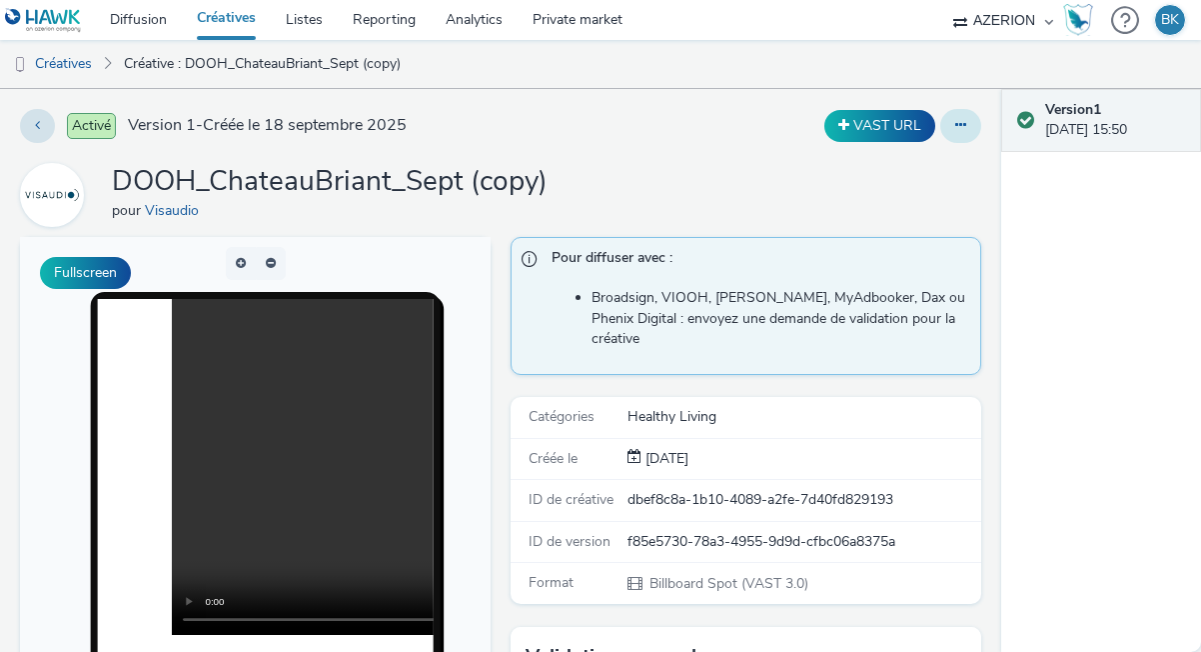
click at [961, 126] on icon at bounding box center [961, 125] width 11 height 14
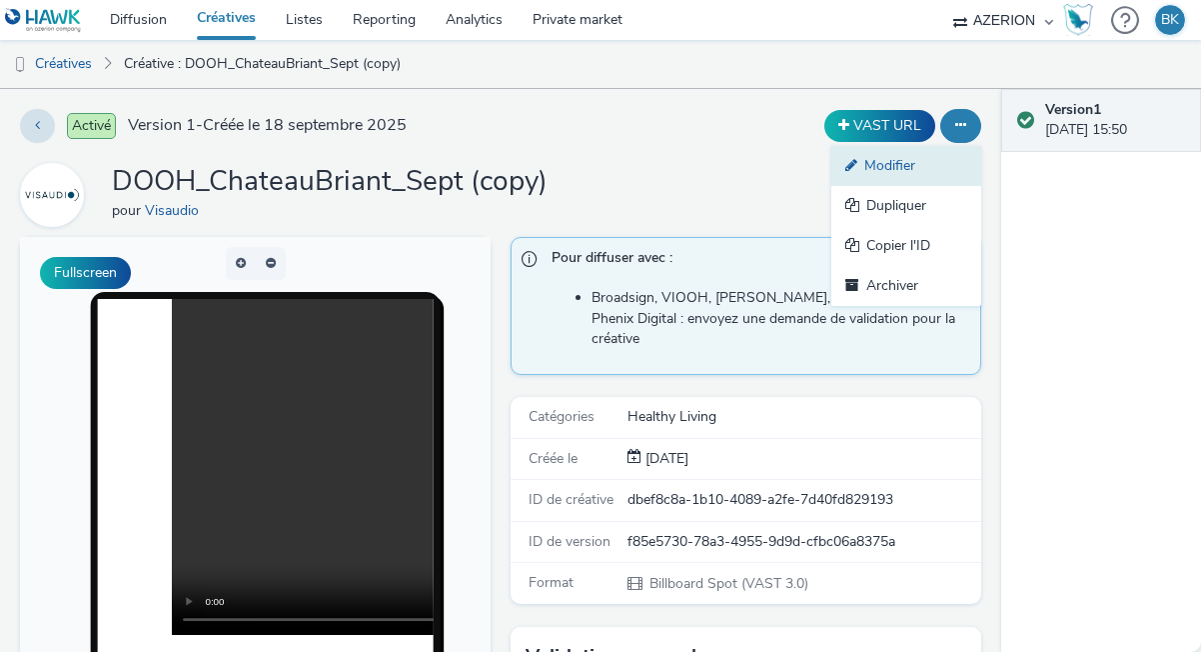
click at [885, 169] on link "Modifier" at bounding box center [907, 166] width 150 height 40
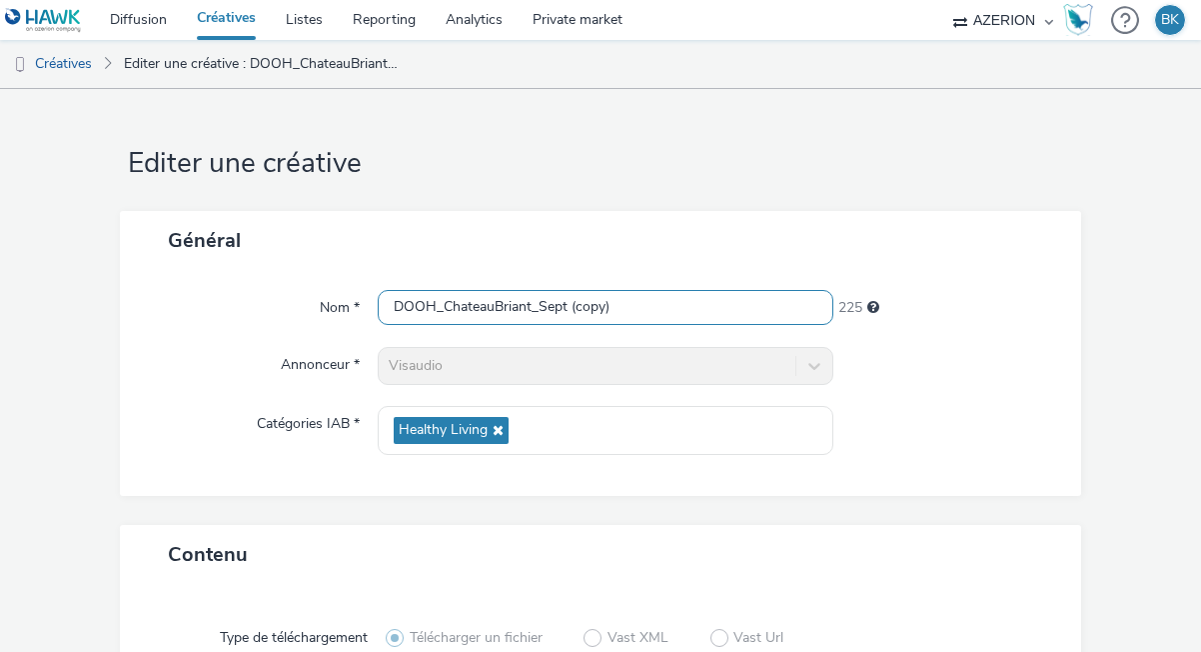
drag, startPoint x: 630, startPoint y: 314, endPoint x: 582, endPoint y: 311, distance: 48.1
click at [574, 316] on input "DOOH_ChateauBriant_Sept (copy)" at bounding box center [606, 307] width 456 height 35
drag, startPoint x: 582, startPoint y: 311, endPoint x: 629, endPoint y: 309, distance: 47.0
click at [629, 309] on input "DOOH_ChateauBriant_Sept (copy)" at bounding box center [606, 307] width 456 height 35
click at [535, 305] on input "DOOH_ChateauBriant_Sept" at bounding box center [606, 307] width 456 height 35
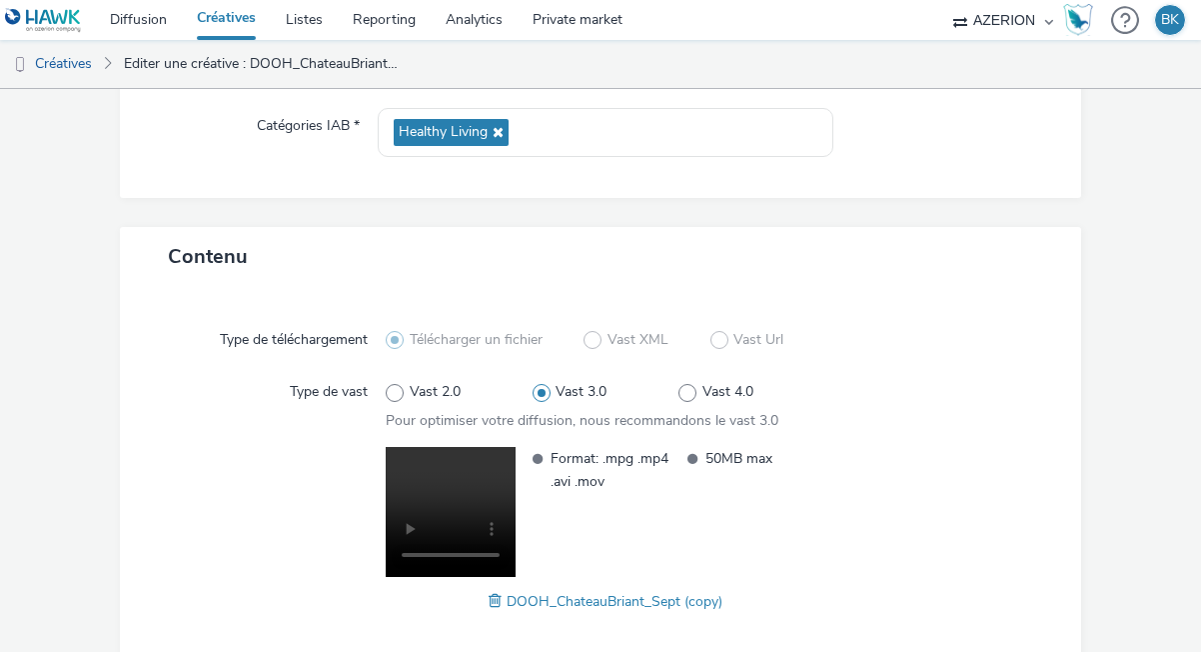
scroll to position [299, 0]
type input "DOOH_Clisson_Sept"
click at [491, 602] on span at bounding box center [498, 600] width 18 height 22
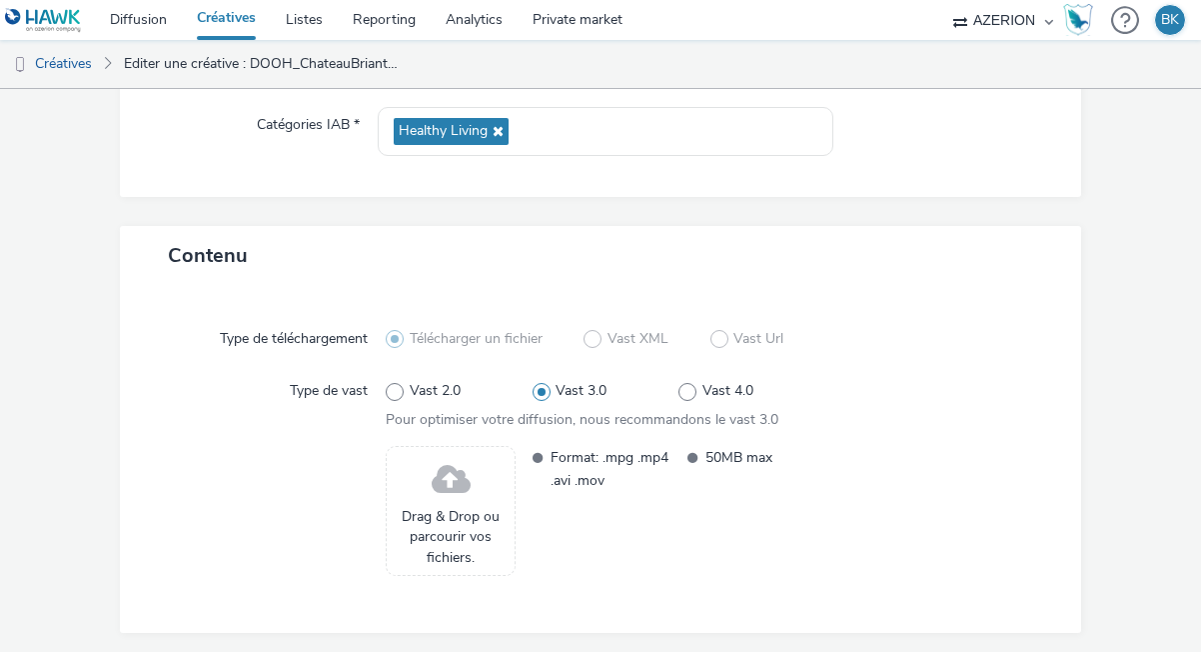
click at [456, 531] on span "Drag & Drop ou parcourir vos fichiers." at bounding box center [451, 537] width 108 height 61
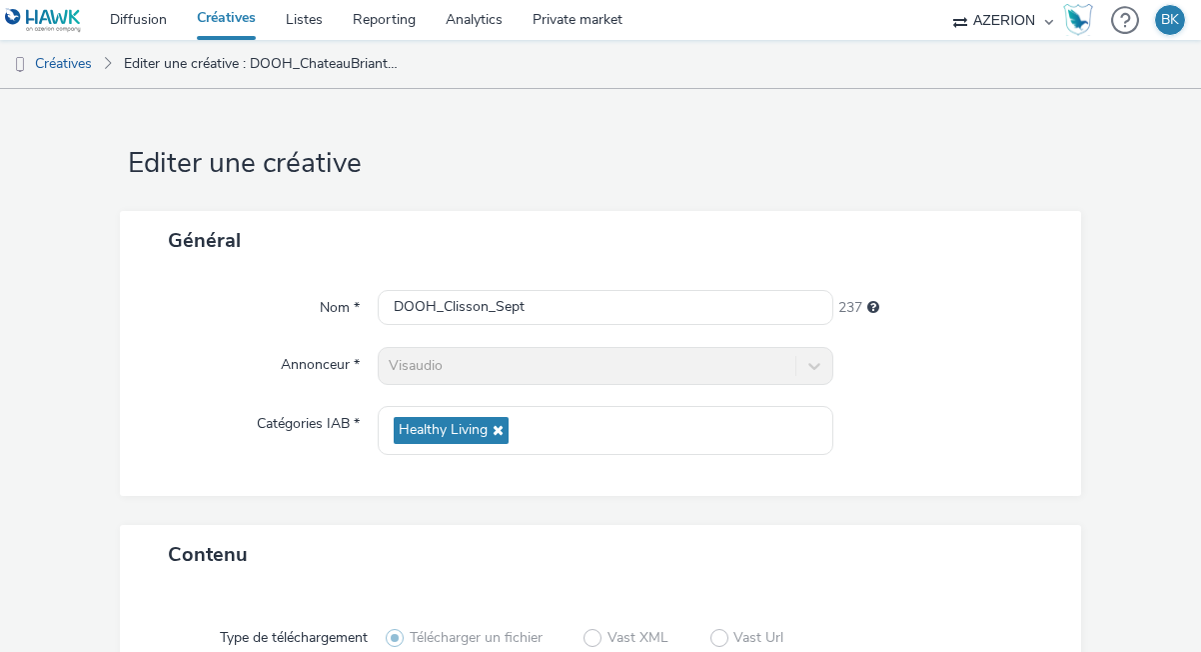
scroll to position [391, 0]
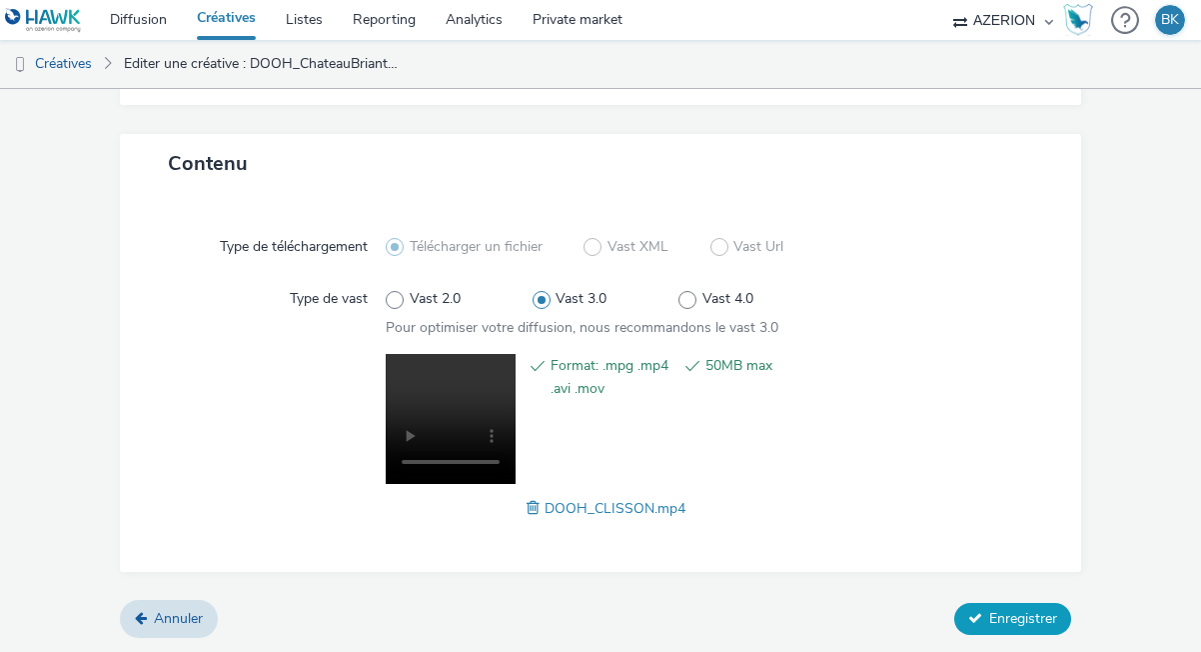
click at [1005, 628] on button "Enregistrer" at bounding box center [1013, 619] width 117 height 32
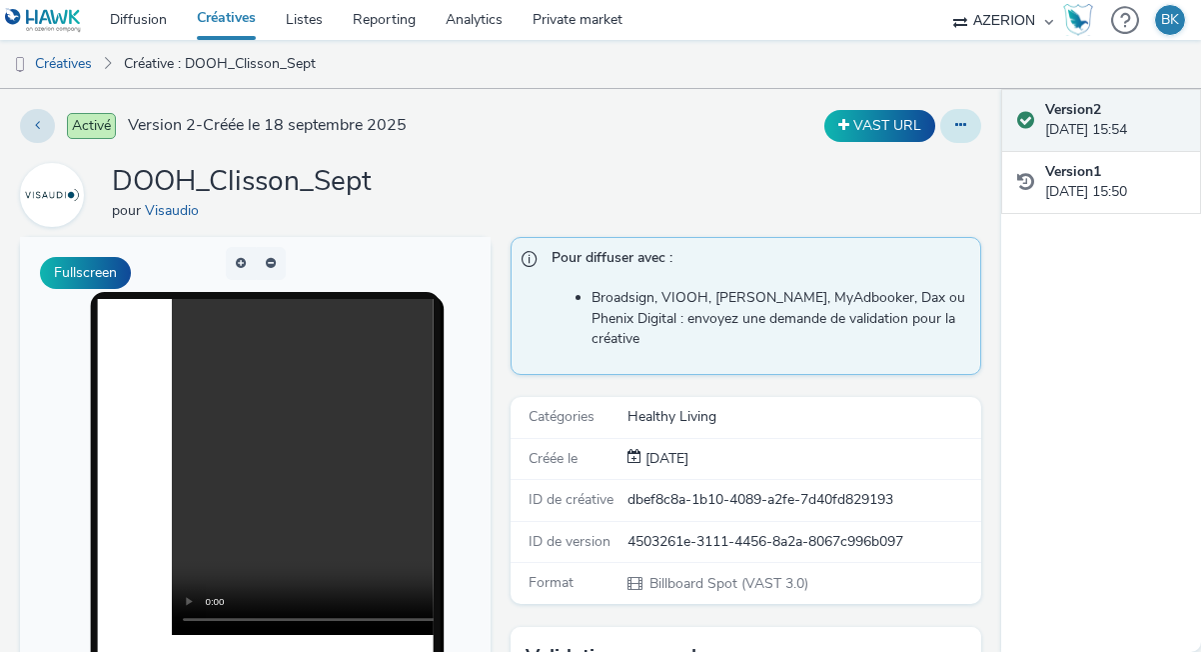
click at [963, 126] on icon at bounding box center [961, 125] width 11 height 14
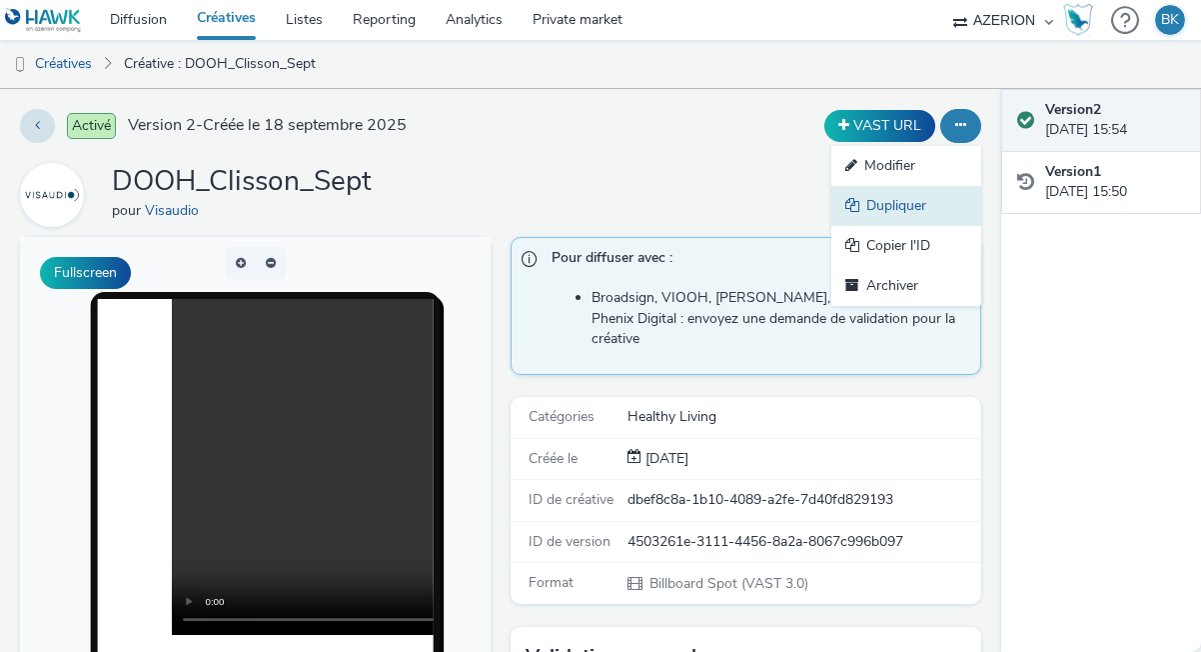
click at [873, 210] on link "Dupliquer" at bounding box center [907, 206] width 150 height 40
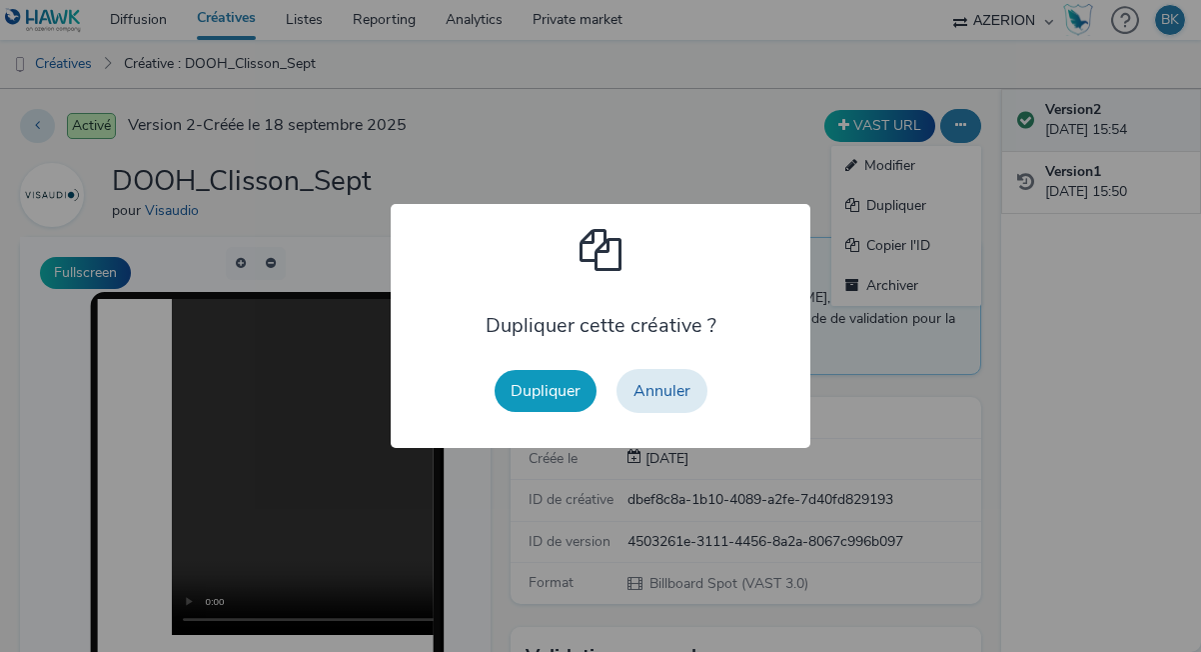
click at [551, 396] on button "Dupliquer" at bounding box center [546, 391] width 102 height 42
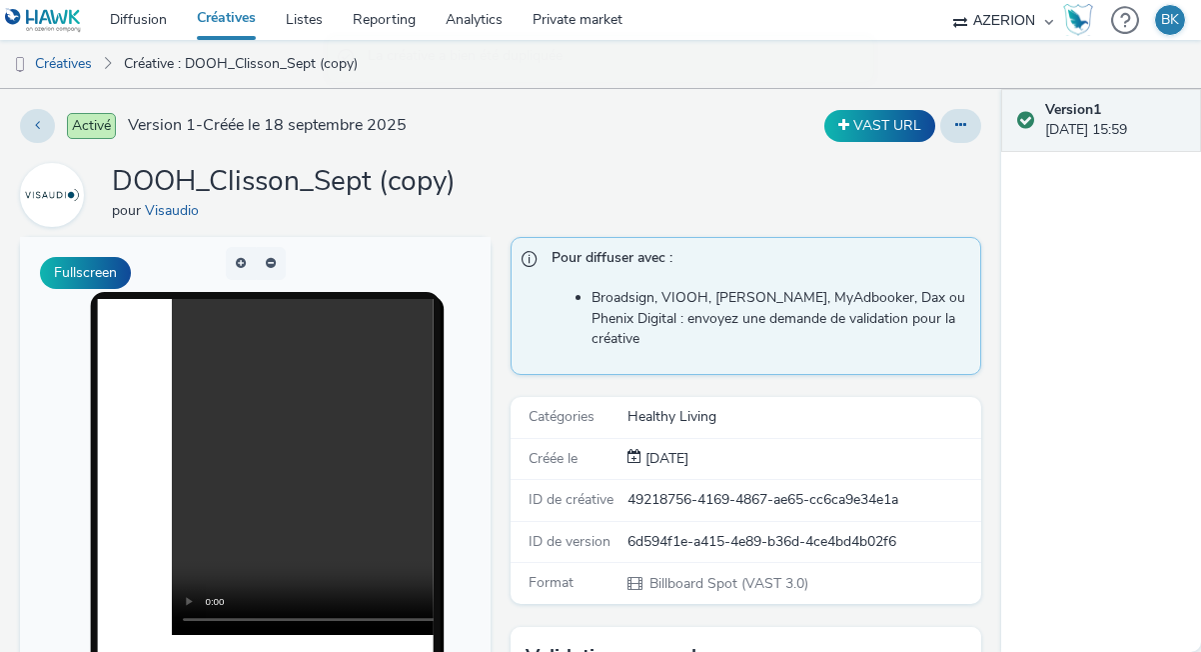
click at [945, 105] on div "Activé Version 1 - Créée le [DATE] VAST URL DOOH_Clisson_Sept (copy) pour Visau…" at bounding box center [501, 370] width 1002 height 563
click at [960, 138] on button at bounding box center [961, 126] width 41 height 34
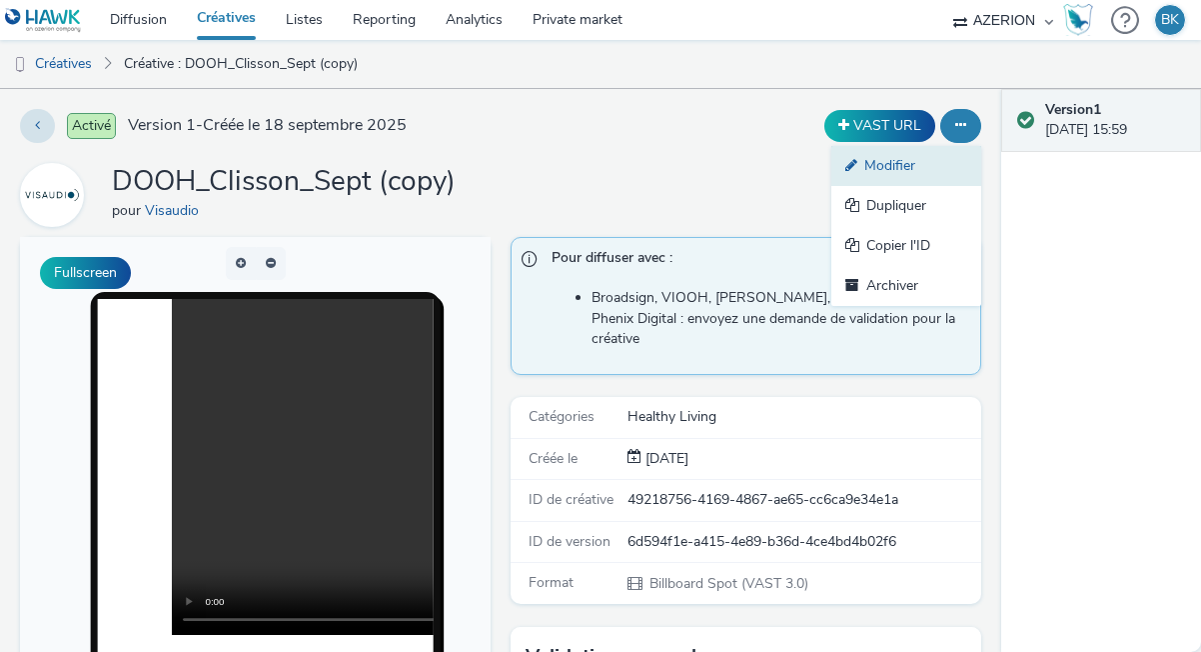
click at [902, 166] on link "Modifier" at bounding box center [907, 166] width 150 height 40
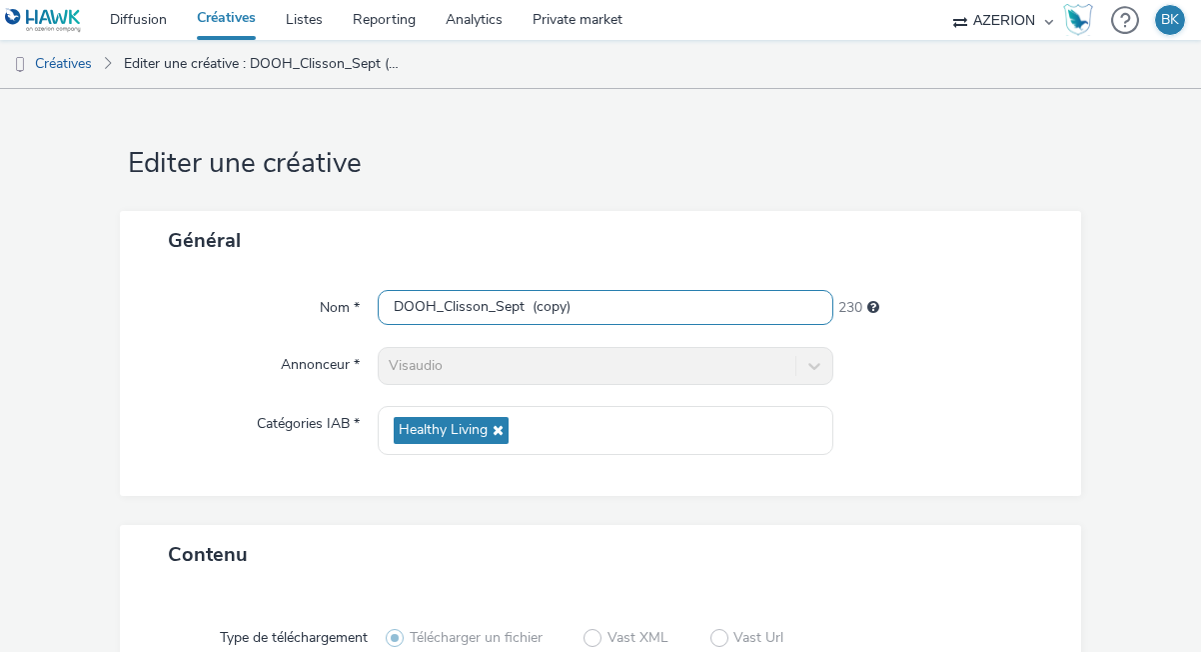
drag, startPoint x: 588, startPoint y: 309, endPoint x: 530, endPoint y: 311, distance: 58.0
click at [529, 311] on input "DOOH_Clisson_Sept (copy)" at bounding box center [606, 307] width 456 height 35
click at [488, 308] on input "DOOH_Clisson_Sept" at bounding box center [606, 307] width 456 height 35
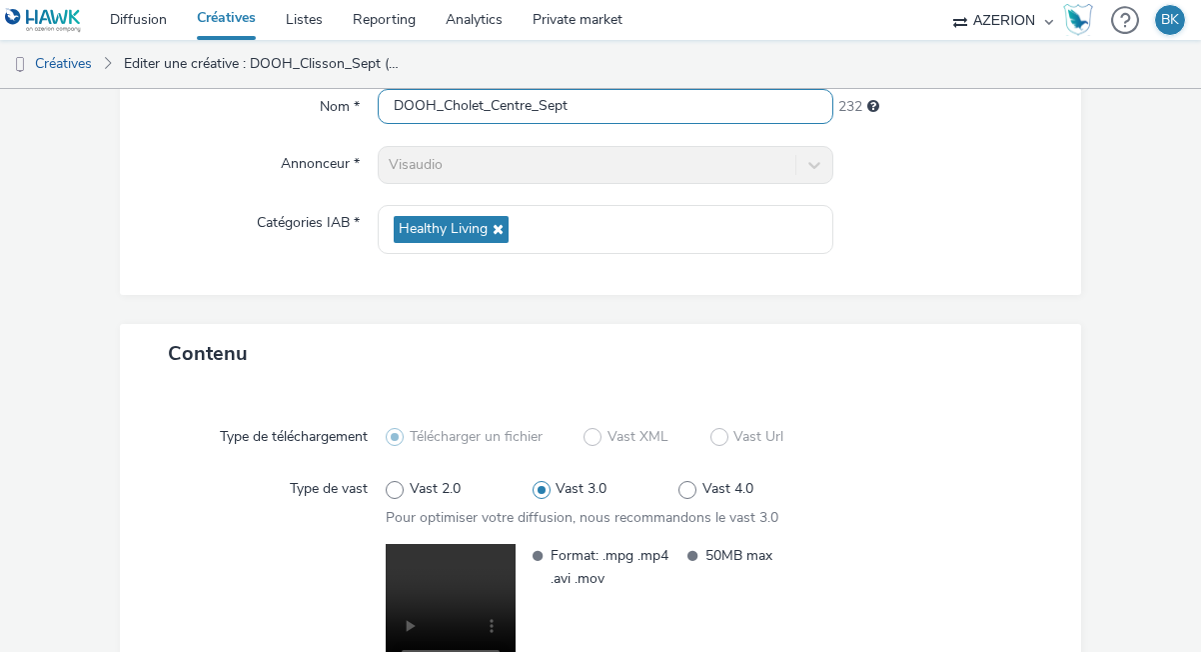
scroll to position [391, 0]
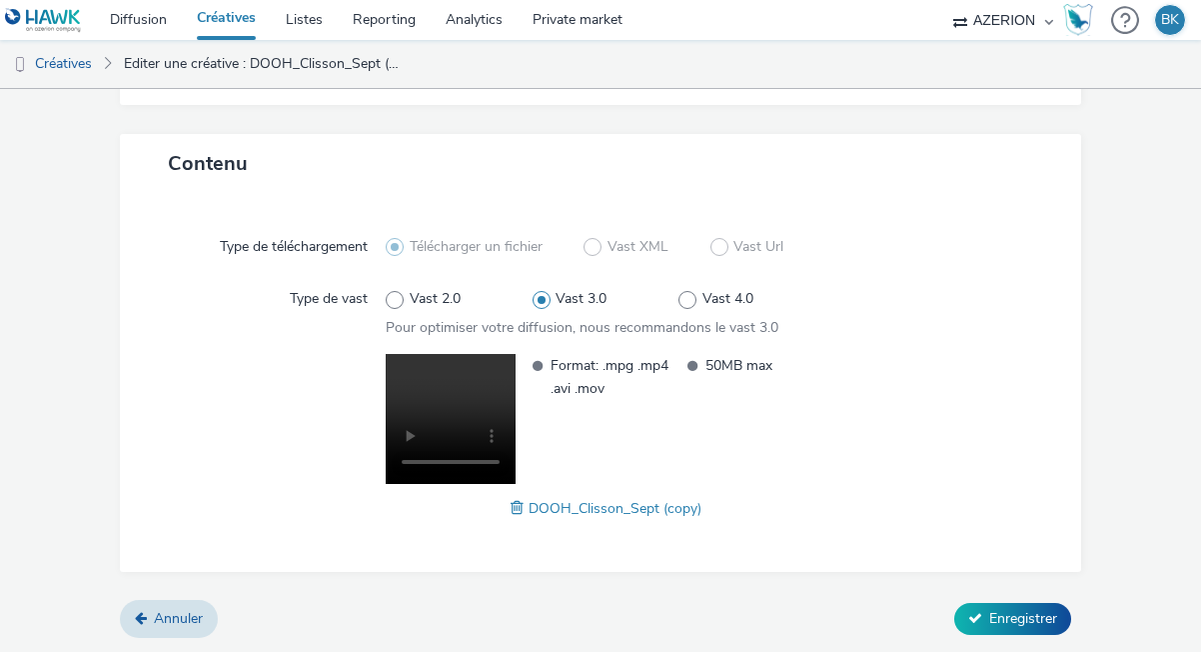
type input "DOOH_Cholet_Centre_Sept"
click at [533, 520] on div "Type de téléchargement Télécharger un fichier Vast XML Vast Url Type de vast Va…" at bounding box center [601, 382] width 922 height 339
click at [520, 507] on span at bounding box center [520, 508] width 18 height 22
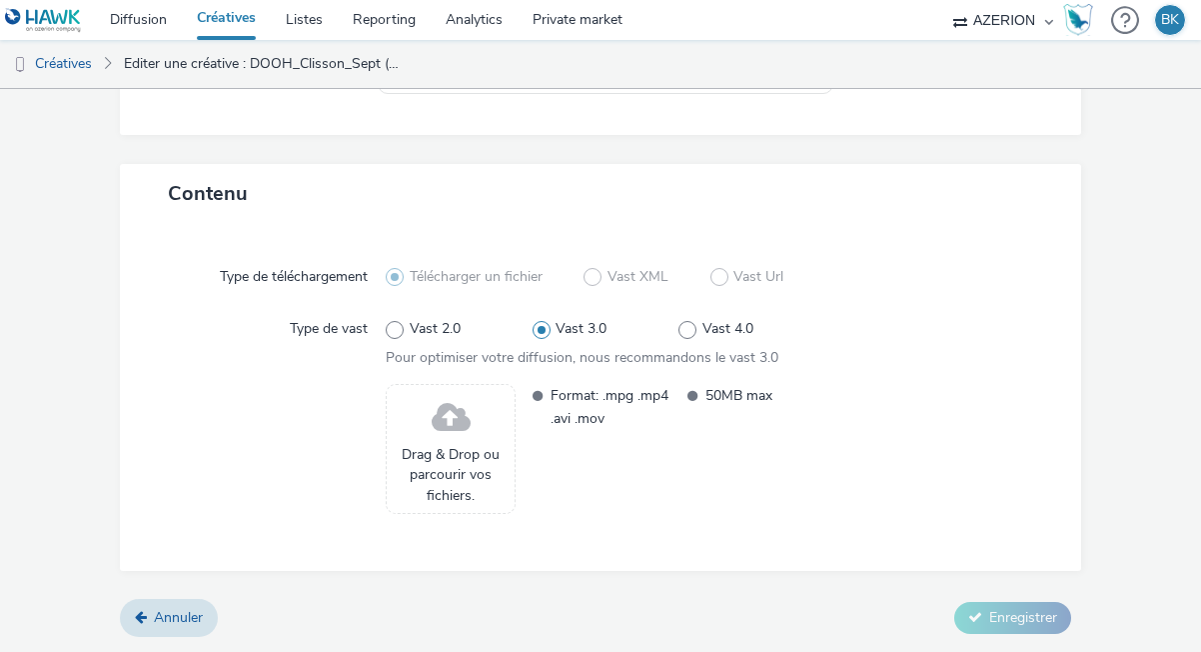
click at [446, 419] on span at bounding box center [451, 418] width 39 height 53
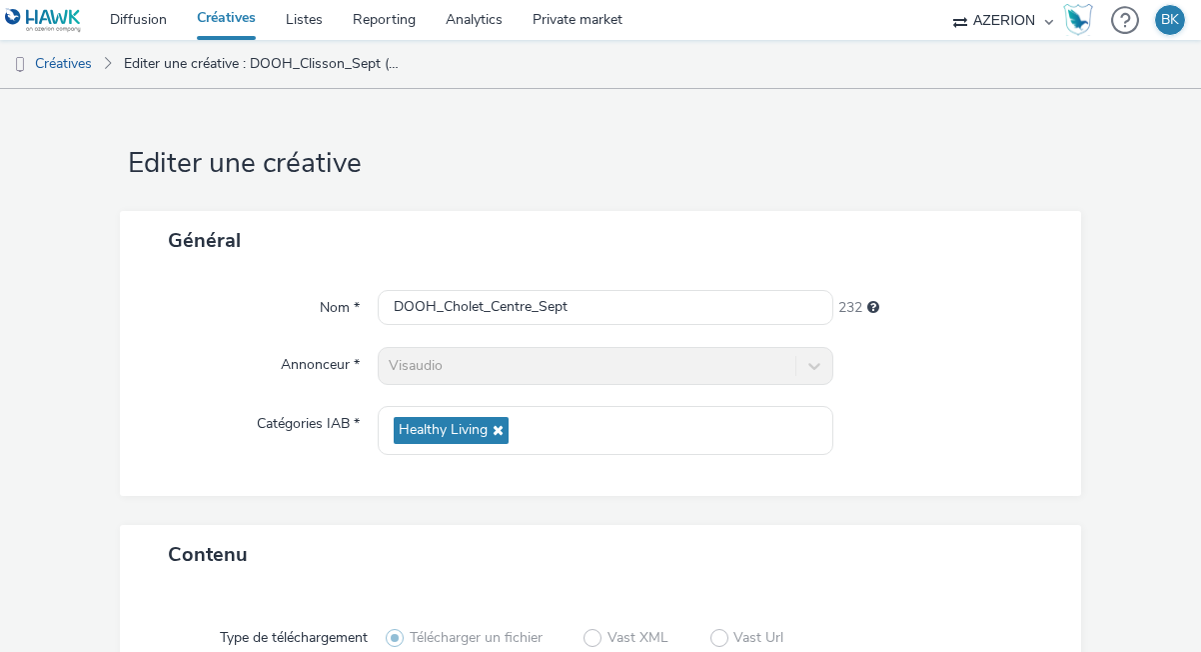
scroll to position [391, 0]
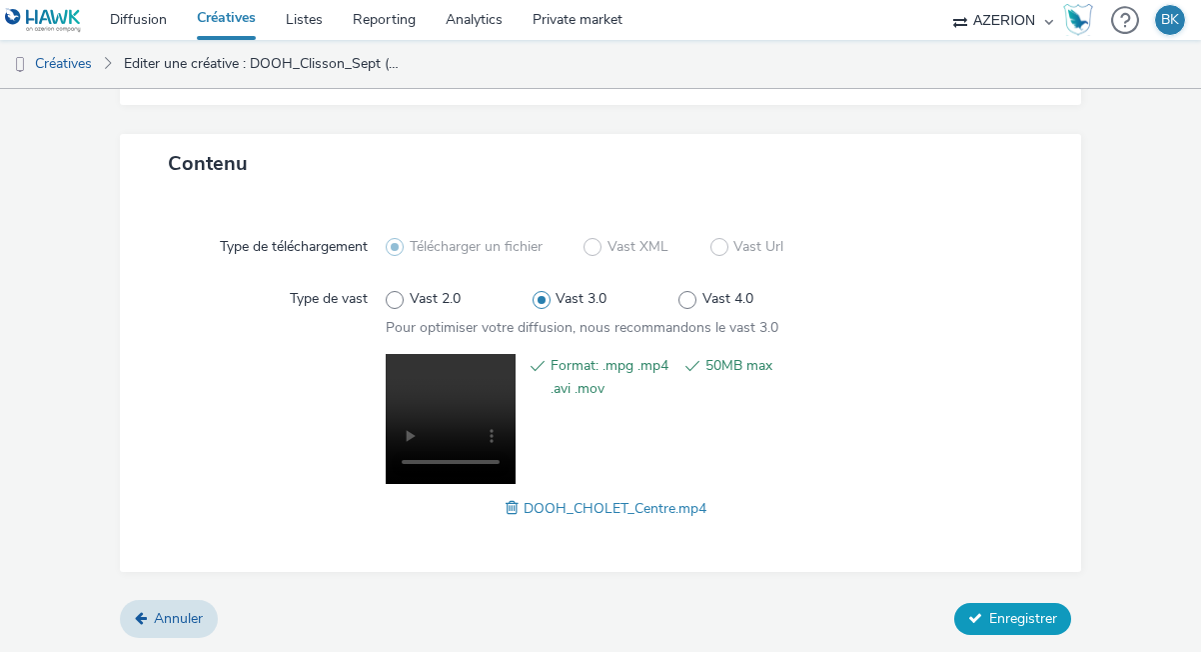
click at [1011, 620] on span "Enregistrer" at bounding box center [1024, 618] width 68 height 19
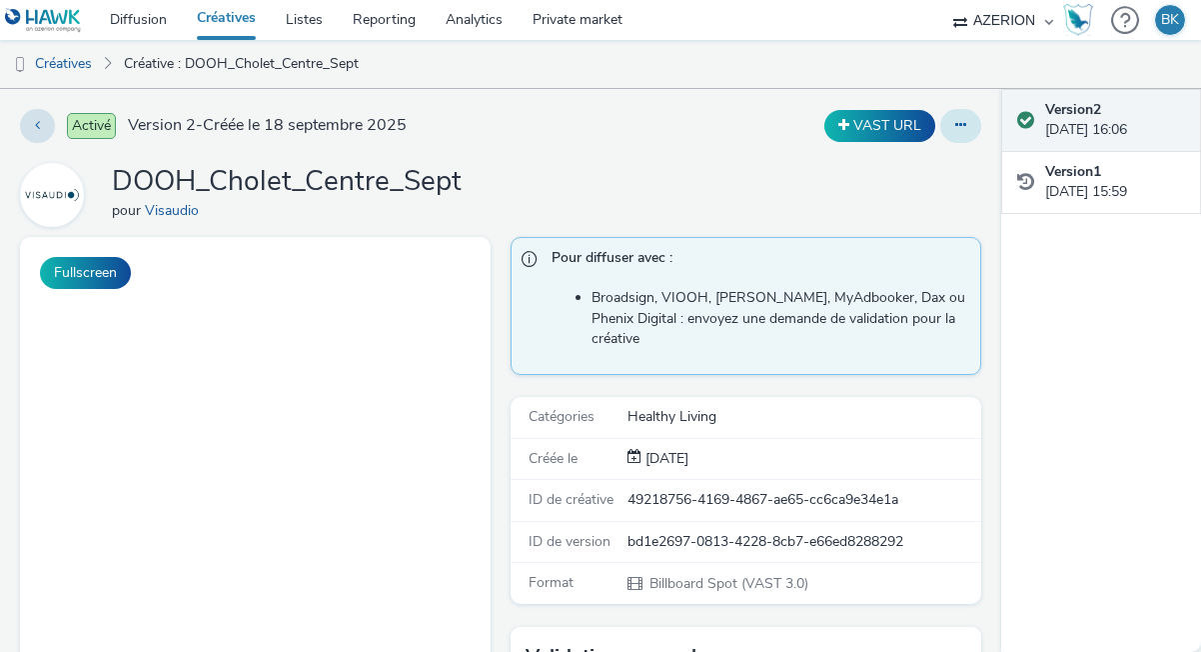
click at [957, 114] on button at bounding box center [961, 126] width 41 height 34
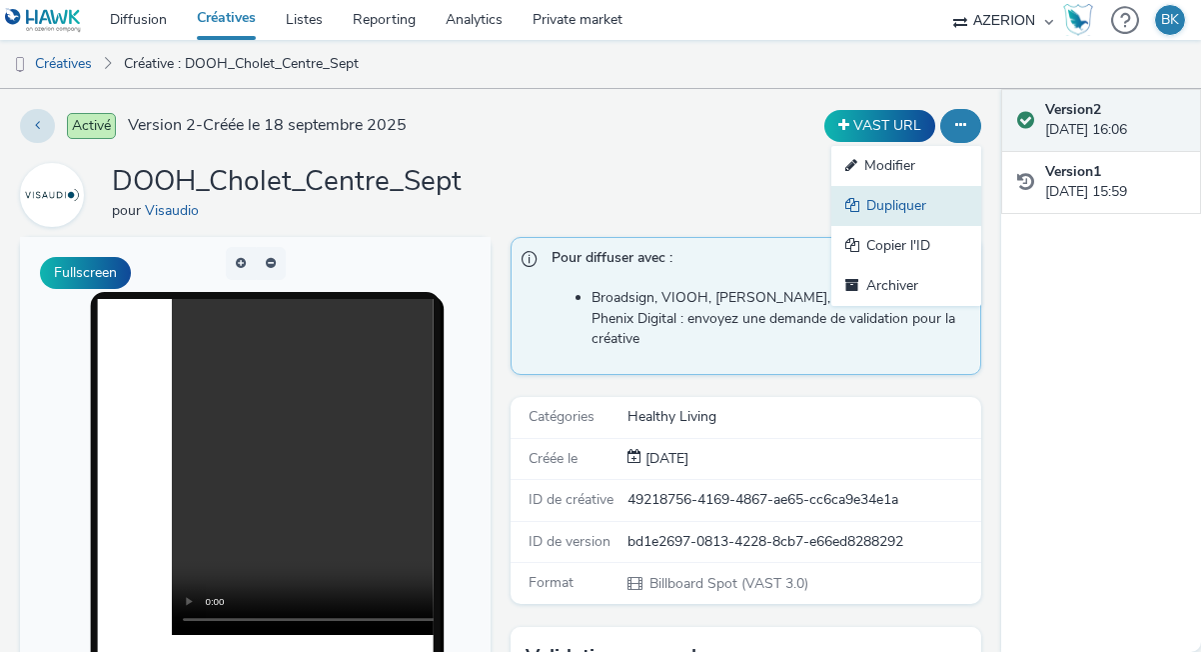
click at [882, 214] on link "Dupliquer" at bounding box center [907, 206] width 150 height 40
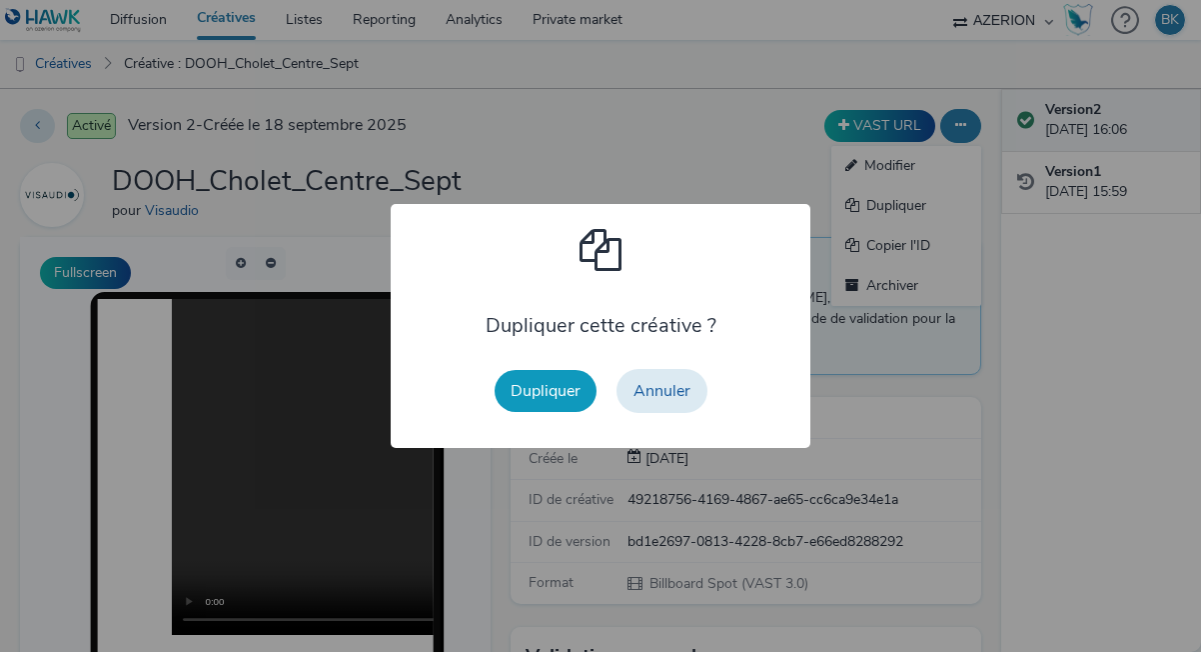
click at [535, 380] on button "Dupliquer" at bounding box center [546, 391] width 102 height 42
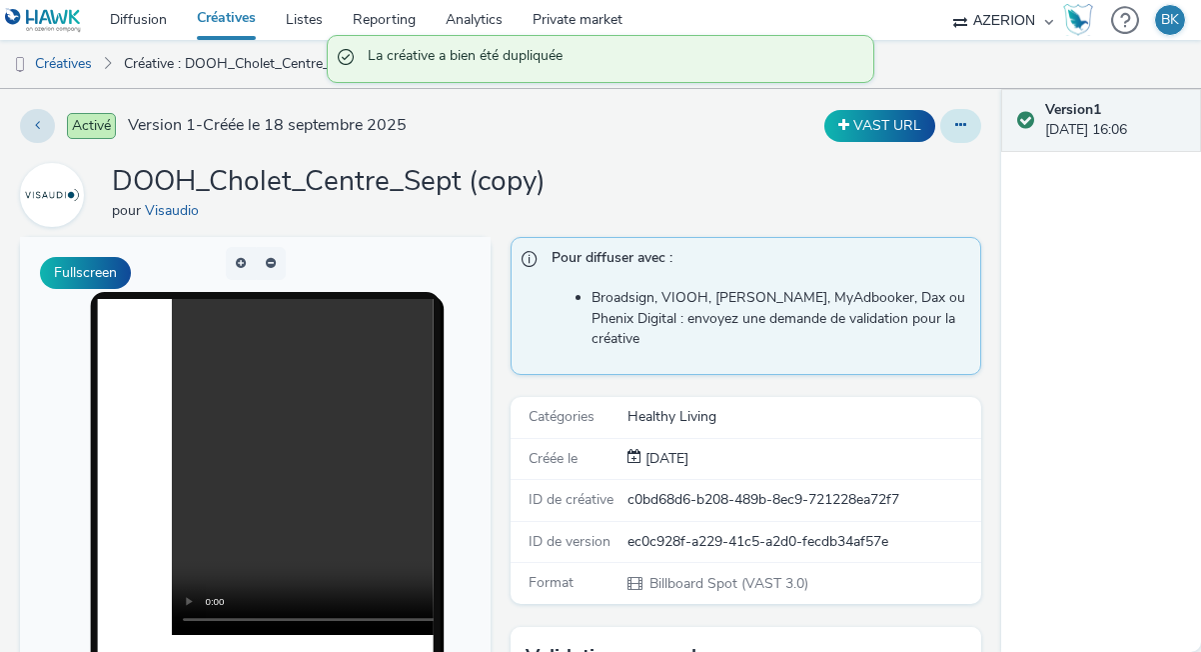
click at [954, 133] on button at bounding box center [961, 126] width 41 height 34
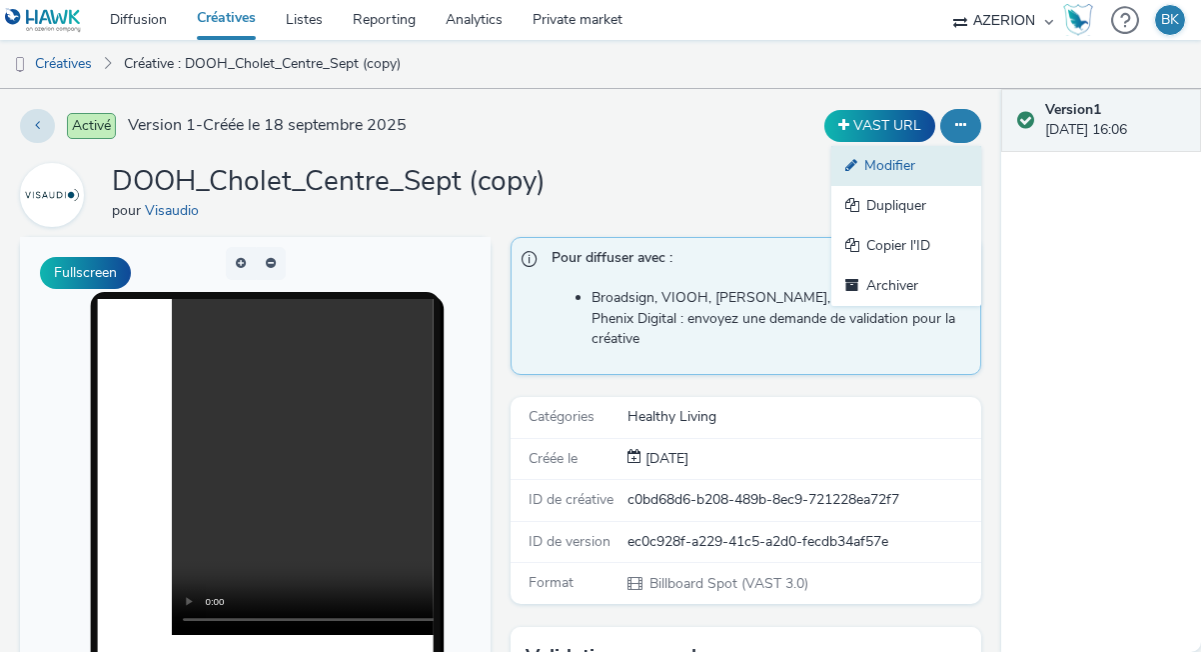
click at [900, 166] on link "Modifier" at bounding box center [907, 166] width 150 height 40
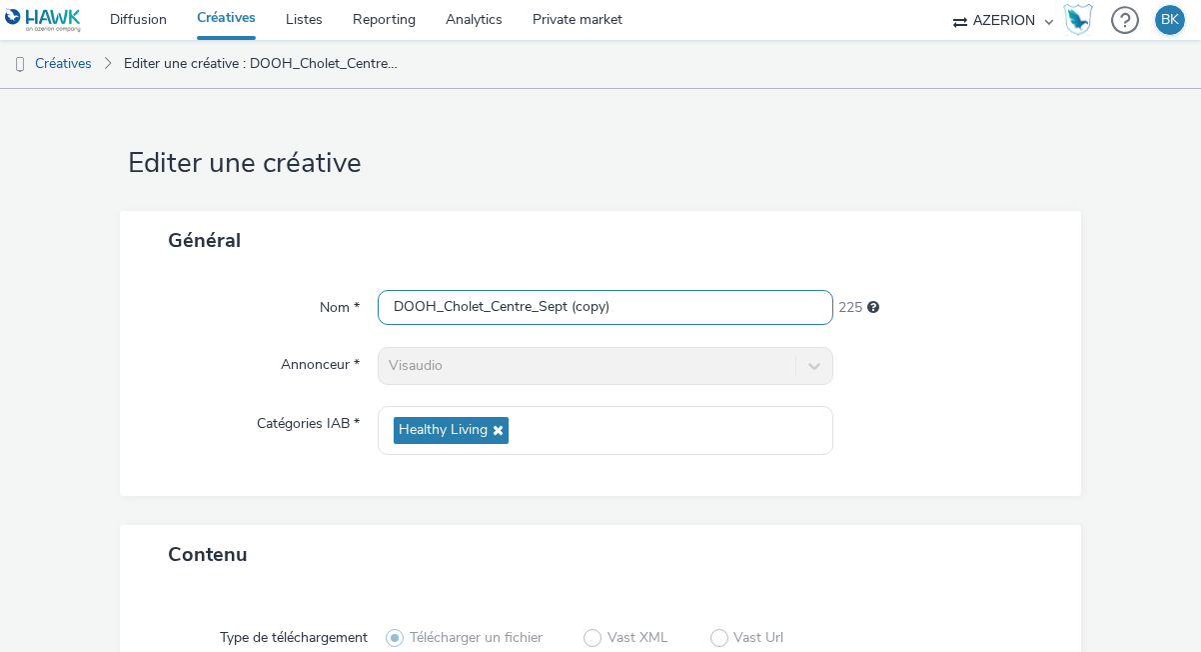
click at [531, 305] on input "DOOH_Cholet_Centre_Sept (copy)" at bounding box center [606, 307] width 456 height 35
click at [508, 304] on input "DOOH_Cholet_L'ecuyere_Sept (copy)" at bounding box center [606, 307] width 456 height 35
click at [647, 317] on input "DOOH_Cholet_L'Ecuyere_Sept (copy)" at bounding box center [606, 307] width 456 height 35
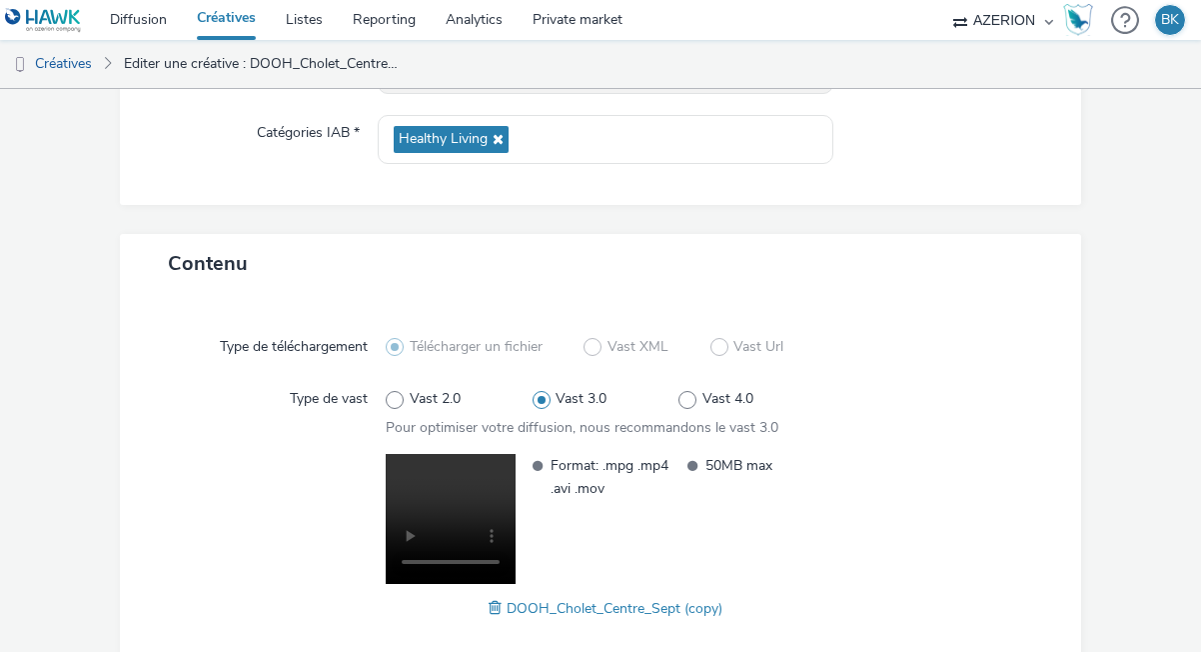
scroll to position [349, 0]
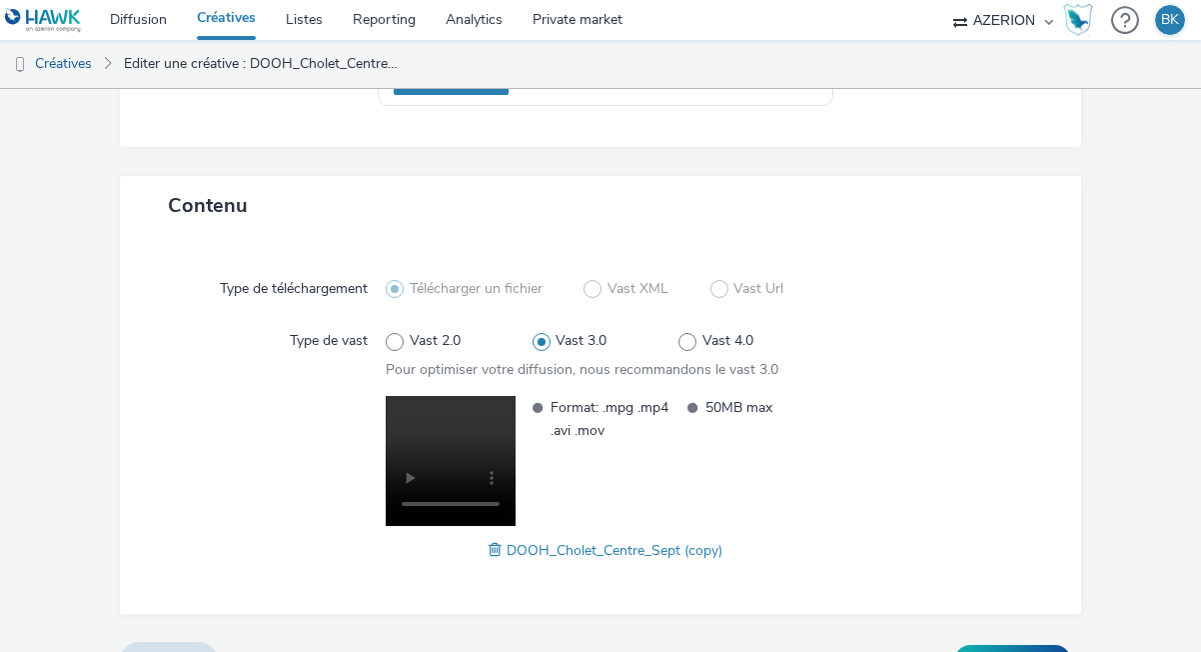
type input "DOOH_Cholet_L'Ecuyere_Sept"
click at [492, 545] on span at bounding box center [498, 550] width 18 height 22
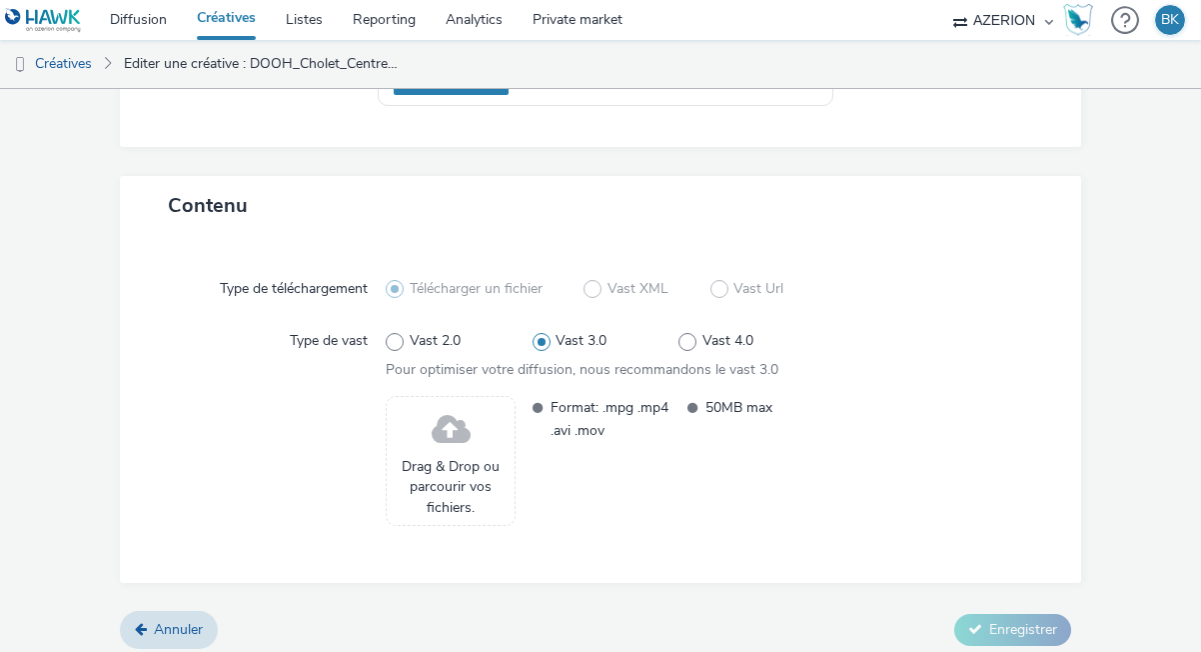
click at [465, 415] on span at bounding box center [451, 430] width 39 height 53
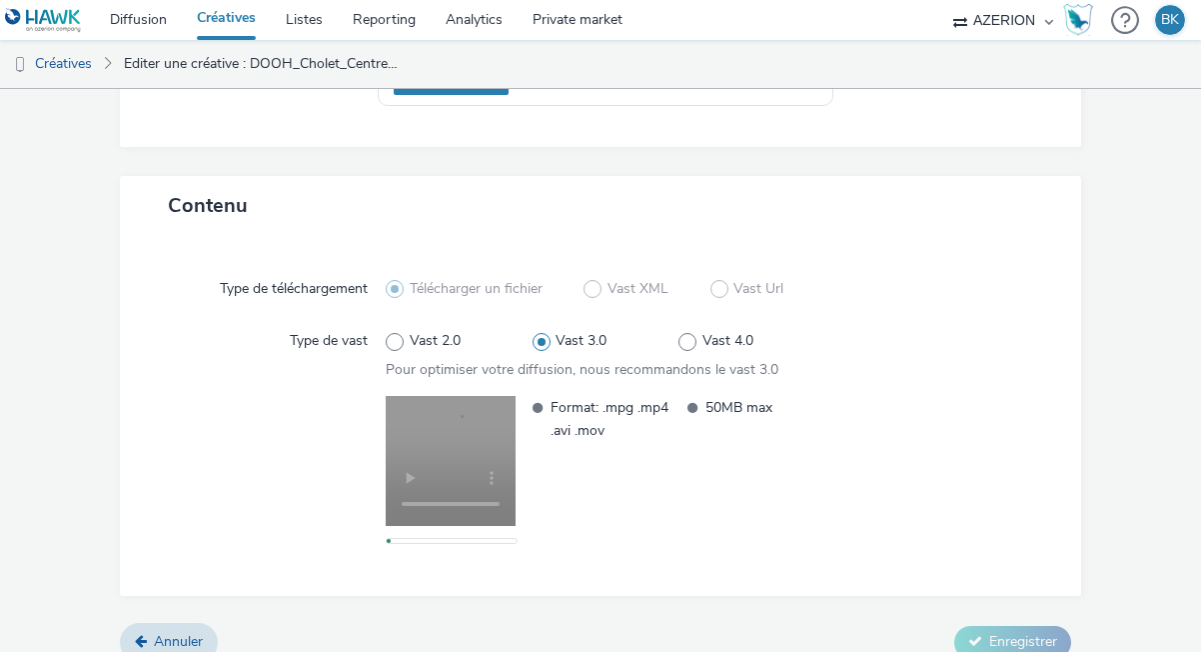
scroll to position [373, 0]
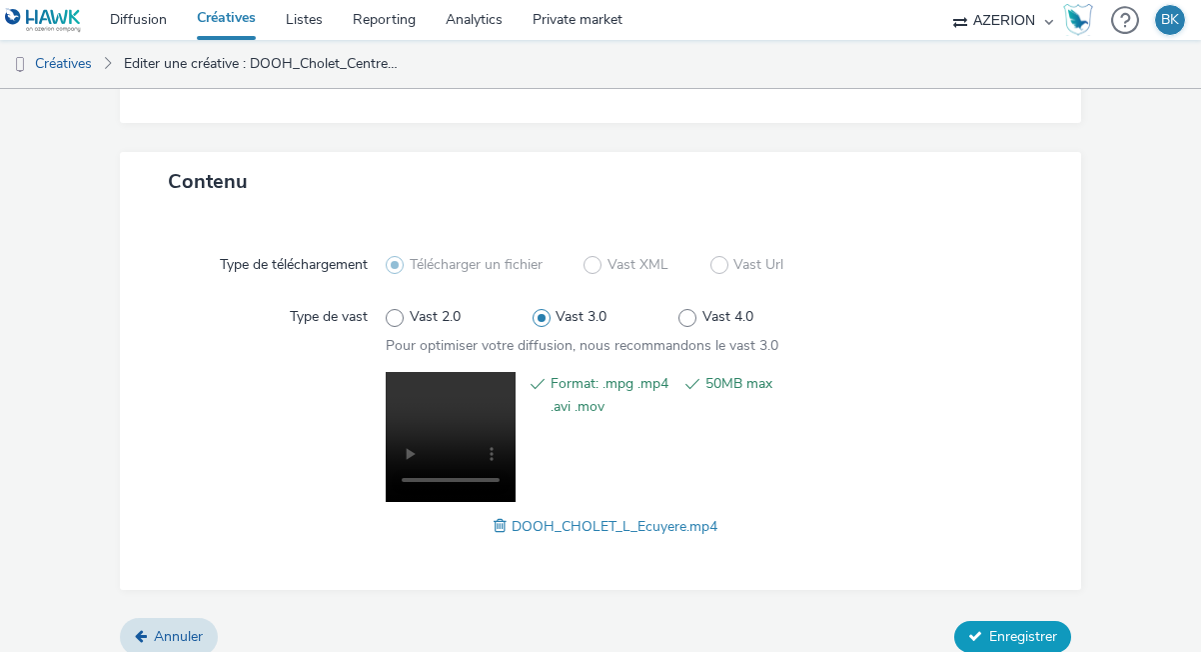
click at [995, 628] on span "Enregistrer" at bounding box center [1024, 636] width 68 height 19
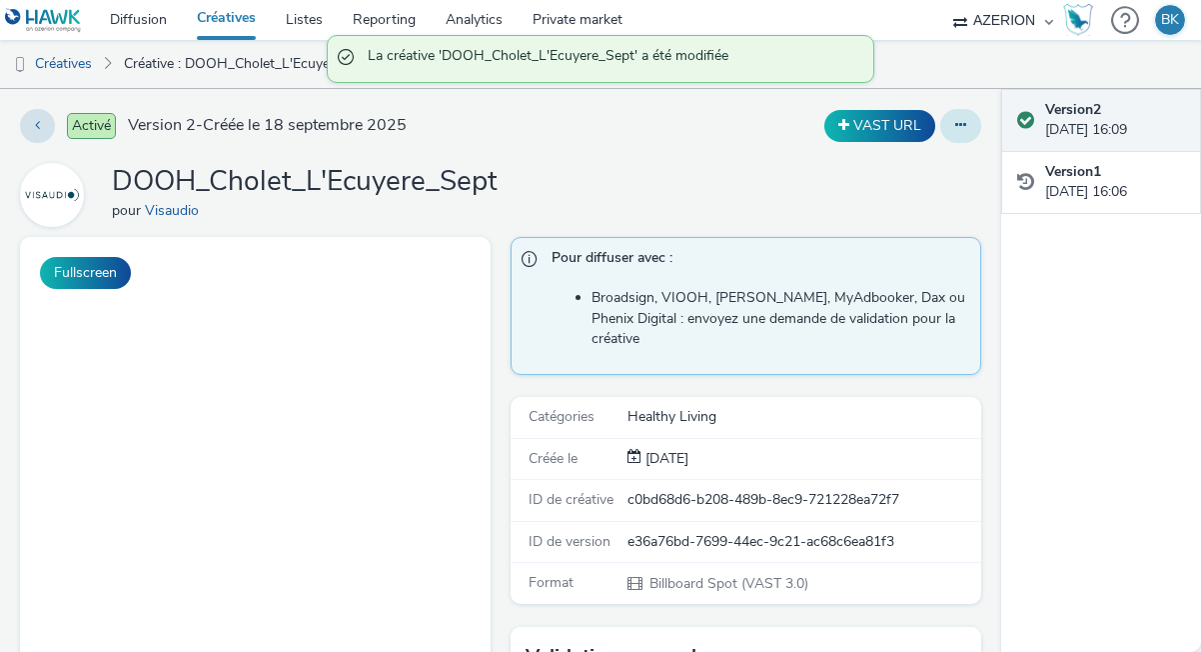
click at [973, 121] on button at bounding box center [961, 126] width 41 height 34
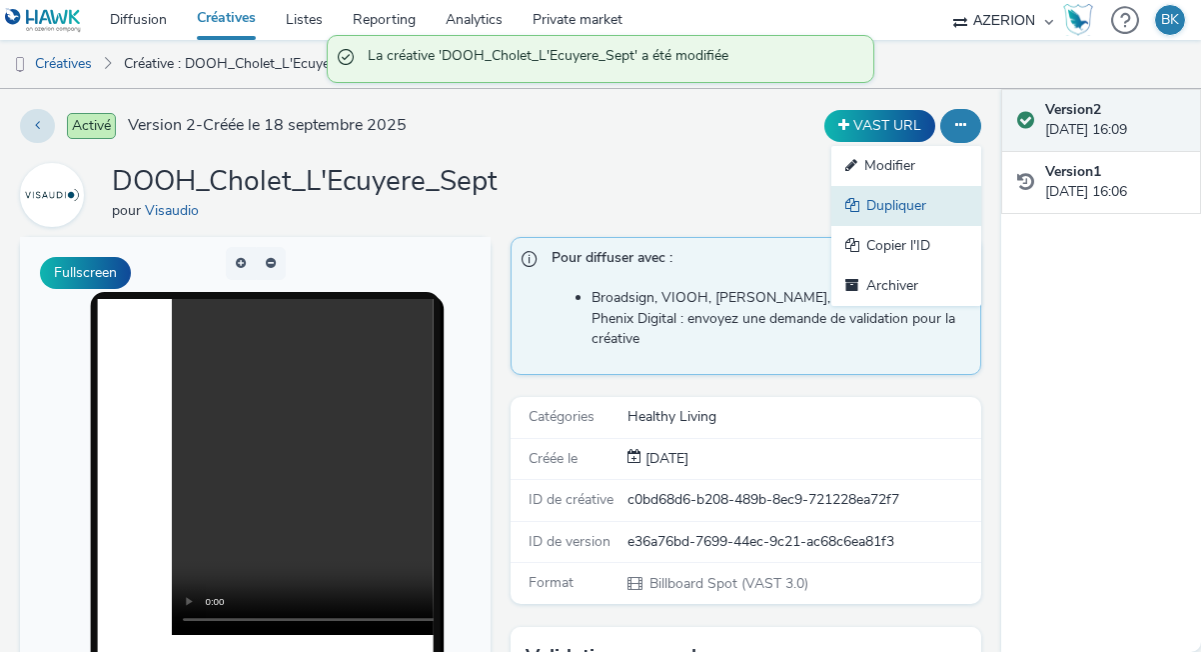
click at [888, 204] on link "Dupliquer" at bounding box center [907, 206] width 150 height 40
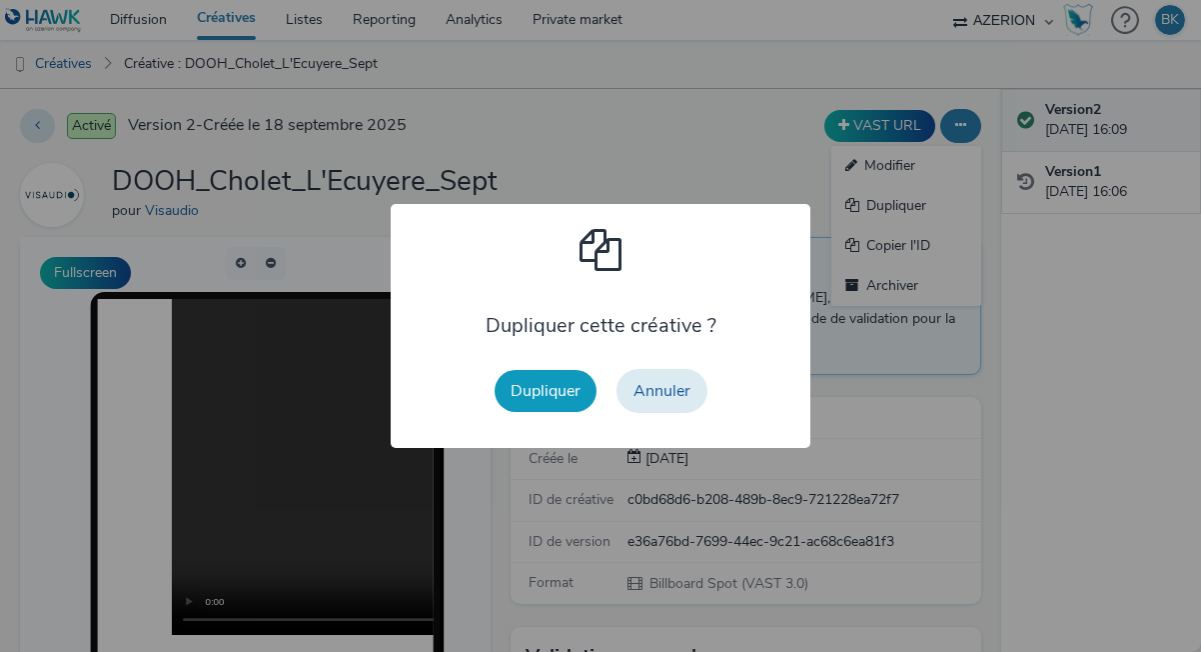
click at [546, 380] on button "Dupliquer" at bounding box center [546, 391] width 102 height 42
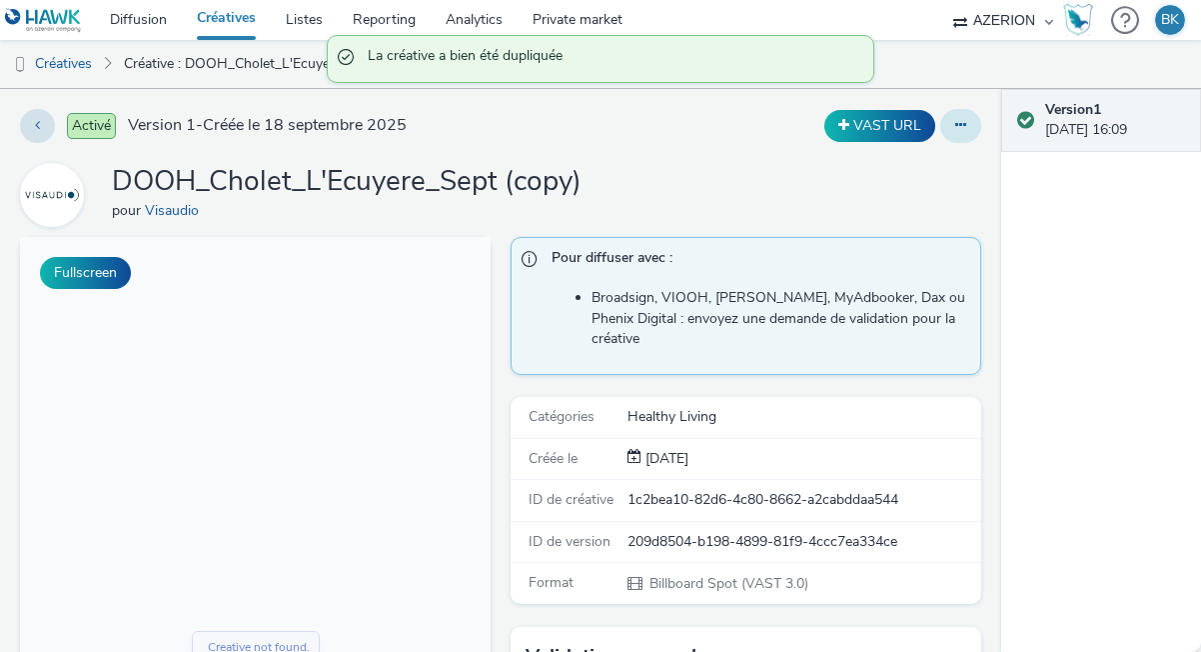
click at [945, 114] on button at bounding box center [961, 126] width 41 height 34
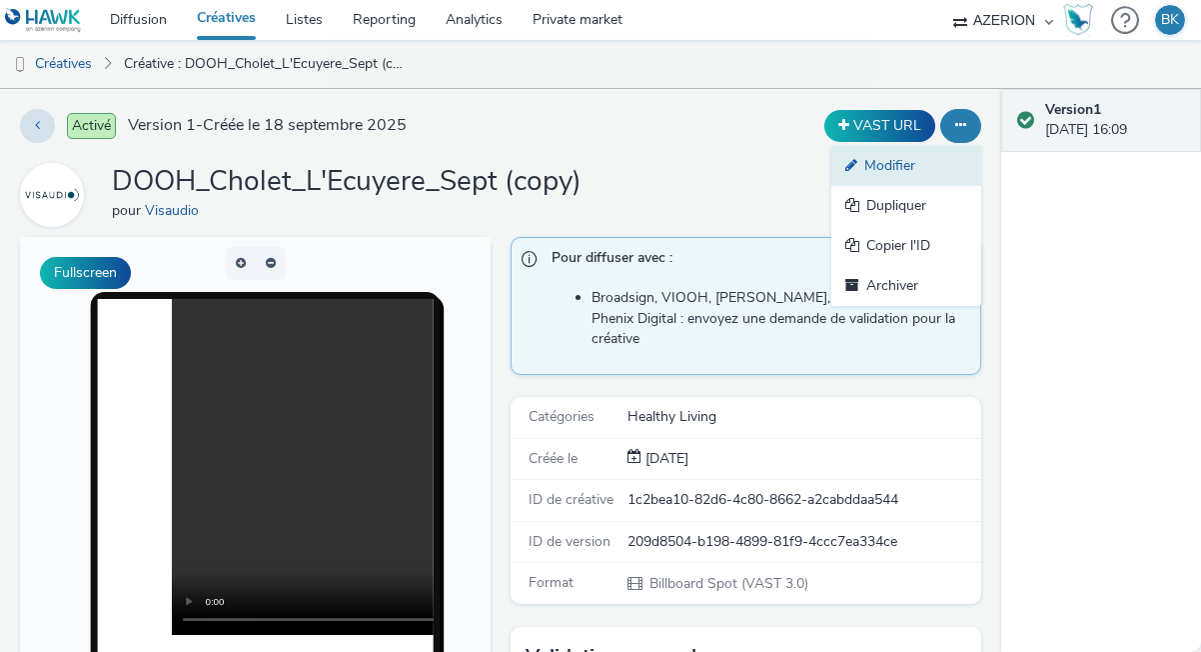
click at [863, 175] on link "Modifier" at bounding box center [907, 166] width 150 height 40
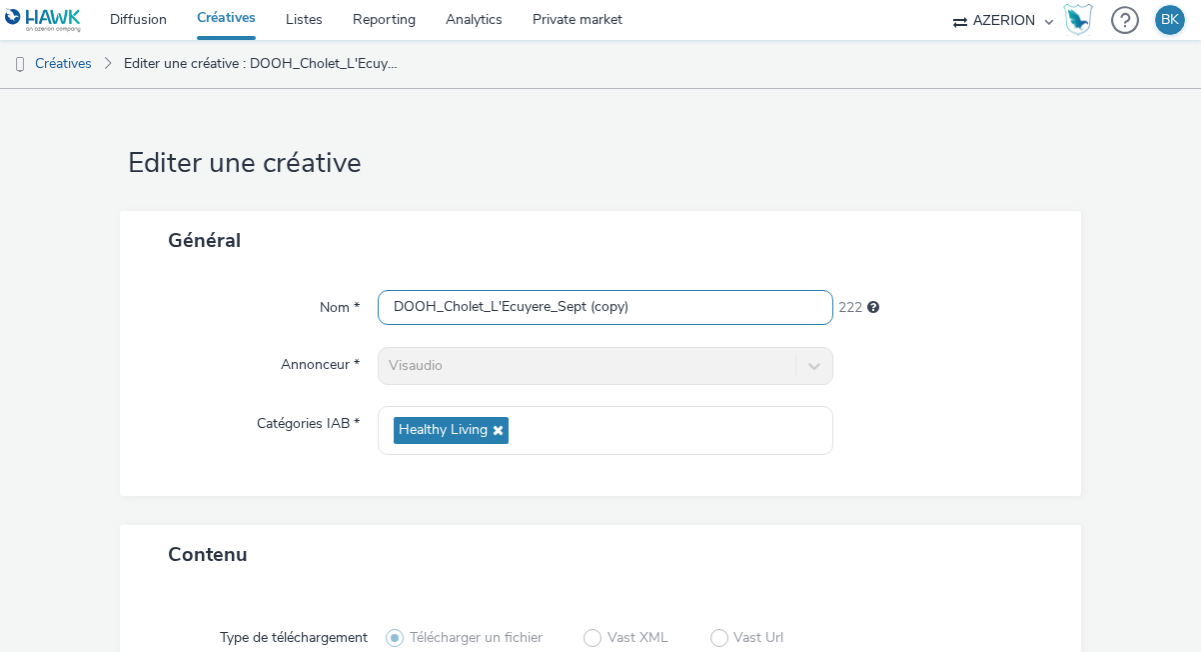
drag, startPoint x: 658, startPoint y: 330, endPoint x: 659, endPoint y: 309, distance: 21.0
click at [658, 329] on div "Nom * DOOH_Cholet_L'Ecuyere_Sept (copy) 222 Annonceur * Visaudio Catégories IAB…" at bounding box center [601, 383] width 962 height 226
drag, startPoint x: 658, startPoint y: 310, endPoint x: 585, endPoint y: 305, distance: 73.1
click at [586, 305] on input "DOOH_Cholet_L'Ecuyere_Sept (copy)" at bounding box center [606, 307] width 456 height 35
drag, startPoint x: 549, startPoint y: 302, endPoint x: 495, endPoint y: 300, distance: 54.0
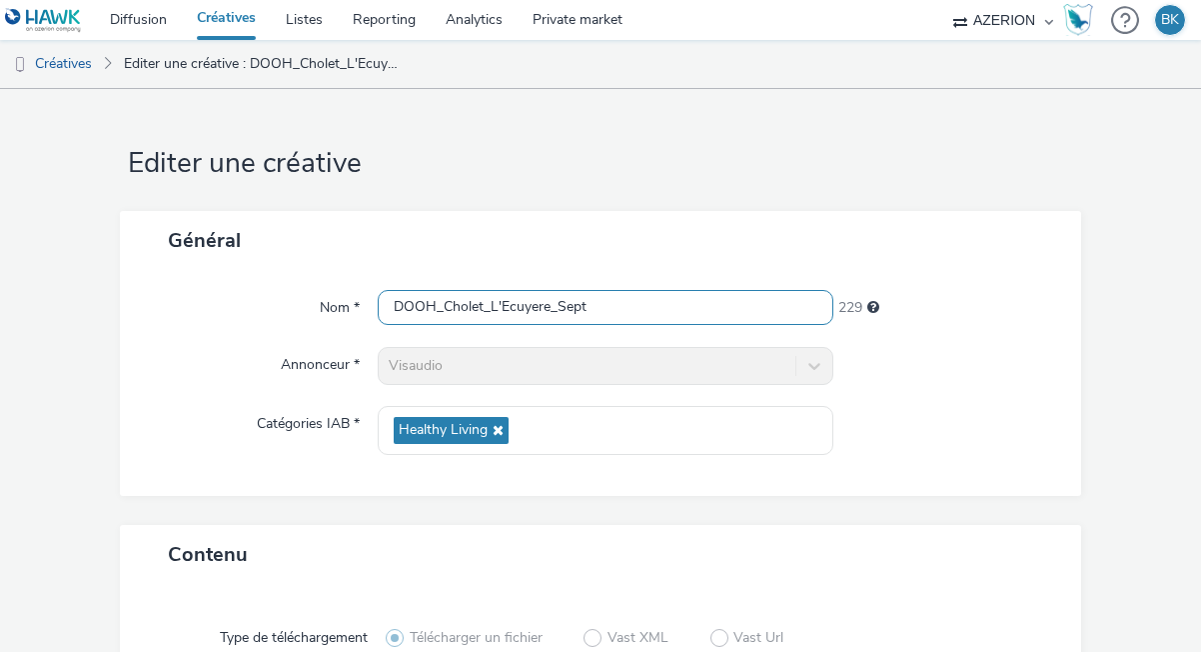
click at [495, 300] on input "DOOH_Cholet_L'Ecuyere_Sept" at bounding box center [606, 307] width 456 height 35
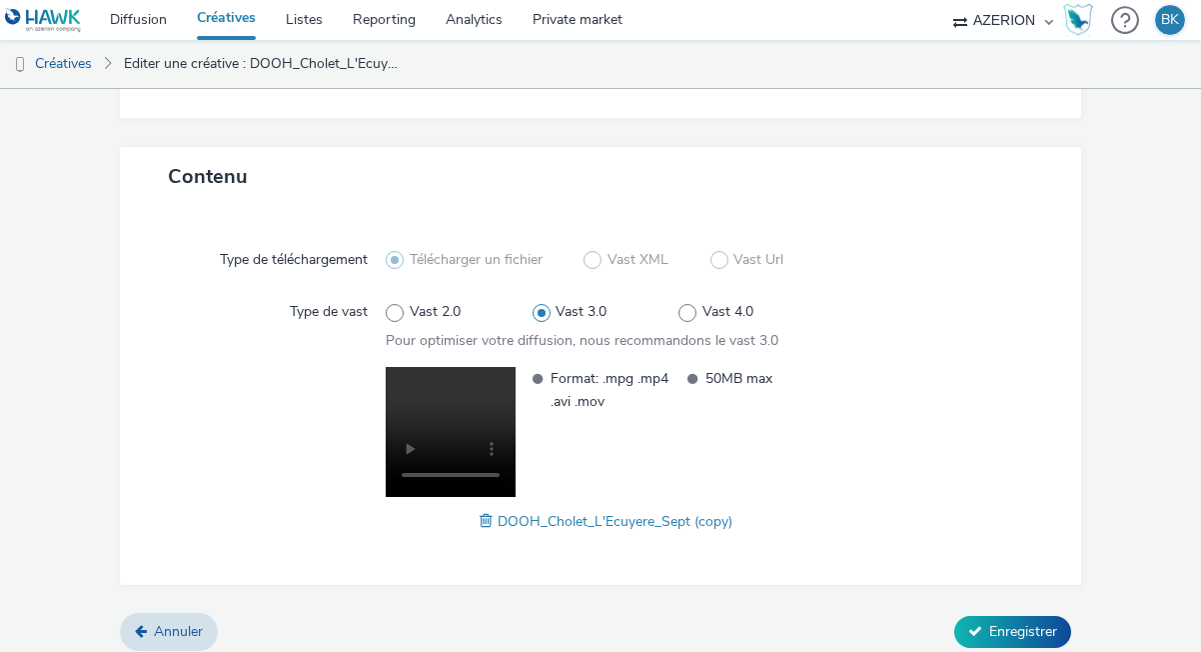
scroll to position [391, 0]
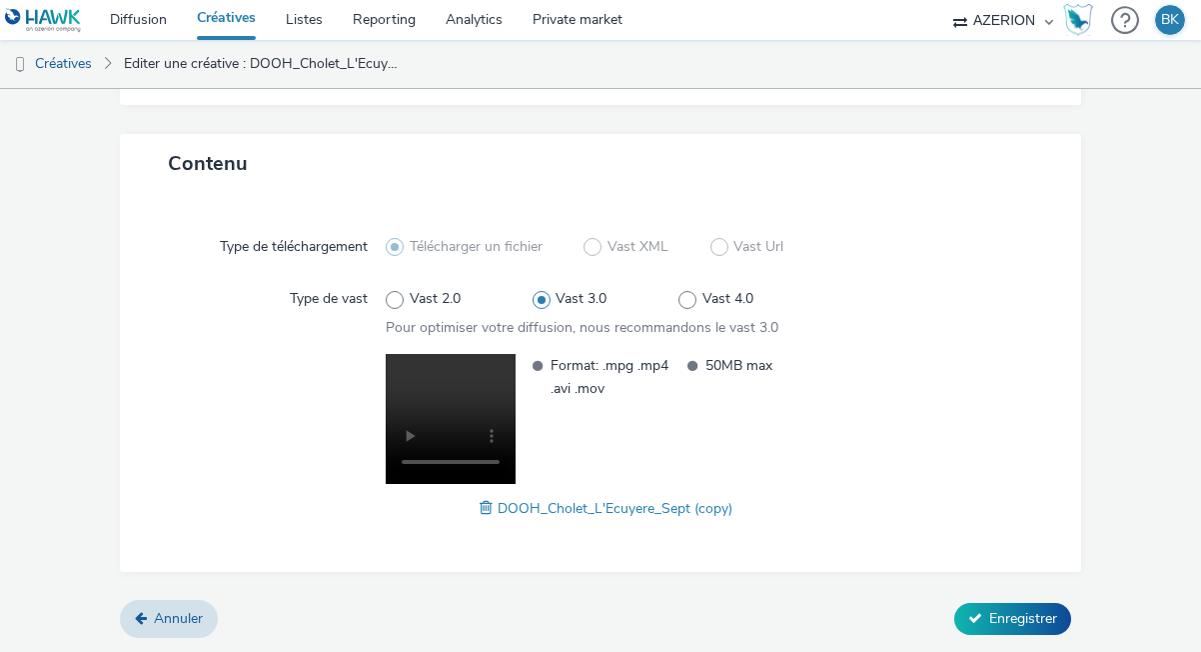
type input "DOOH_Beaufort_En_Anjou_Sept"
click at [499, 513] on span "DOOH_Cholet_L'Ecuyere_Sept (copy)" at bounding box center [615, 508] width 235 height 19
click at [488, 511] on span at bounding box center [489, 508] width 18 height 22
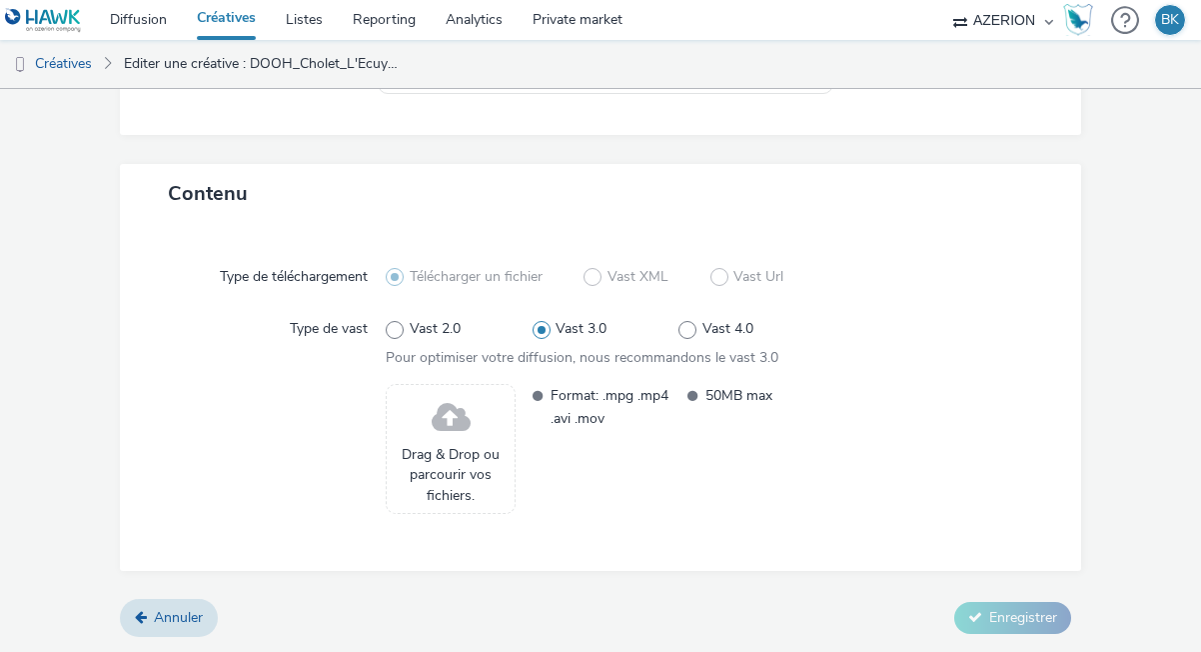
scroll to position [361, 0]
click at [451, 422] on span at bounding box center [451, 418] width 39 height 53
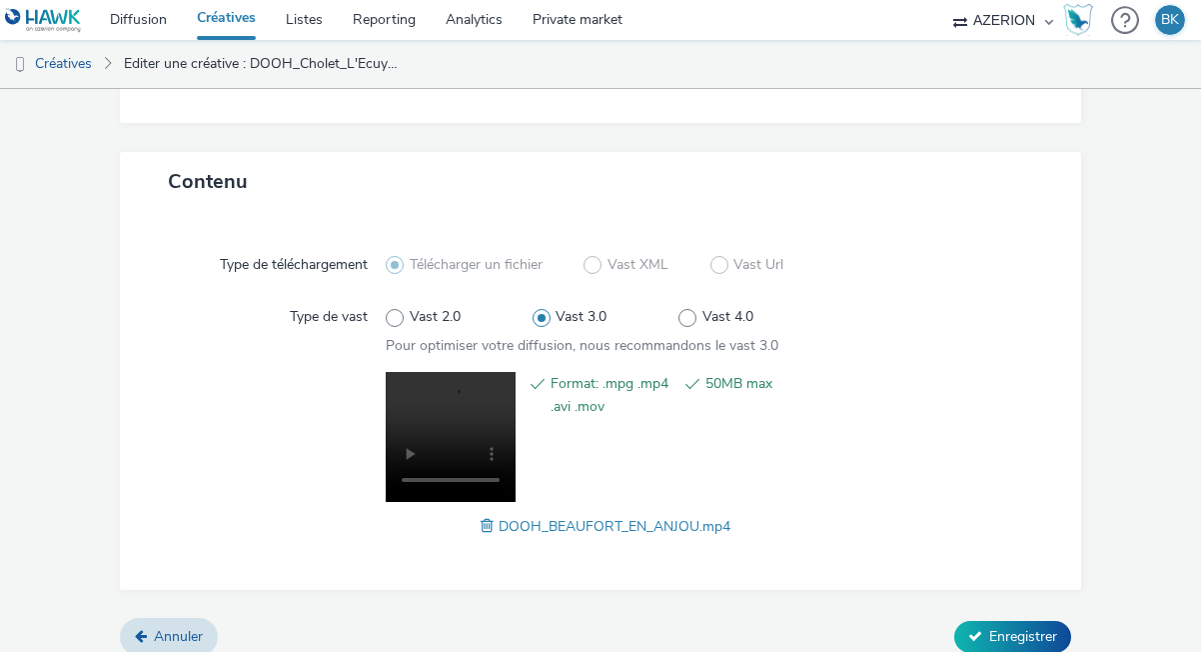
scroll to position [391, 0]
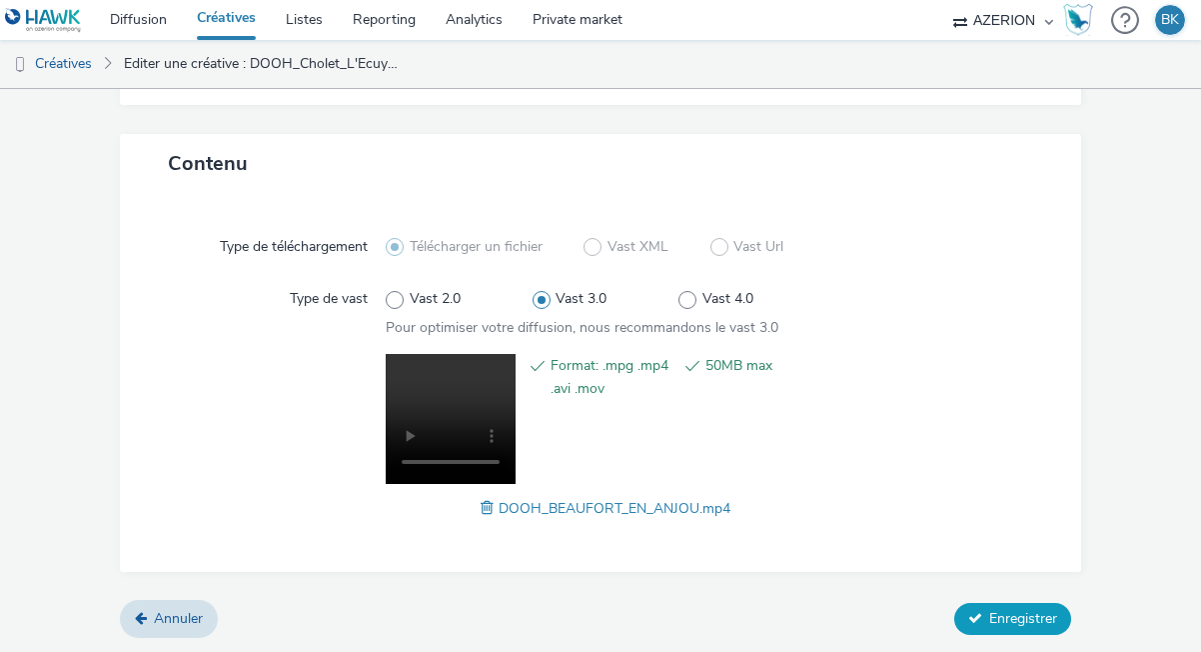
click at [1023, 610] on span "Enregistrer" at bounding box center [1024, 618] width 68 height 19
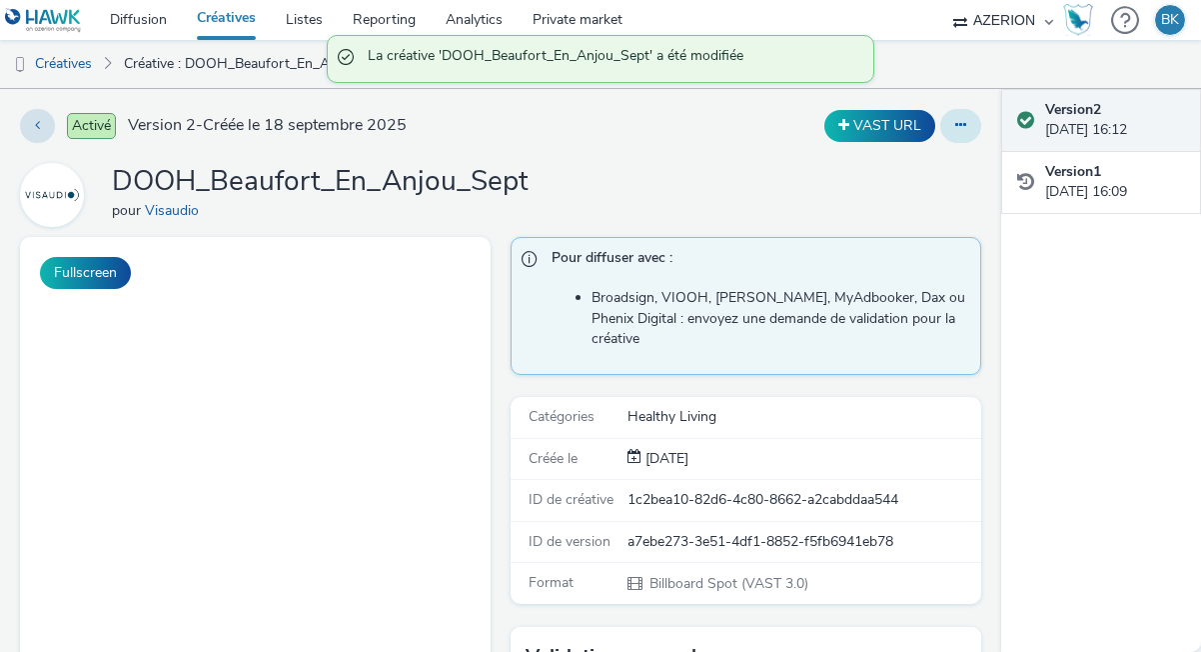
click at [963, 124] on icon at bounding box center [961, 125] width 11 height 14
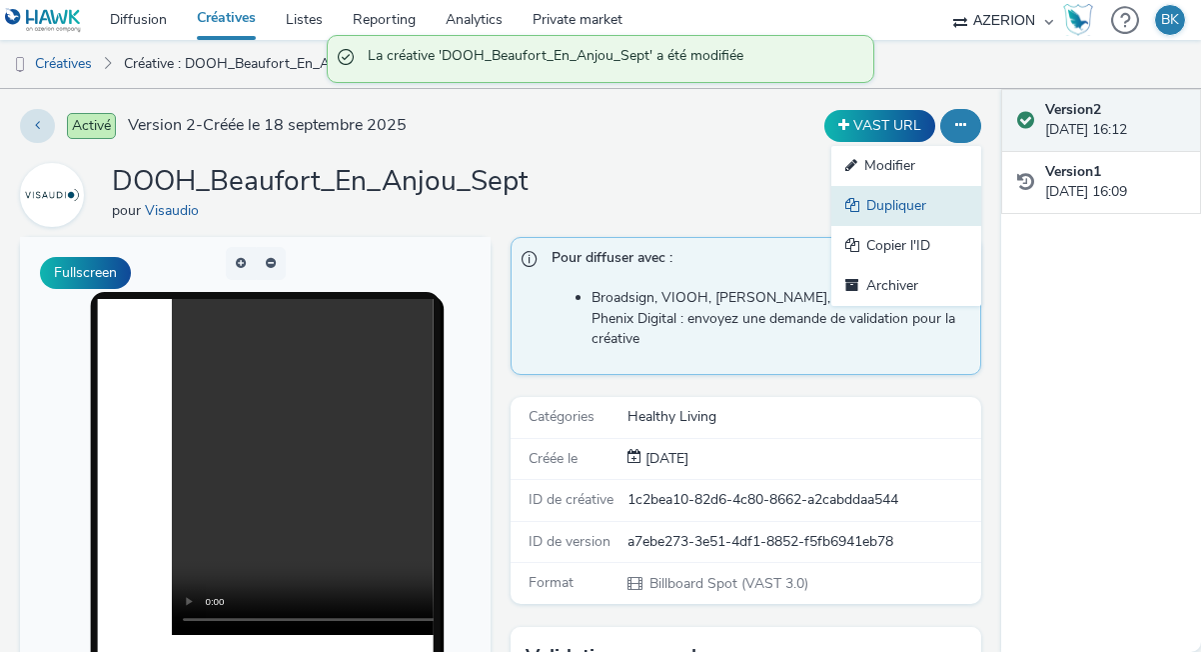
click at [901, 198] on link "Dupliquer" at bounding box center [907, 206] width 150 height 40
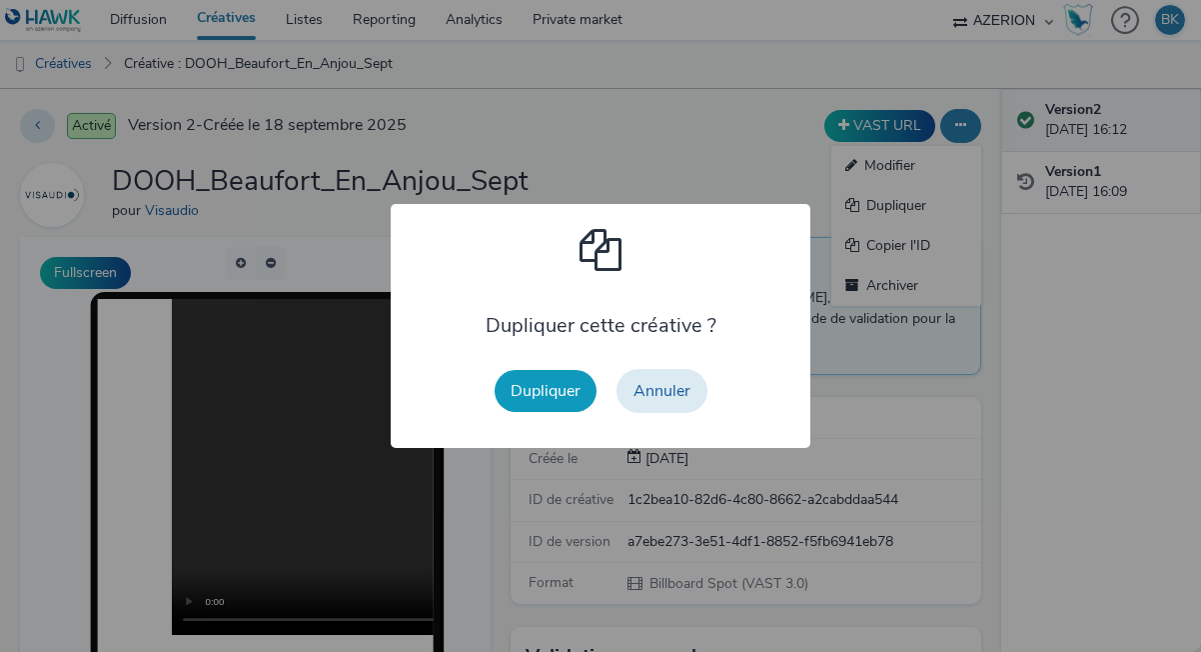
click at [526, 381] on button "Dupliquer" at bounding box center [546, 391] width 102 height 42
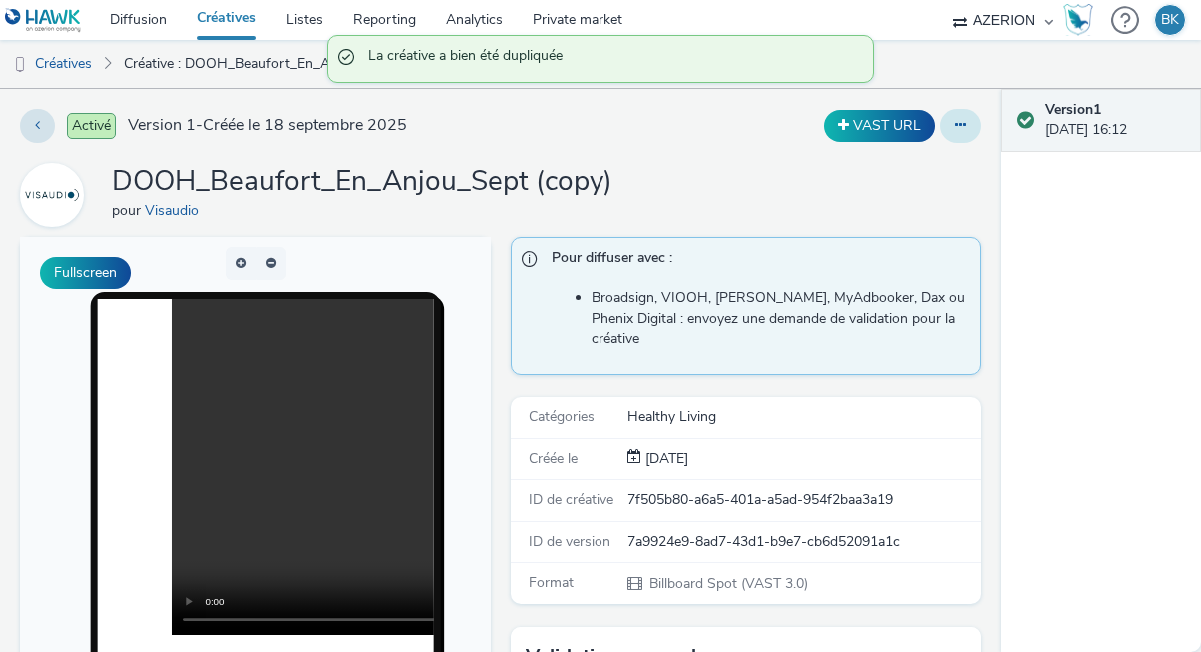
click at [961, 136] on button at bounding box center [961, 126] width 41 height 34
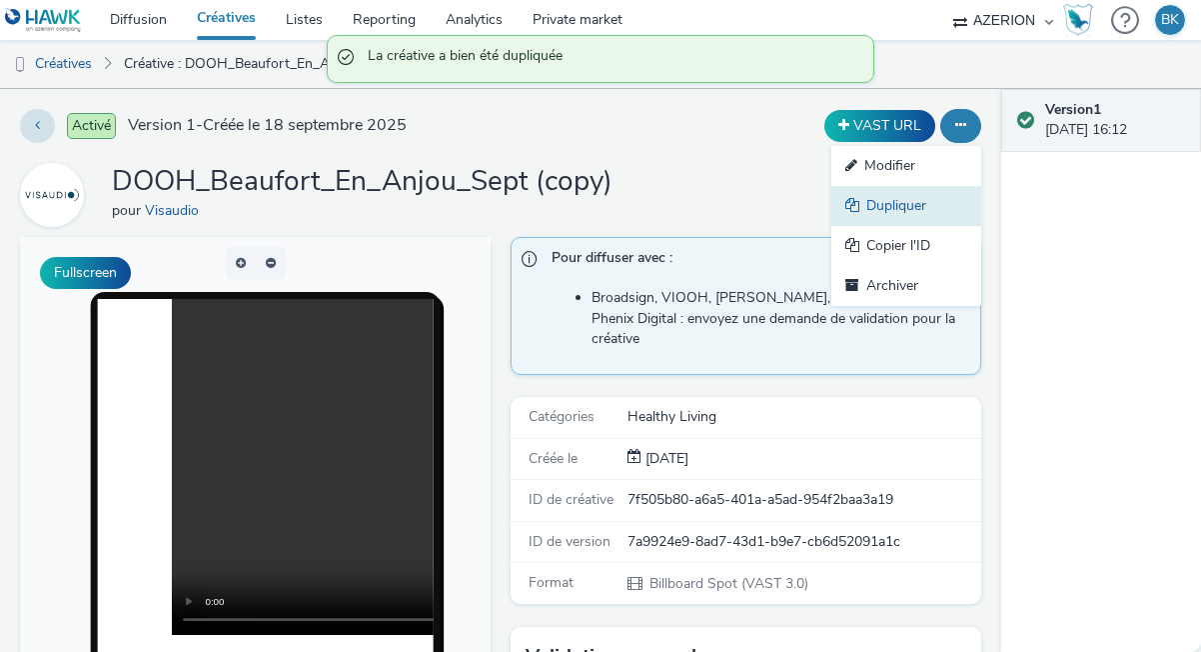
click at [898, 205] on link "Dupliquer" at bounding box center [907, 206] width 150 height 40
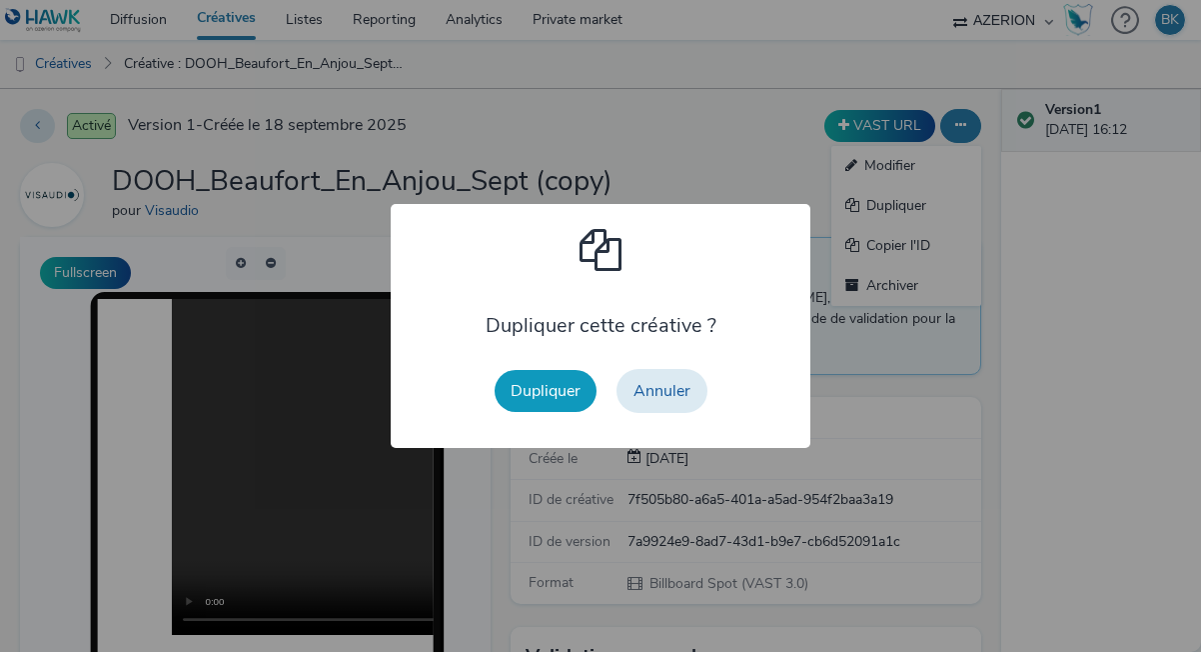
click at [552, 391] on button "Dupliquer" at bounding box center [546, 391] width 102 height 42
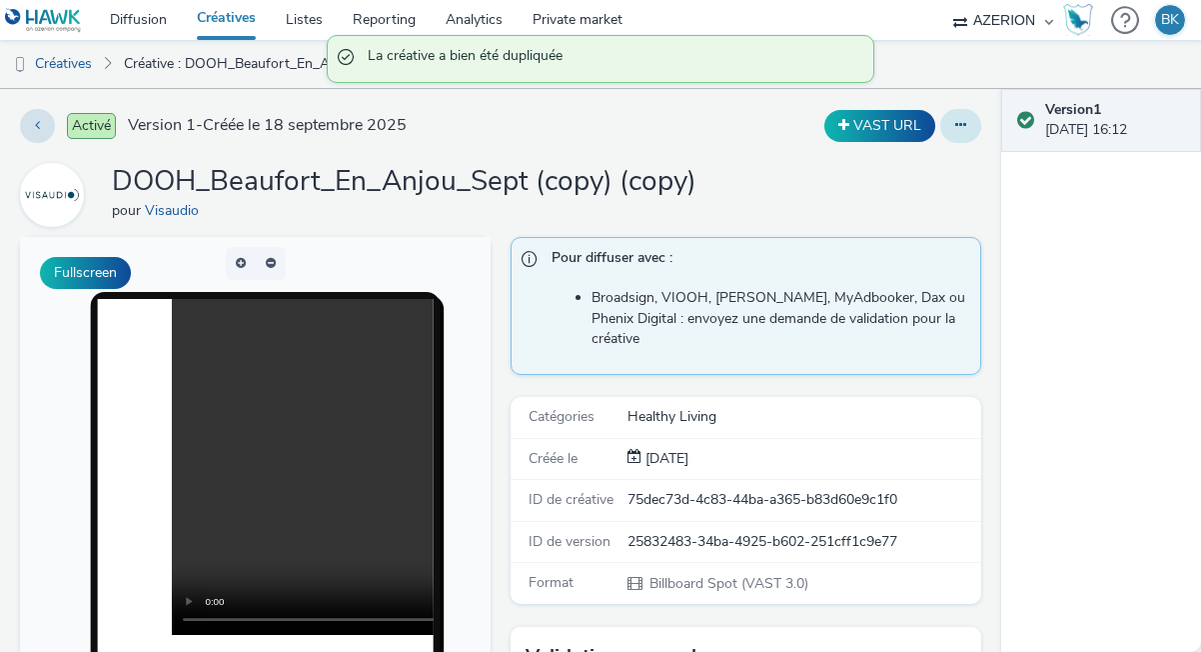
click at [961, 126] on icon at bounding box center [961, 125] width 11 height 14
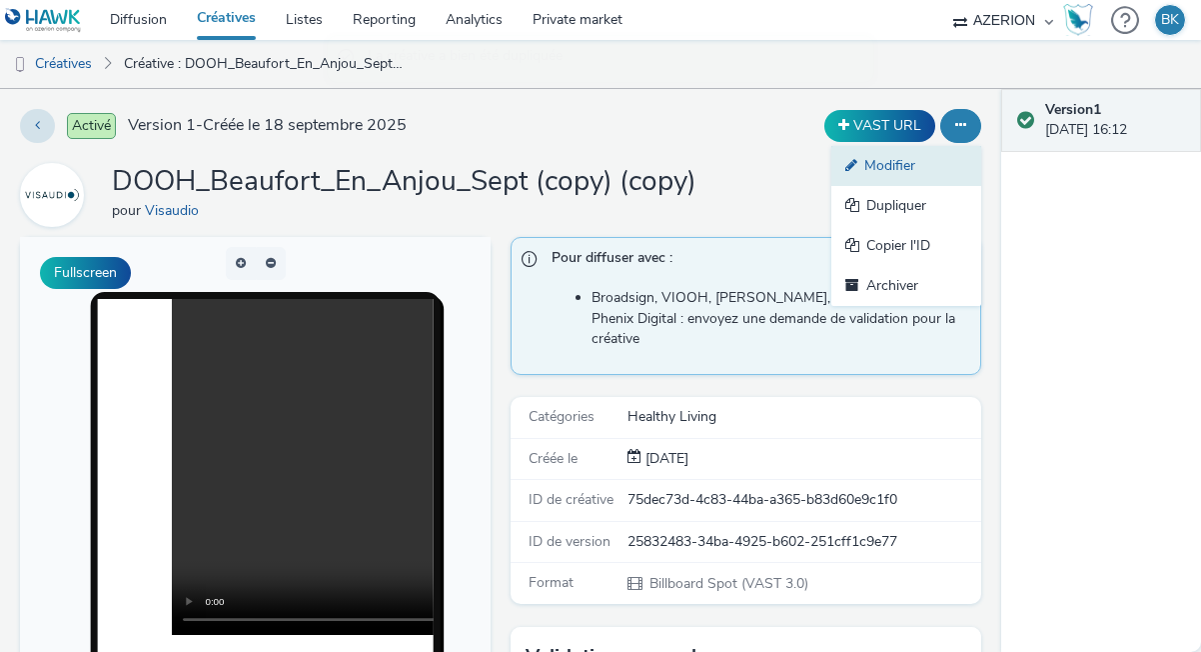
click at [872, 161] on link "Modifier" at bounding box center [907, 166] width 150 height 40
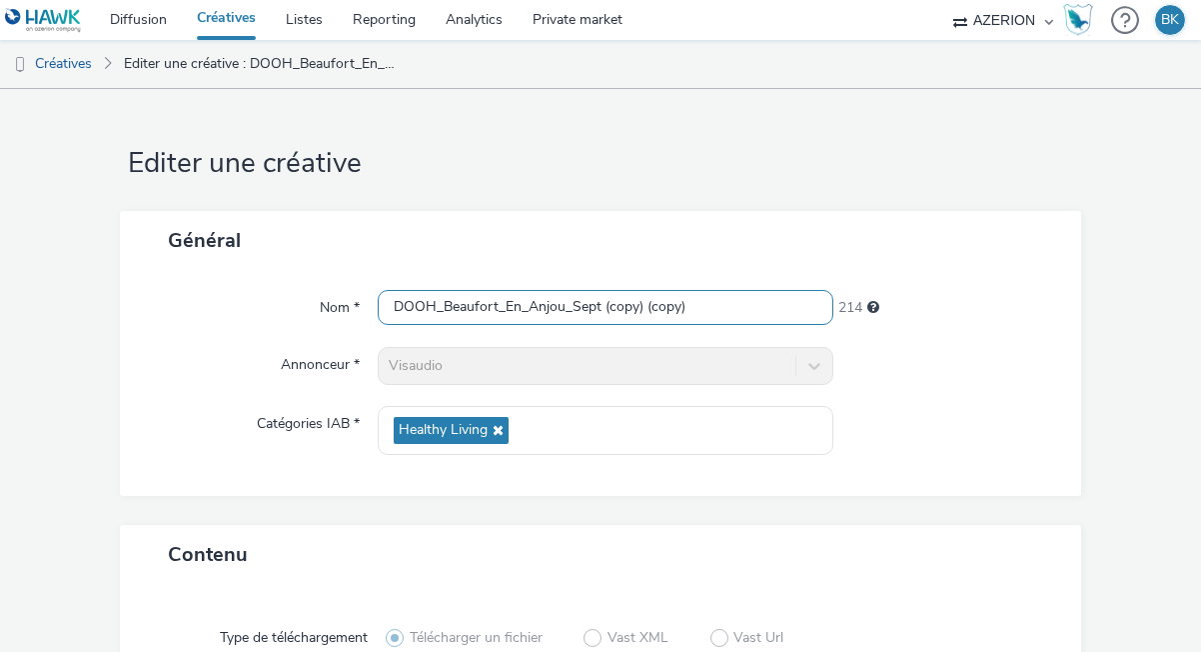
drag, startPoint x: 699, startPoint y: 306, endPoint x: 610, endPoint y: 300, distance: 89.2
click at [610, 300] on input "DOOH_Beaufort_En_Anjou_Sept (copy) (copy)" at bounding box center [606, 307] width 456 height 35
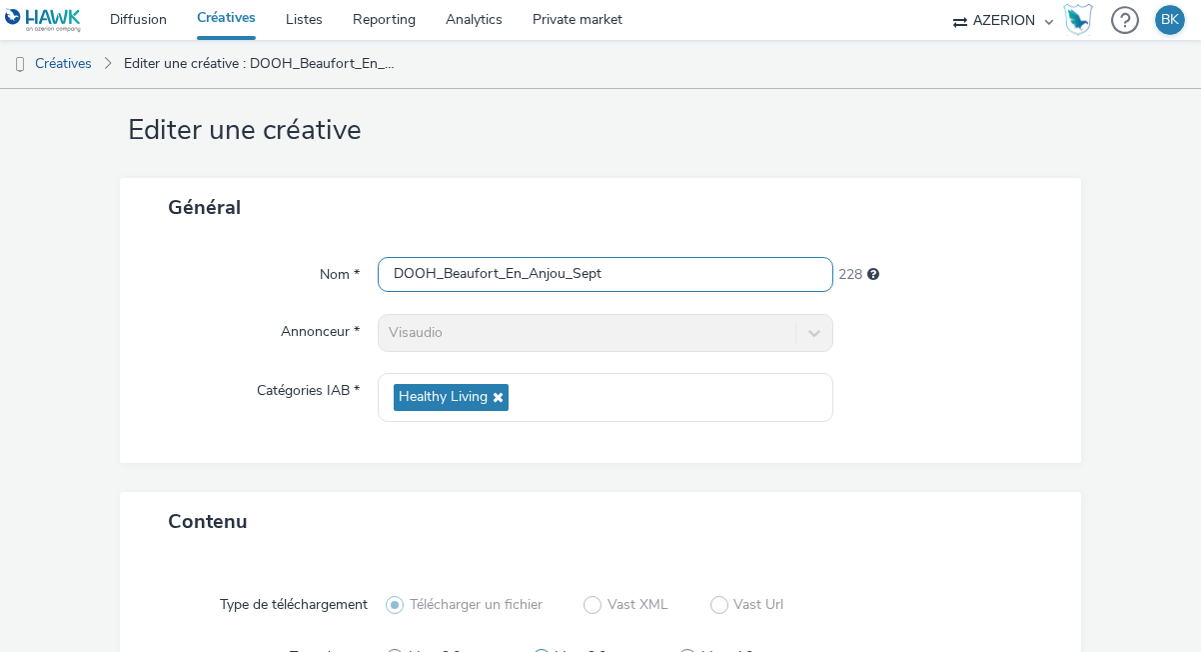
scroll to position [40, 0]
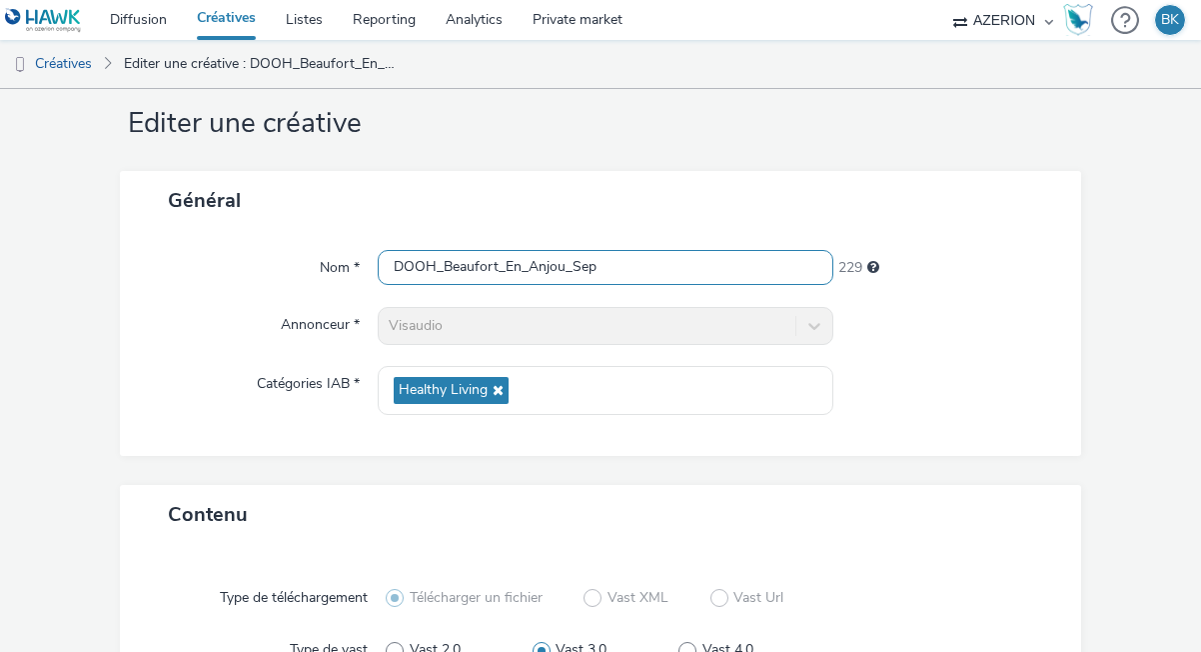
type input "DOOH_Beaufort_En_Anjou_Sep"
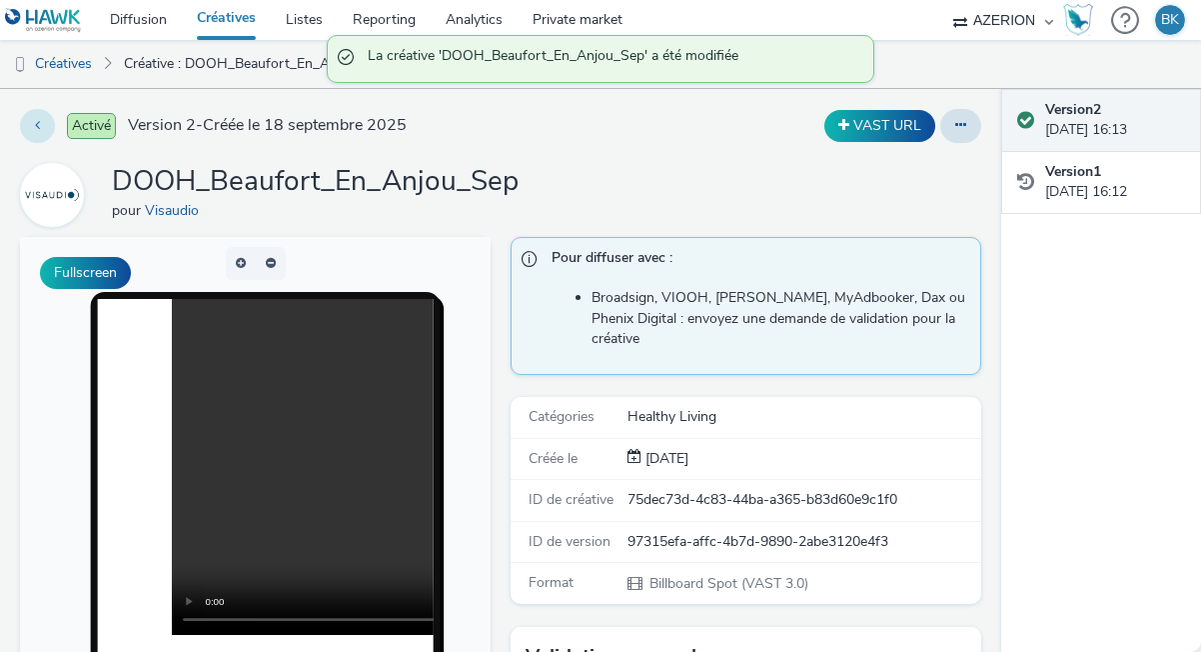
click at [44, 116] on button at bounding box center [37, 126] width 35 height 34
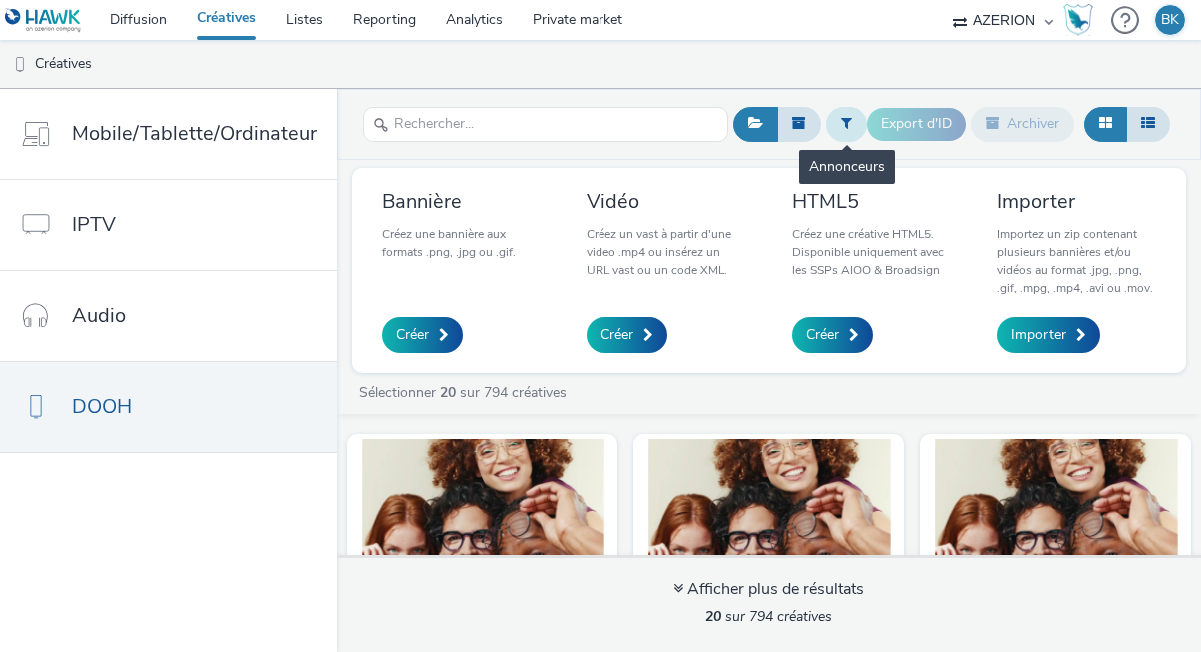
click at [843, 120] on icon at bounding box center [847, 123] width 11 height 14
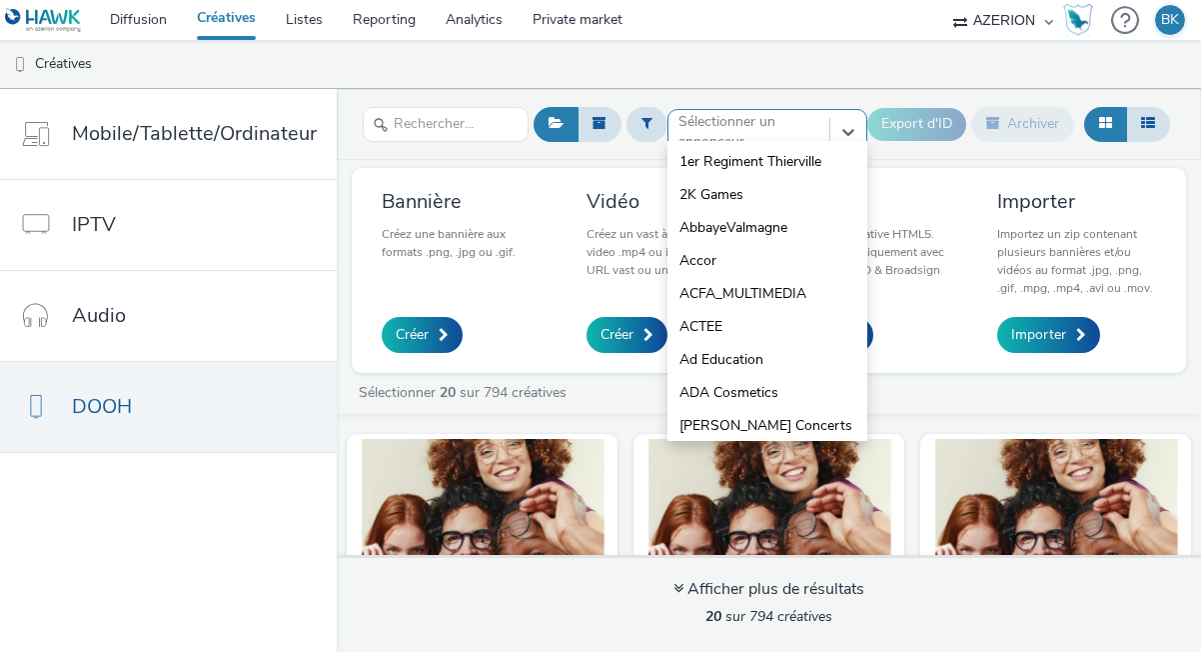
click at [705, 128] on div at bounding box center [749, 132] width 141 height 24
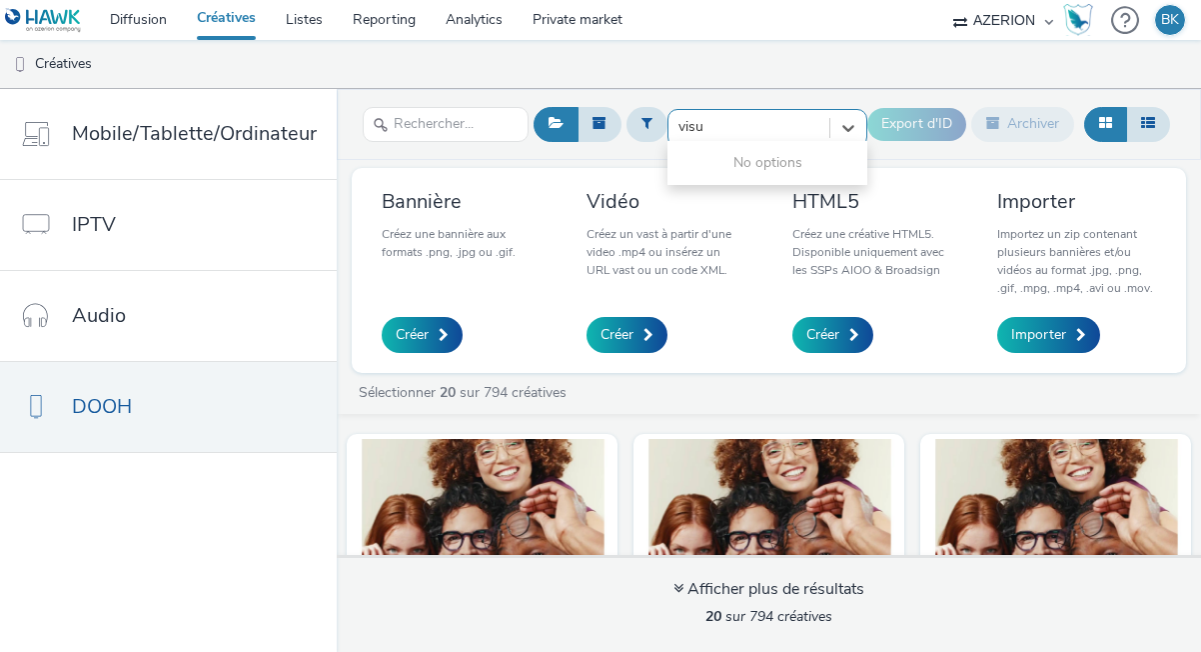
type input "vis"
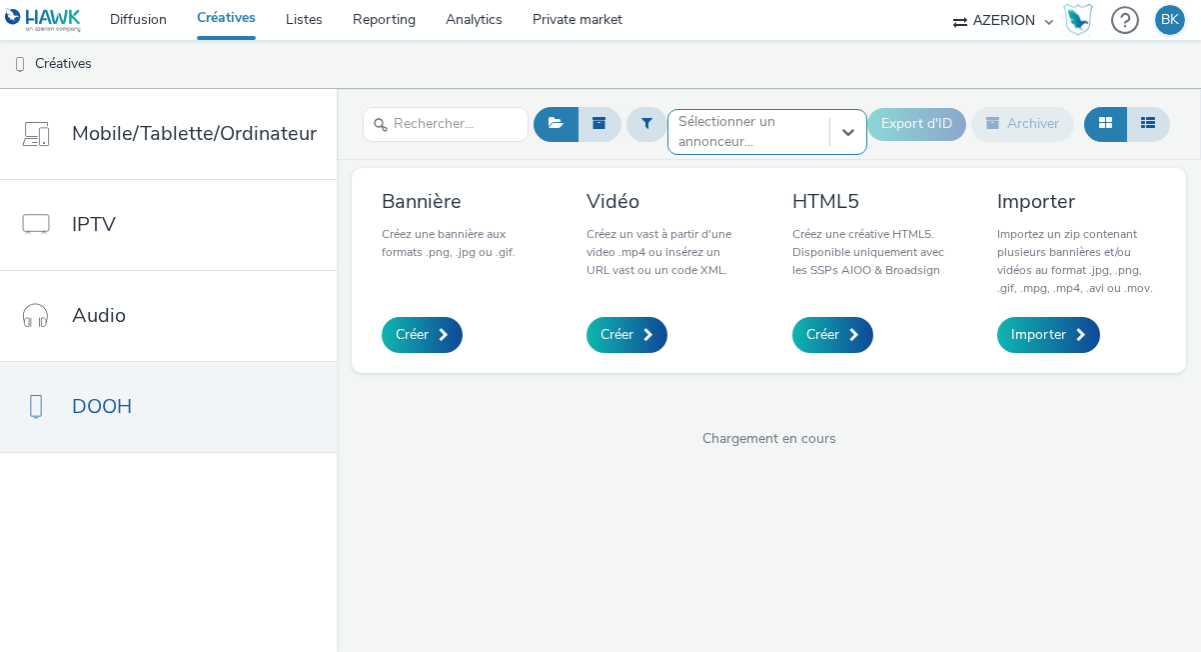
click at [761, 127] on div at bounding box center [749, 132] width 141 height 24
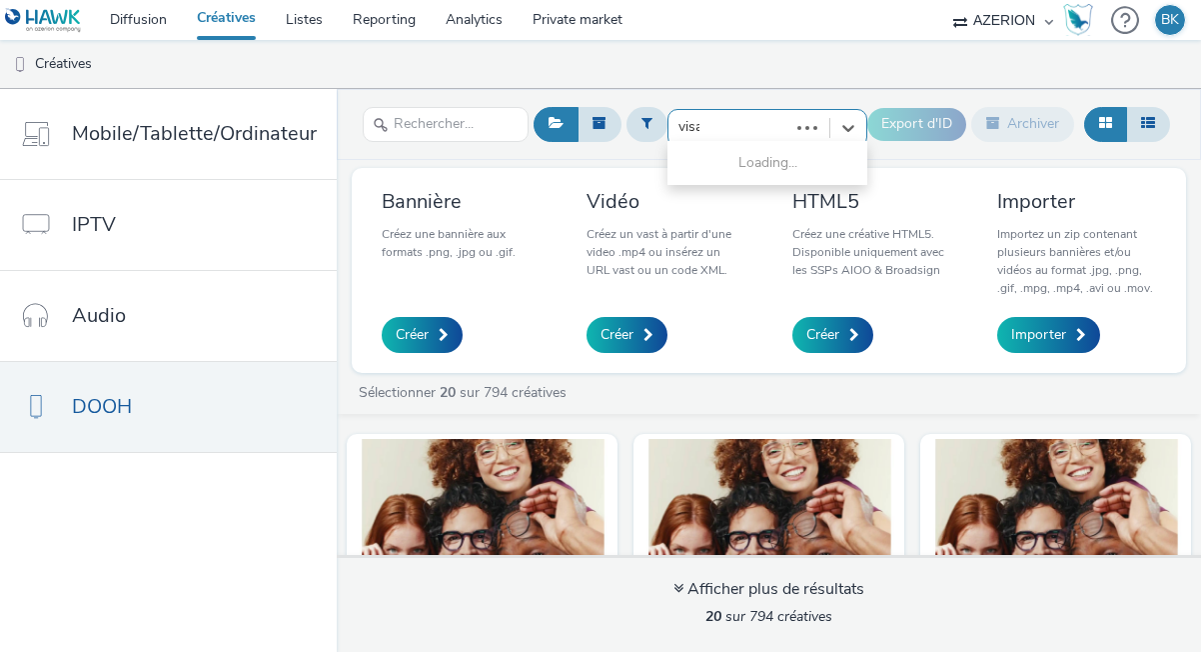
type input "visau"
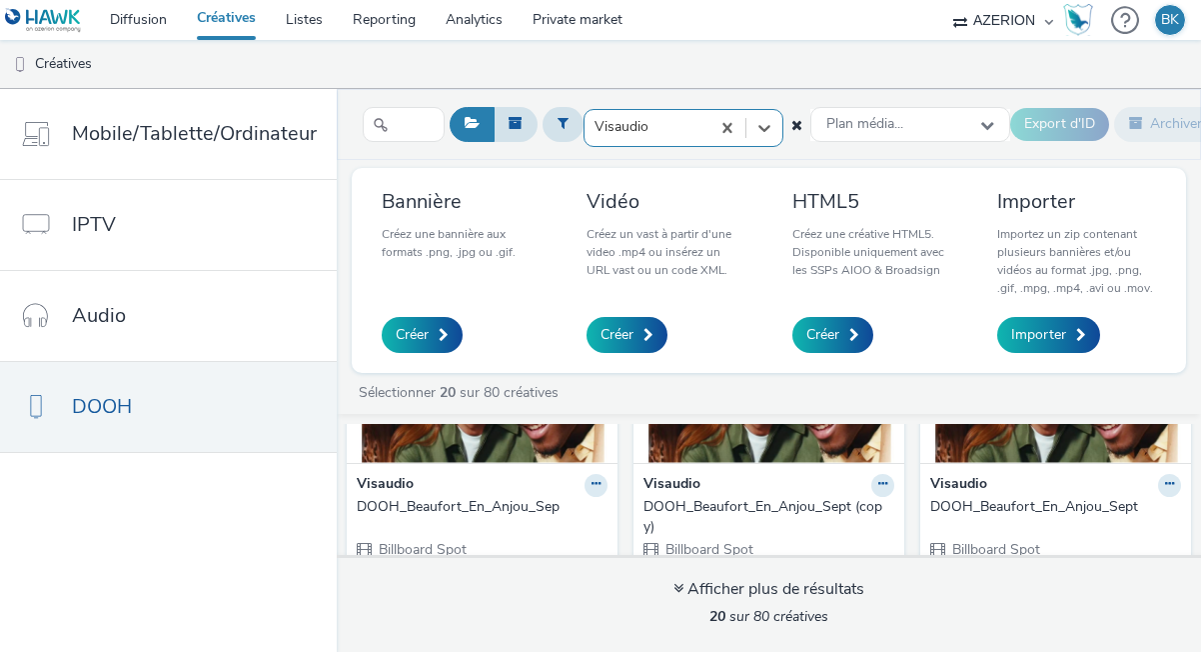
scroll to position [188, 0]
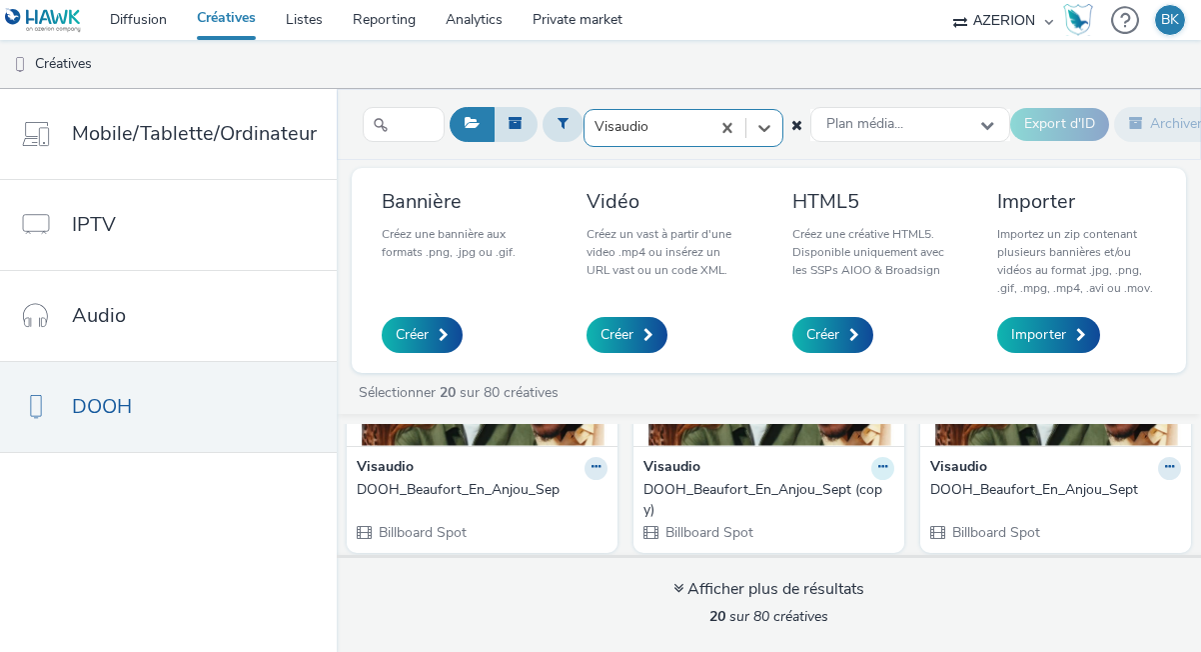
click at [879, 462] on icon at bounding box center [883, 467] width 9 height 12
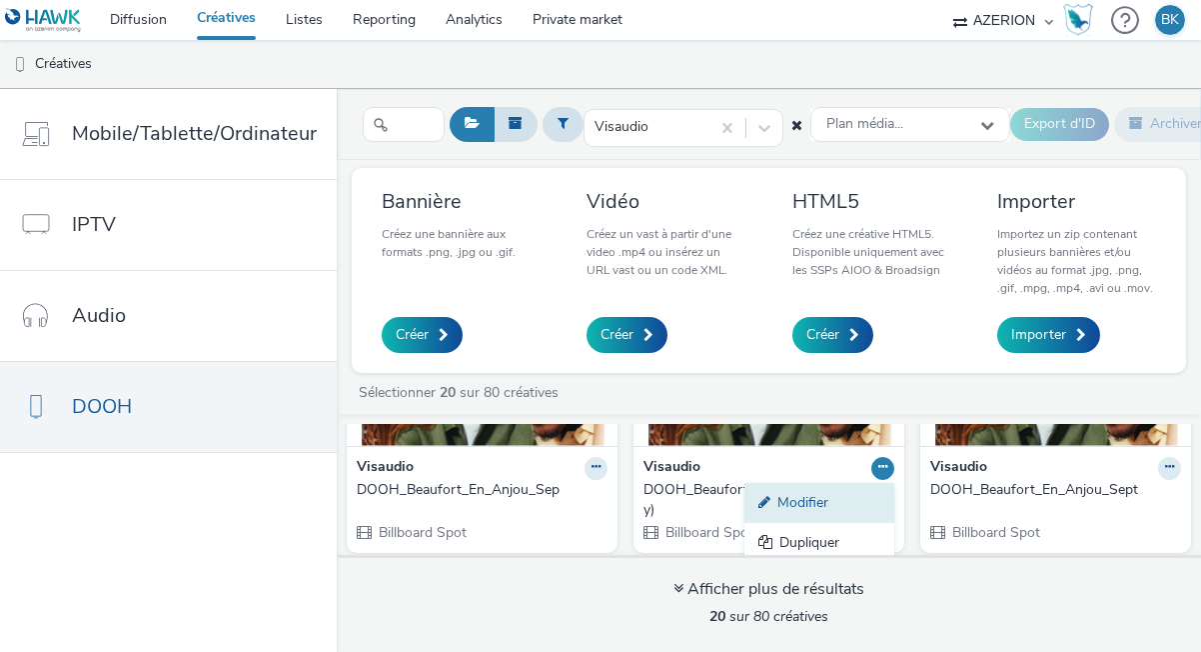
click at [745, 501] on link "Modifier" at bounding box center [820, 503] width 150 height 40
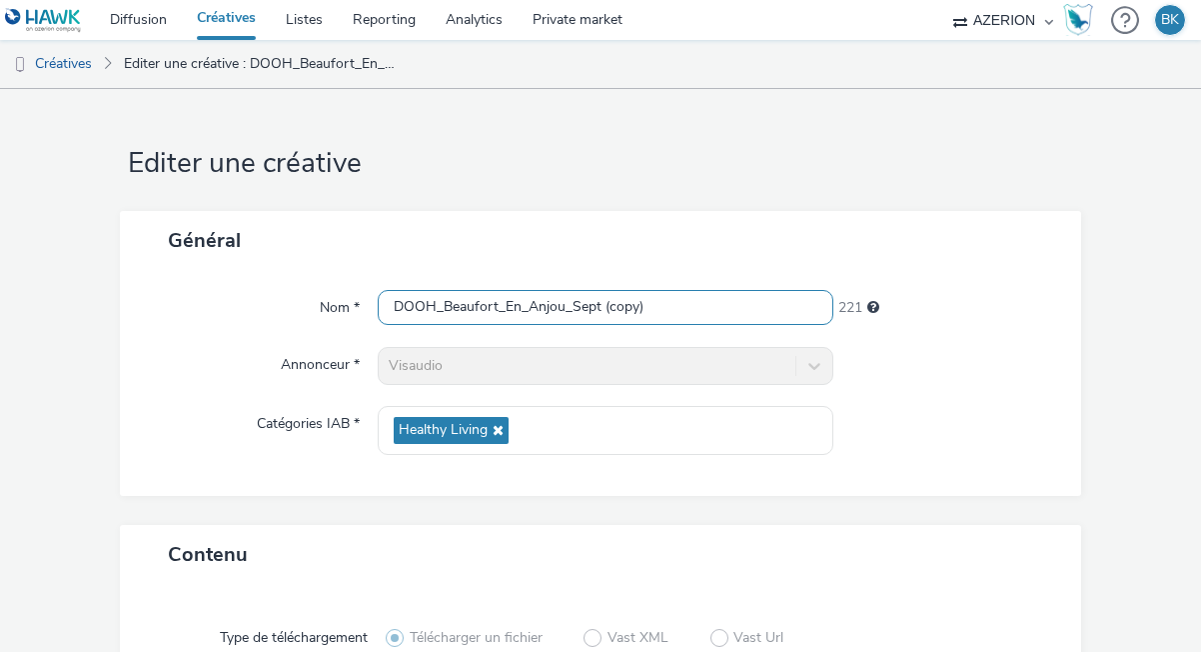
drag, startPoint x: 658, startPoint y: 308, endPoint x: 605, endPoint y: 308, distance: 53.0
click at [605, 308] on input "DOOH_Beaufort_En_Anjou_Sept (copy)" at bounding box center [606, 307] width 456 height 35
drag, startPoint x: 566, startPoint y: 306, endPoint x: 445, endPoint y: 300, distance: 121.1
click at [445, 301] on input "DOOH_Beaufort_En_Anjou_Sept" at bounding box center [606, 307] width 456 height 35
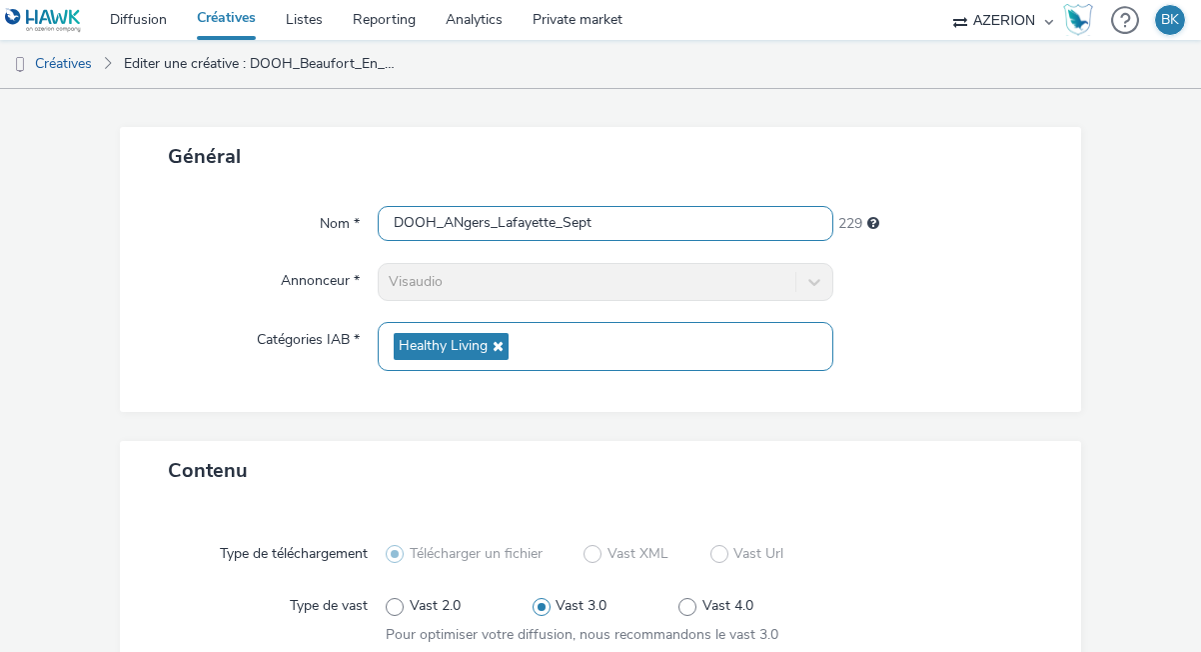
scroll to position [391, 0]
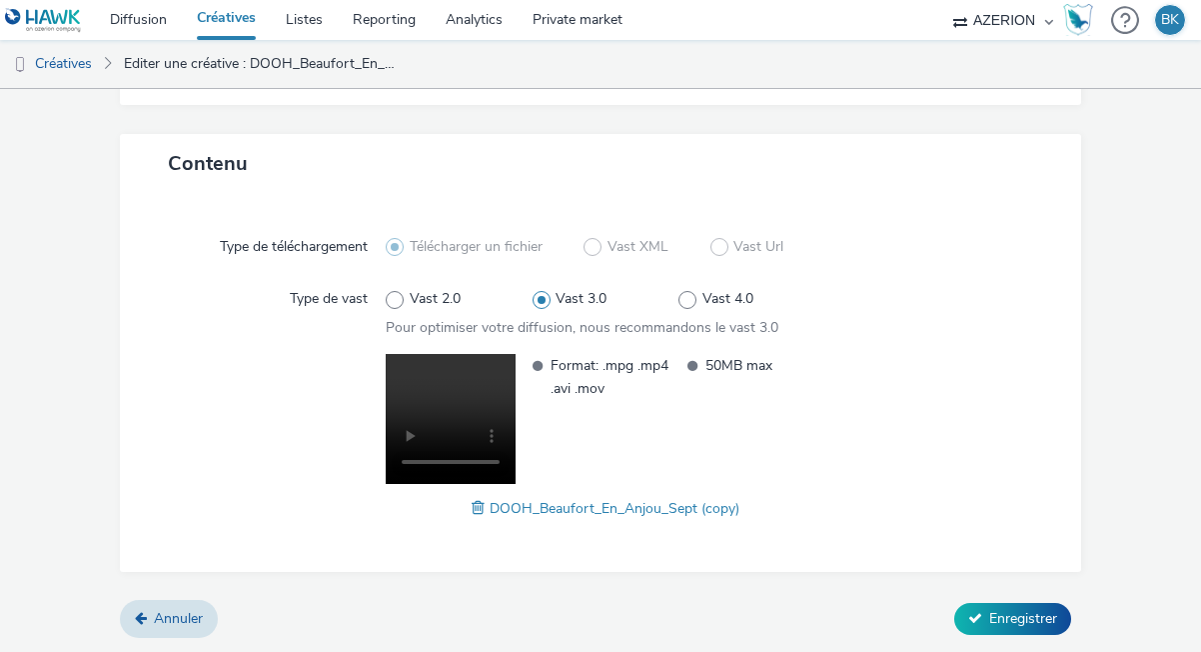
click at [486, 497] on span at bounding box center [481, 508] width 18 height 22
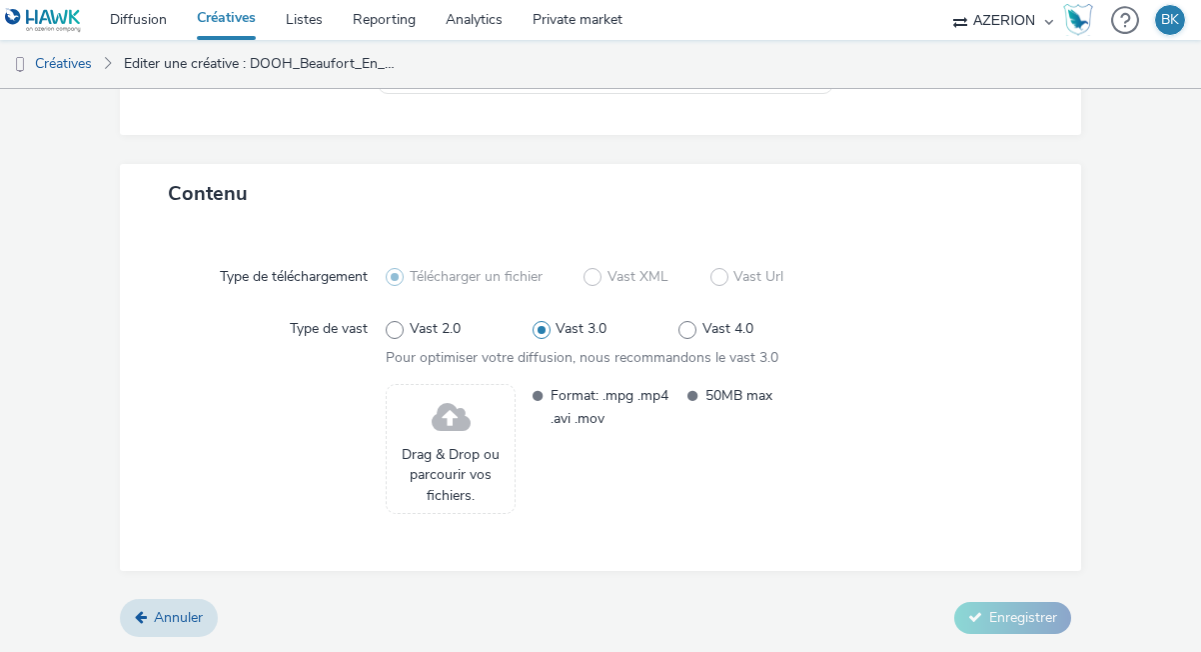
scroll to position [361, 0]
click at [477, 466] on span "Drag & Drop ou parcourir vos fichiers." at bounding box center [451, 475] width 108 height 61
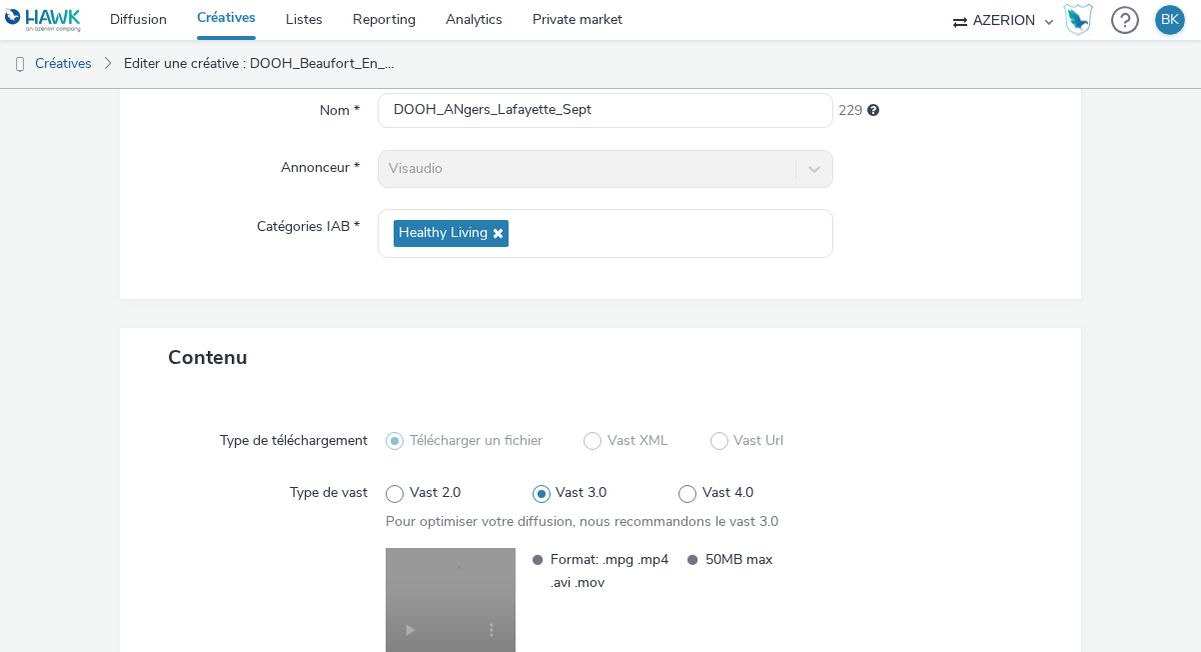
scroll to position [170, 0]
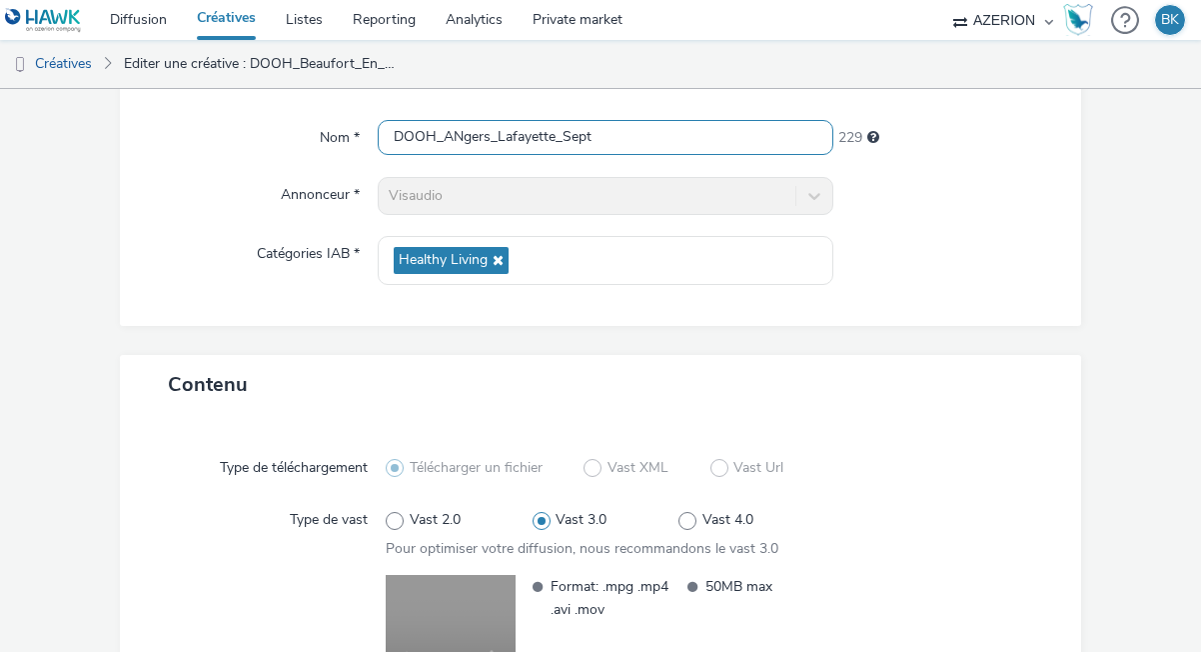
click at [462, 140] on input "DOOH_ANgers_Lafayette_Sept" at bounding box center [606, 137] width 456 height 35
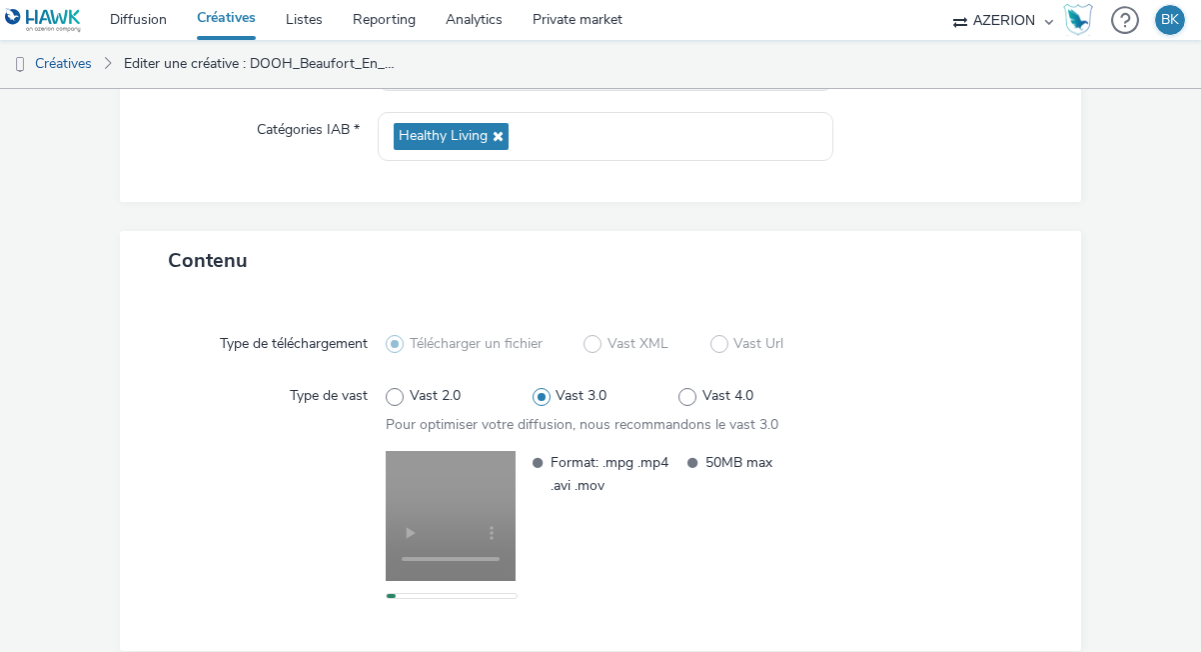
scroll to position [373, 0]
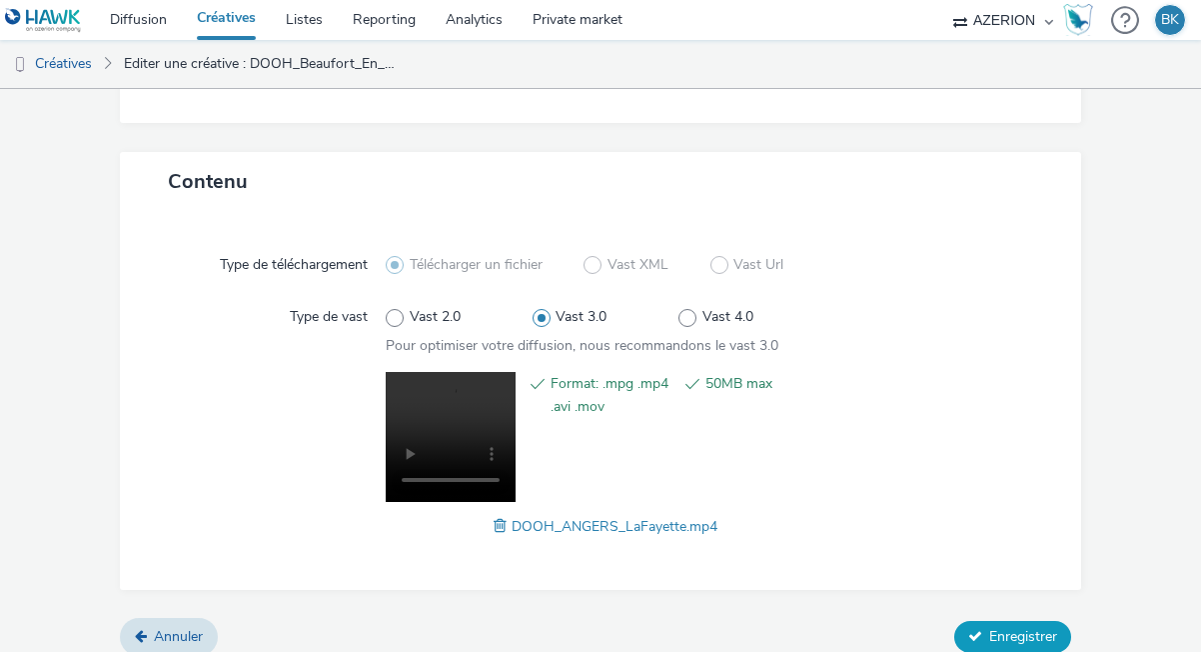
type input "DOOH_Angers_Lafayette_Sept"
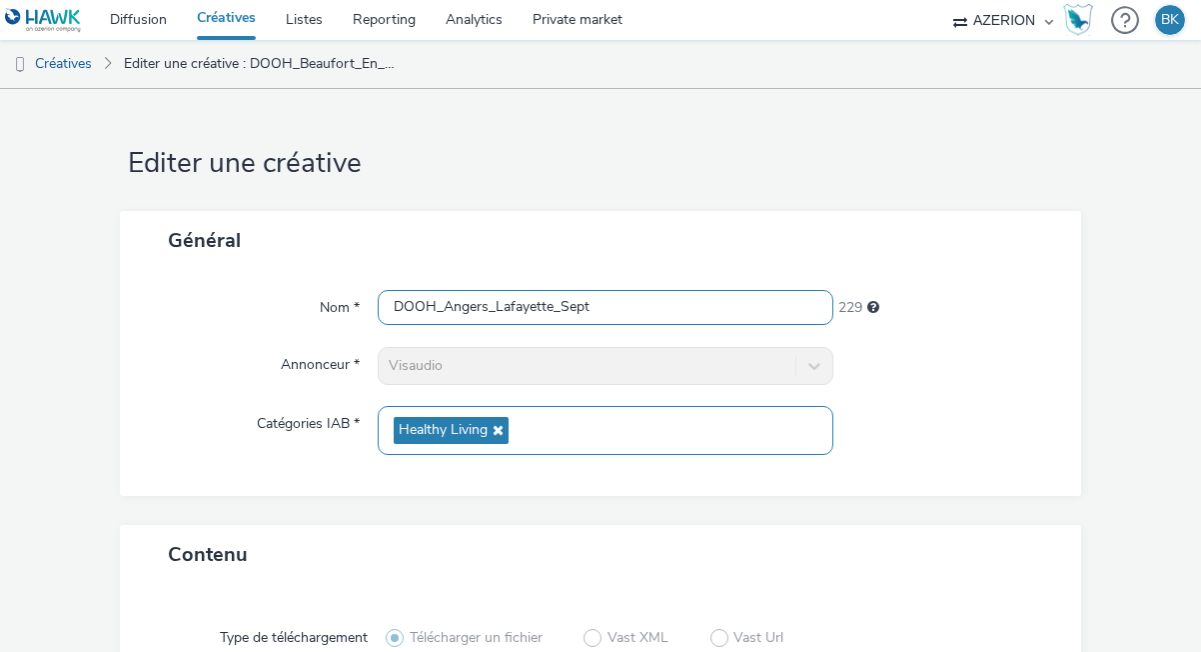
scroll to position [391, 0]
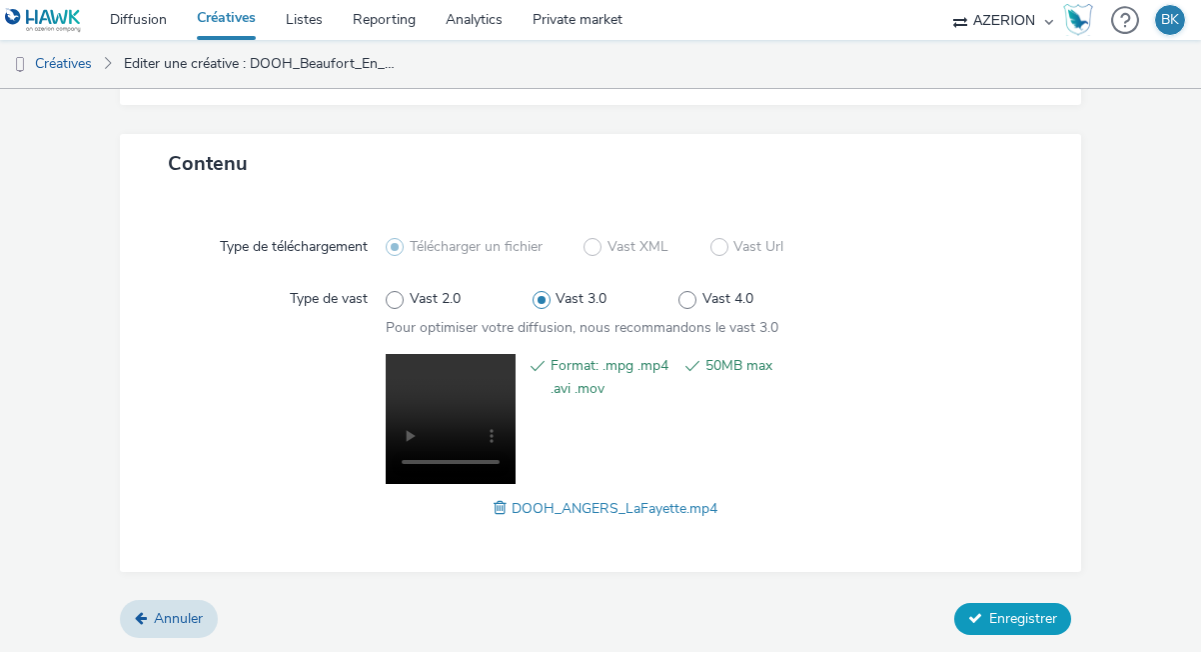
click at [1009, 616] on span "Enregistrer" at bounding box center [1024, 618] width 68 height 19
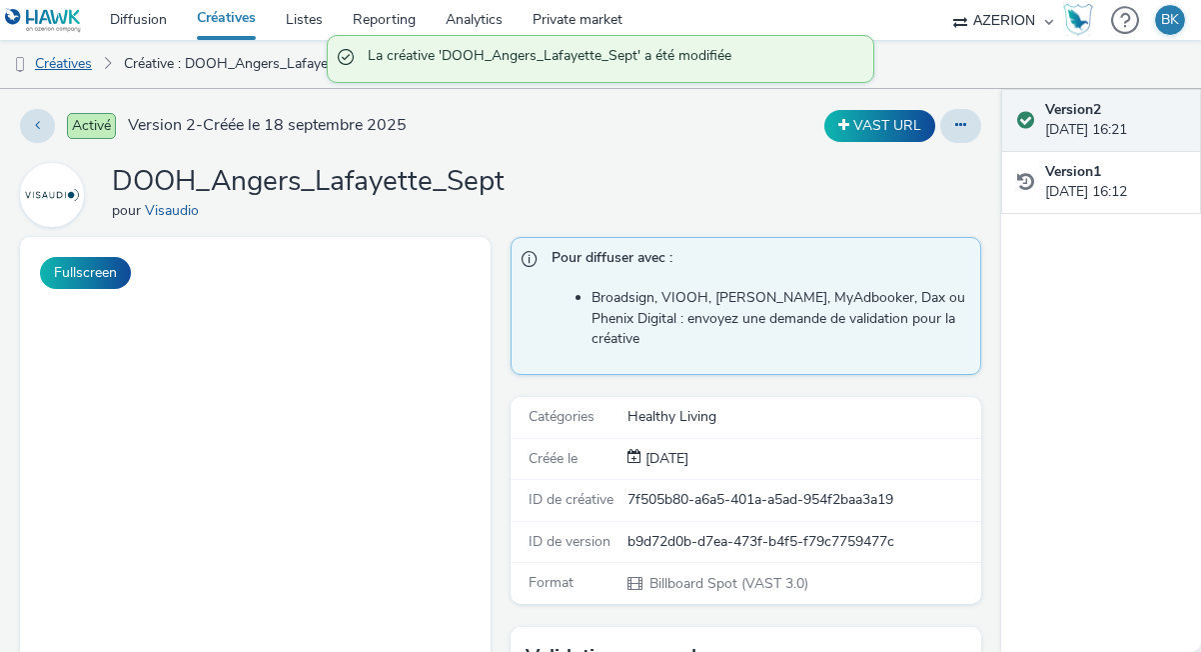
click at [89, 70] on link "Créatives" at bounding box center [51, 64] width 102 height 48
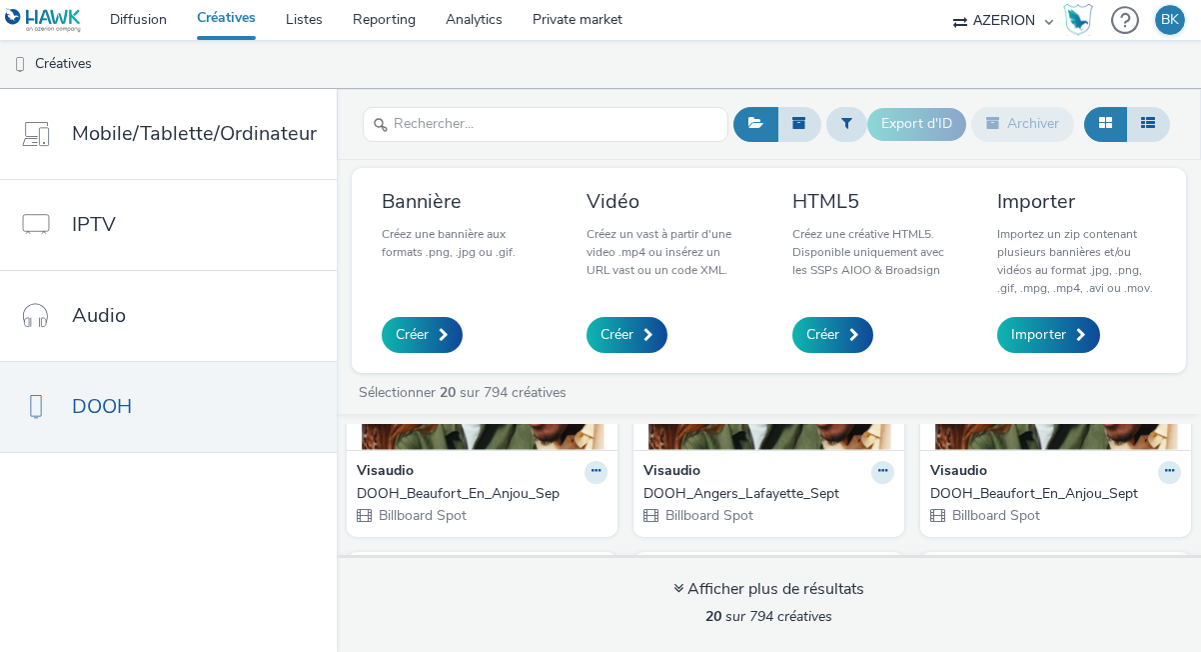
scroll to position [191, 0]
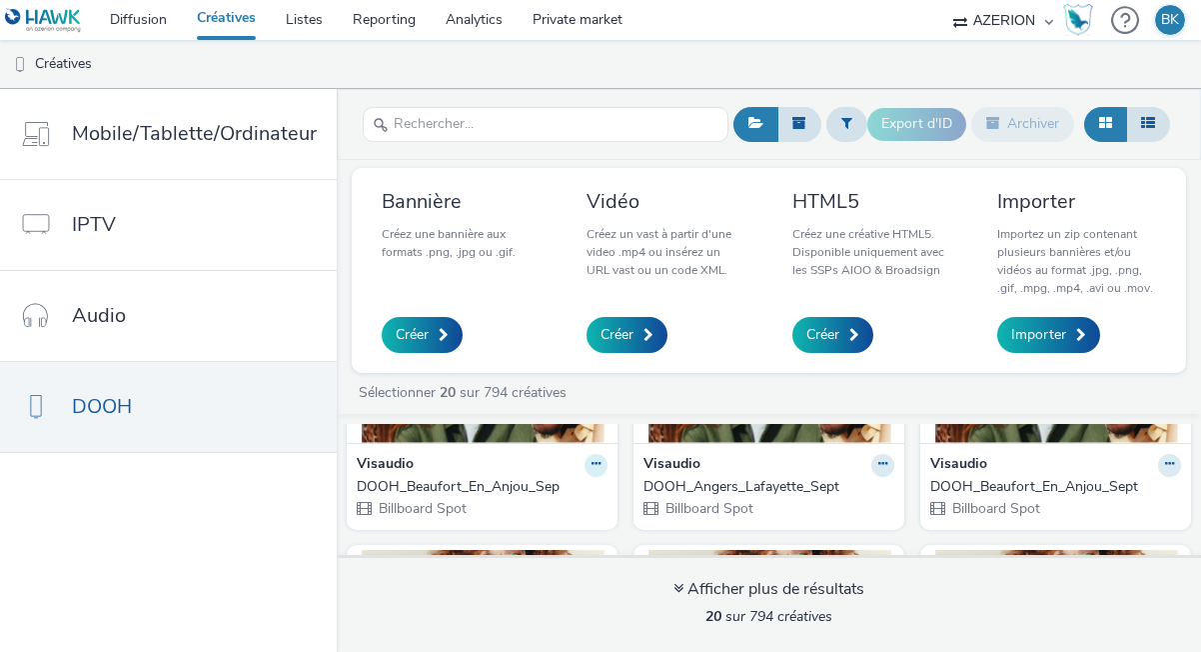
click at [585, 457] on button at bounding box center [596, 465] width 23 height 23
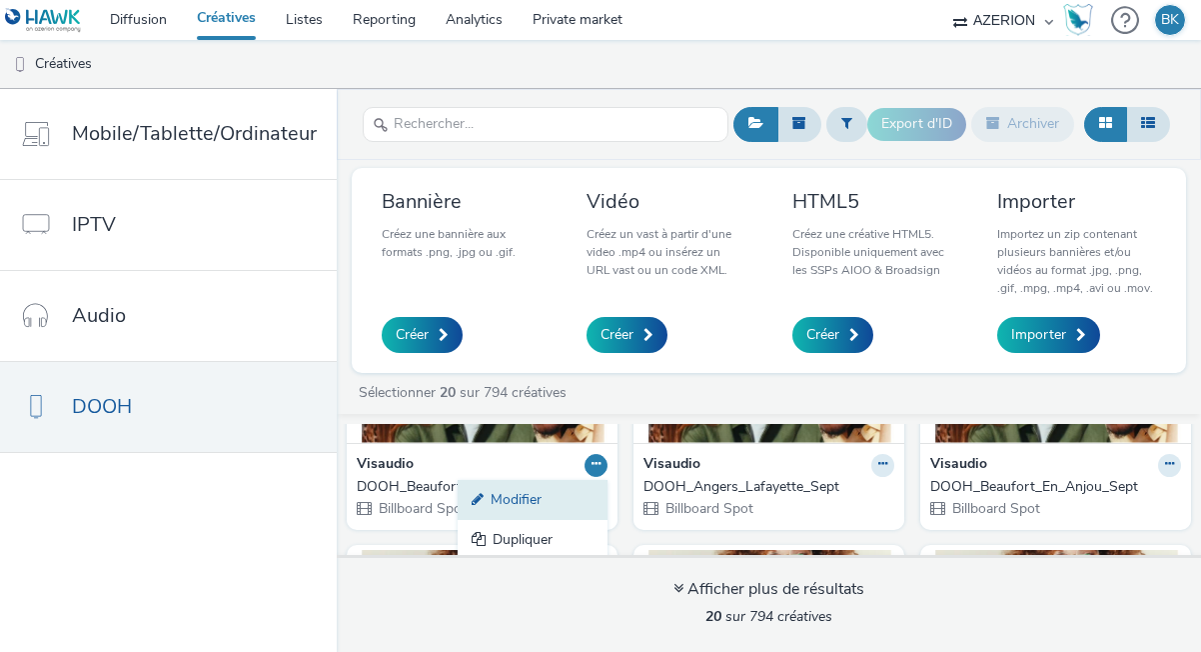
click at [458, 508] on link "Modifier" at bounding box center [533, 500] width 150 height 40
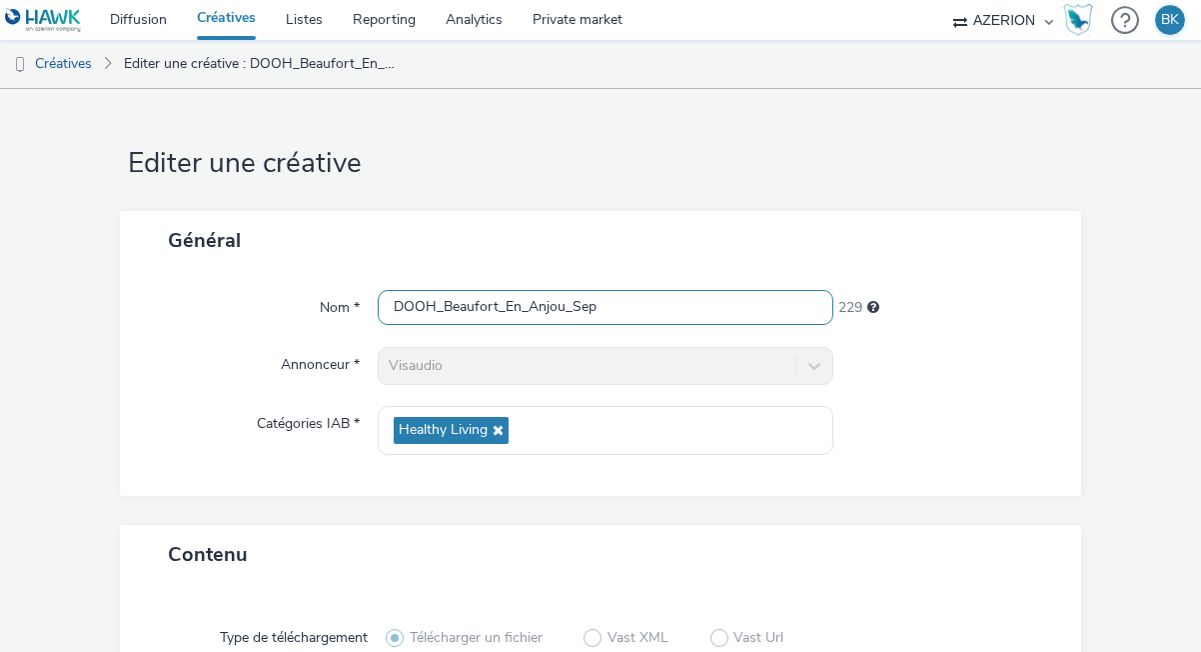
drag, startPoint x: 497, startPoint y: 305, endPoint x: 445, endPoint y: 299, distance: 52.3
click at [442, 306] on input "DOOH_Beaufort_En_Anjou_Sep" at bounding box center [606, 307] width 456 height 35
drag, startPoint x: 555, startPoint y: 304, endPoint x: 501, endPoint y: 303, distance: 54.0
click at [501, 303] on input "DOOH_Angers_En_Anjou_Sep" at bounding box center [606, 307] width 456 height 35
click at [601, 307] on input "DOOH_Angers_Lenepveu_Sep" at bounding box center [606, 307] width 456 height 35
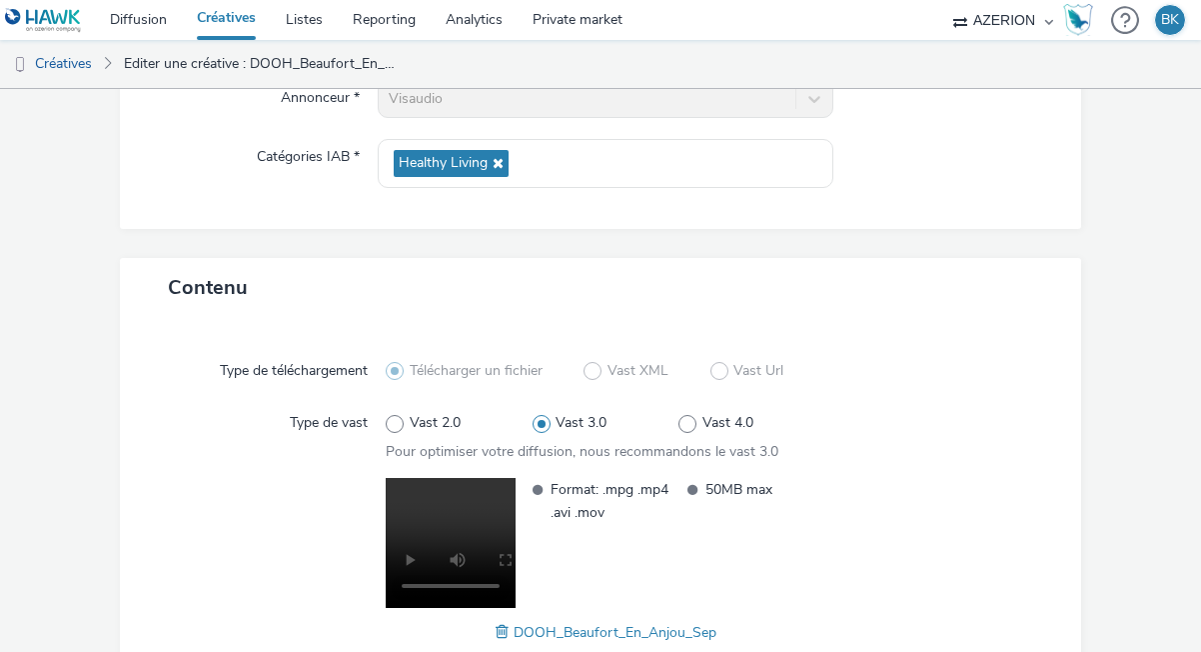
scroll to position [391, 0]
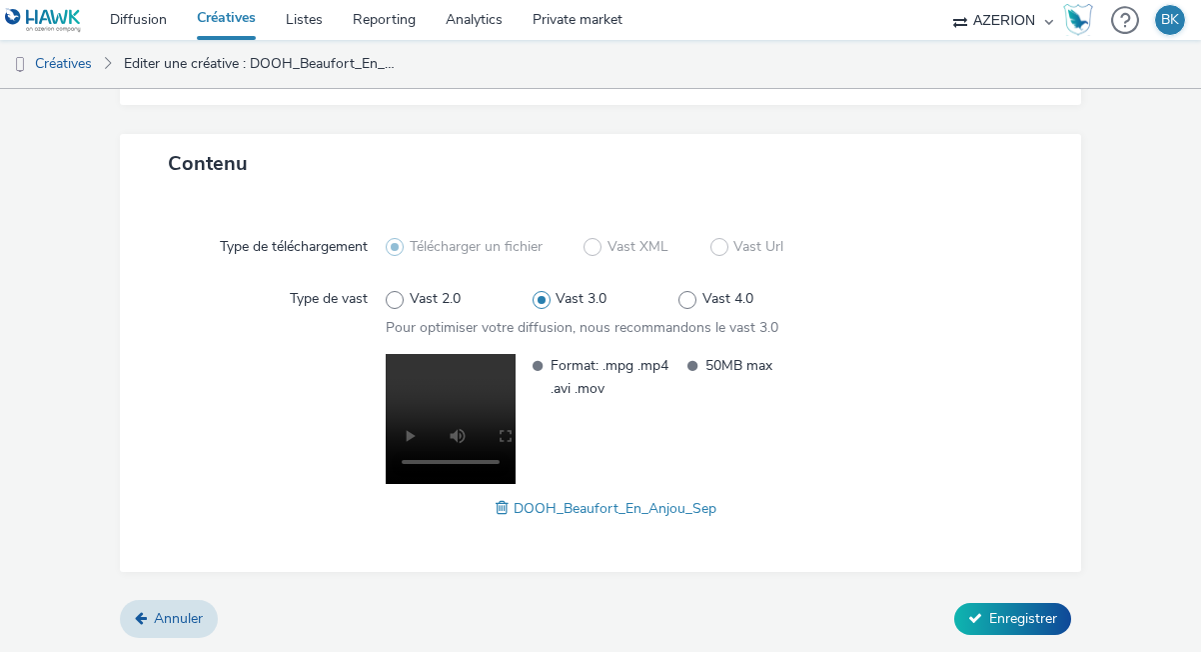
type input "DOOH_Angers_Lenepveu_Sept"
click at [514, 512] on span "DOOH_Beaufort_En_Anjou_Sep" at bounding box center [615, 508] width 203 height 19
click at [499, 503] on span at bounding box center [505, 508] width 18 height 22
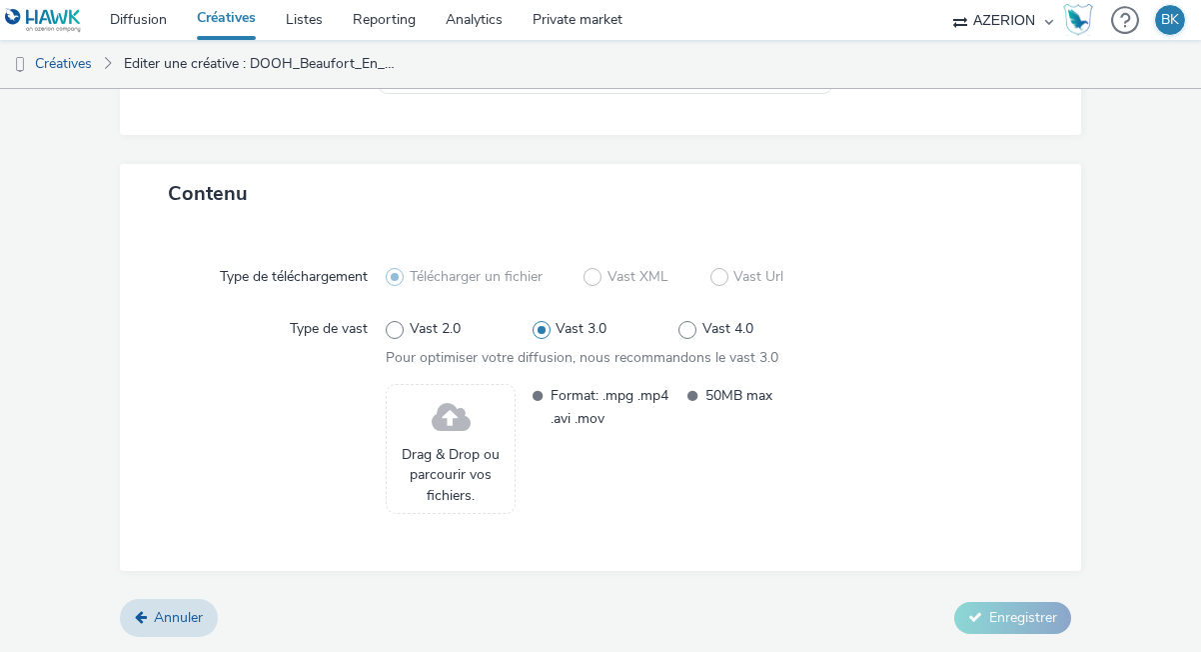
click at [477, 445] on span "Drag & Drop ou parcourir vos fichiers." at bounding box center [451, 475] width 108 height 61
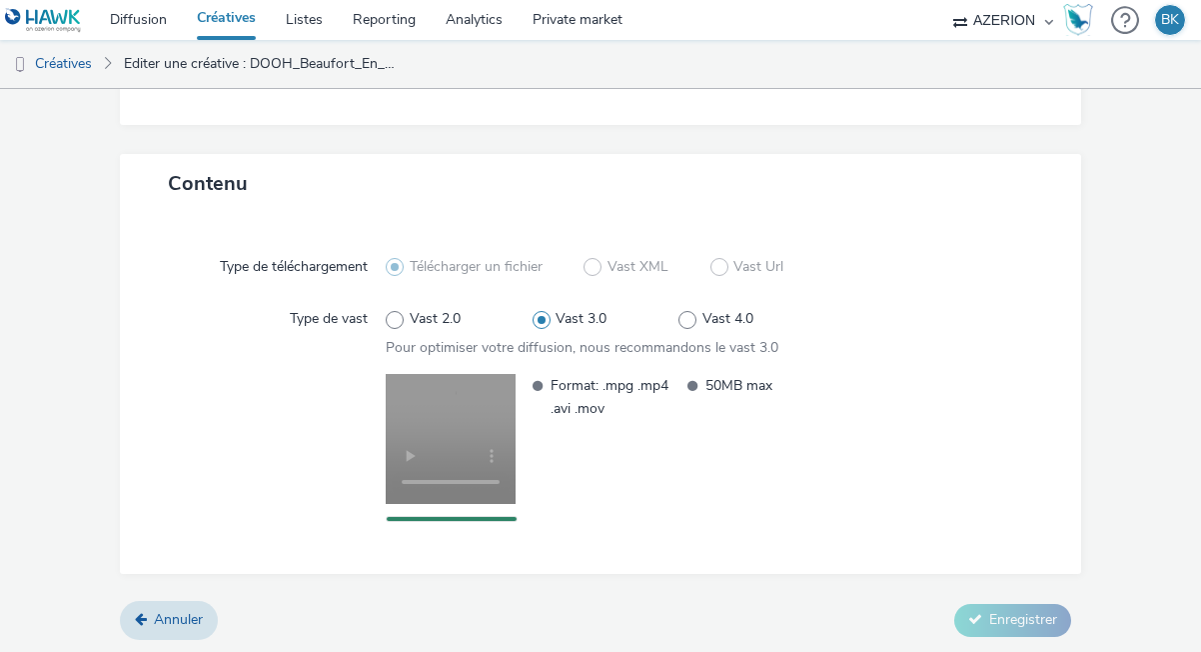
scroll to position [369, 0]
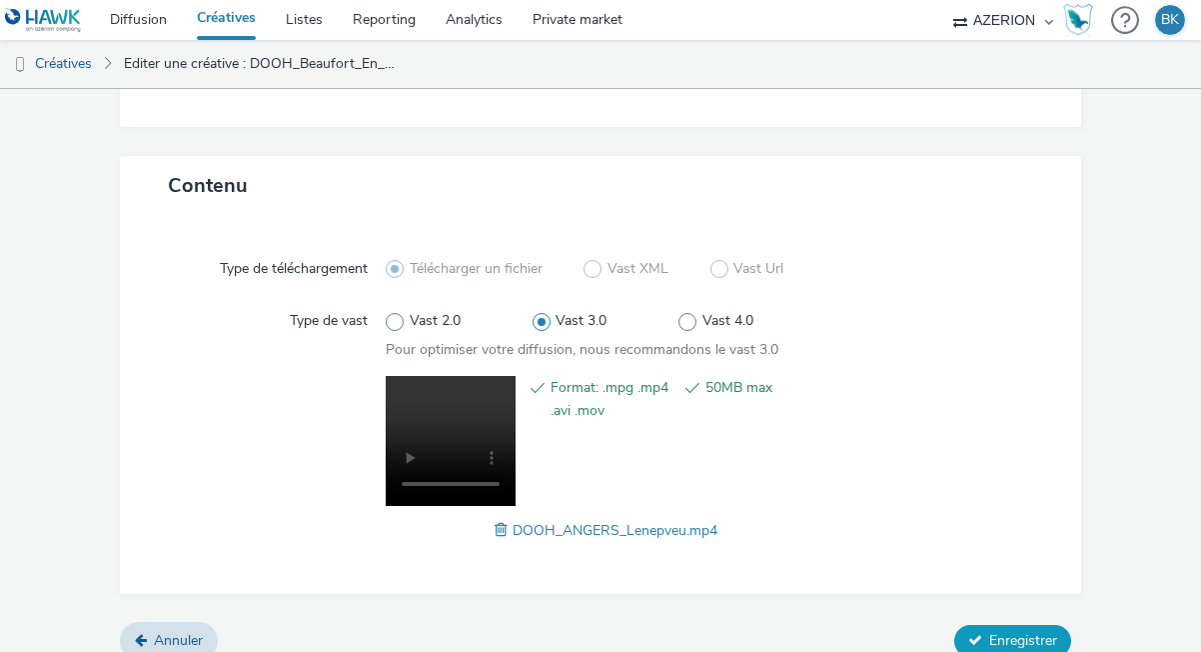
click at [1019, 645] on span "Enregistrer" at bounding box center [1024, 640] width 68 height 19
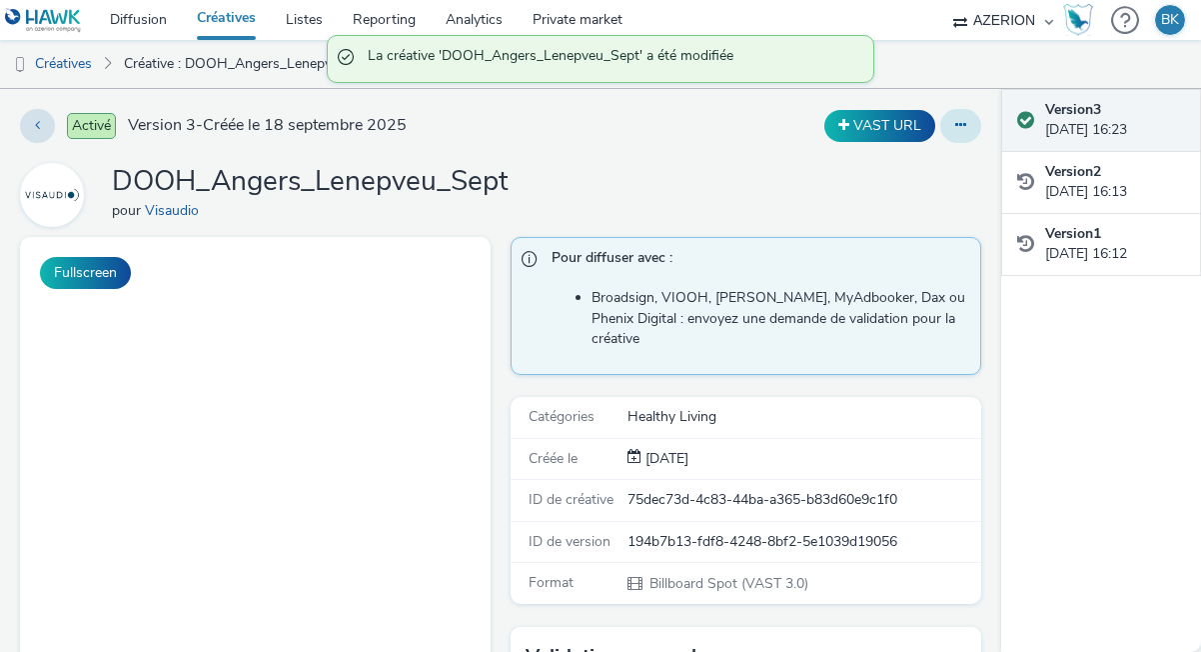
click at [969, 120] on button at bounding box center [961, 126] width 41 height 34
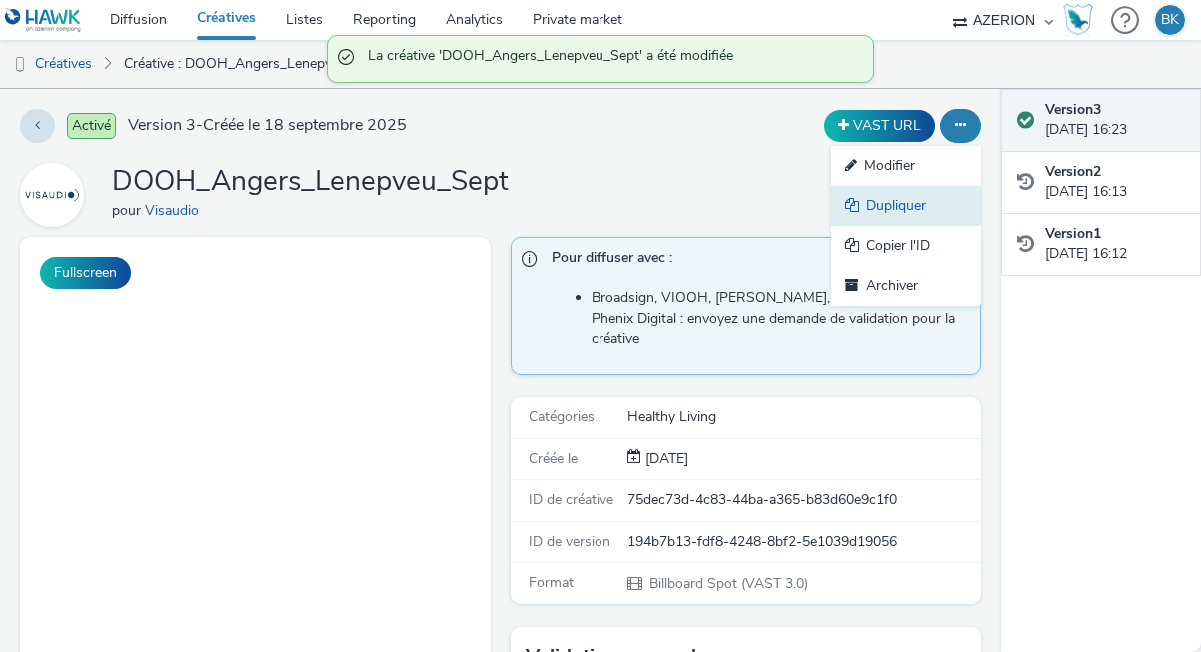
click at [896, 202] on link "Dupliquer" at bounding box center [907, 206] width 150 height 40
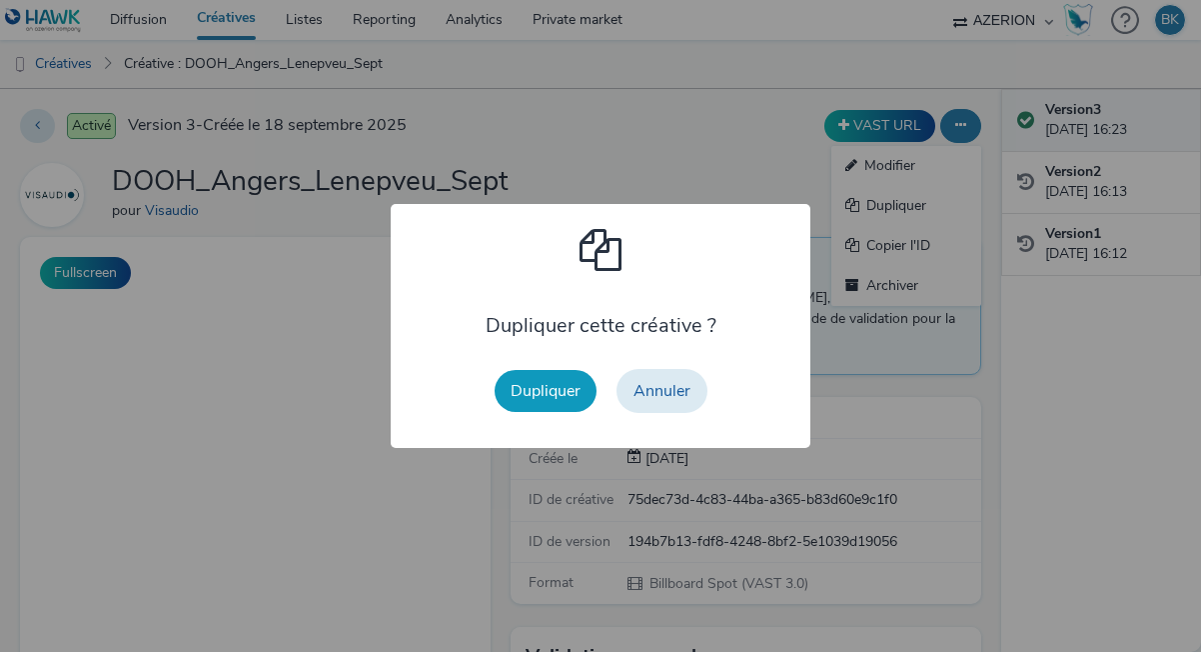
click at [526, 396] on button "Dupliquer" at bounding box center [546, 391] width 102 height 42
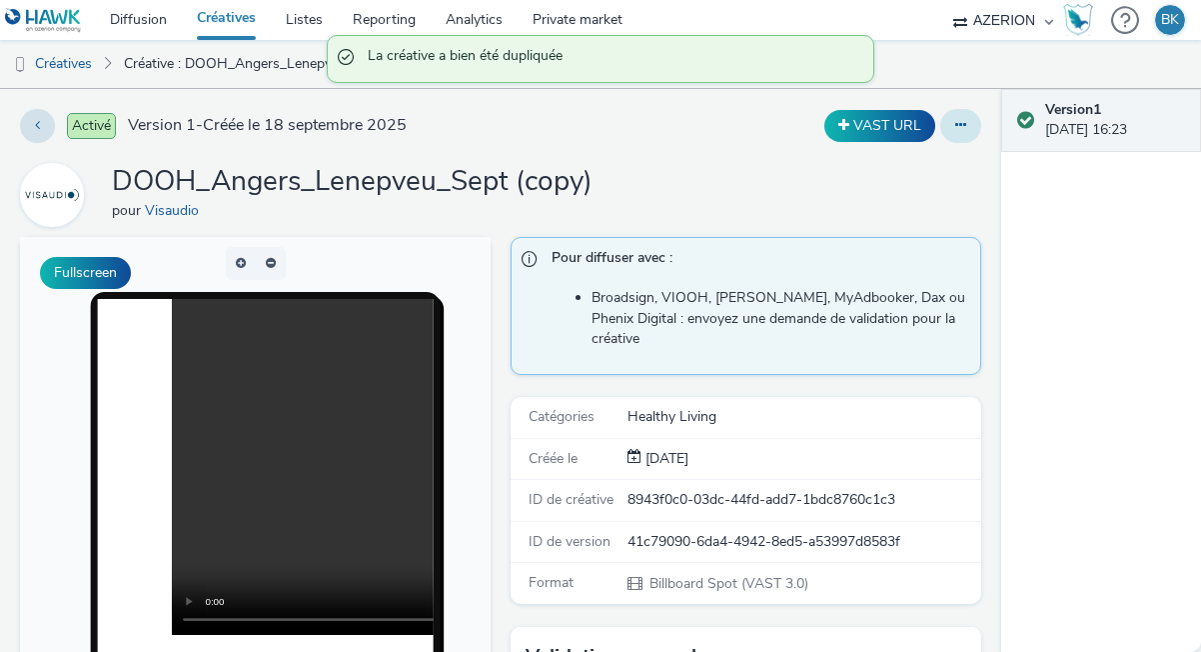
click at [957, 124] on icon at bounding box center [961, 125] width 11 height 14
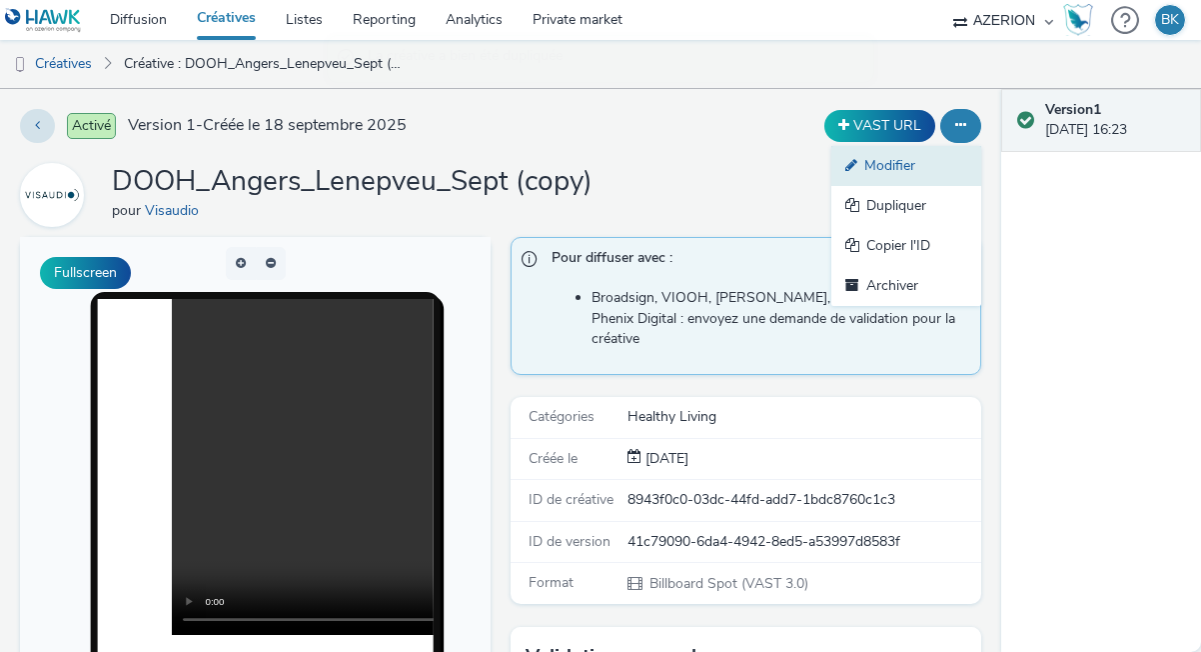
click at [898, 172] on link "Modifier" at bounding box center [907, 166] width 150 height 40
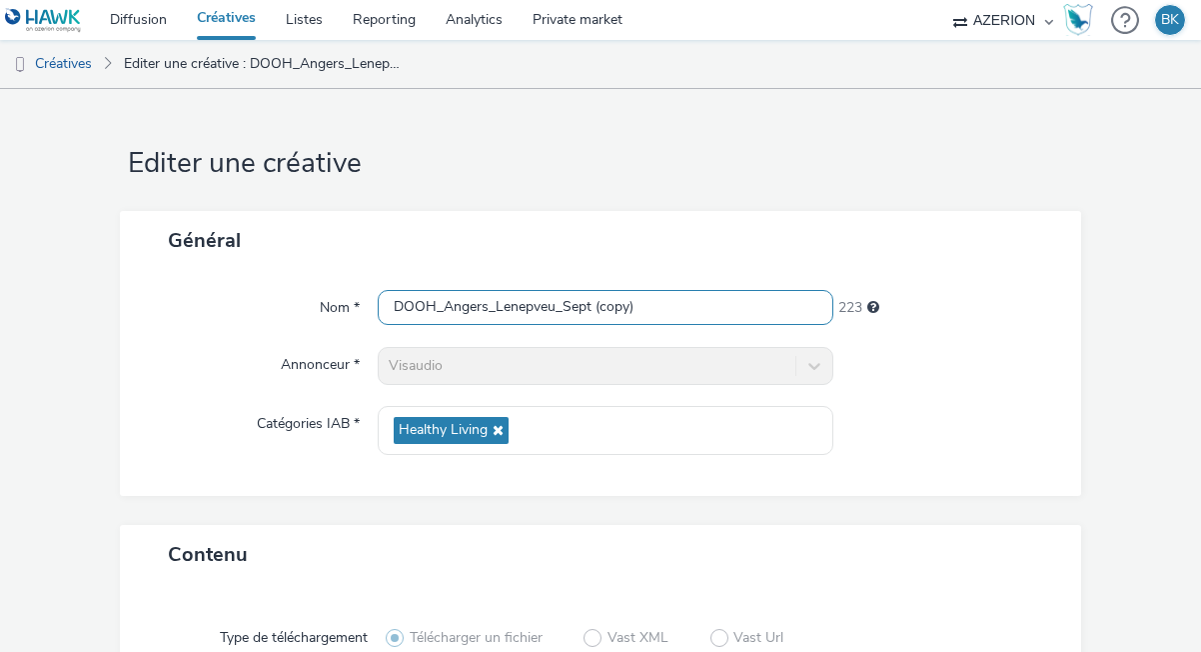
drag, startPoint x: 657, startPoint y: 307, endPoint x: 600, endPoint y: 303, distance: 57.1
click at [598, 305] on input "DOOH_Angers_Lenepveu_Sept (copy)" at bounding box center [606, 307] width 456 height 35
click at [557, 314] on input "DOOH_Angers_Lenepveu_Sept" at bounding box center [606, 307] width 456 height 35
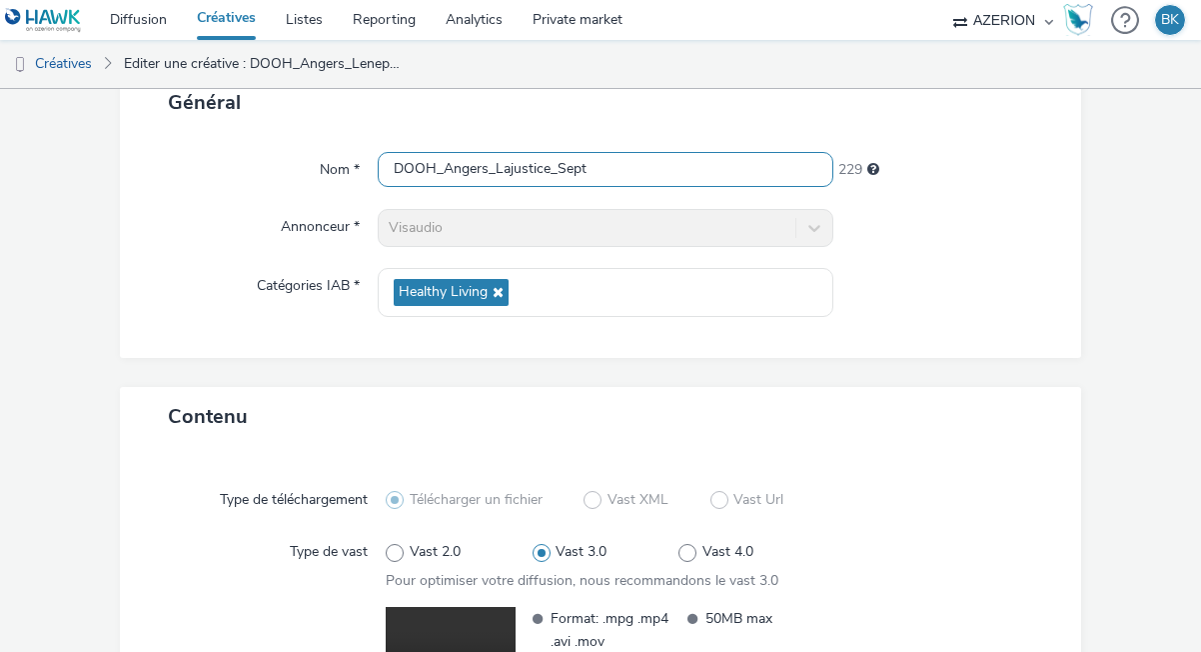
scroll to position [391, 0]
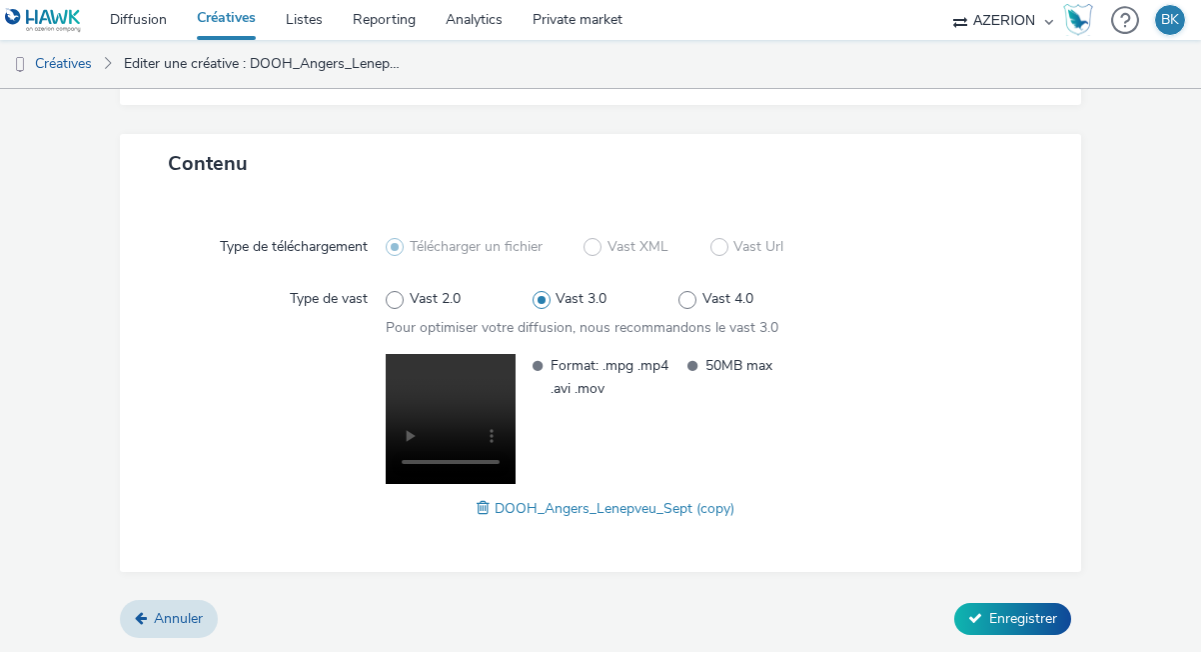
click at [486, 508] on span at bounding box center [486, 508] width 18 height 22
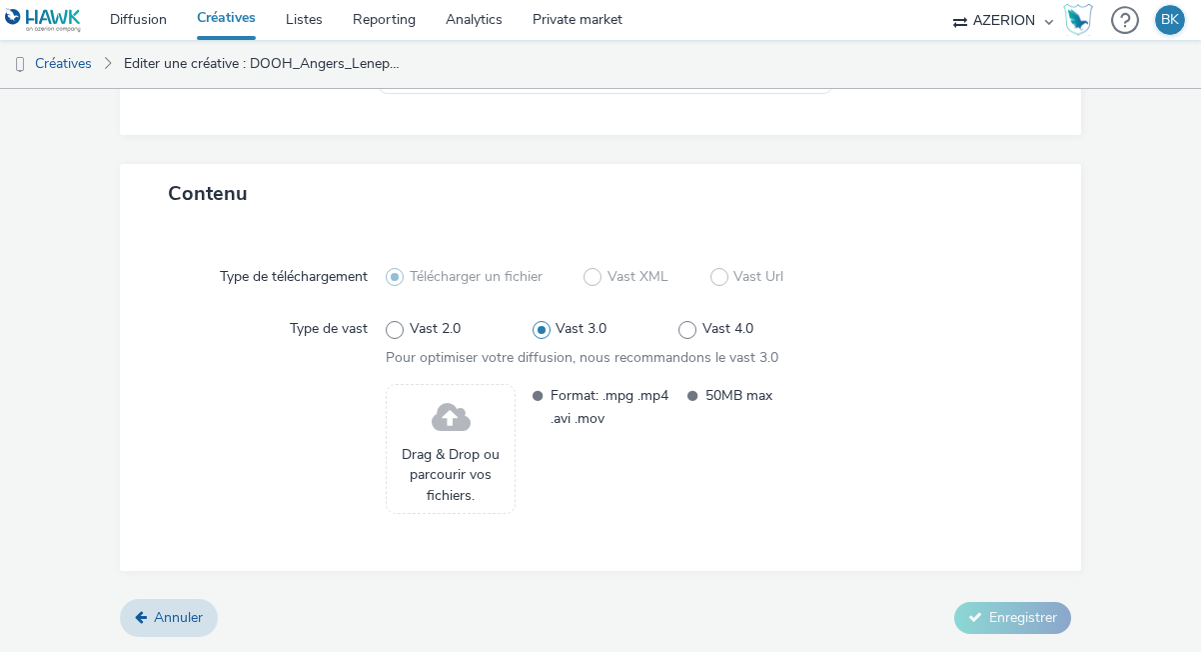
scroll to position [361, 0]
click at [444, 425] on span at bounding box center [451, 418] width 39 height 53
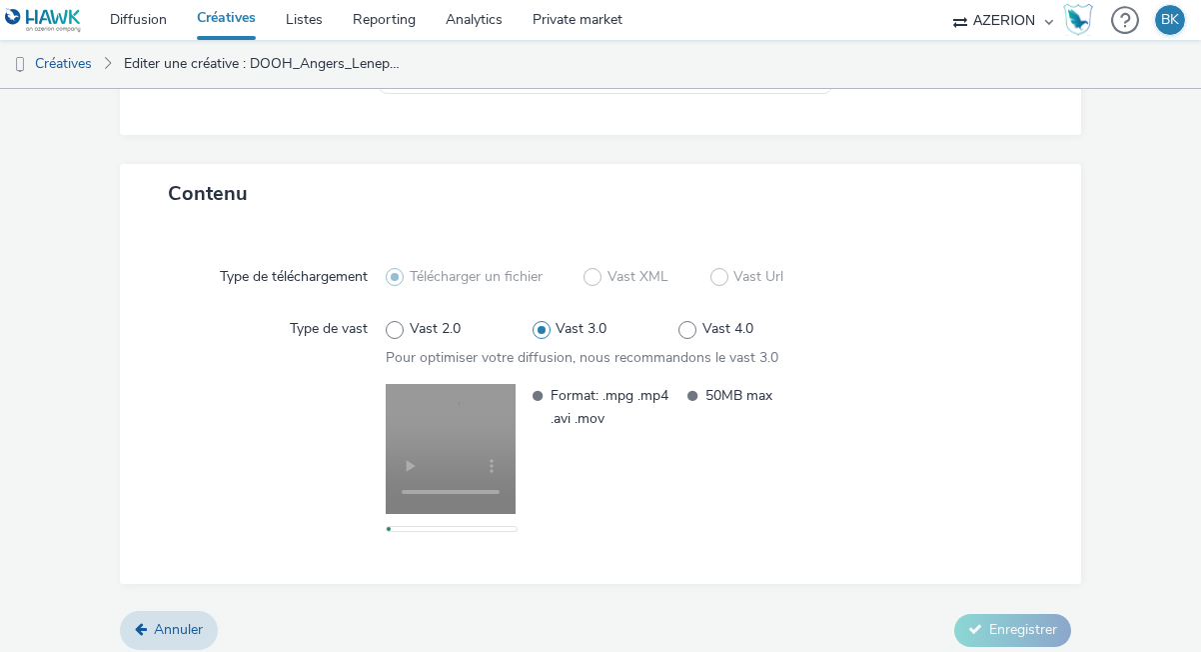
scroll to position [0, 0]
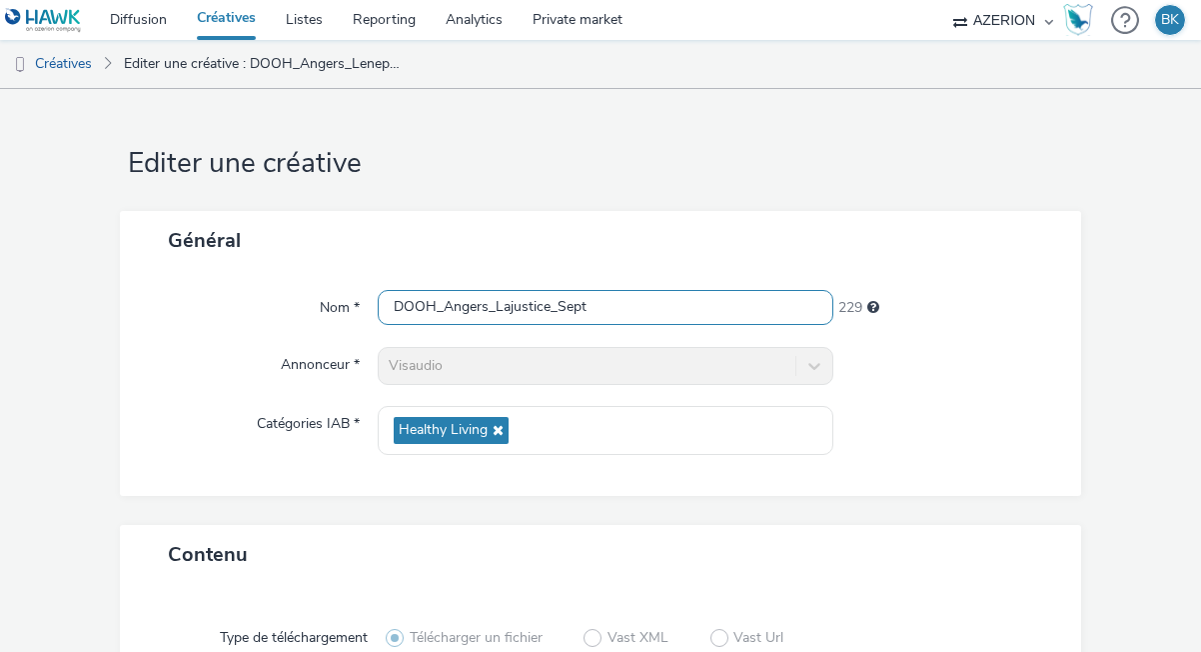
click at [508, 310] on input "DOOH_Angers_Lajustice_Sept" at bounding box center [606, 307] width 456 height 35
click at [556, 308] on input "DOOH_Angers_Lesjustice_Sept" at bounding box center [606, 307] width 456 height 35
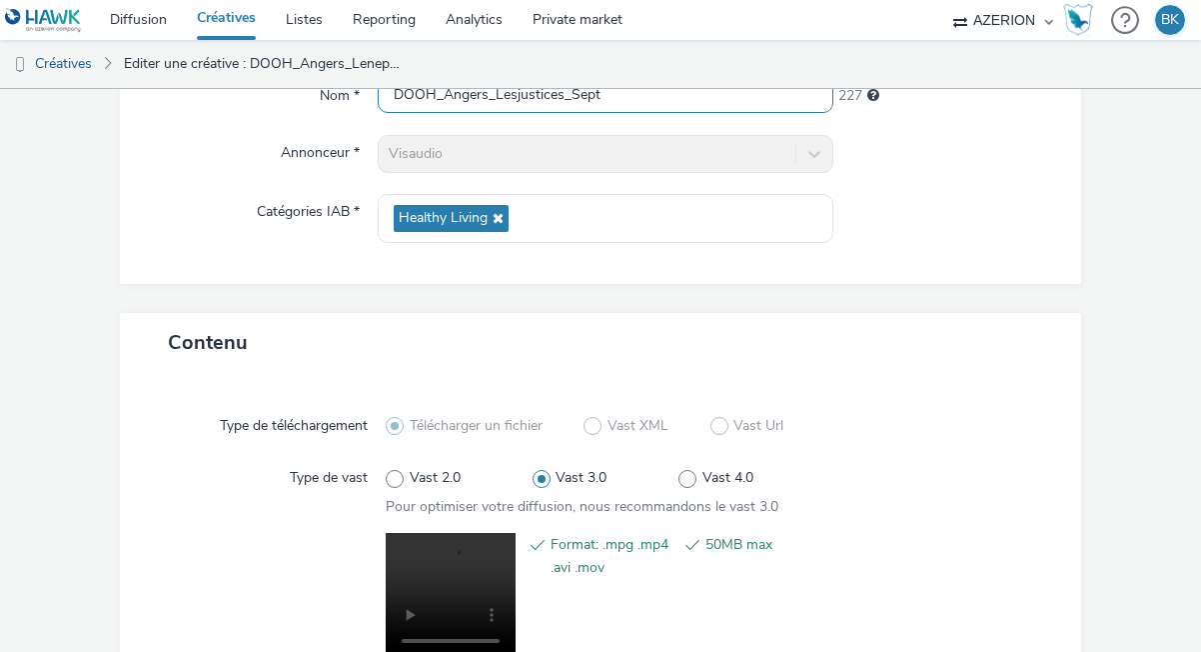
scroll to position [391, 0]
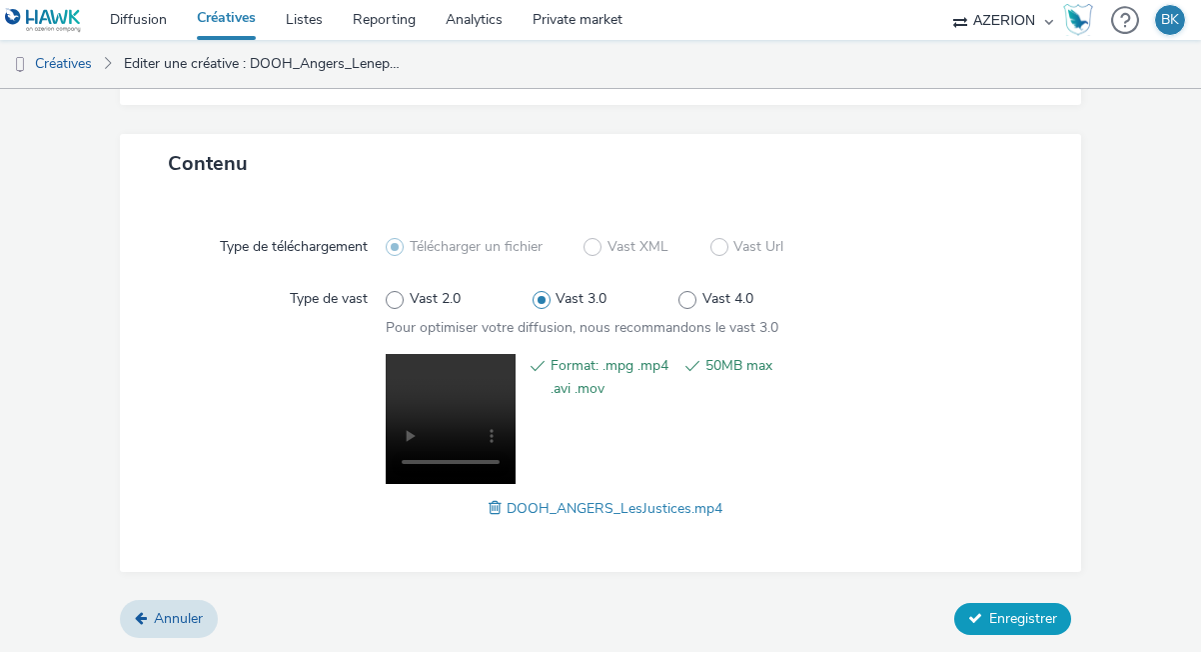
type input "DOOH_Angers_Lesjustices_Sept"
click at [1004, 616] on span "Enregistrer" at bounding box center [1024, 618] width 68 height 19
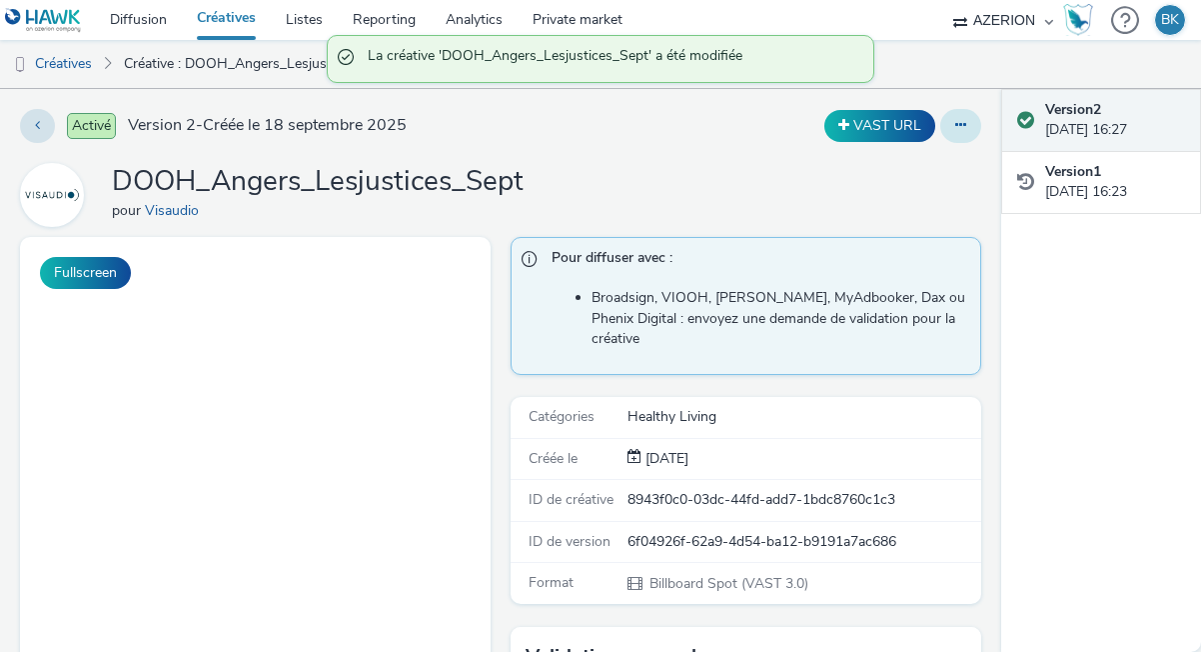
click at [955, 116] on button at bounding box center [961, 126] width 41 height 34
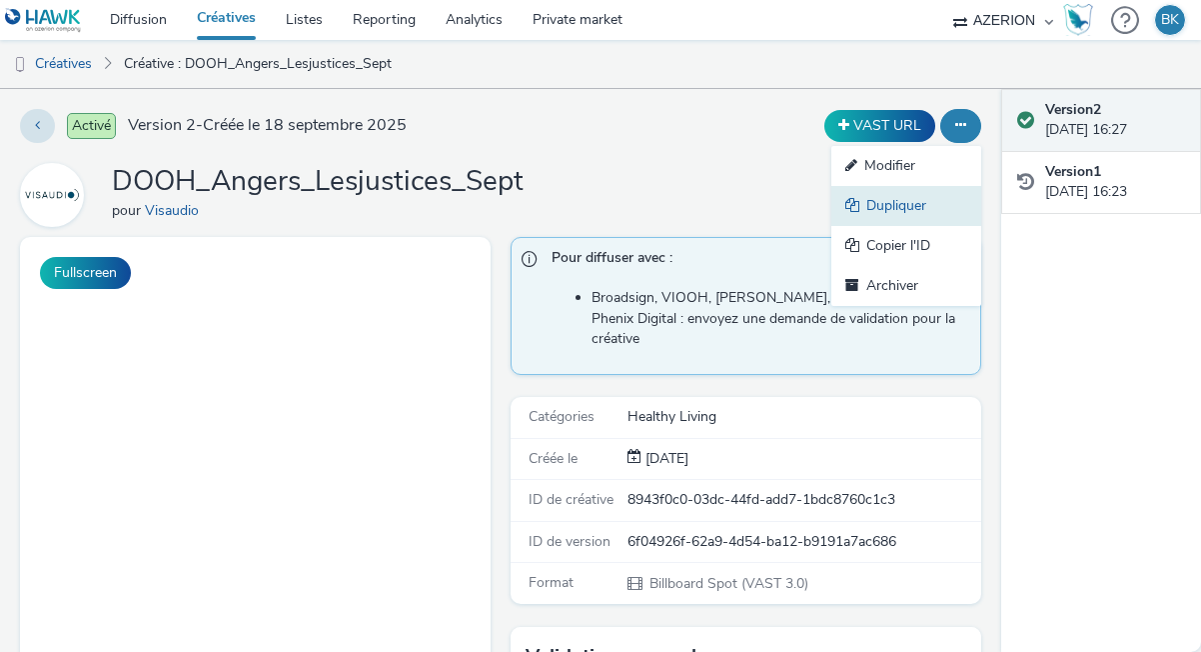
click at [913, 203] on link "Dupliquer" at bounding box center [907, 206] width 150 height 40
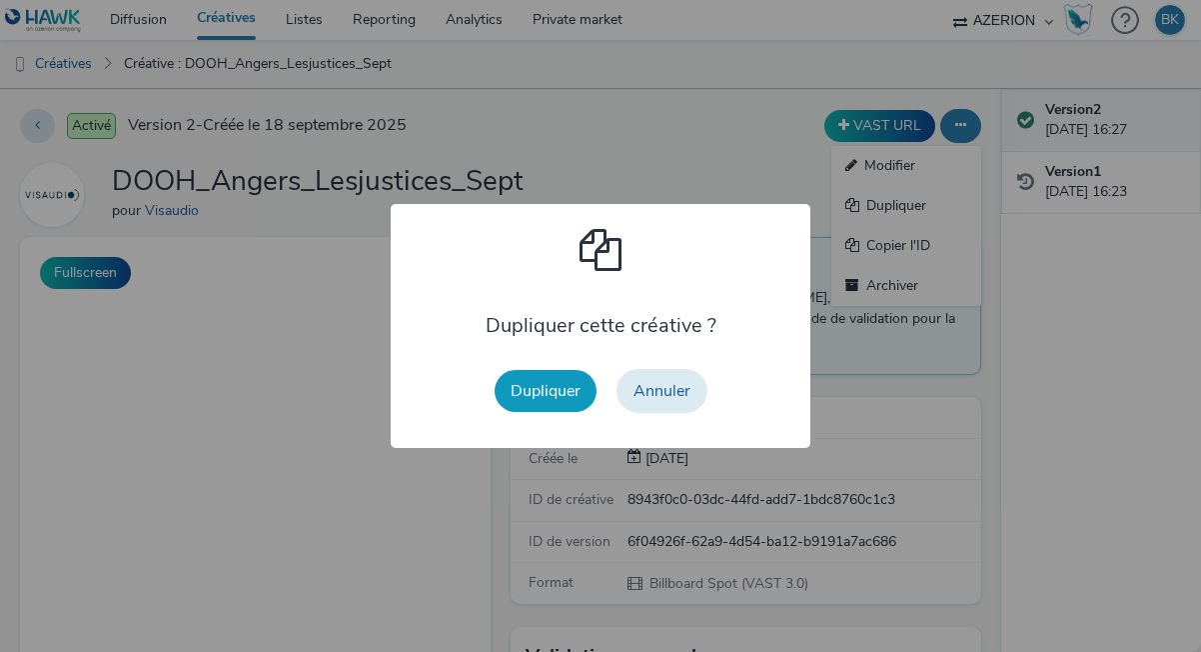
click at [536, 398] on button "Dupliquer" at bounding box center [546, 391] width 102 height 42
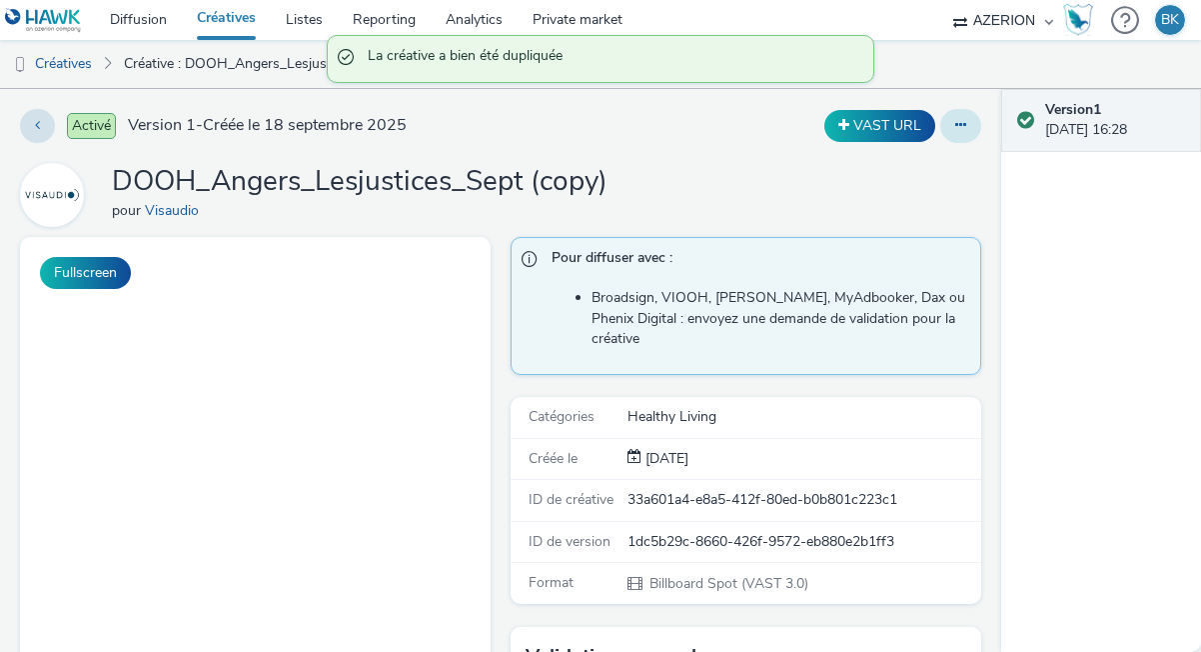
click at [967, 130] on button at bounding box center [961, 126] width 41 height 34
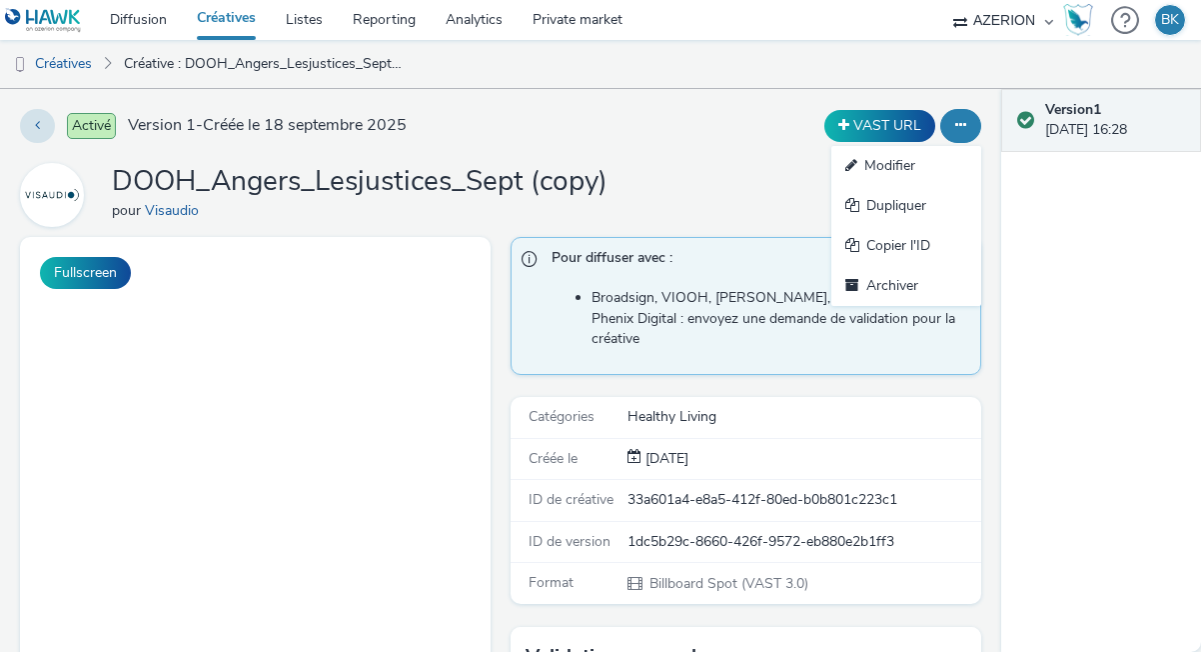
click at [875, 166] on link "Modifier" at bounding box center [907, 166] width 150 height 40
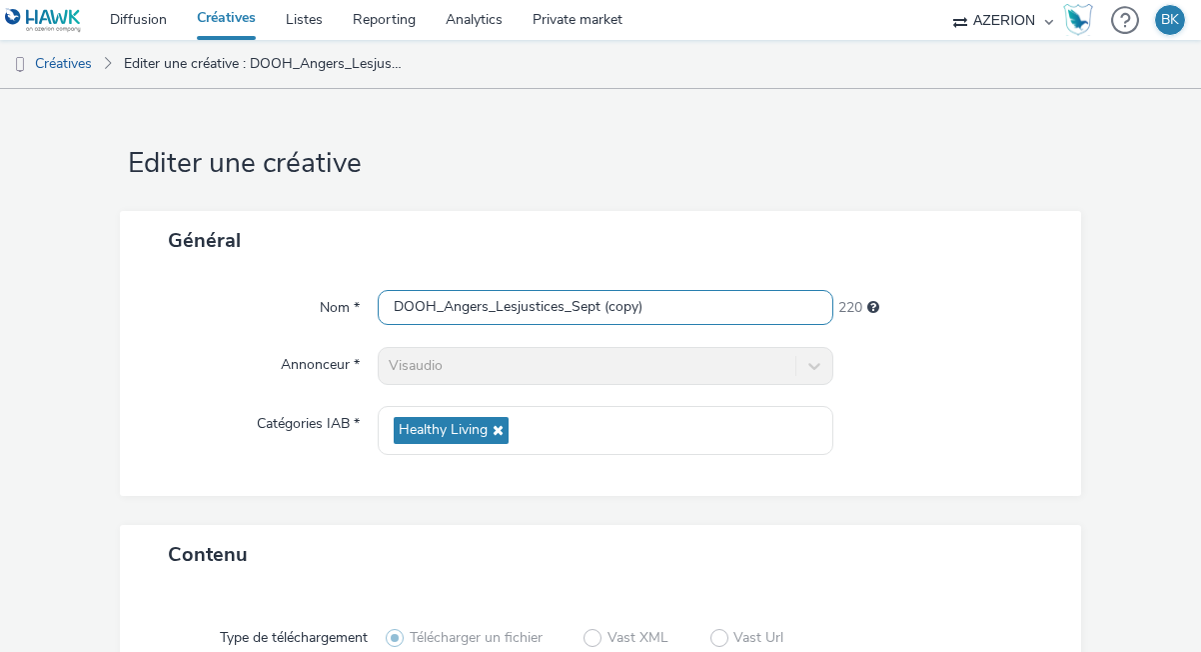
click at [685, 315] on input "DOOH_Angers_Lesjustices_Sept (copy)" at bounding box center [606, 307] width 456 height 35
click at [684, 315] on input "DOOH_Angers_Lesjustices_Sept (copy)" at bounding box center [606, 307] width 456 height 35
type input "DOOH_Allonnes_Sept"
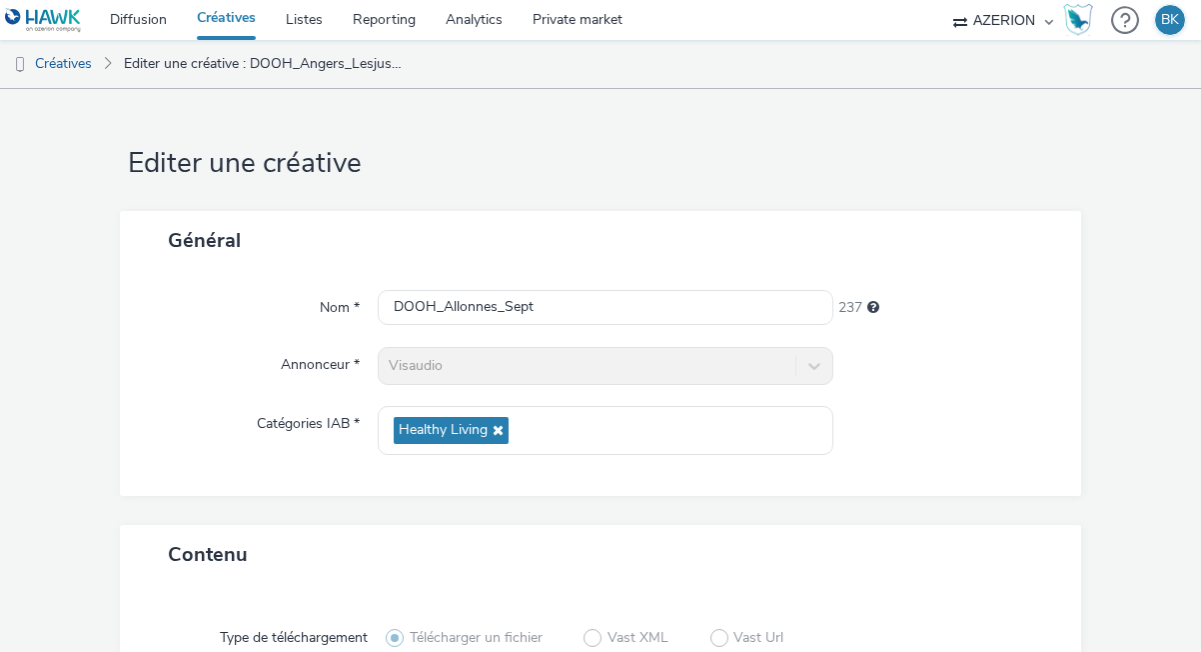
click at [960, 372] on div at bounding box center [948, 366] width 228 height 38
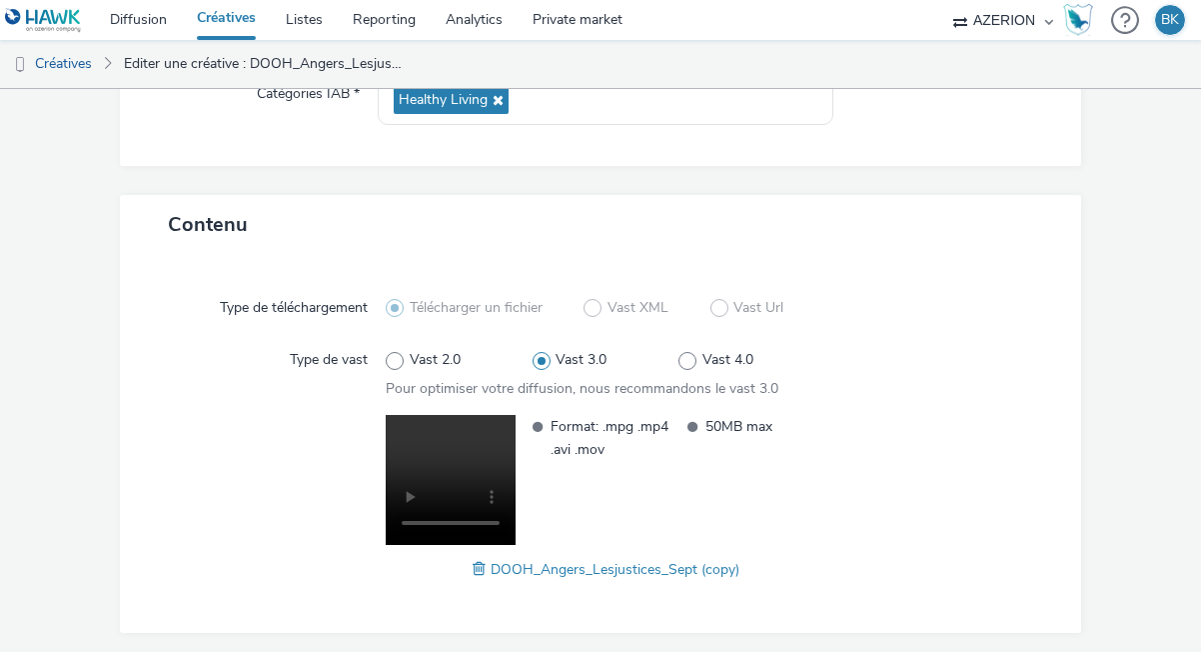
scroll to position [391, 0]
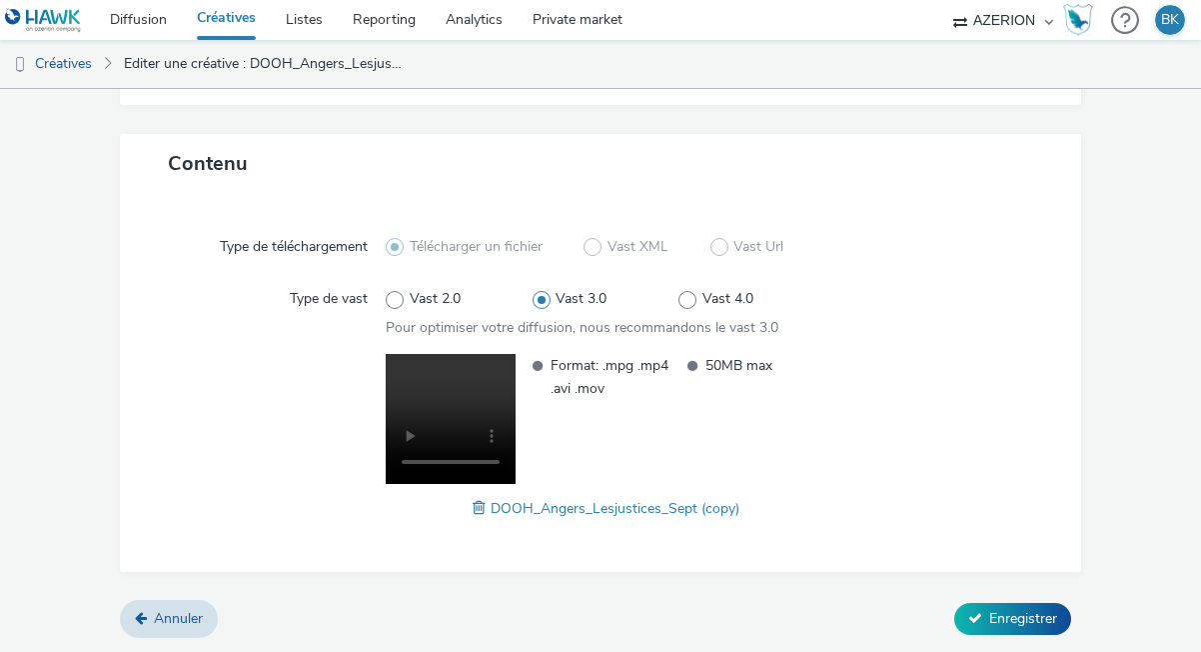
click at [484, 511] on span at bounding box center [482, 508] width 18 height 22
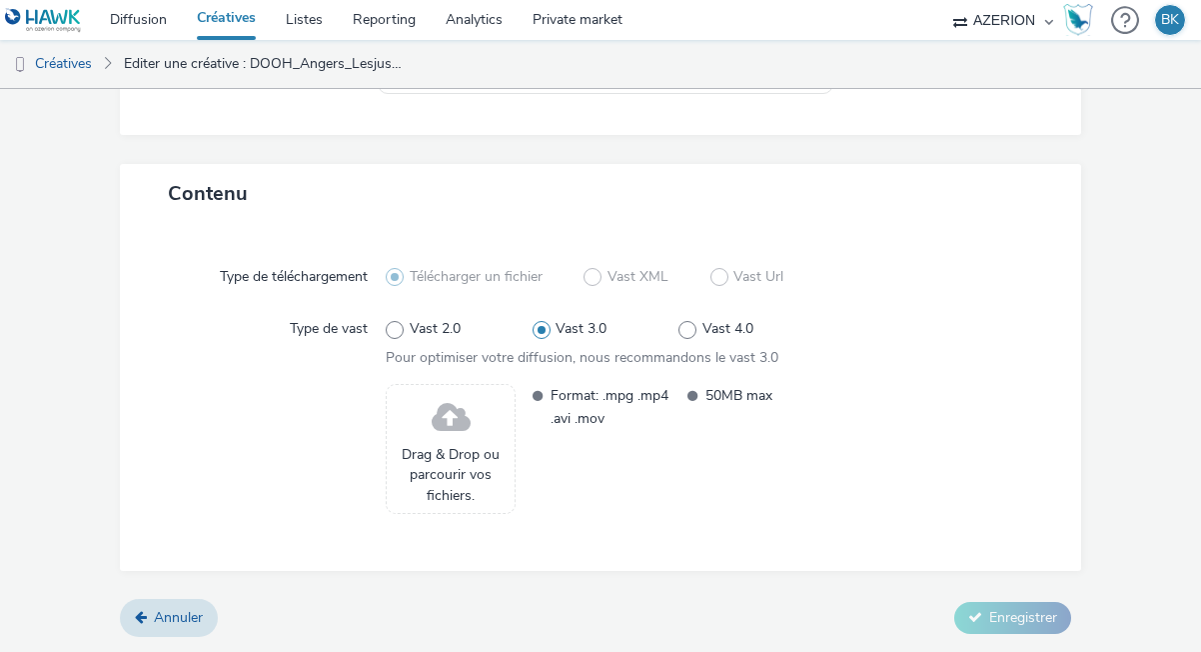
click at [428, 440] on div "Drag & Drop ou parcourir vos fichiers." at bounding box center [451, 449] width 130 height 130
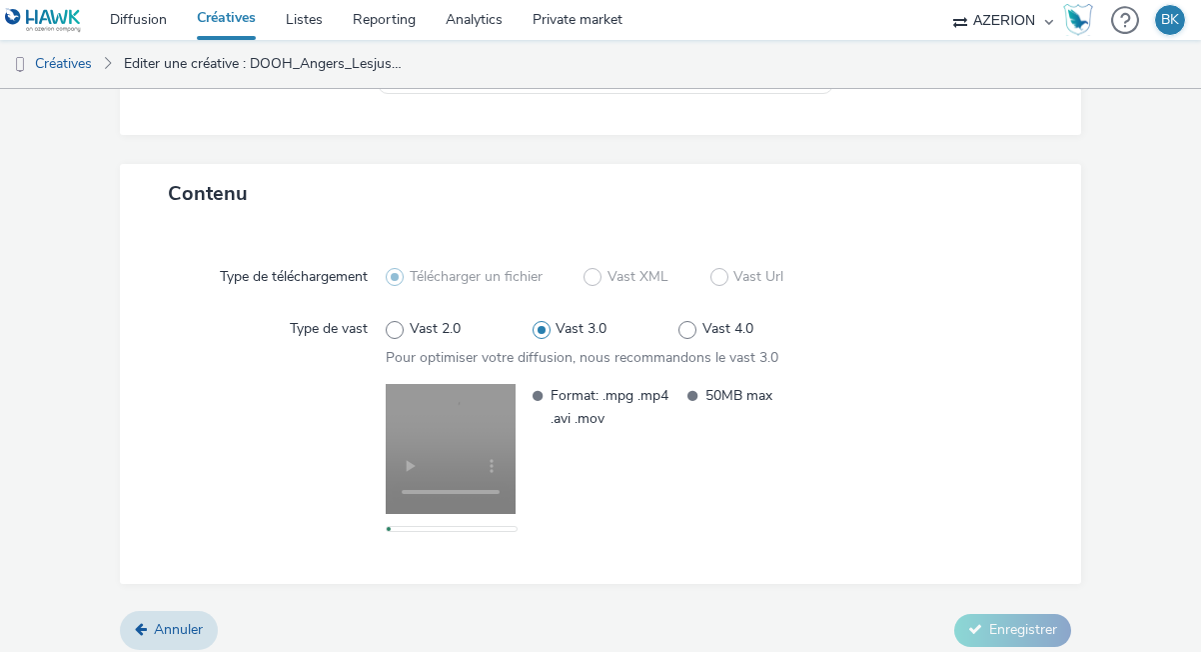
scroll to position [373, 0]
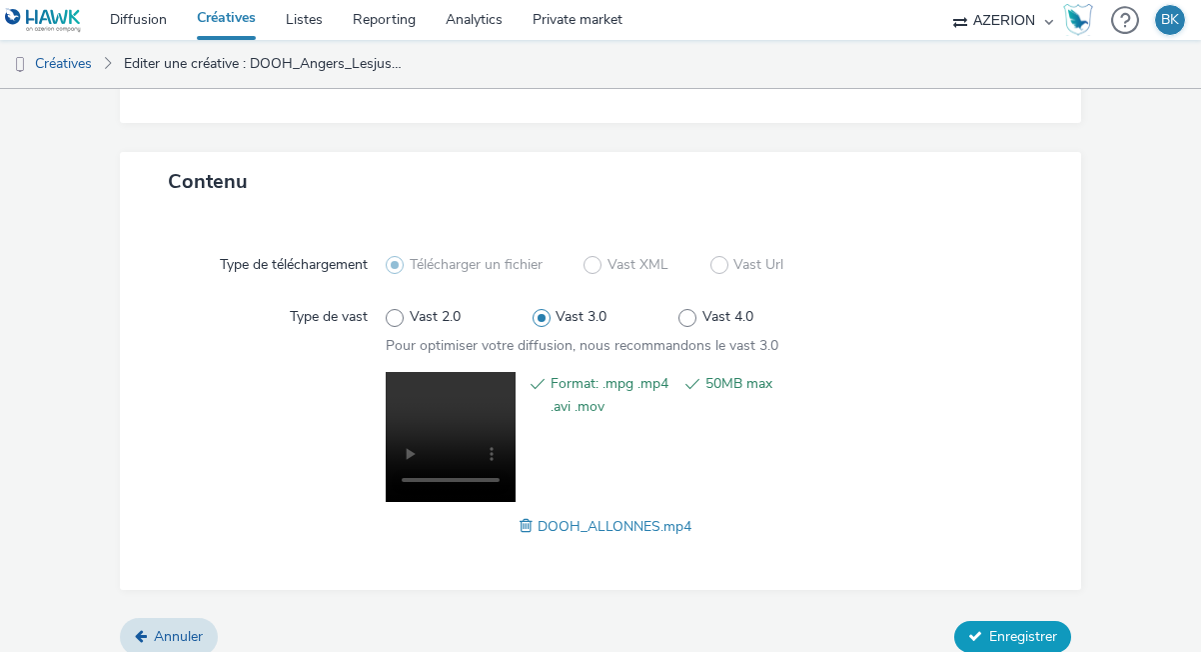
click at [1026, 627] on span "Enregistrer" at bounding box center [1024, 636] width 68 height 19
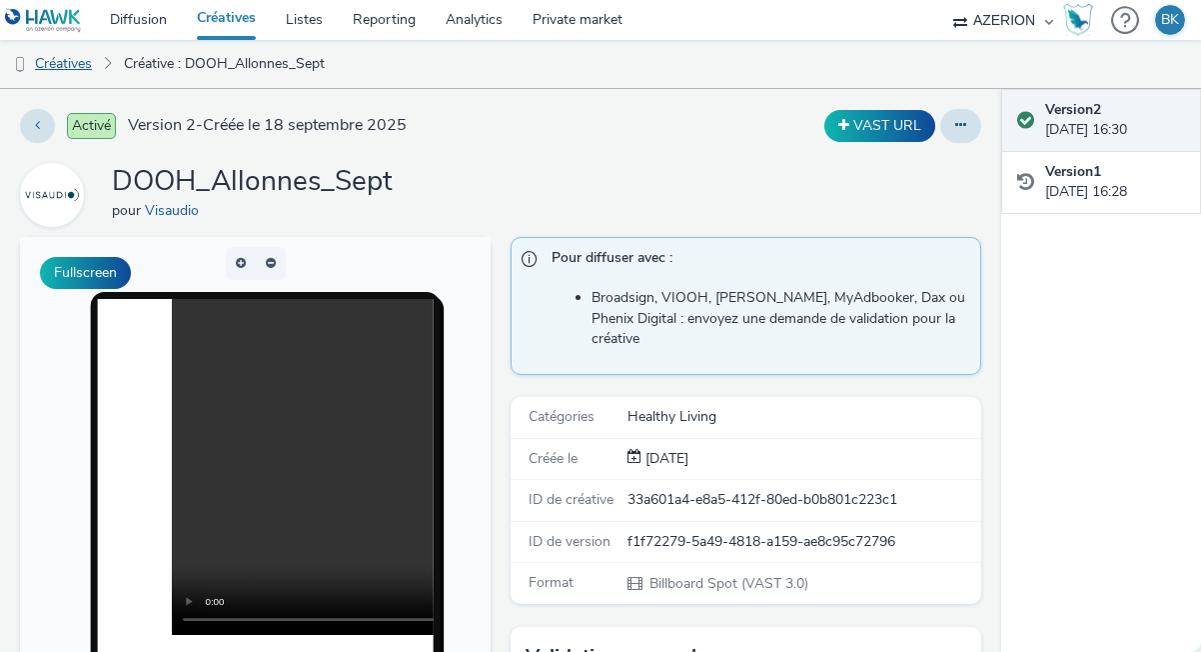
click at [59, 60] on link "Créatives" at bounding box center [51, 64] width 102 height 48
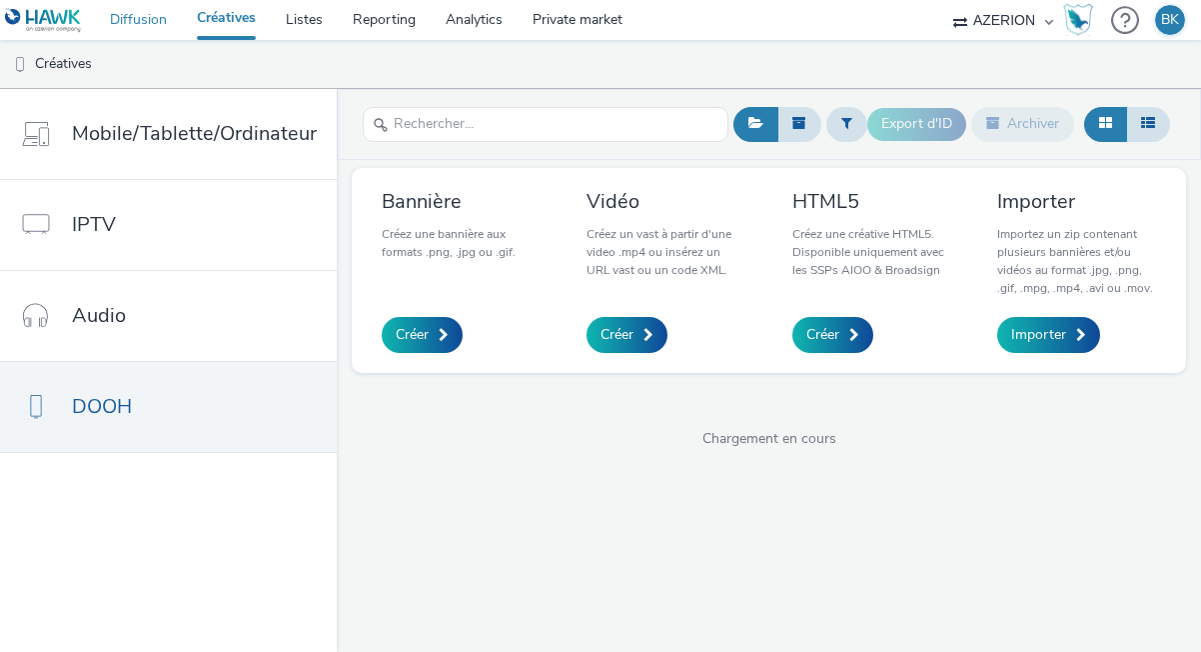
click at [126, 23] on link "Diffusion" at bounding box center [138, 20] width 87 height 40
